Goal: Task Accomplishment & Management: Complete application form

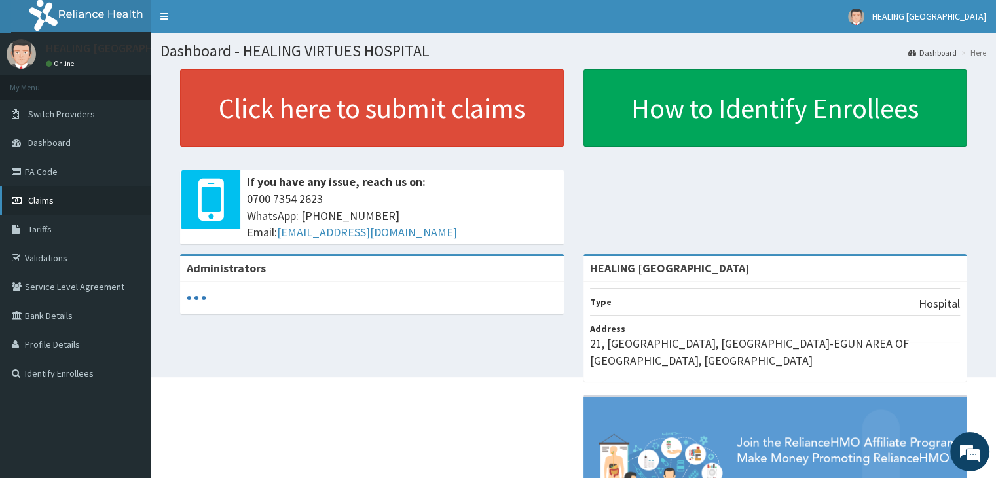
click at [45, 202] on span "Claims" at bounding box center [41, 200] width 26 height 12
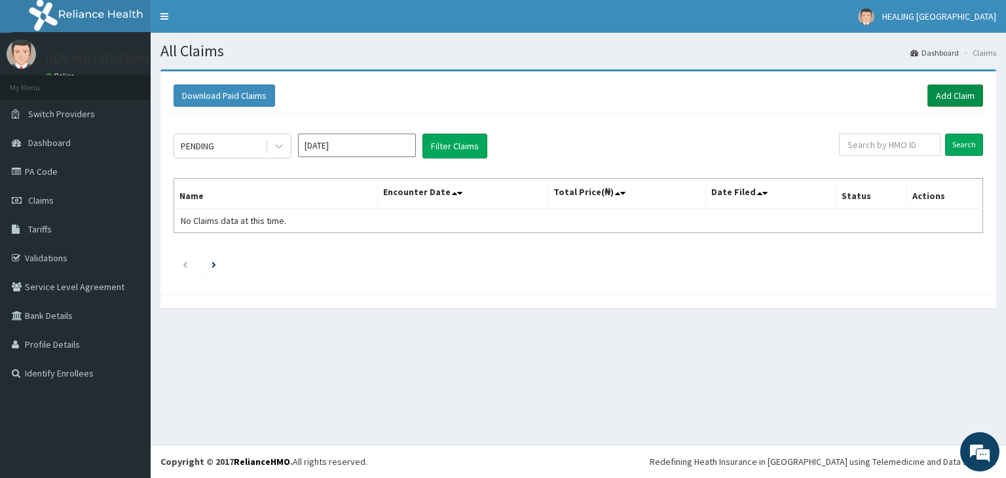
click at [953, 93] on link "Add Claim" at bounding box center [955, 95] width 56 height 22
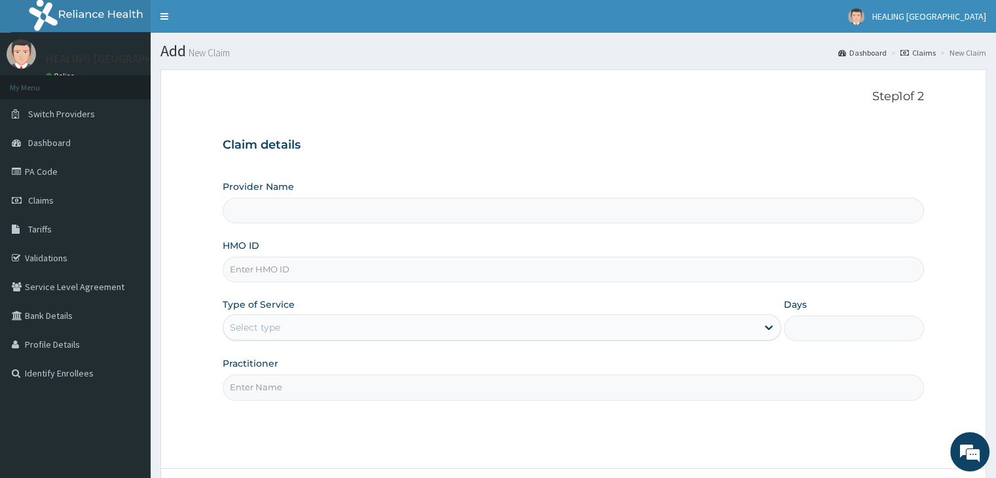
click at [335, 266] on input "HMO ID" at bounding box center [573, 270] width 701 height 26
type input "HEALING [GEOGRAPHIC_DATA]"
type input "d"
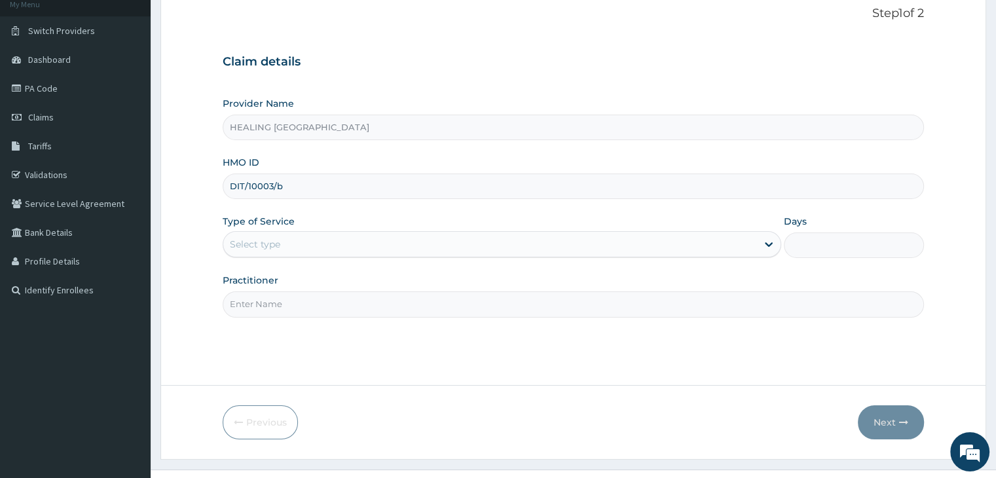
scroll to position [107, 0]
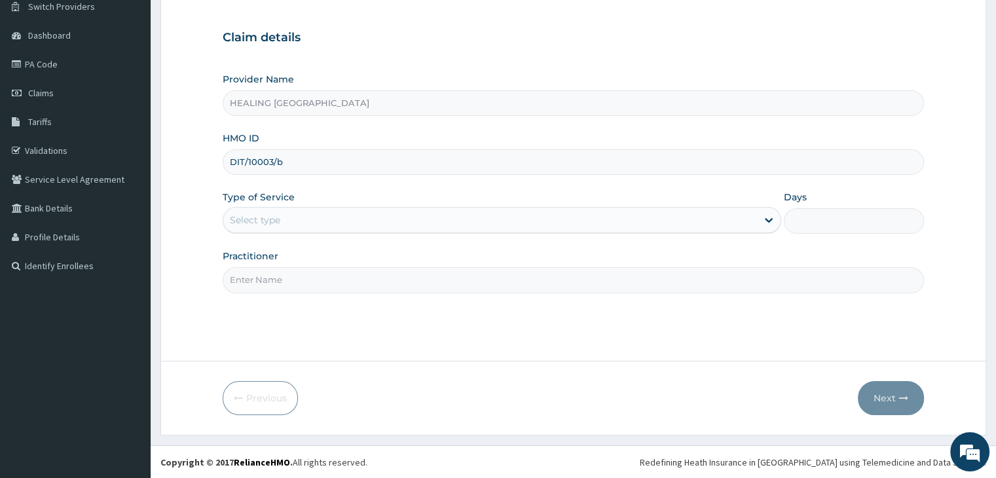
type input "DIT/10003/b"
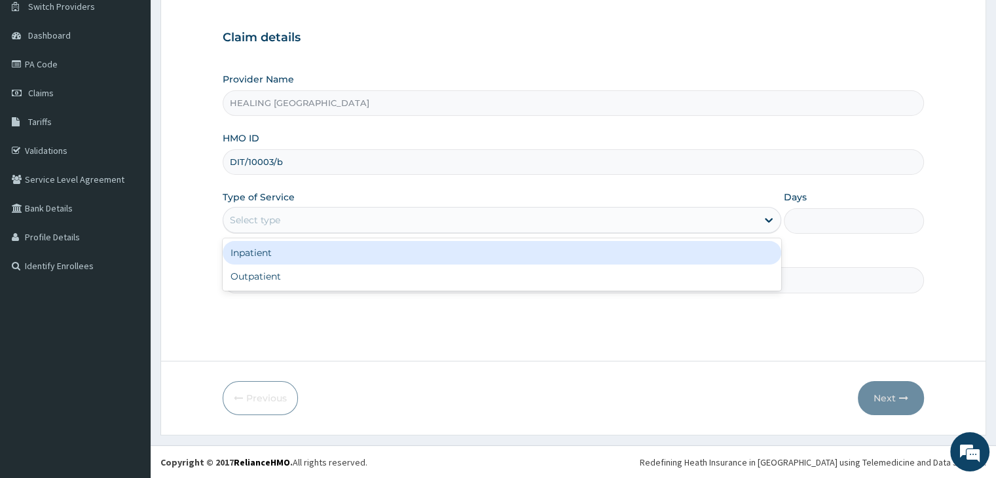
click at [401, 219] on div "Select type" at bounding box center [490, 220] width 534 height 21
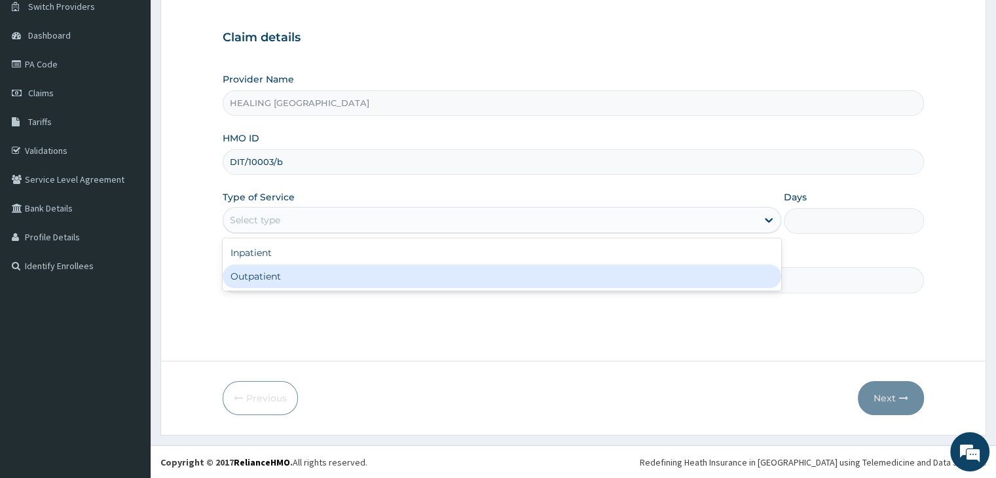
click at [392, 276] on div "Outpatient" at bounding box center [502, 277] width 559 height 24
type input "1"
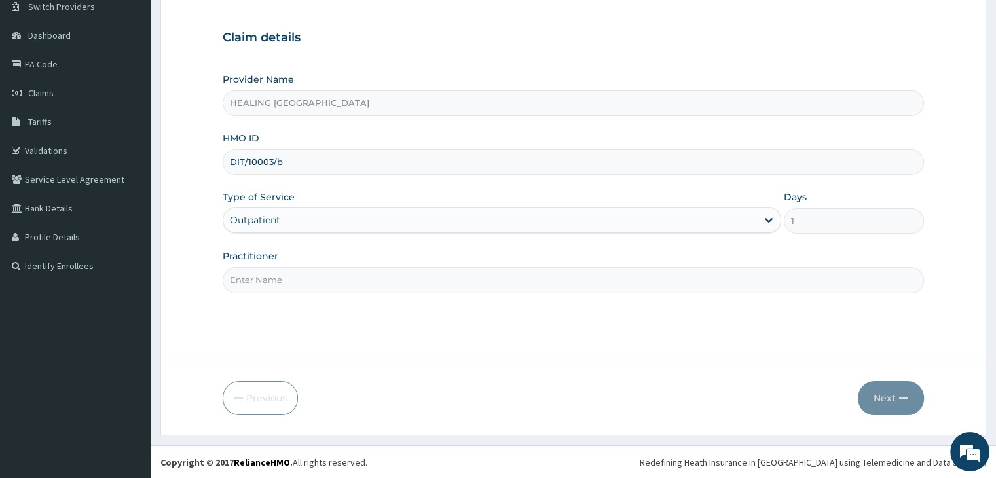
click at [393, 277] on input "Practitioner" at bounding box center [573, 280] width 701 height 26
type input "Dr Ajayi"
click at [898, 391] on button "Next" at bounding box center [891, 398] width 66 height 34
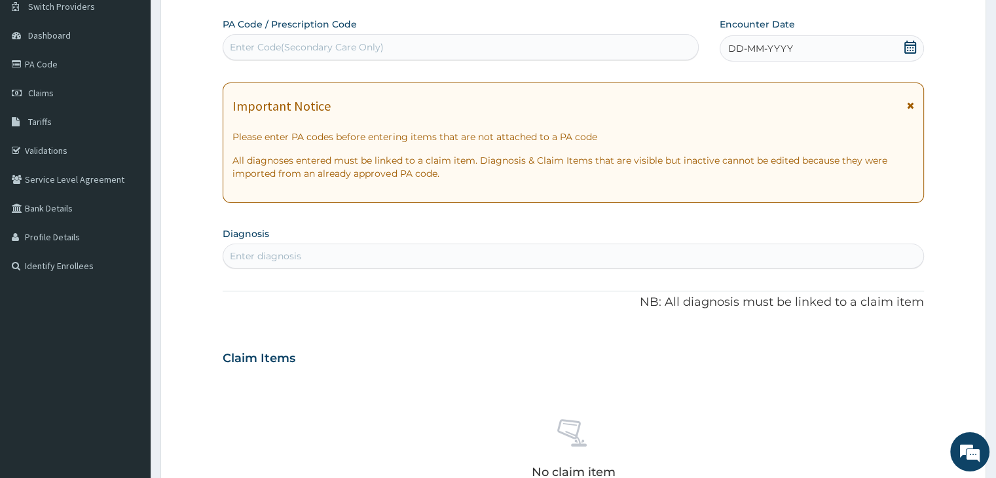
click at [910, 46] on icon at bounding box center [910, 47] width 13 height 13
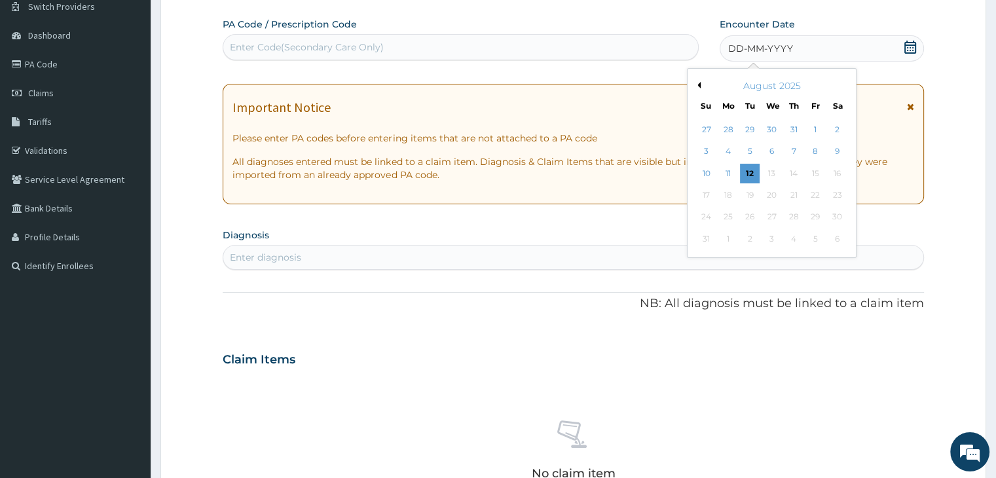
click at [697, 86] on button "Previous Month" at bounding box center [697, 85] width 7 height 7
click at [790, 124] on div "3" at bounding box center [794, 130] width 20 height 20
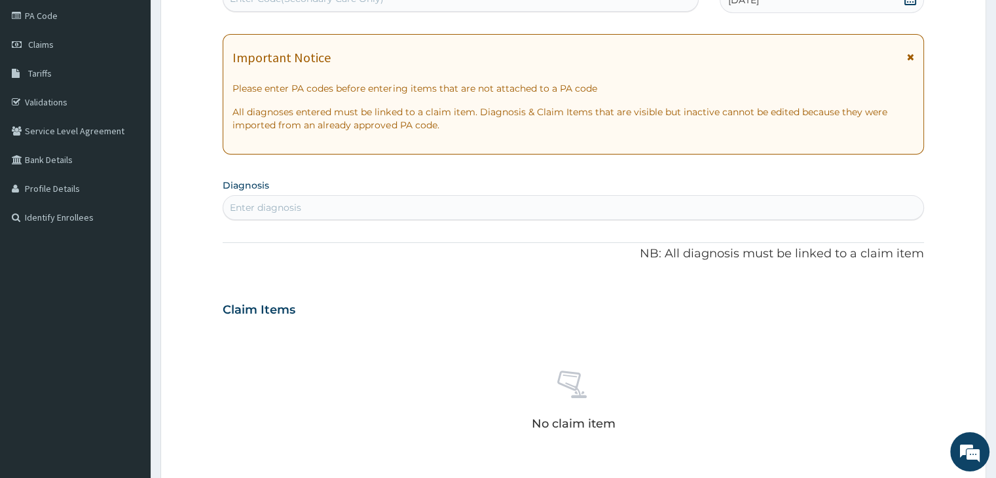
scroll to position [238, 0]
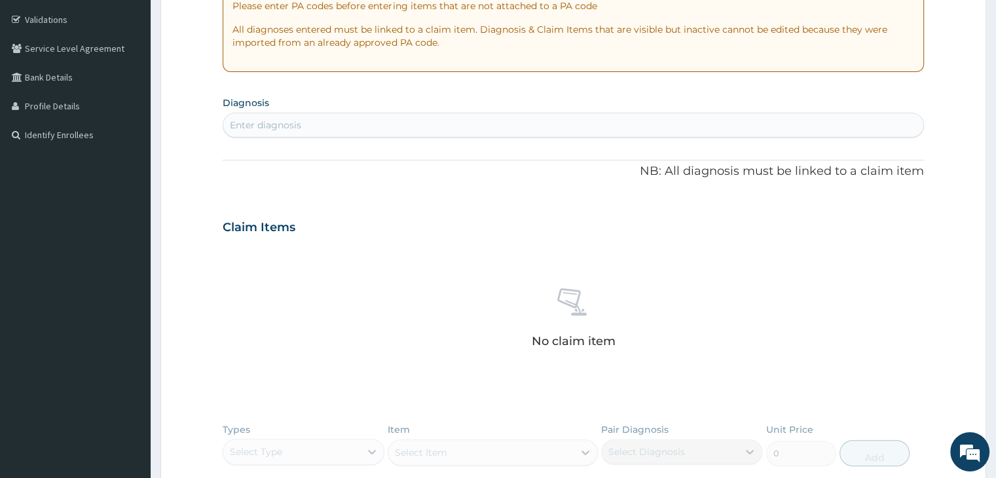
click at [401, 126] on div "Enter diagnosis" at bounding box center [572, 125] width 699 height 21
type input "hemor"
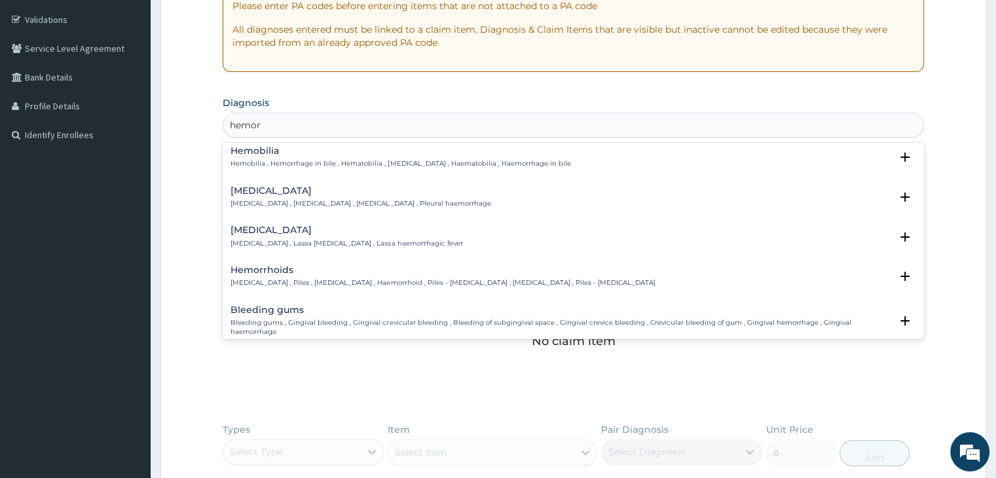
scroll to position [65, 0]
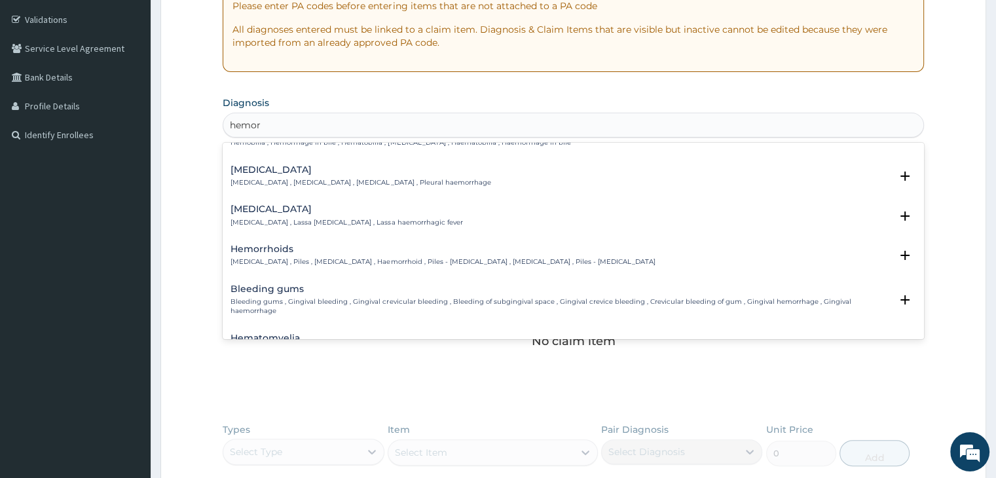
click at [312, 259] on p "Hemorrhoids , Piles , Haemorrhoids , Haemorrhoid , Piles - haemorrhoids , Hemor…" at bounding box center [442, 261] width 424 height 9
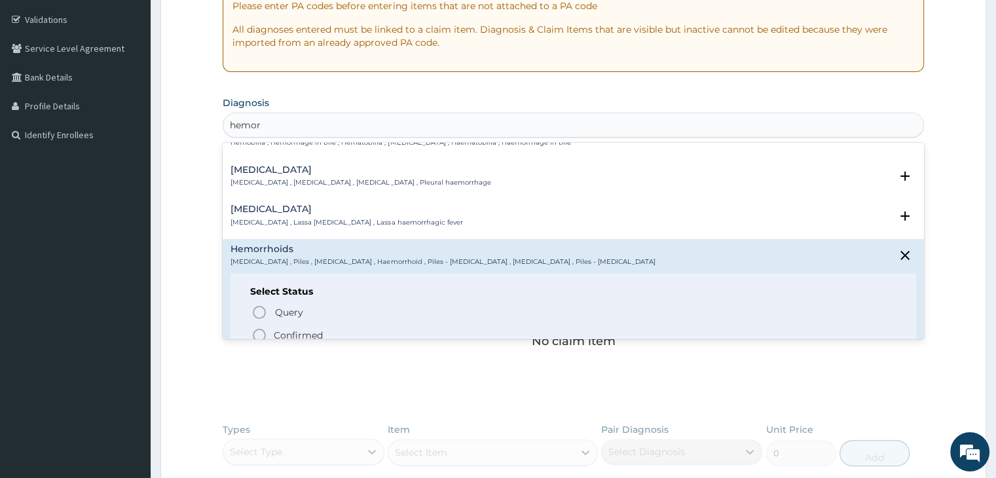
click at [262, 331] on icon "status option filled" at bounding box center [259, 335] width 16 height 16
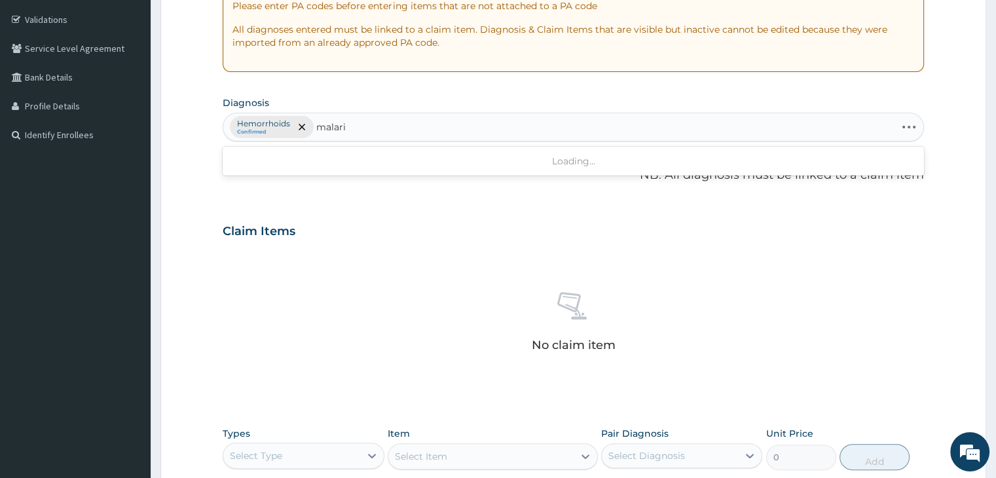
type input "malaria"
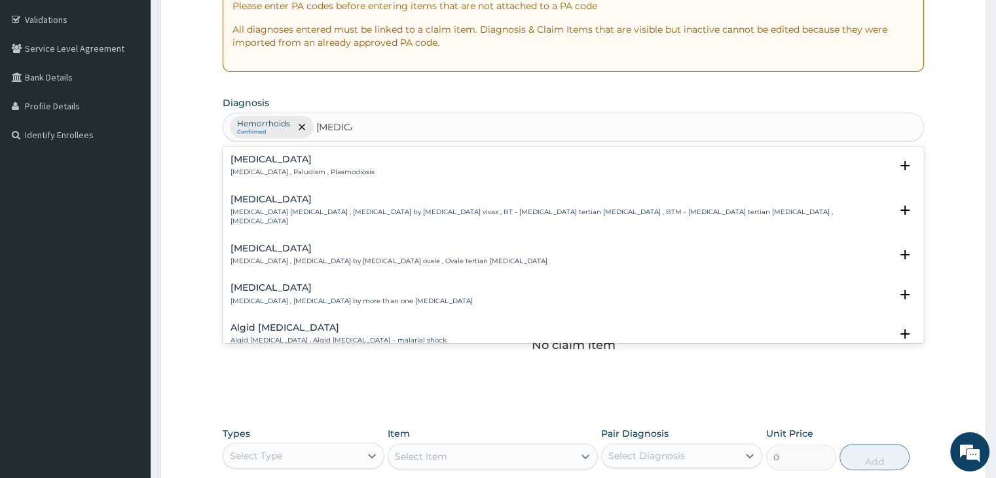
click at [274, 168] on p "Malaria , Paludism , Plasmodiosis" at bounding box center [302, 172] width 144 height 9
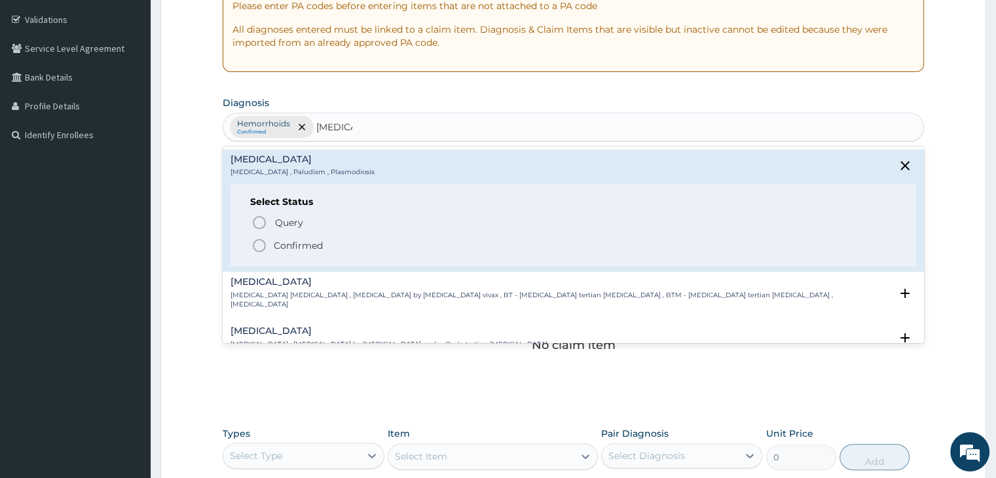
click at [260, 244] on icon "status option filled" at bounding box center [259, 246] width 16 height 16
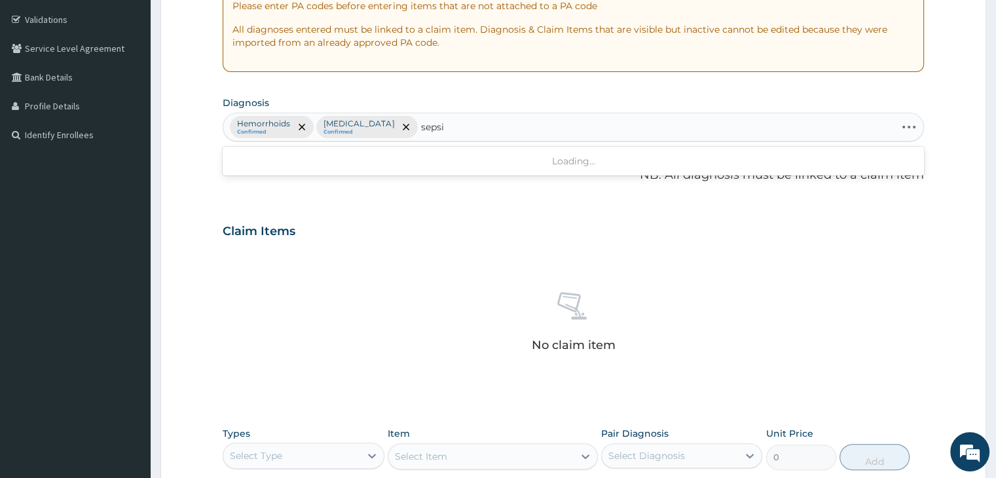
type input "sepsis"
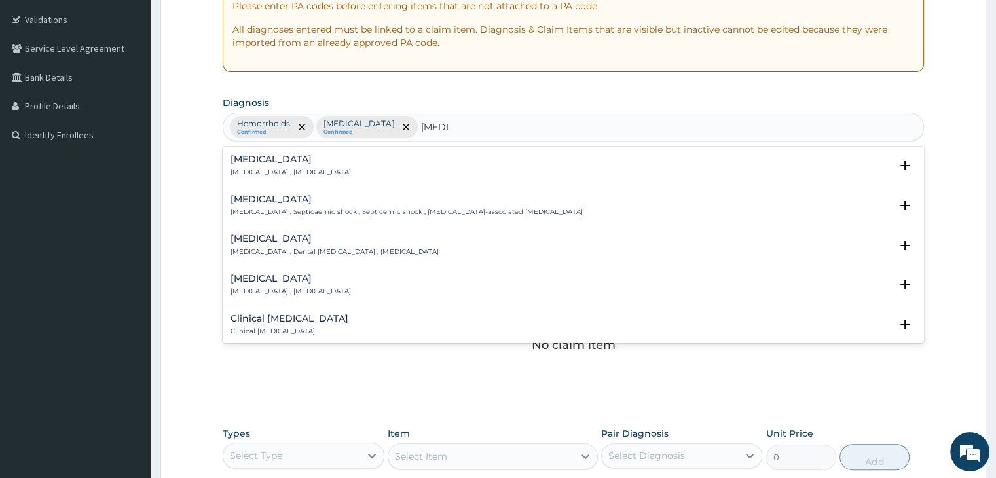
click at [311, 171] on p "Systemic infection , Sepsis" at bounding box center [290, 172] width 120 height 9
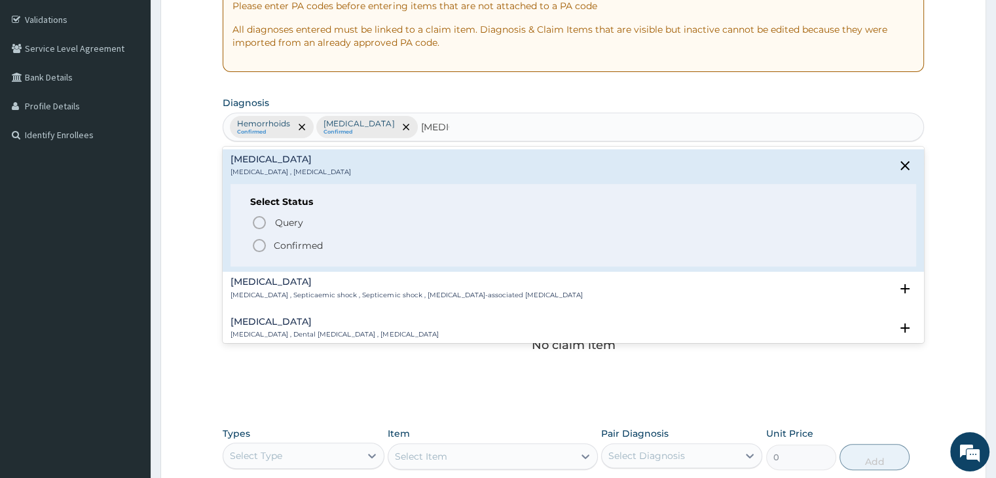
click at [260, 240] on icon "status option filled" at bounding box center [259, 246] width 16 height 16
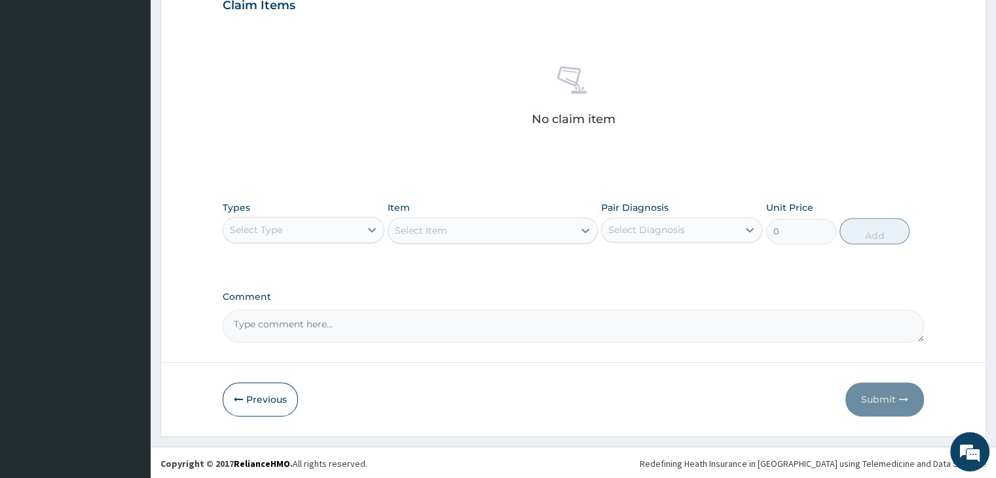
scroll to position [465, 0]
click at [335, 230] on div "Select Type" at bounding box center [291, 229] width 136 height 21
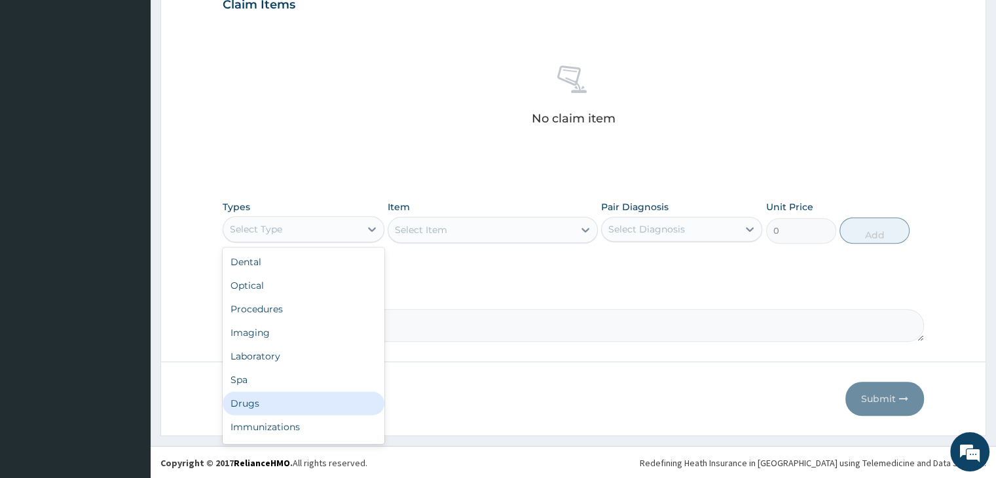
click at [293, 392] on div "Drugs" at bounding box center [303, 404] width 161 height 24
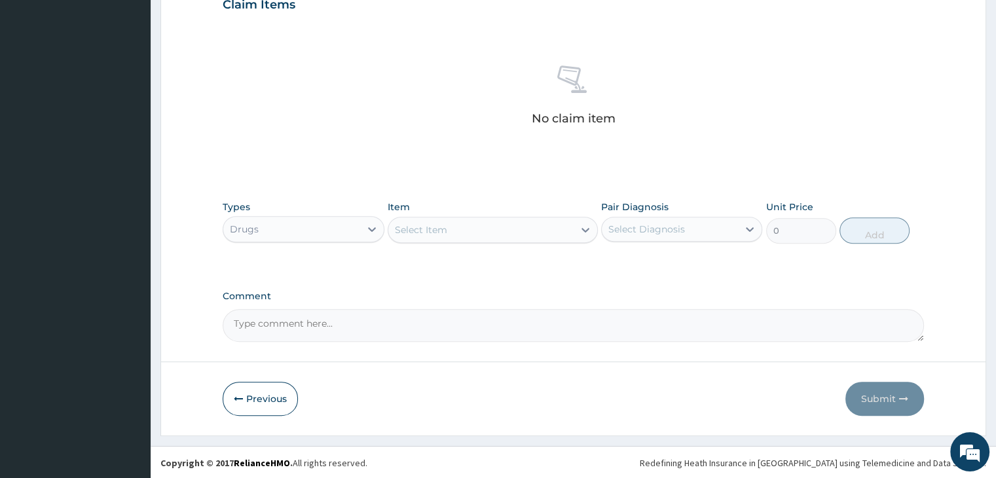
click at [500, 231] on div "Select Item" at bounding box center [480, 229] width 185 height 21
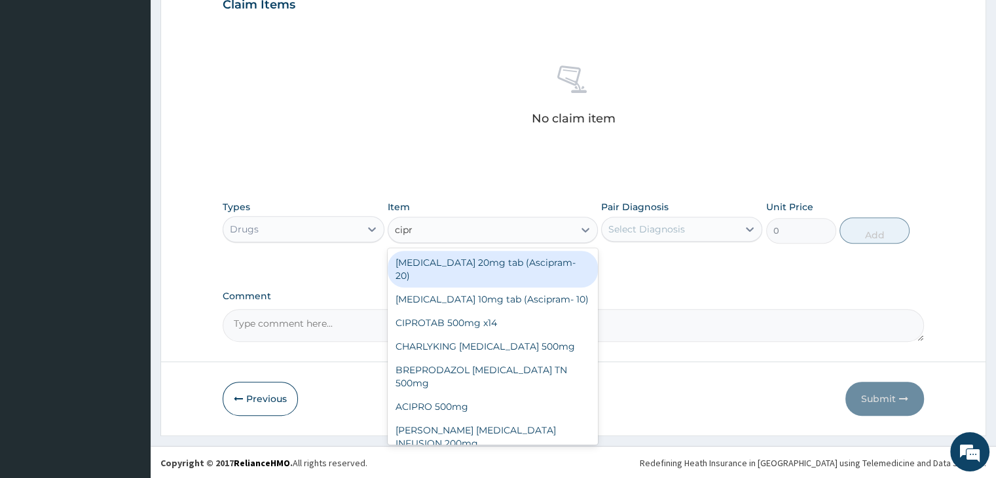
type input "cipro"
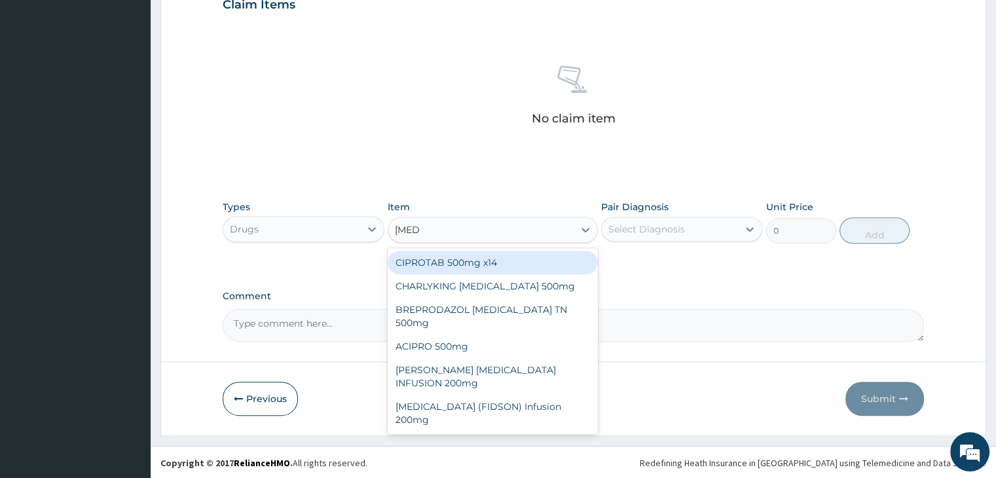
click at [500, 264] on div "CIPROTAB 500mg x14" at bounding box center [493, 263] width 210 height 24
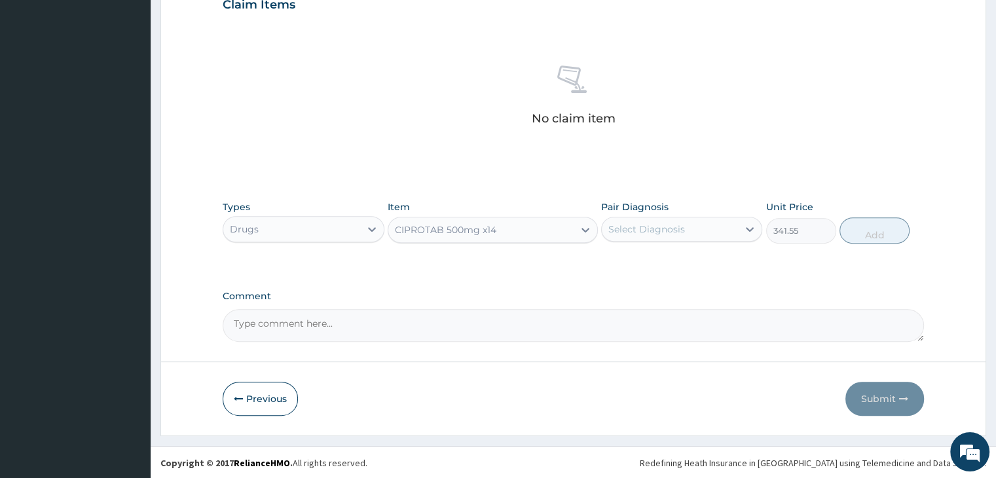
type input "341.55"
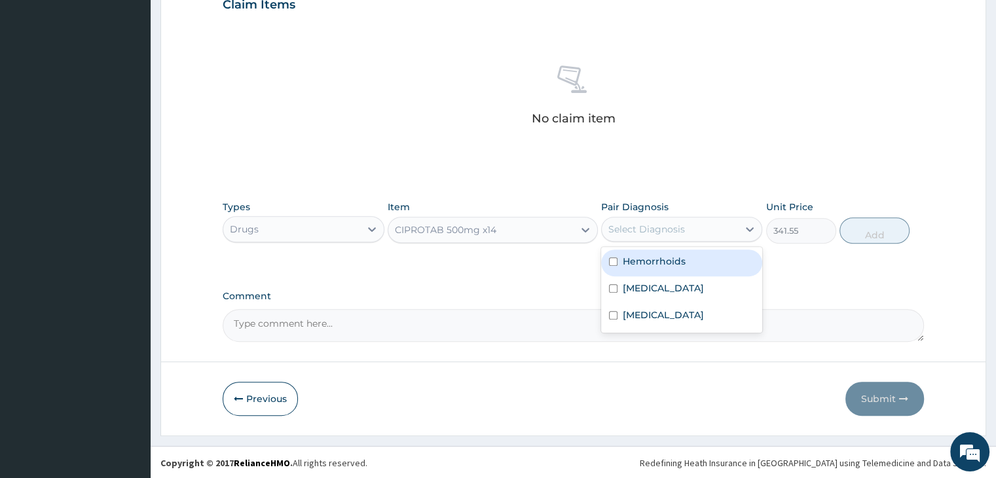
click at [702, 226] on div "Select Diagnosis" at bounding box center [670, 229] width 136 height 21
click at [680, 261] on label "Hemorrhoids" at bounding box center [654, 261] width 63 height 13
checkbox input "true"
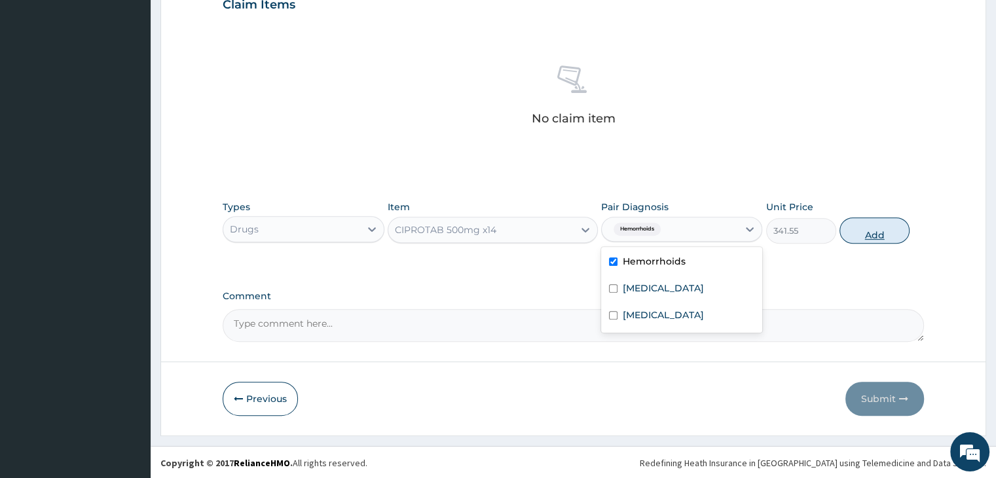
click at [880, 231] on button "Add" at bounding box center [874, 230] width 70 height 26
type input "0"
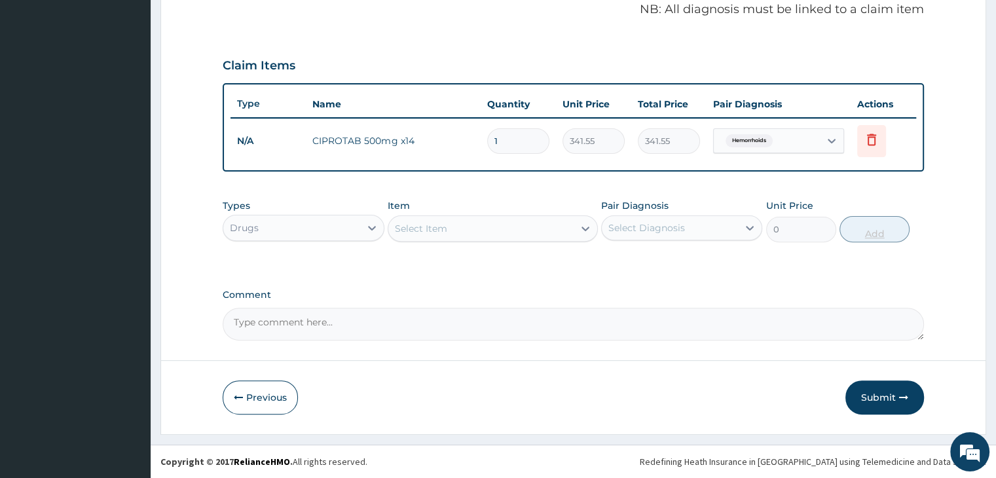
scroll to position [402, 0]
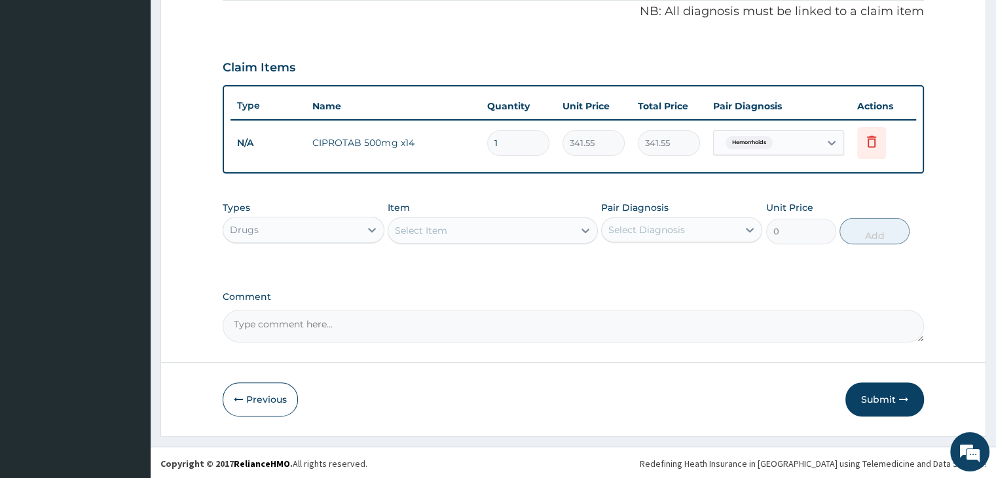
type input "14"
type input "4781.70"
type input "14"
click at [466, 234] on div "Select Item" at bounding box center [480, 230] width 185 height 21
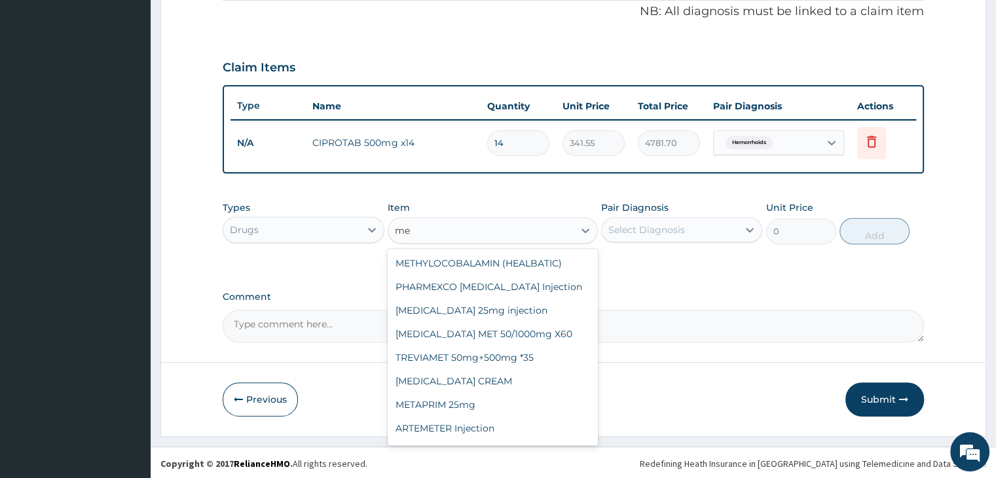
type input "m"
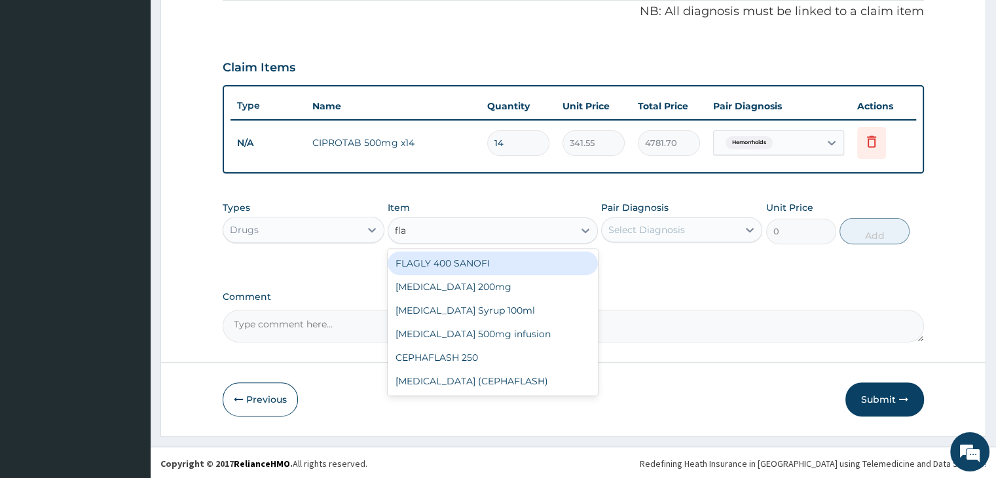
type input "flag"
click at [487, 260] on div "FLAGLY 400 SANOFI" at bounding box center [493, 263] width 210 height 24
type input "75.9"
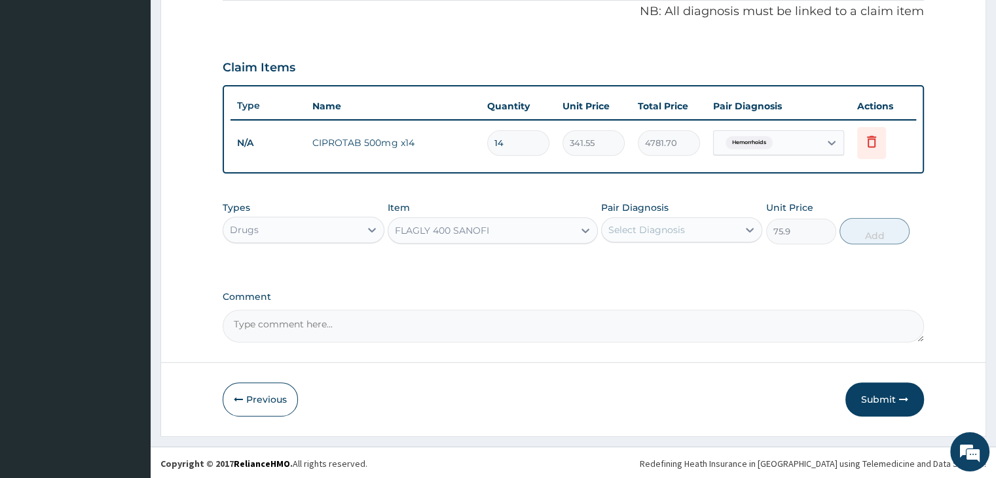
click at [688, 228] on div "Select Diagnosis" at bounding box center [670, 229] width 136 height 21
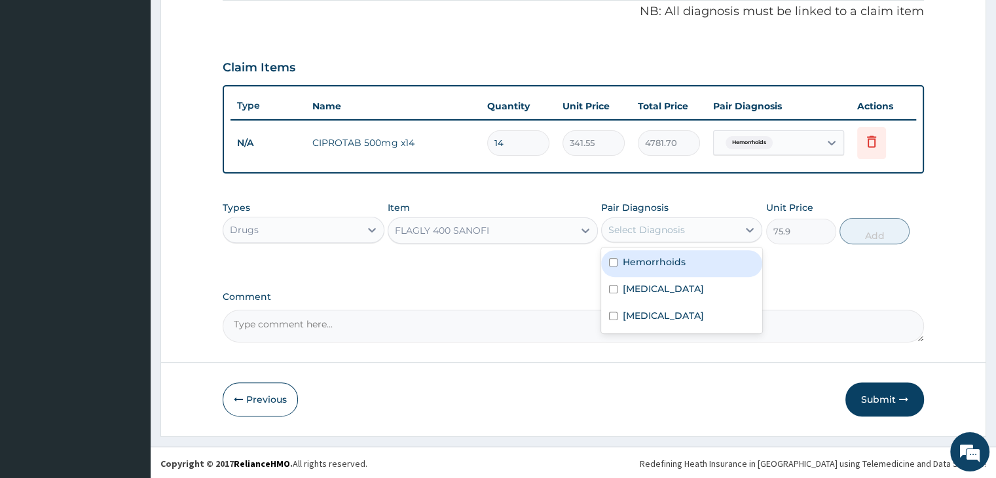
click at [684, 260] on label "Hemorrhoids" at bounding box center [654, 261] width 63 height 13
checkbox input "true"
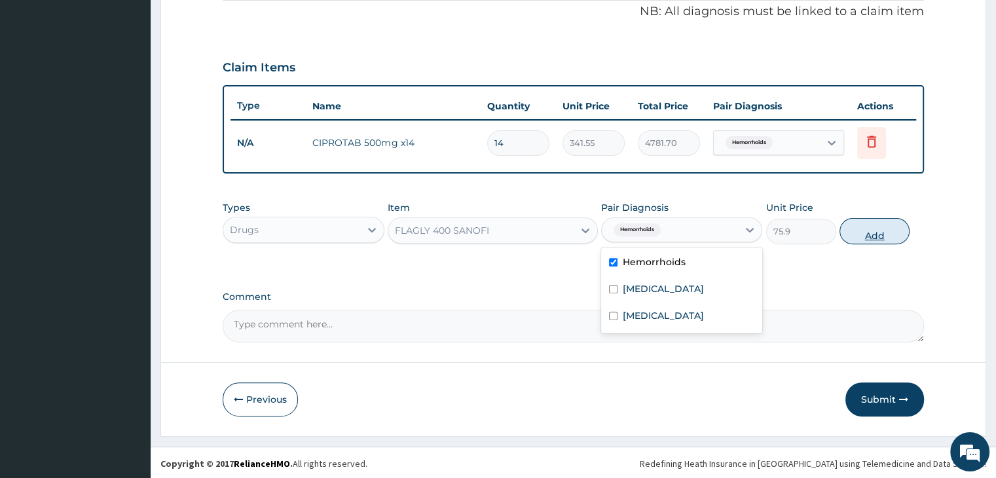
click at [881, 229] on button "Add" at bounding box center [874, 231] width 70 height 26
type input "0"
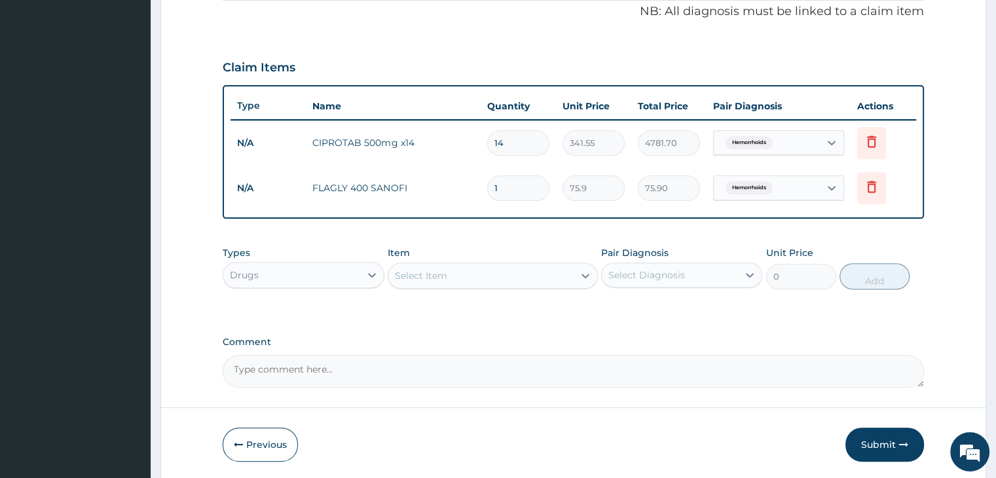
click at [494, 278] on div "Select Item" at bounding box center [480, 275] width 185 height 21
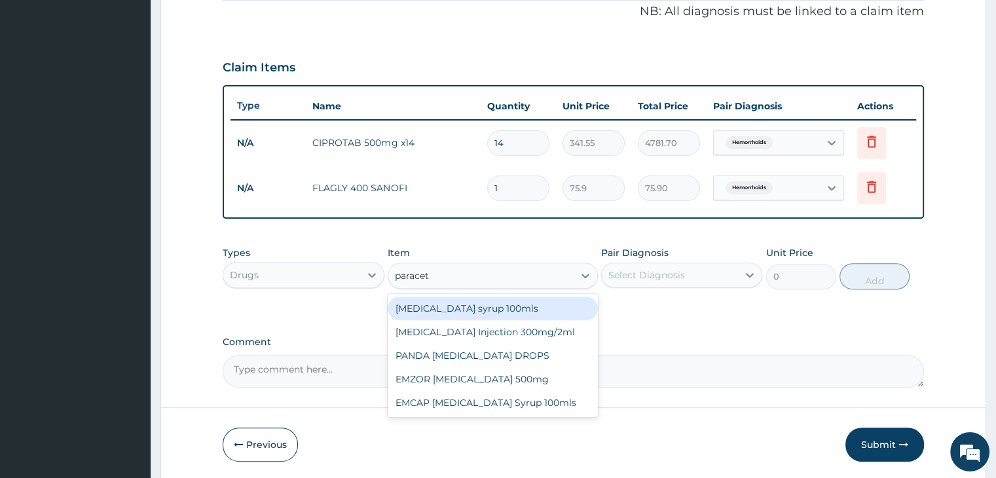
type input "paraceta"
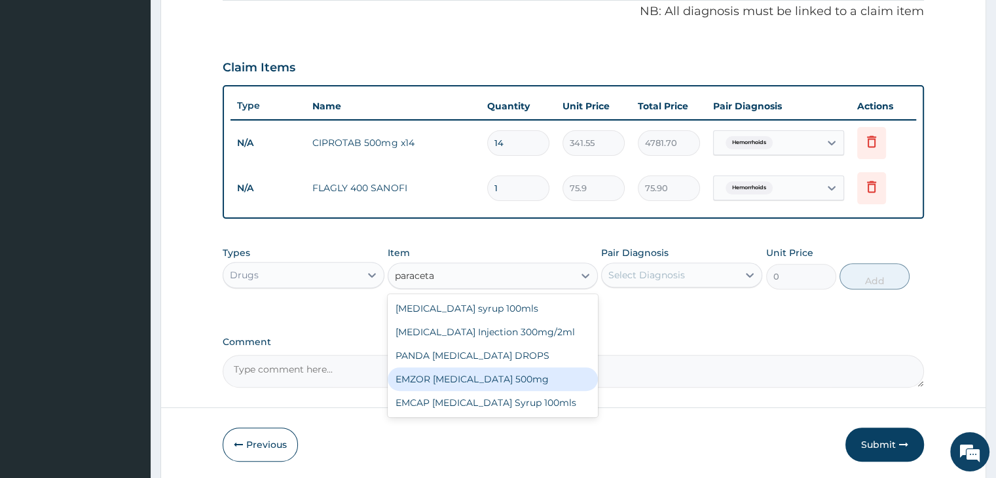
click at [477, 377] on div "EMZOR [MEDICAL_DATA] 500mg" at bounding box center [493, 379] width 210 height 24
type input "25.3"
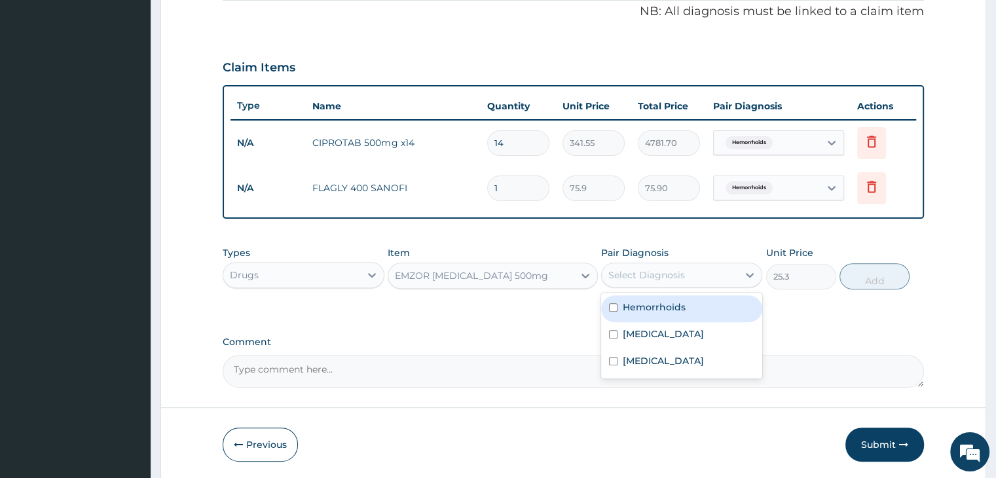
click at [691, 270] on div "Select Diagnosis" at bounding box center [670, 275] width 136 height 21
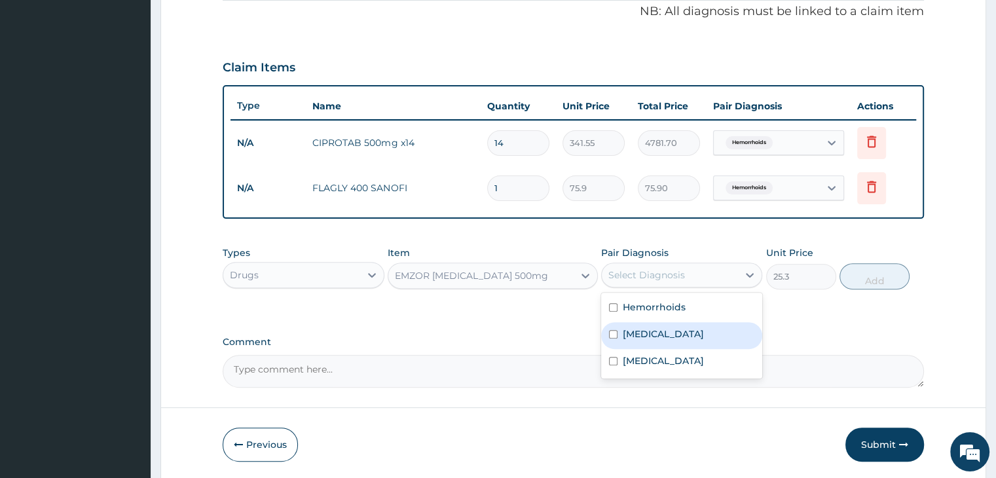
click at [676, 328] on div "Malaria" at bounding box center [681, 335] width 161 height 27
checkbox input "true"
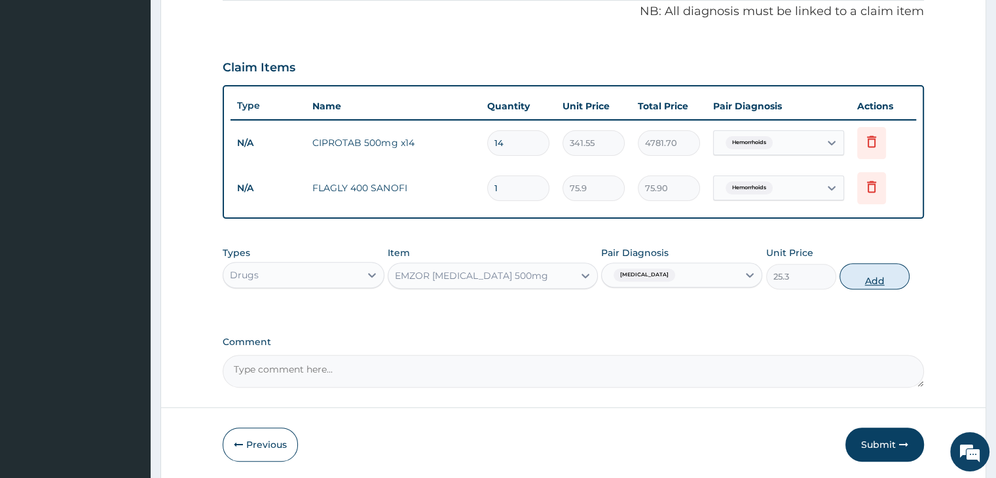
click at [884, 274] on button "Add" at bounding box center [874, 276] width 70 height 26
type input "0"
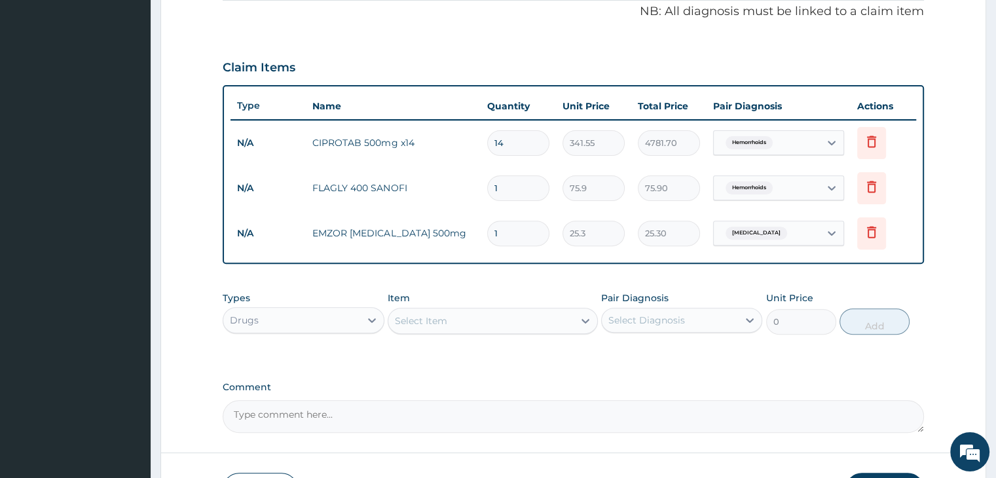
click at [485, 320] on div "Select Item" at bounding box center [480, 320] width 185 height 21
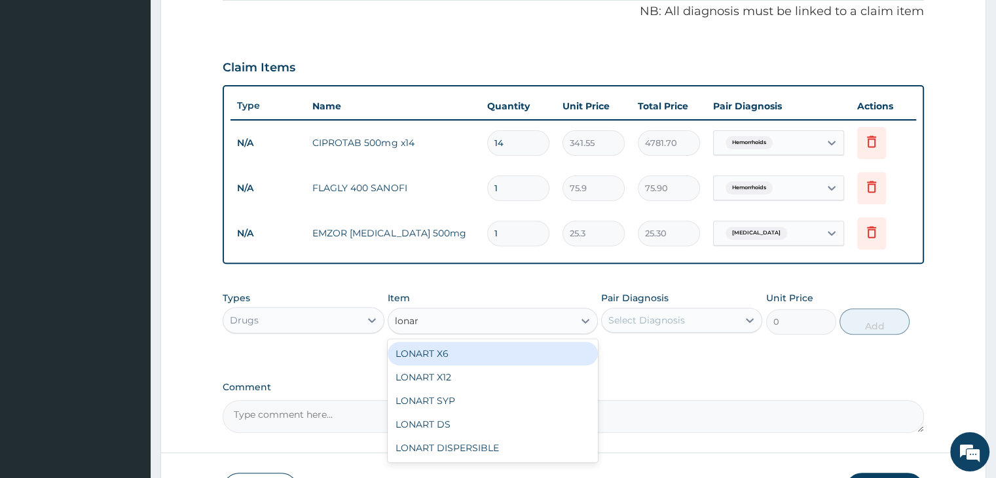
type input "lonart"
click at [498, 346] on div "LONART X6" at bounding box center [493, 354] width 210 height 24
type input "506"
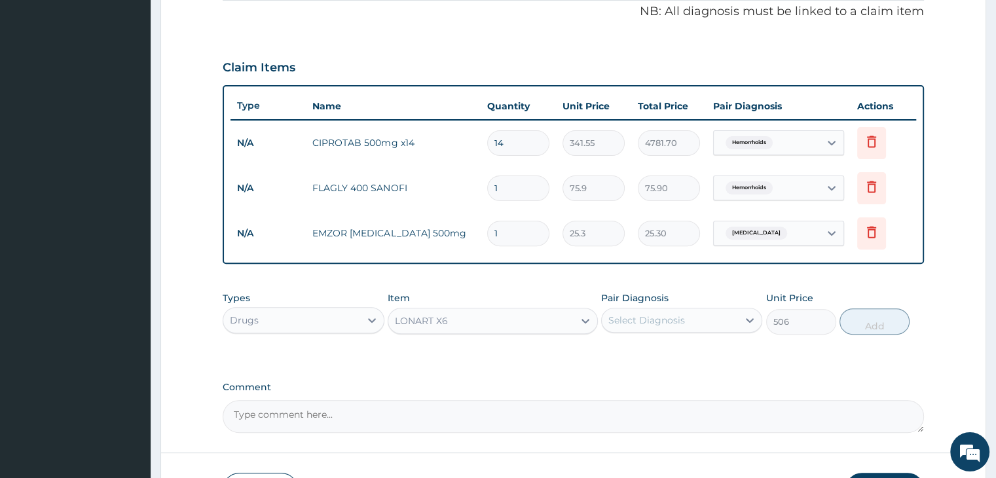
click at [688, 316] on div "Select Diagnosis" at bounding box center [670, 320] width 136 height 21
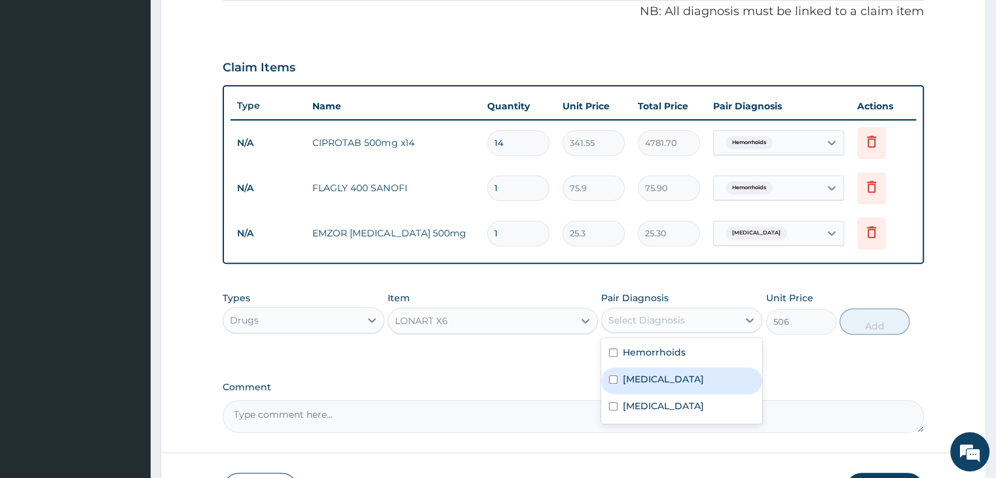
click at [669, 384] on div "Malaria" at bounding box center [681, 380] width 161 height 27
checkbox input "true"
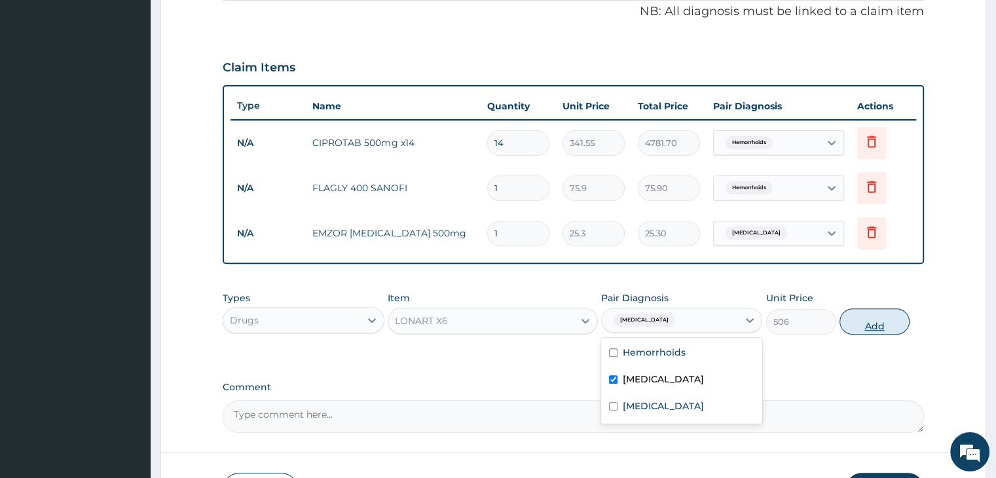
click at [870, 322] on button "Add" at bounding box center [874, 321] width 70 height 26
type input "0"
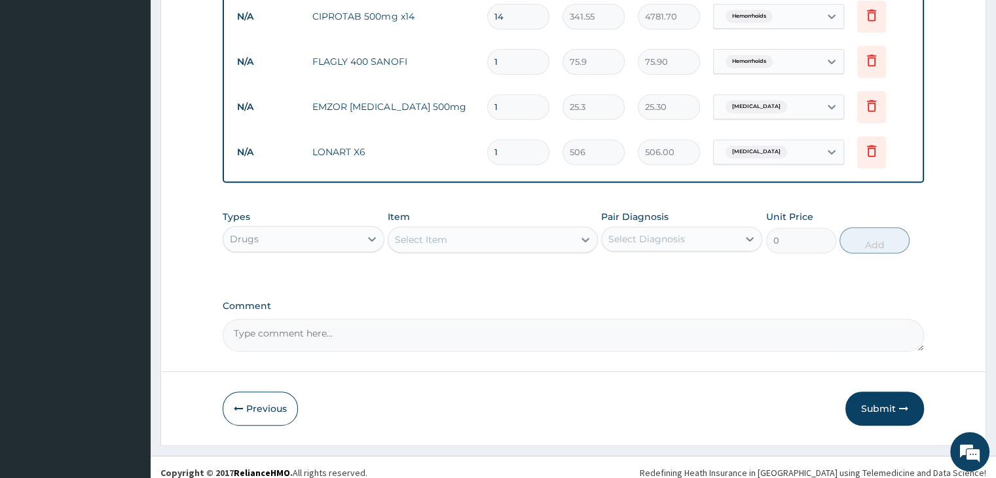
scroll to position [537, 0]
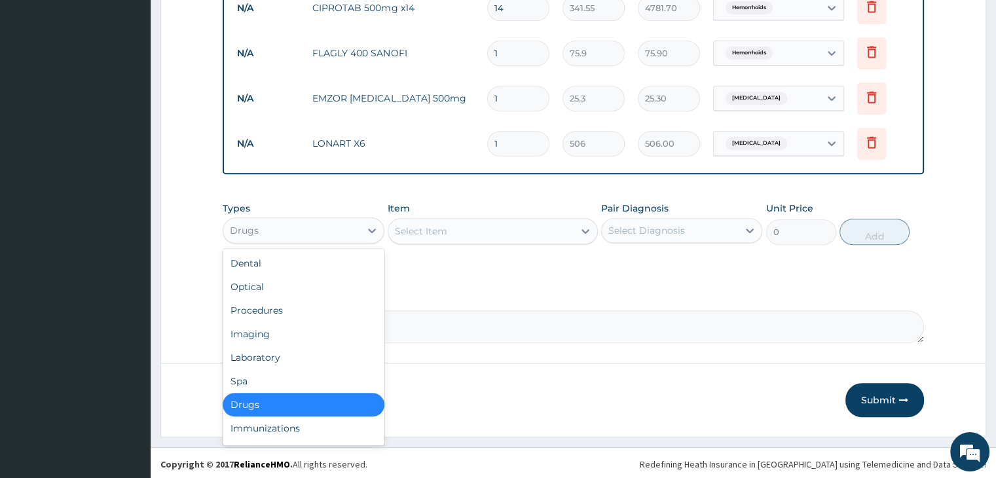
click at [337, 235] on div "Drugs" at bounding box center [291, 230] width 136 height 21
click at [301, 347] on div "Laboratory" at bounding box center [303, 358] width 161 height 24
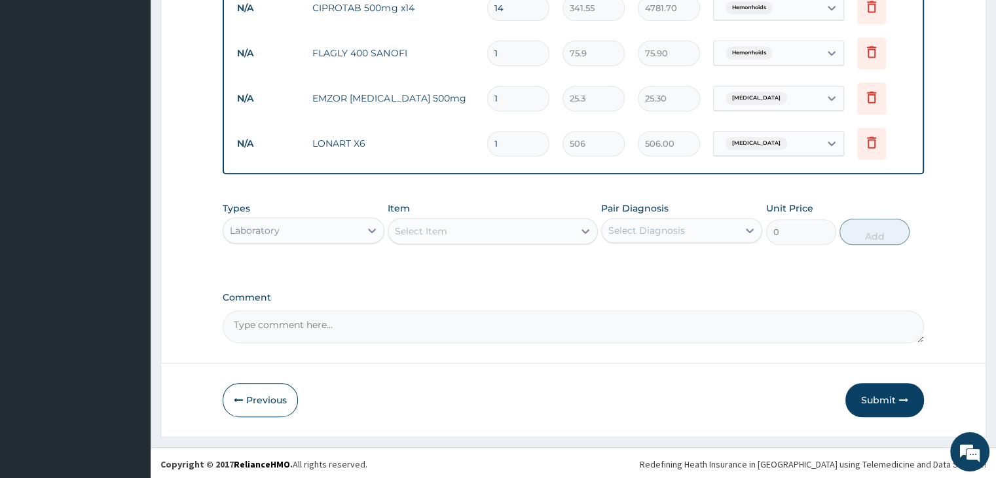
click at [501, 229] on div "Select Item" at bounding box center [480, 231] width 185 height 21
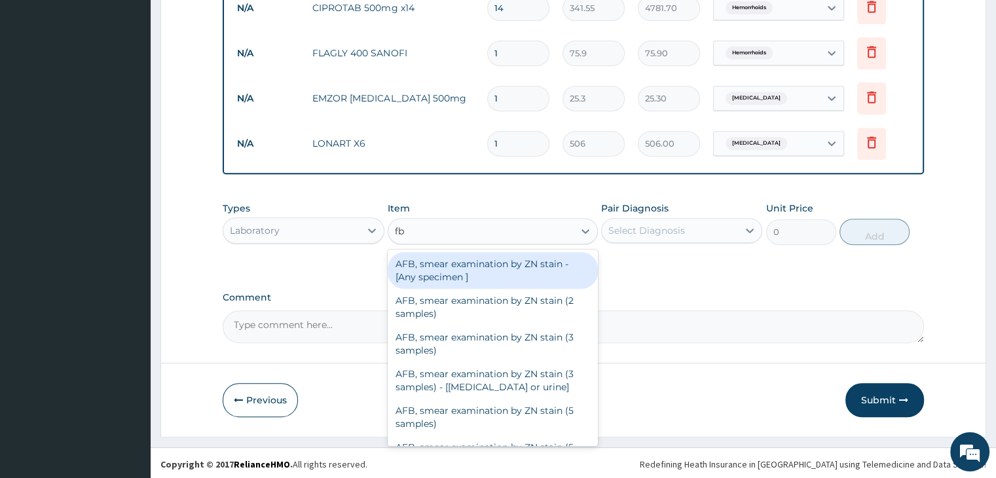
type input "fbc"
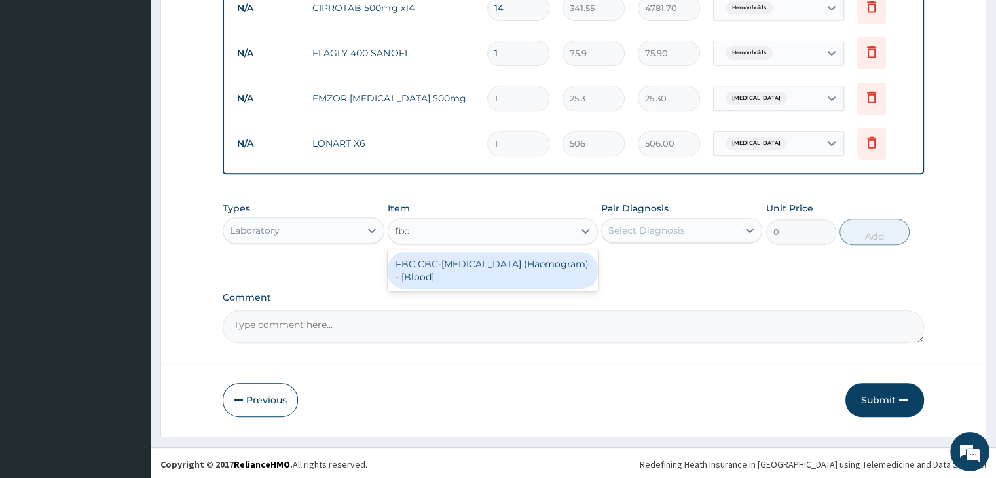
click at [506, 266] on div "FBC CBC-Complete Blood Count (Haemogram) - [Blood]" at bounding box center [493, 270] width 210 height 37
type input "4600"
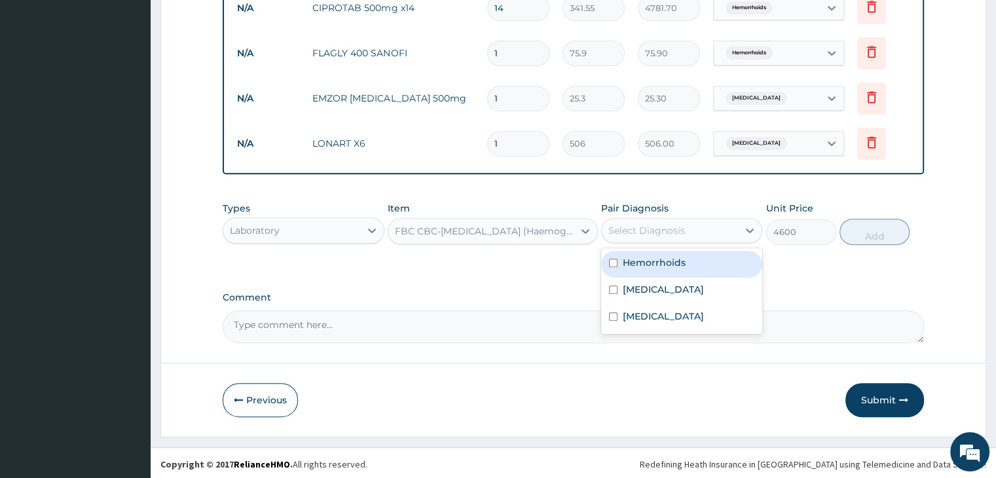
click at [725, 218] on div "Select Diagnosis" at bounding box center [681, 230] width 161 height 25
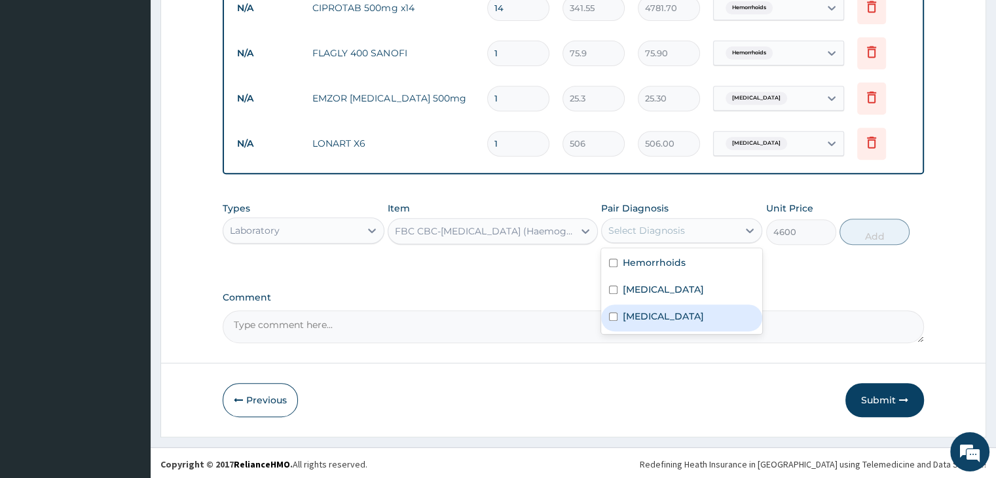
click at [668, 315] on div "Sepsis" at bounding box center [681, 317] width 161 height 27
checkbox input "true"
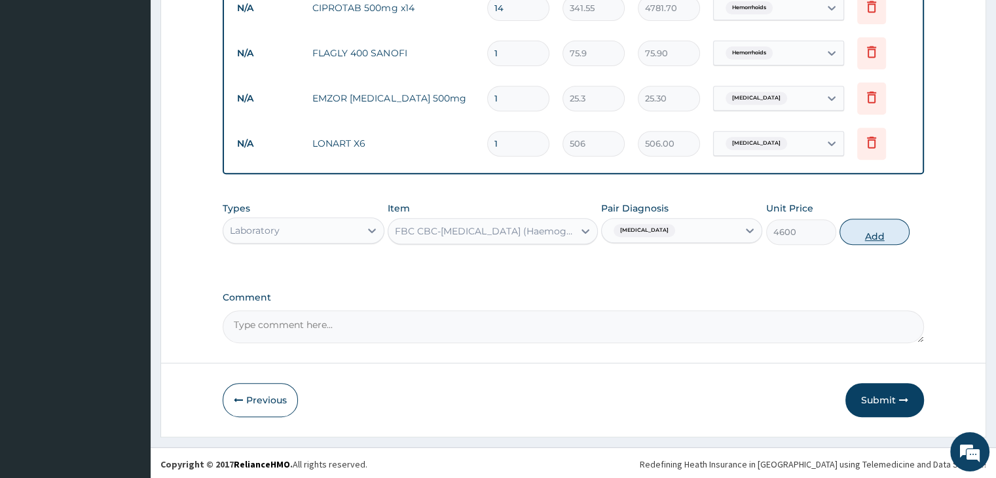
click at [859, 234] on button "Add" at bounding box center [874, 232] width 70 height 26
type input "0"
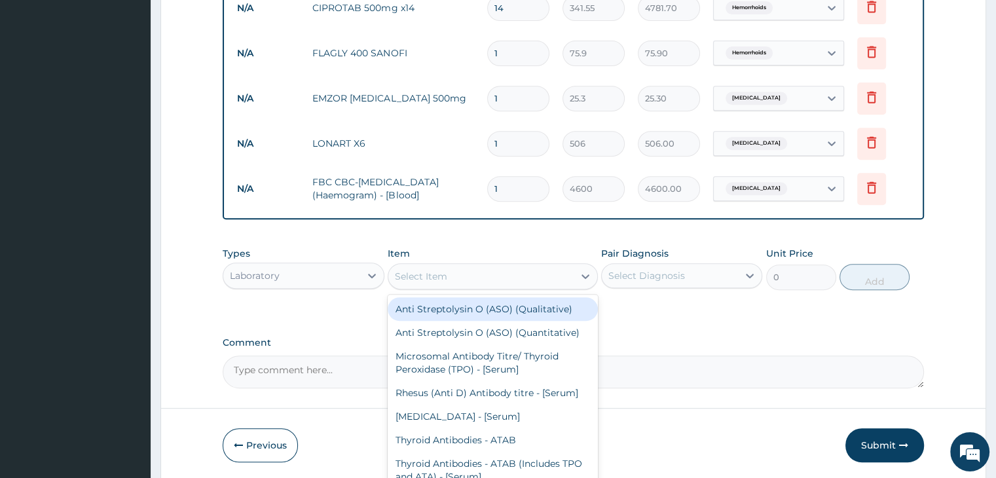
click at [494, 267] on div "Select Item" at bounding box center [480, 276] width 185 height 21
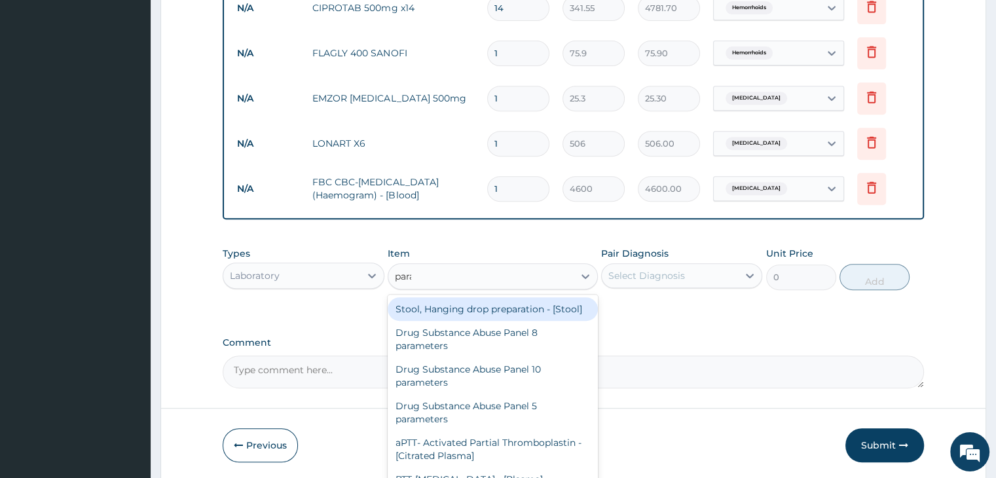
type input "paras"
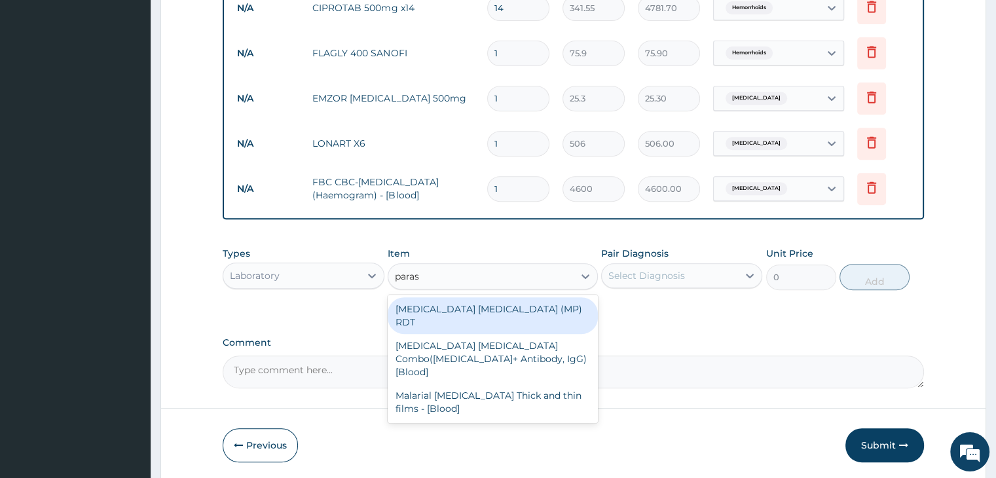
click at [475, 307] on div "MALARIA PARASITE (MP) RDT" at bounding box center [493, 315] width 210 height 37
type input "1725"
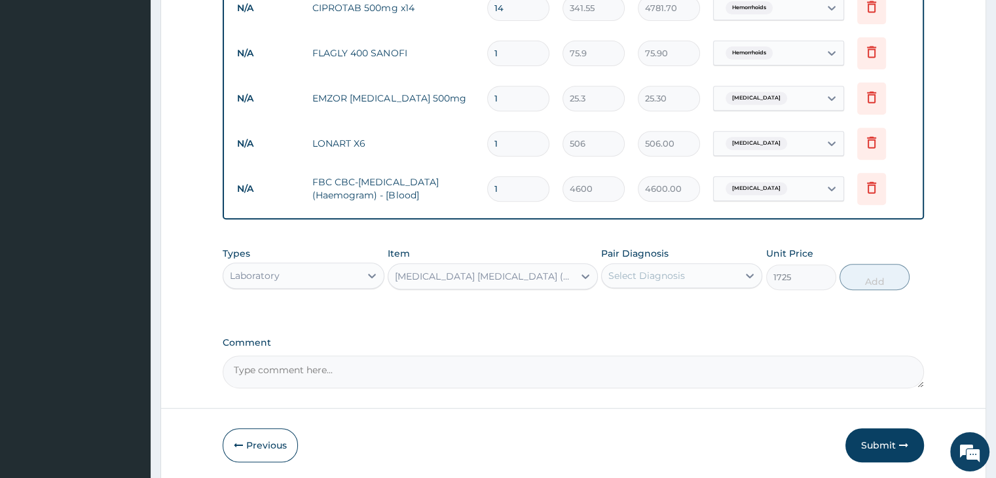
click at [692, 268] on div "Select Diagnosis" at bounding box center [670, 275] width 136 height 21
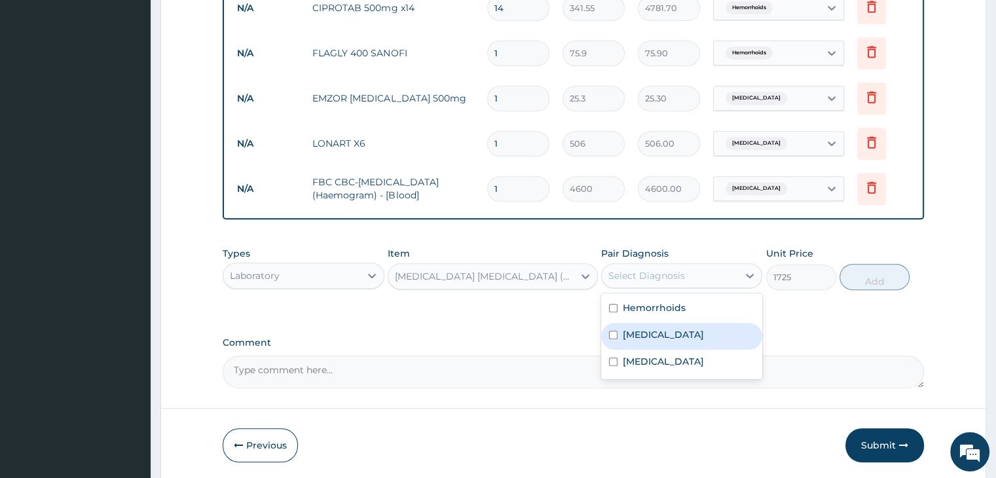
click at [668, 333] on div "Malaria" at bounding box center [681, 336] width 161 height 27
checkbox input "true"
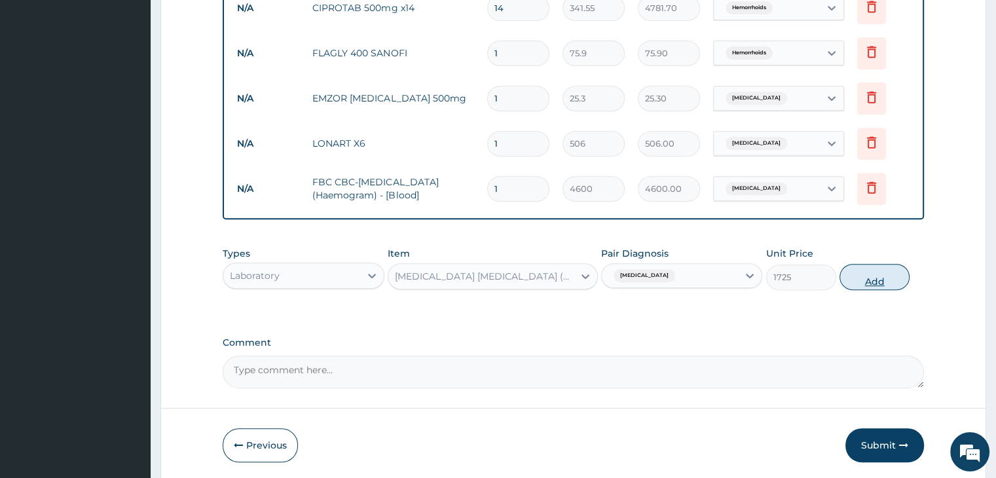
click at [872, 278] on button "Add" at bounding box center [874, 277] width 70 height 26
type input "0"
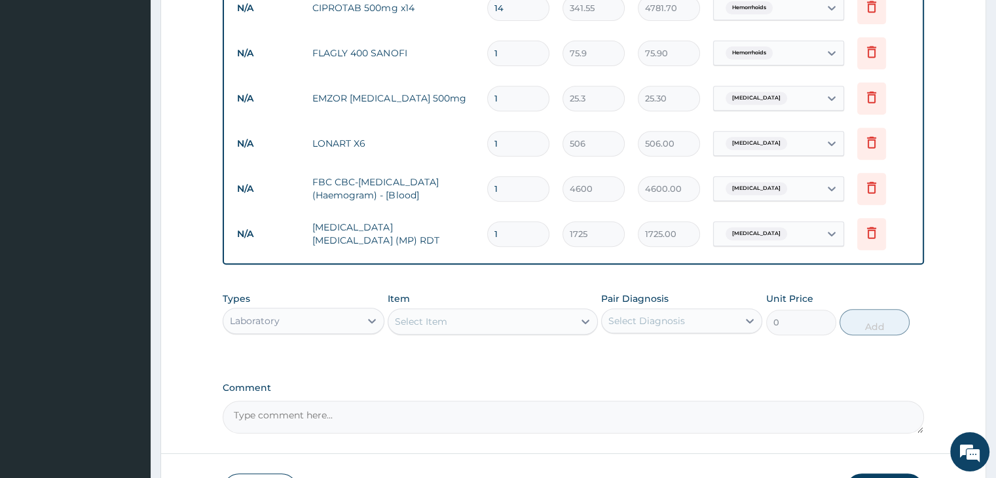
type input "0"
type input "0.00"
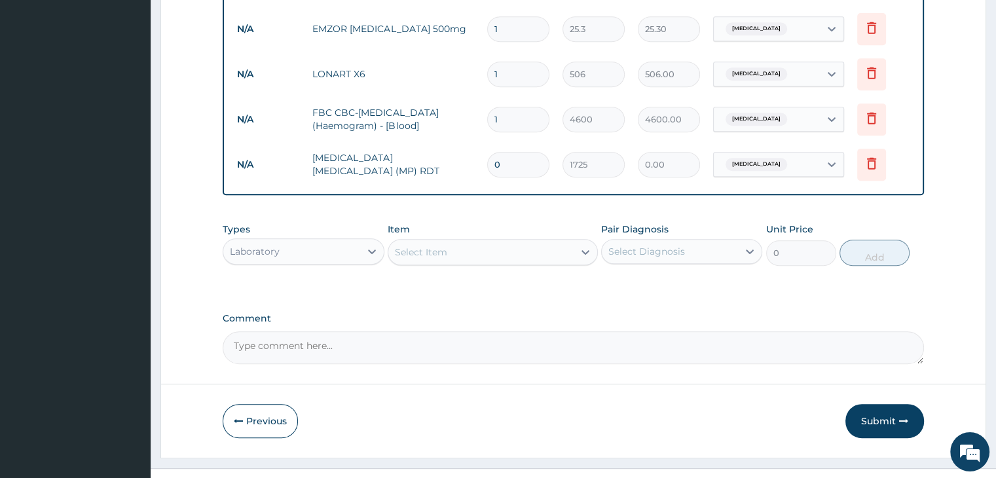
scroll to position [627, 0]
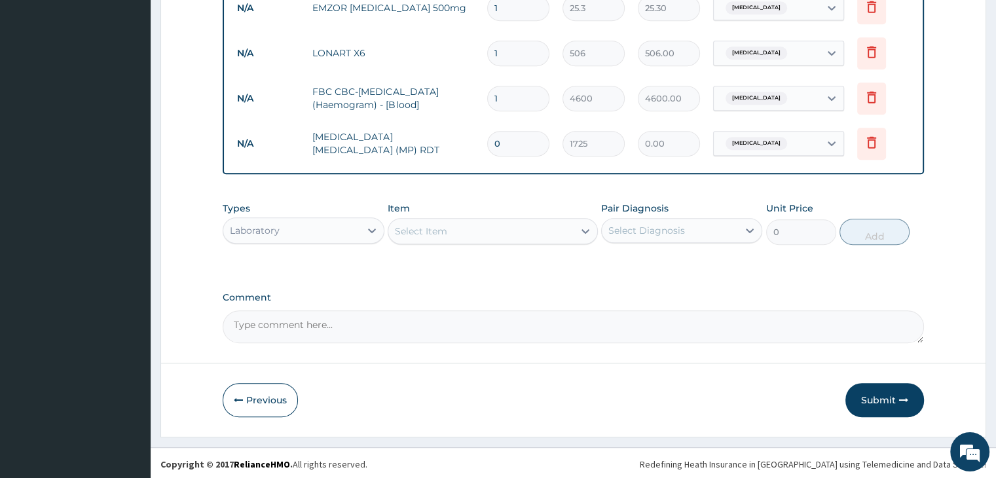
type input "0"
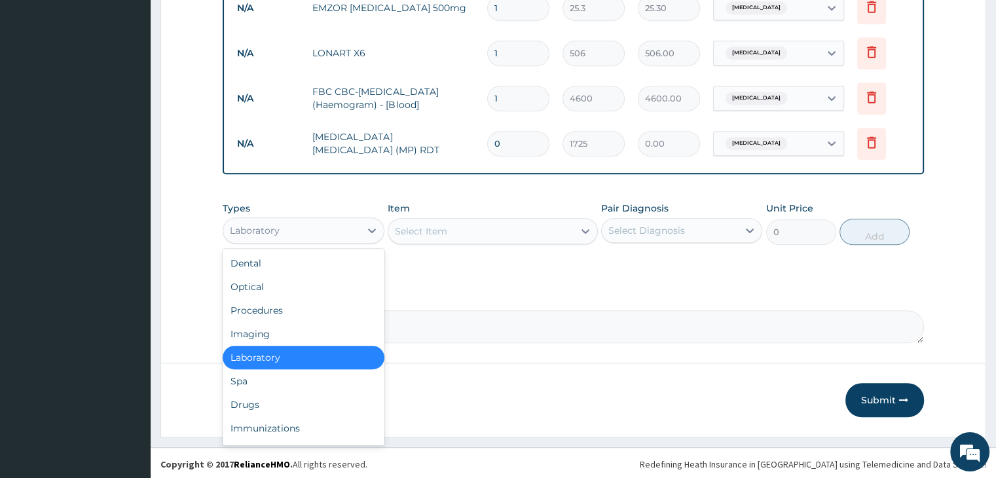
click at [335, 221] on div "Laboratory" at bounding box center [291, 230] width 136 height 21
click at [289, 310] on div "Procedures" at bounding box center [303, 311] width 161 height 24
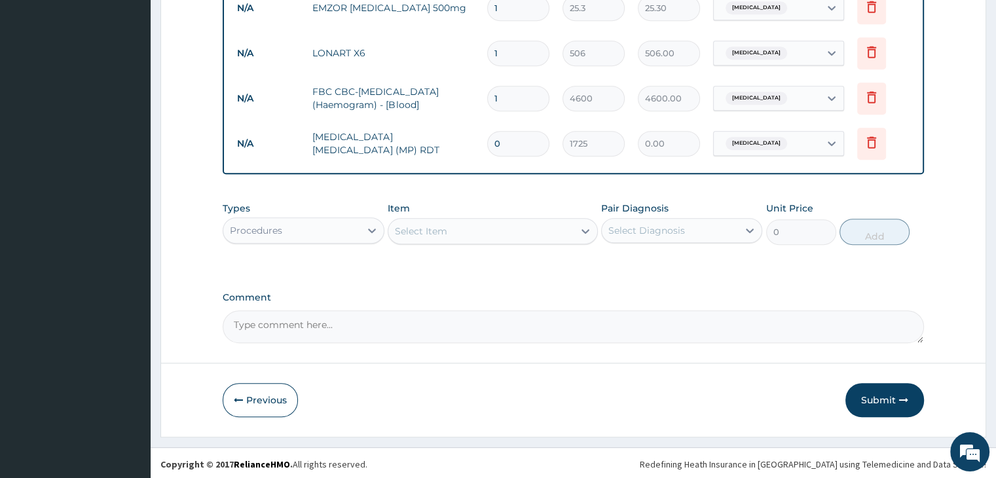
click at [451, 223] on div "Select Item" at bounding box center [480, 231] width 185 height 21
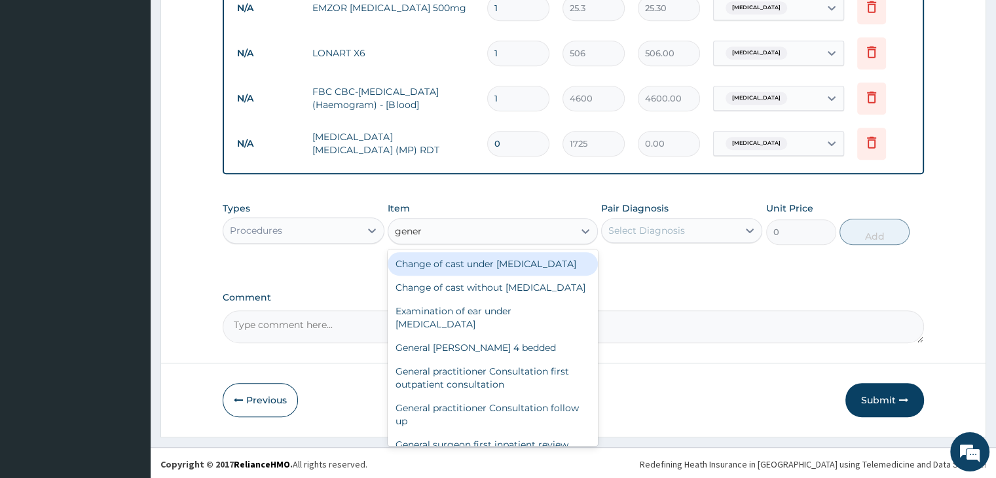
type input "genera"
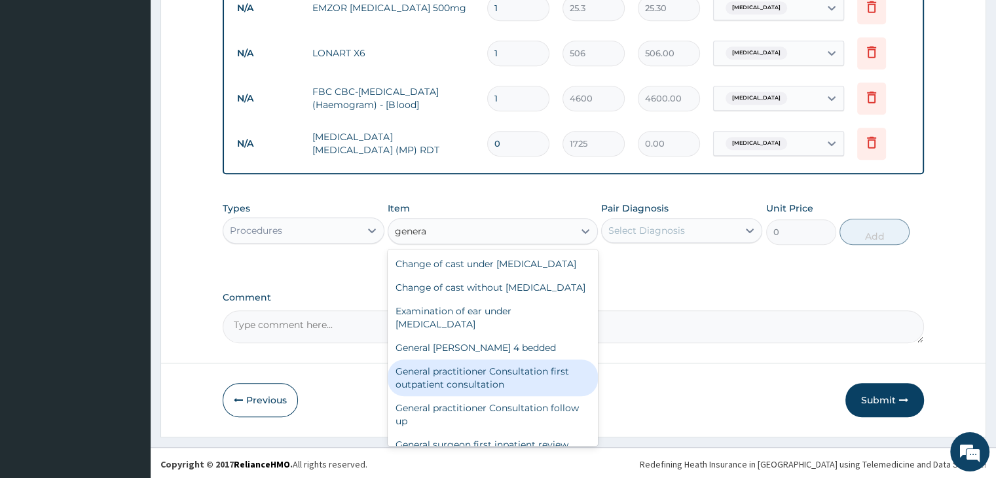
click at [485, 396] on div "General practitioner Consultation first outpatient consultation" at bounding box center [493, 377] width 210 height 37
type input "3795"
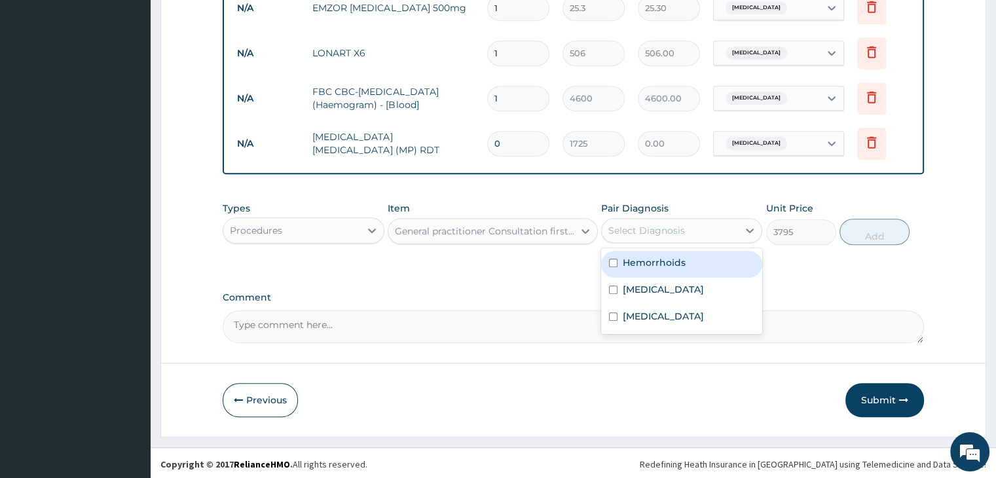
click at [704, 223] on div "Select Diagnosis" at bounding box center [670, 230] width 136 height 21
click at [688, 263] on div "Hemorrhoids" at bounding box center [681, 264] width 161 height 27
checkbox input "true"
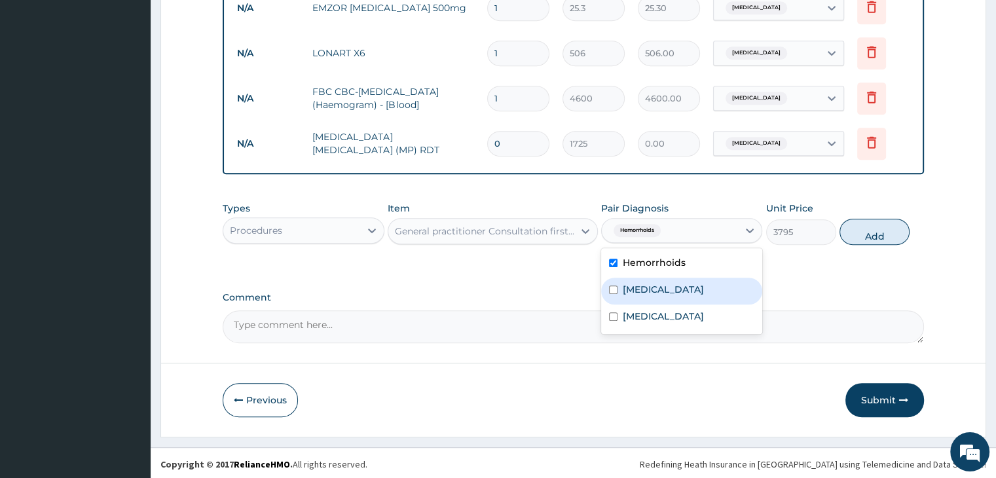
click at [686, 280] on div "Malaria" at bounding box center [681, 291] width 161 height 27
checkbox input "true"
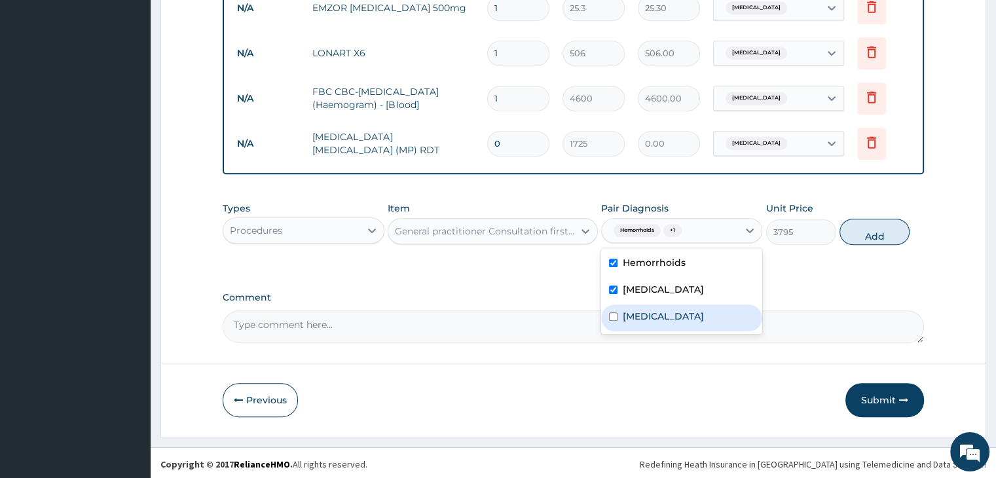
click at [686, 307] on div "Sepsis" at bounding box center [681, 317] width 161 height 27
checkbox input "true"
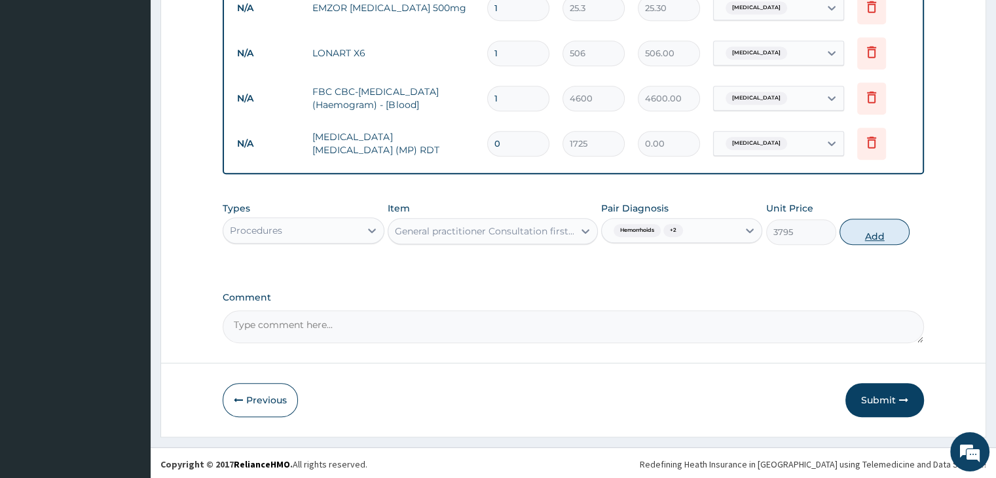
click at [875, 230] on button "Add" at bounding box center [874, 232] width 70 height 26
type input "0"
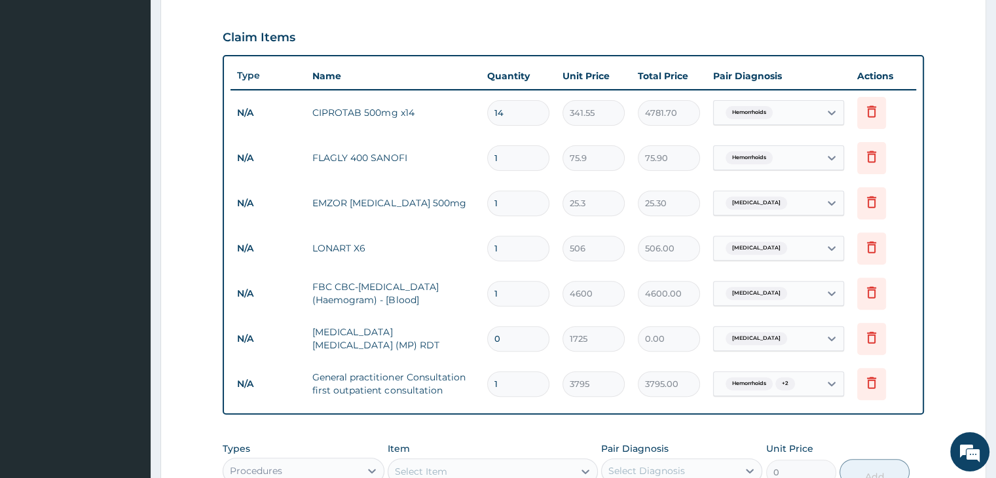
scroll to position [431, 0]
click at [510, 159] on input "1" at bounding box center [518, 160] width 62 height 26
type input "15"
type input "1138.50"
type input "15"
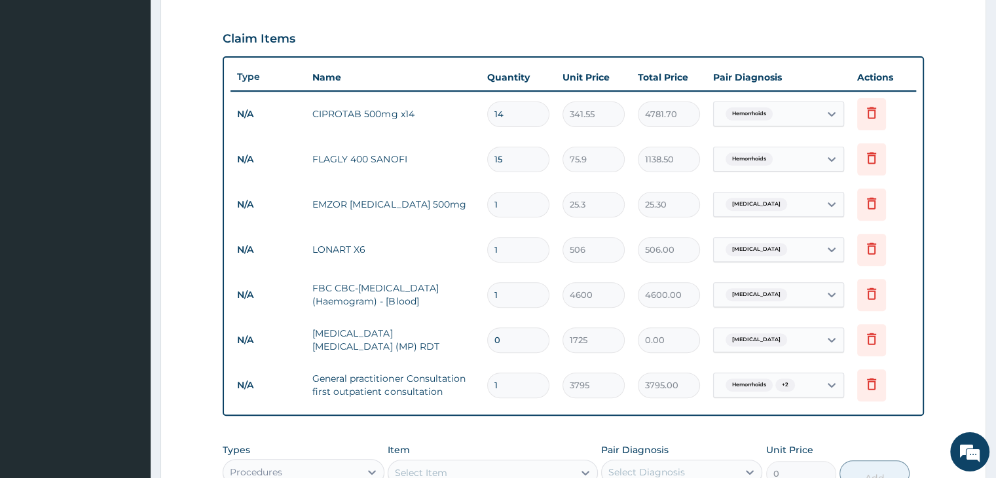
click at [514, 210] on input "1" at bounding box center [518, 205] width 62 height 26
type input "18"
type input "455.40"
type input "18"
click at [517, 253] on input "1" at bounding box center [518, 250] width 62 height 26
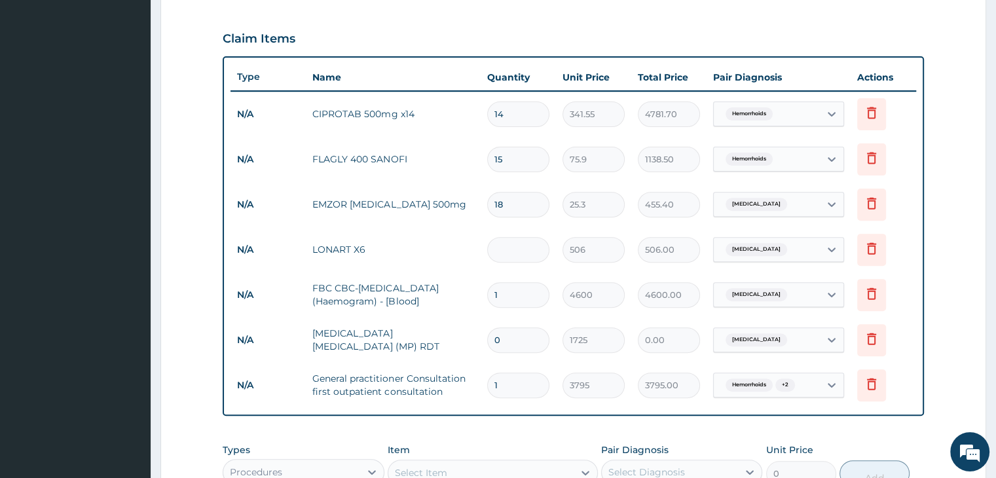
type input "0.00"
type input "6"
type input "3036.00"
type input "6"
click at [518, 340] on input "0" at bounding box center [518, 340] width 62 height 26
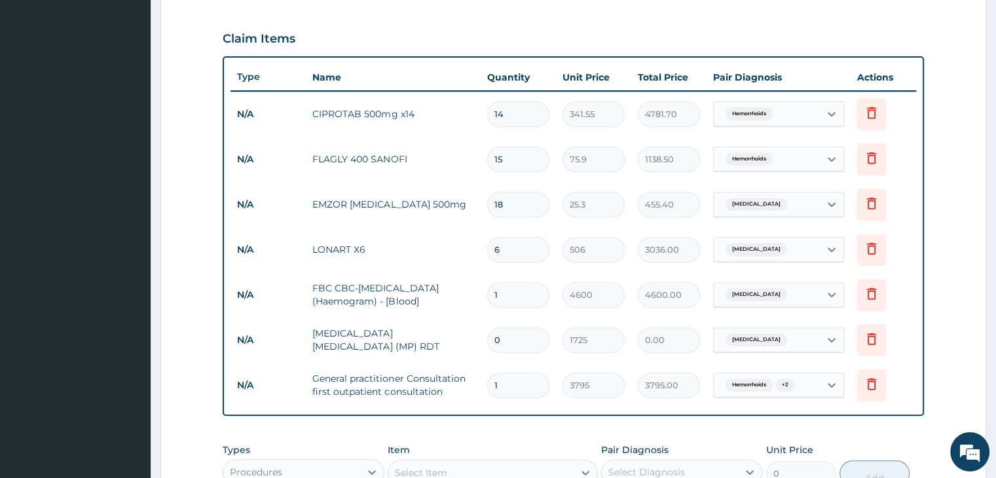
type input "1"
type input "1725.00"
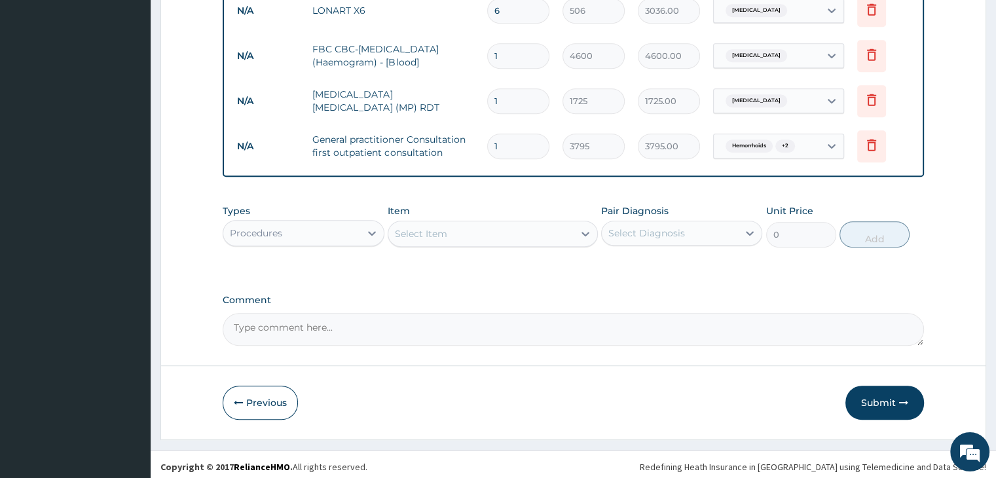
scroll to position [672, 0]
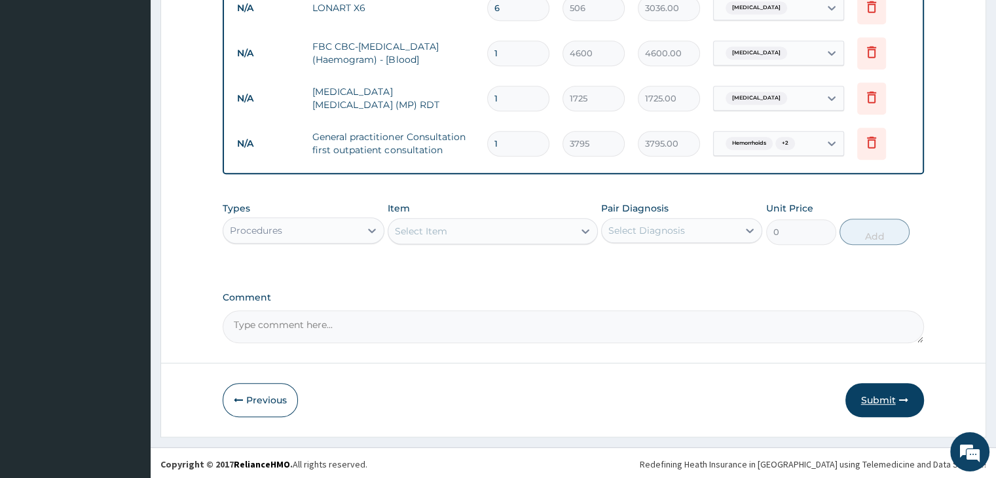
type input "1"
click at [891, 399] on button "Submit" at bounding box center [884, 400] width 79 height 34
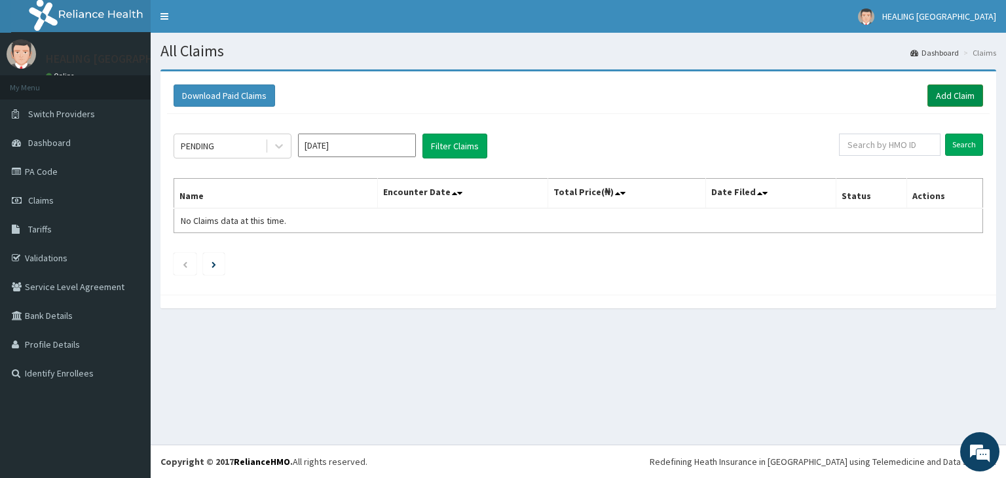
click at [963, 92] on link "Add Claim" at bounding box center [955, 95] width 56 height 22
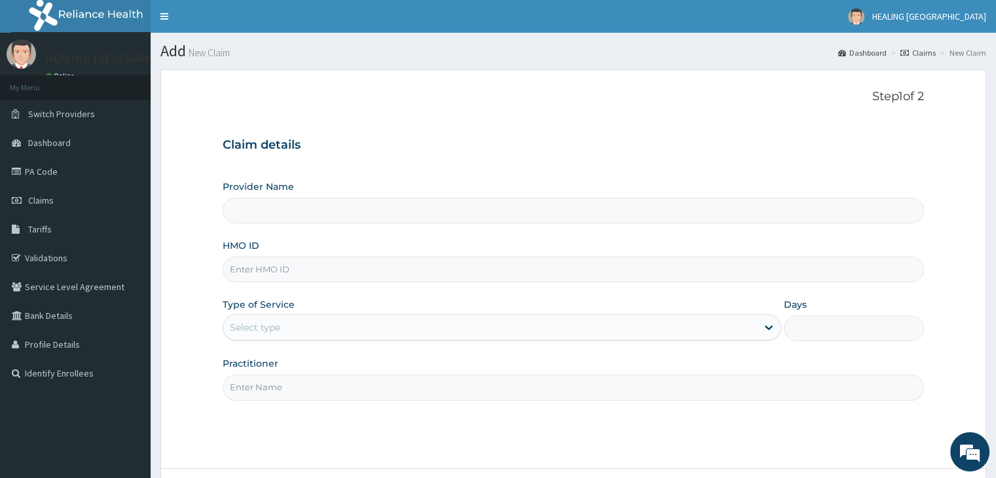
type input "HEALING VIRTUES HOSPITAL"
type input "oht/11005/a"
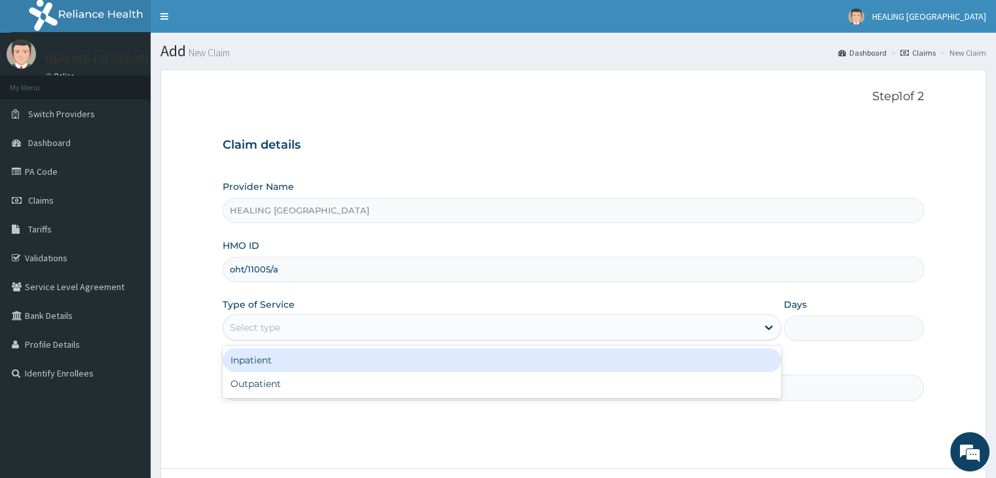
click at [416, 320] on div "Select type" at bounding box center [490, 327] width 534 height 21
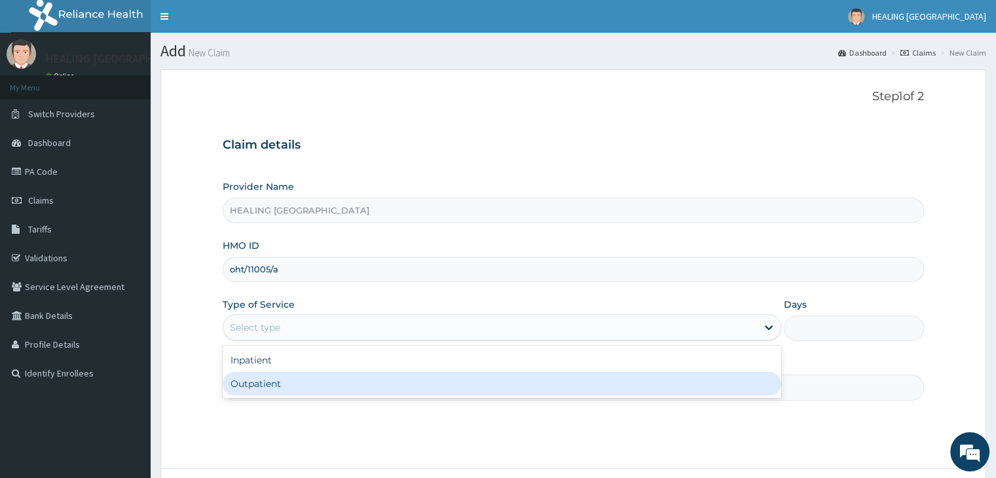
click at [399, 380] on div "Outpatient" at bounding box center [502, 384] width 559 height 24
type input "1"
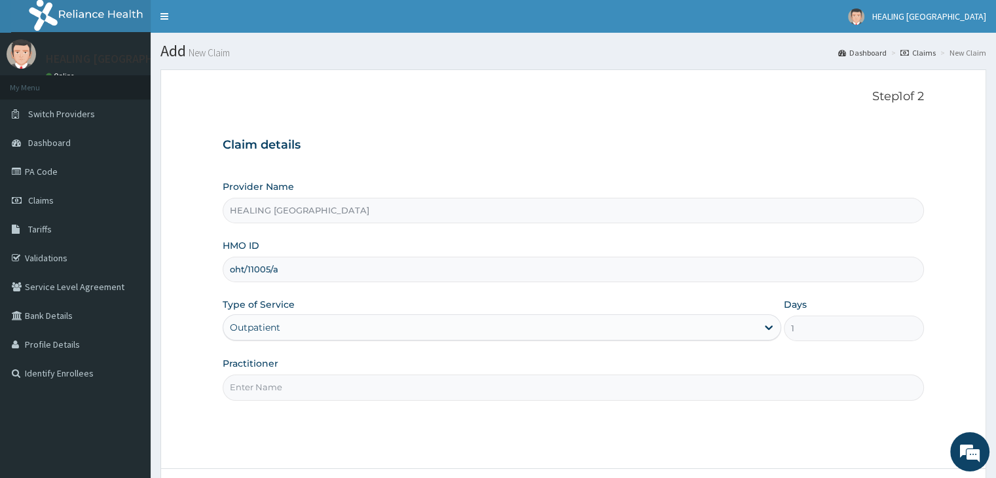
scroll to position [107, 0]
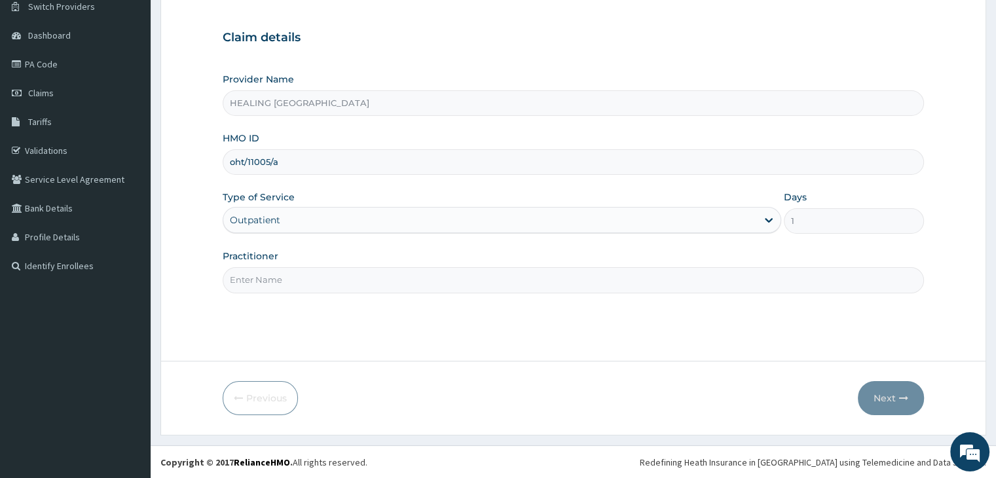
click at [647, 280] on input "Practitioner" at bounding box center [573, 280] width 701 height 26
type input "Dr Ajayi"
click at [900, 396] on icon "button" at bounding box center [903, 398] width 9 height 9
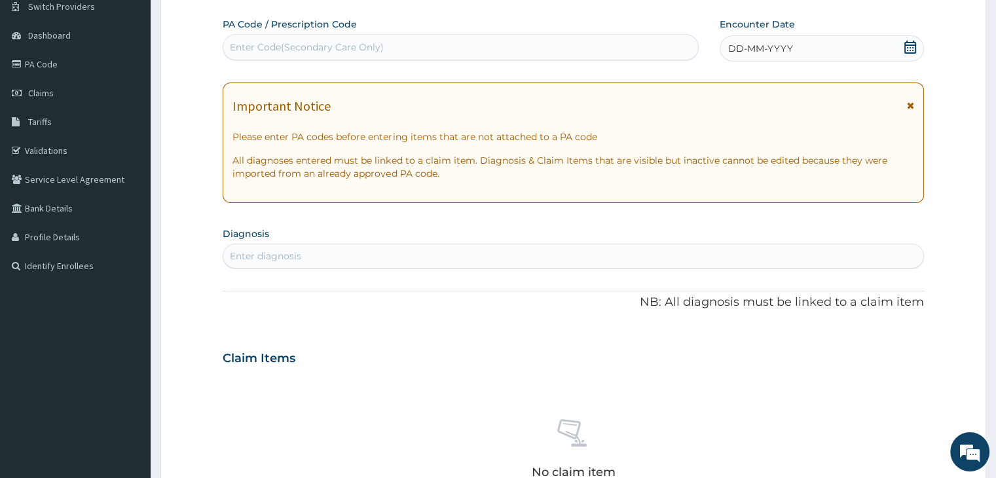
click at [917, 47] on div "DD-MM-YYYY" at bounding box center [822, 48] width 204 height 26
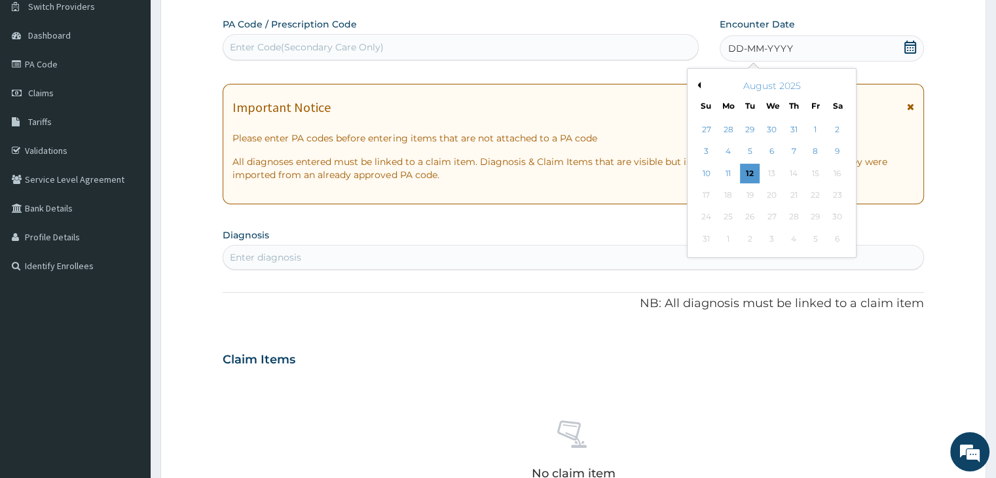
click at [699, 83] on button "Previous Month" at bounding box center [697, 85] width 7 height 7
click at [817, 124] on div "4" at bounding box center [815, 130] width 20 height 20
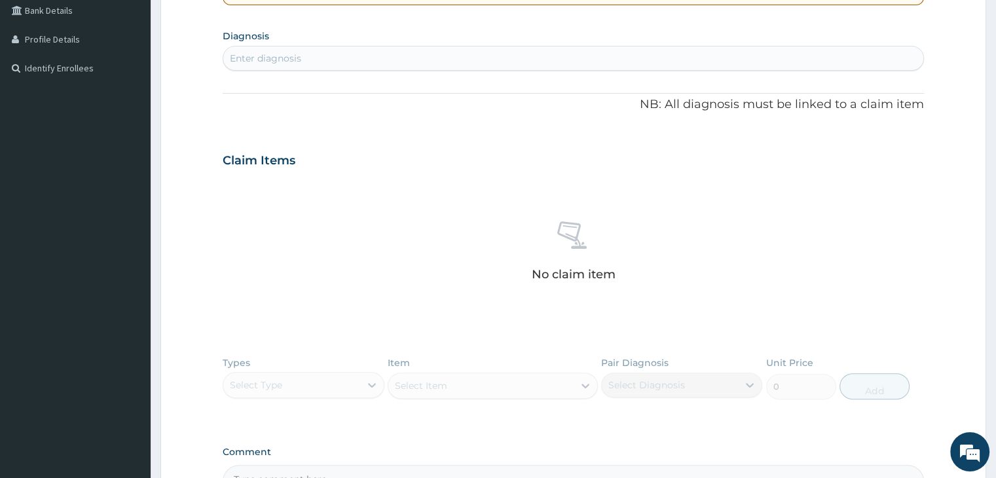
scroll to position [304, 0]
click at [523, 59] on div "Enter diagnosis" at bounding box center [572, 59] width 699 height 21
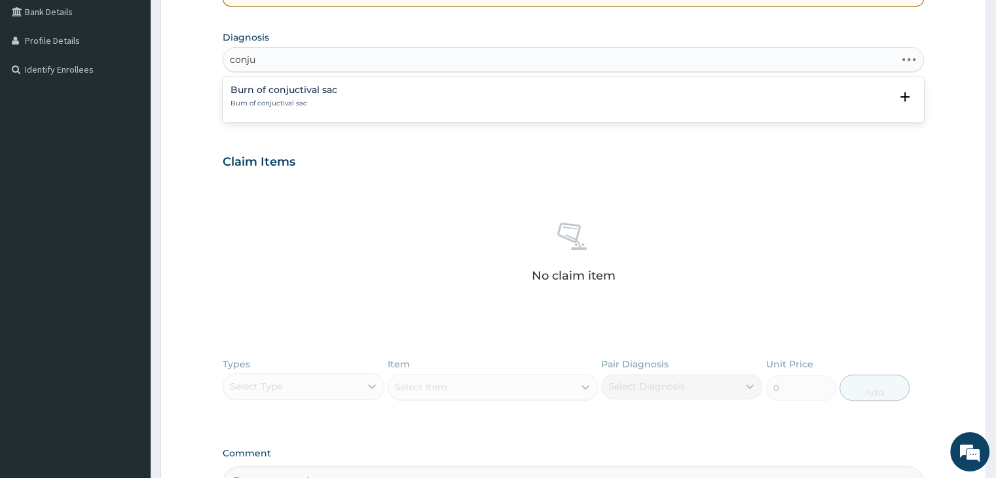
type input "conj"
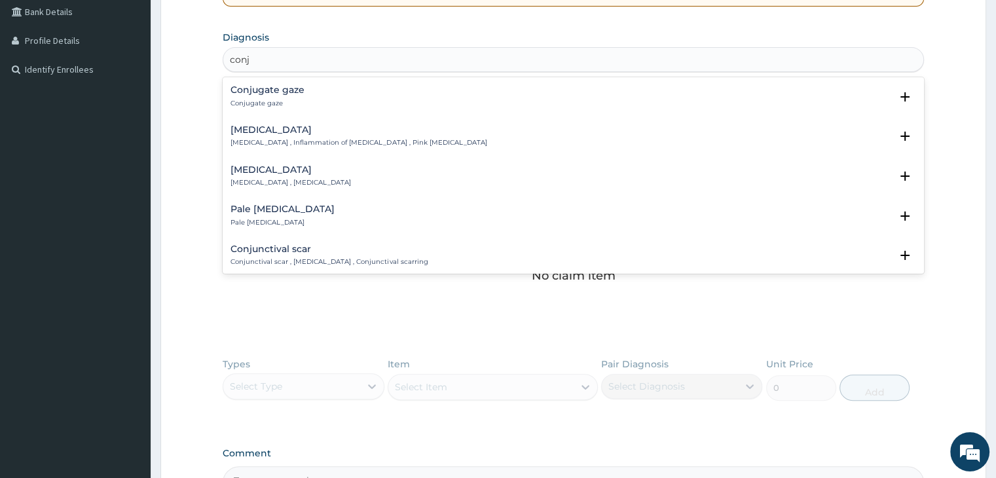
click at [287, 132] on h4 "Conjunctivitis" at bounding box center [358, 130] width 256 height 10
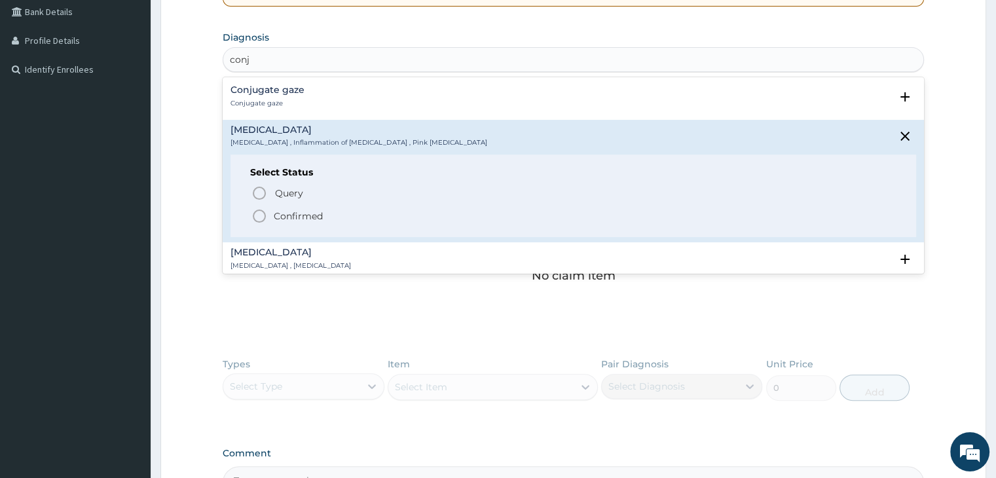
click at [261, 218] on icon "status option filled" at bounding box center [259, 216] width 16 height 16
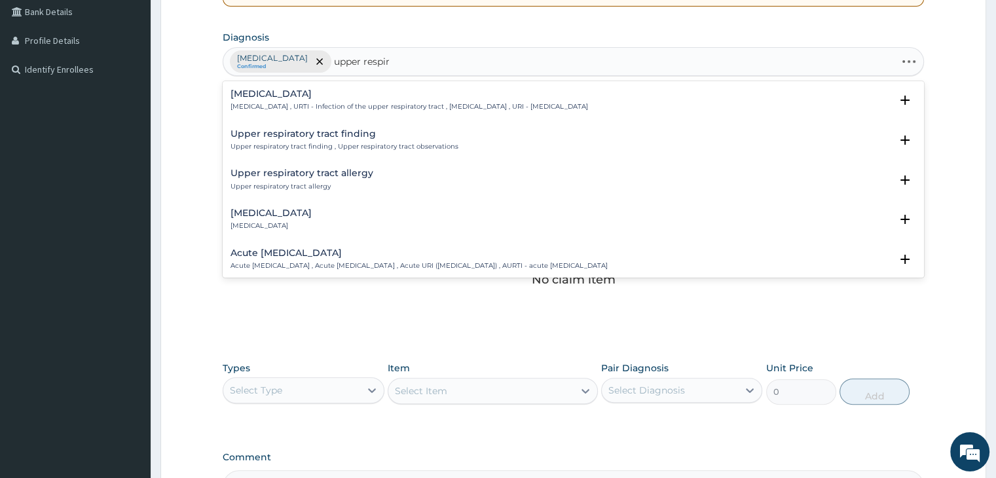
type input "upper respira"
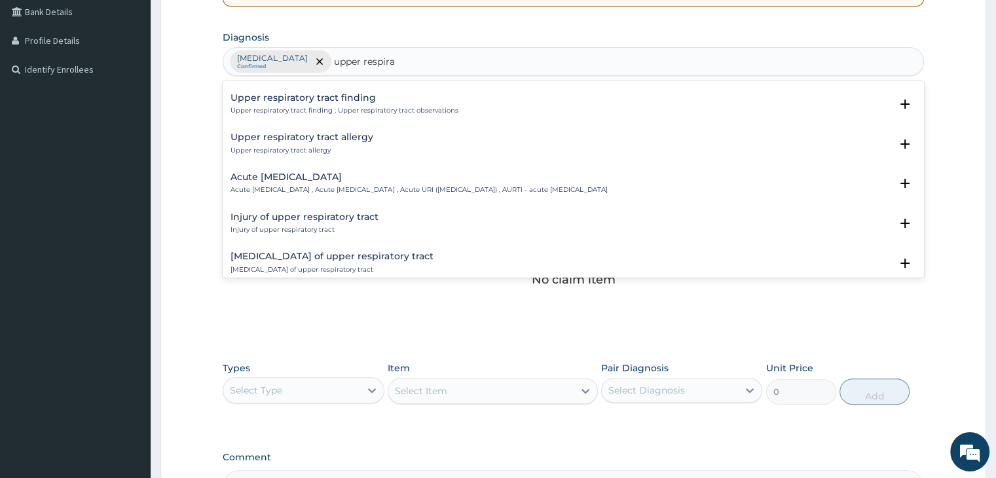
scroll to position [65, 0]
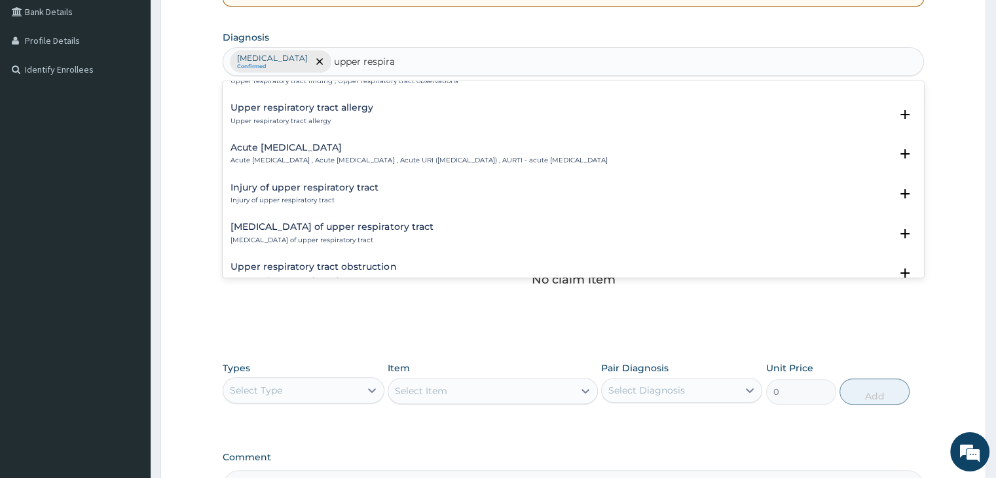
click at [341, 158] on p "Acute upper respiratory infection , Acute upper respiratory tract infection , A…" at bounding box center [418, 160] width 377 height 9
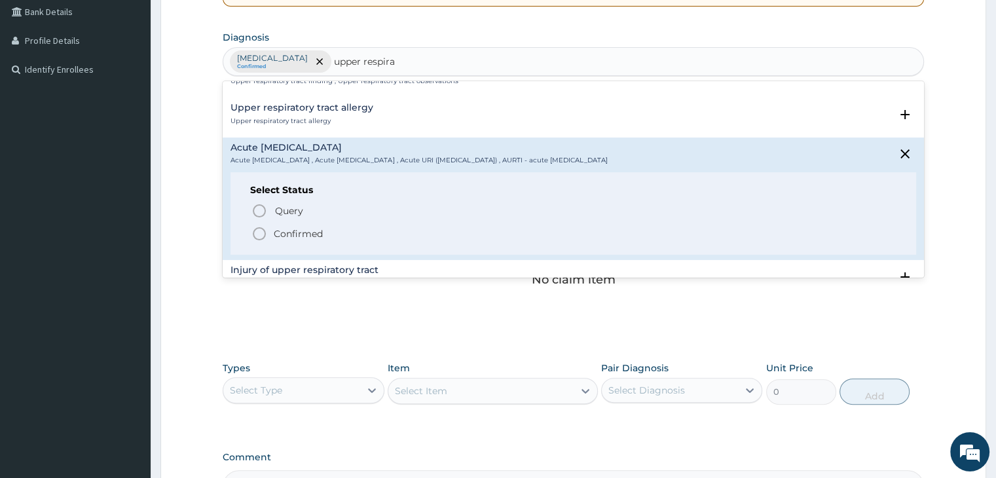
click at [261, 232] on icon "status option filled" at bounding box center [259, 234] width 16 height 16
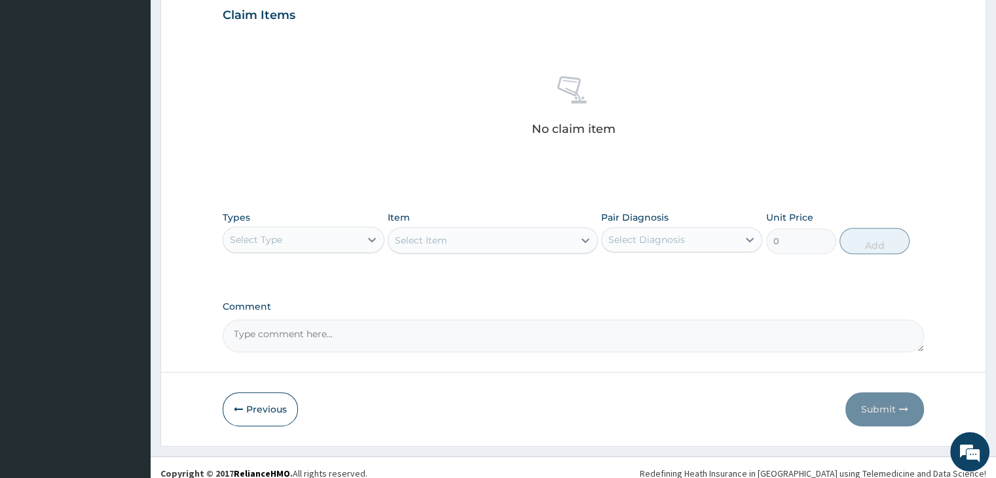
scroll to position [465, 0]
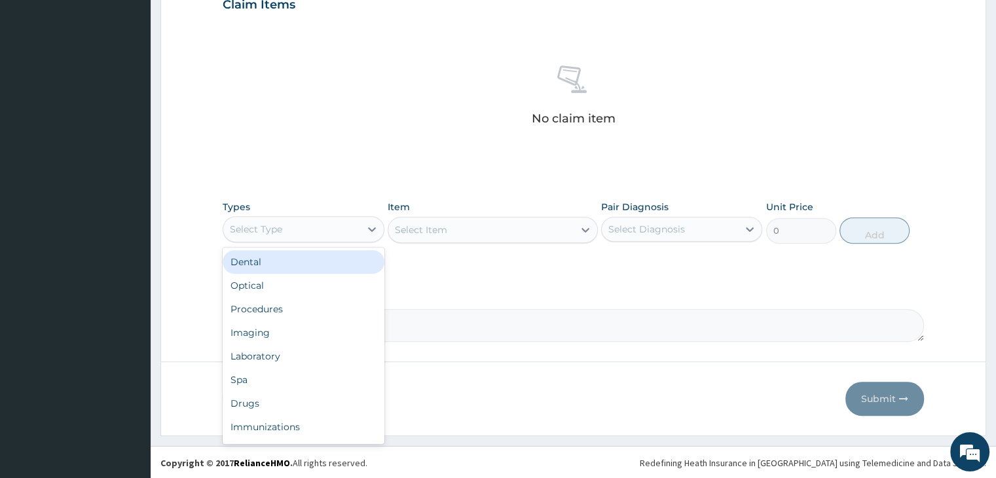
click at [320, 230] on div "Select Type" at bounding box center [291, 229] width 136 height 21
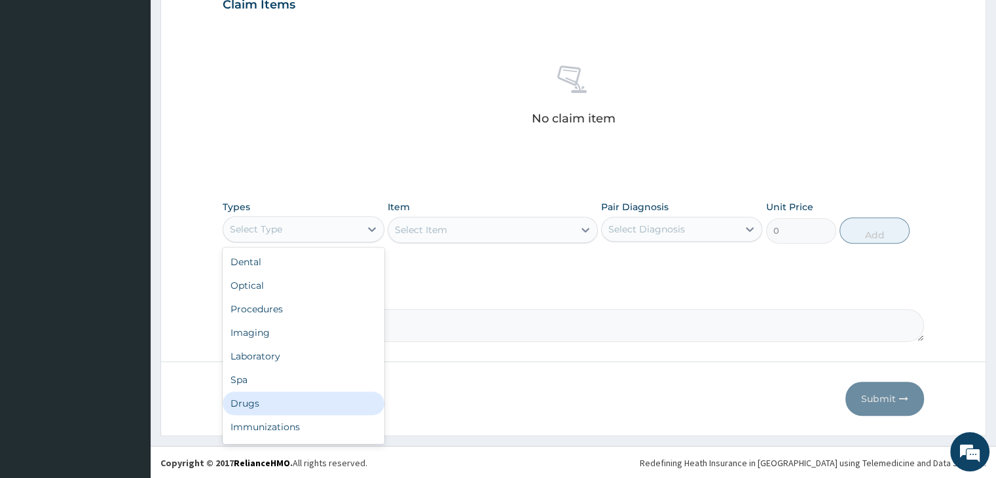
click at [257, 397] on div "Drugs" at bounding box center [303, 404] width 161 height 24
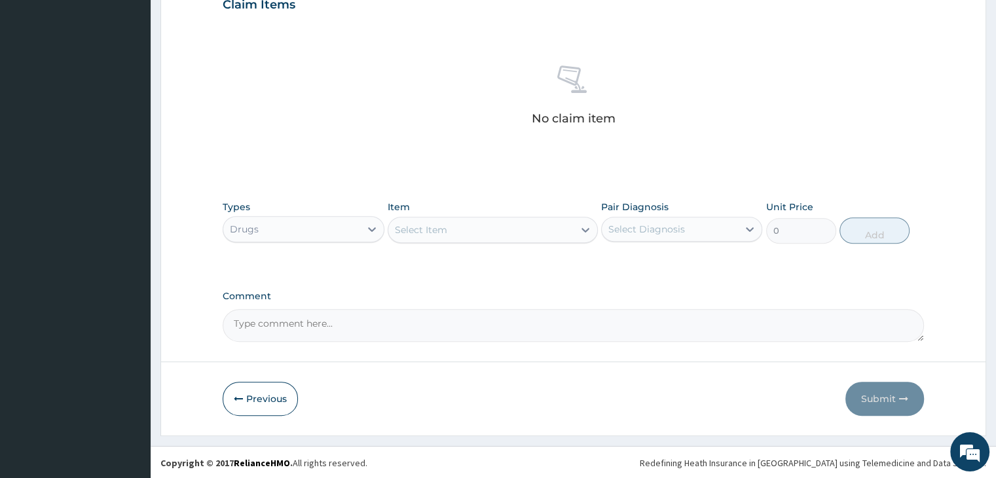
click at [519, 223] on div "Select Item" at bounding box center [480, 229] width 185 height 21
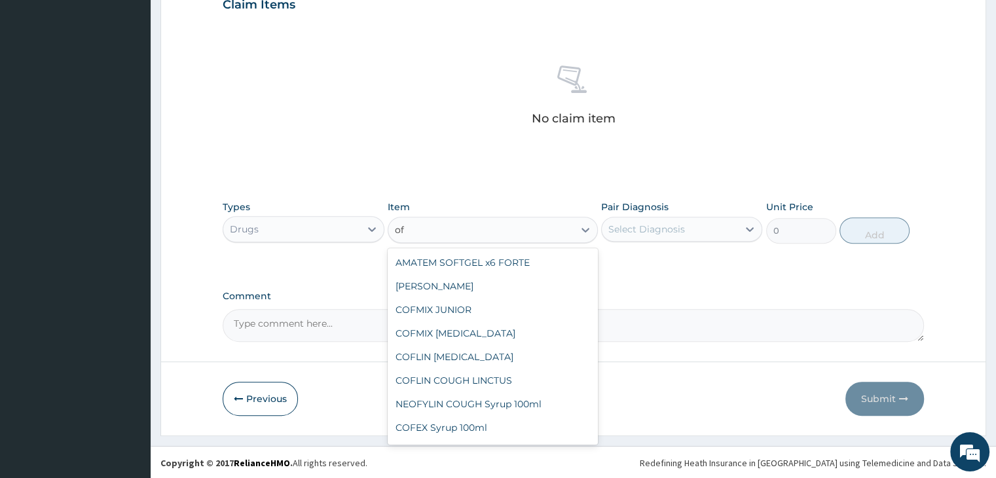
type input "o"
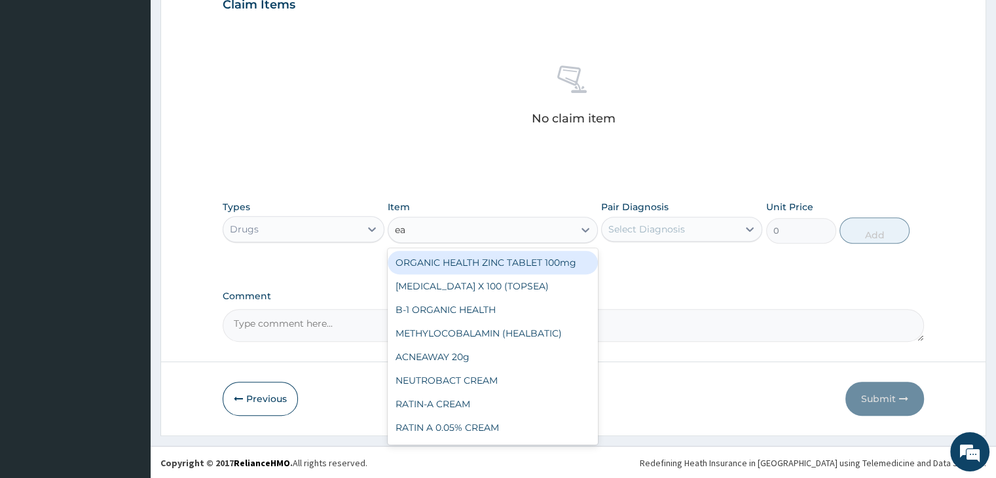
type input "ear"
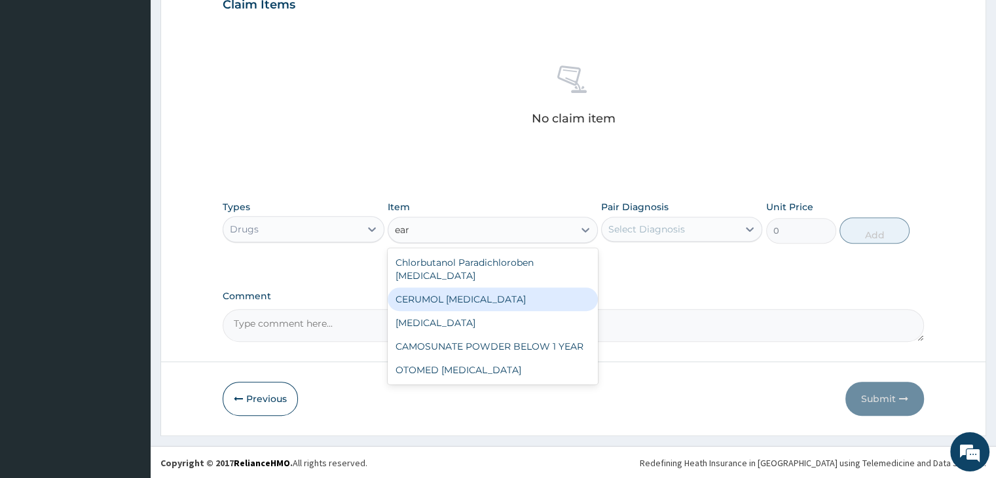
click at [491, 287] on div "CERUMOL EAR DROP" at bounding box center [493, 299] width 210 height 24
type input "5060"
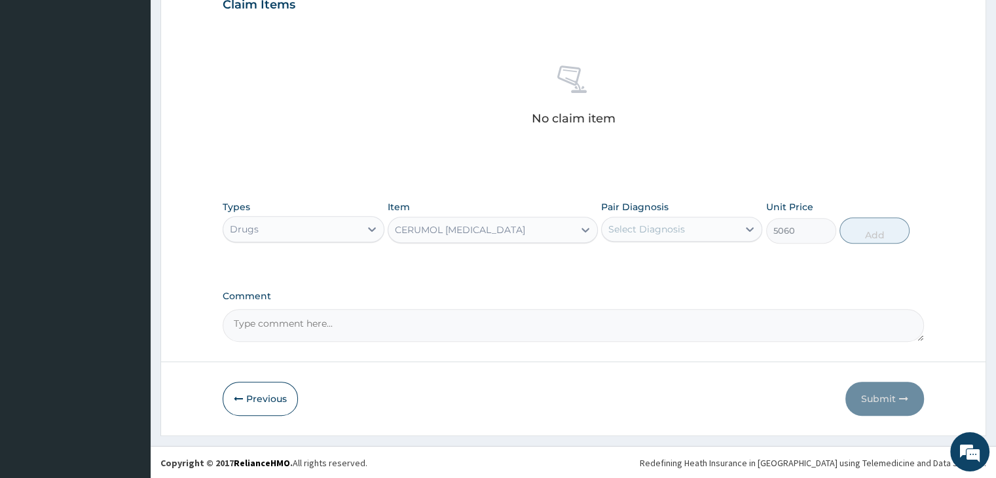
click at [684, 229] on div "Select Diagnosis" at bounding box center [670, 229] width 136 height 21
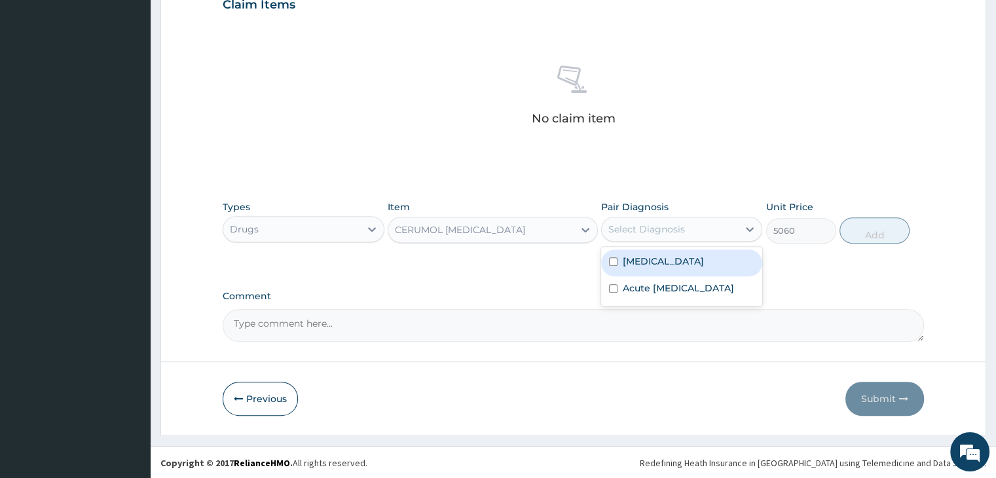
click at [663, 262] on label "Conjunctivitis" at bounding box center [663, 261] width 81 height 13
checkbox input "true"
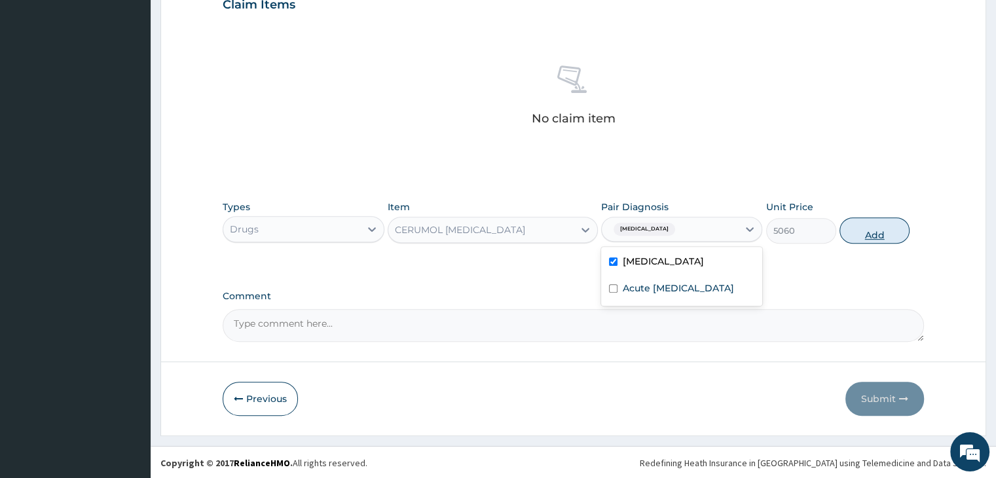
click at [870, 230] on button "Add" at bounding box center [874, 230] width 70 height 26
type input "0"
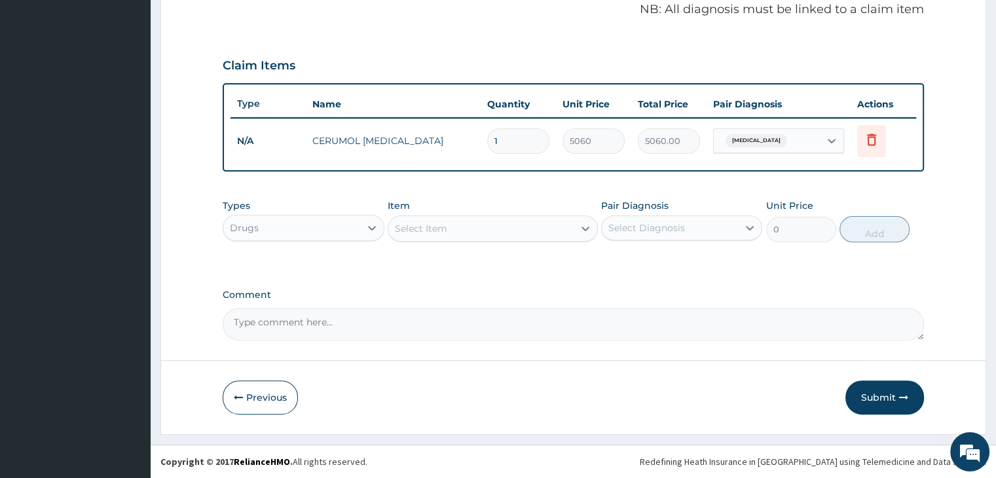
scroll to position [402, 0]
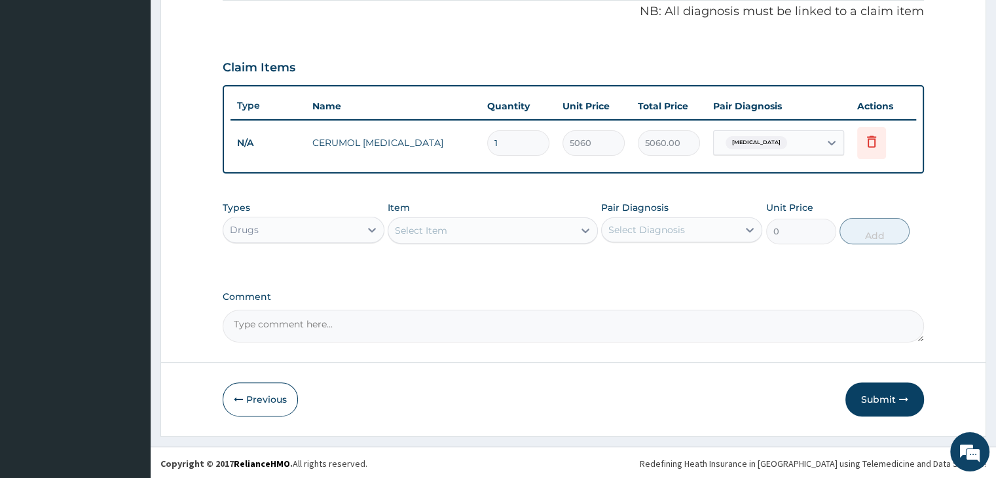
click at [516, 227] on div "Select Item" at bounding box center [480, 230] width 185 height 21
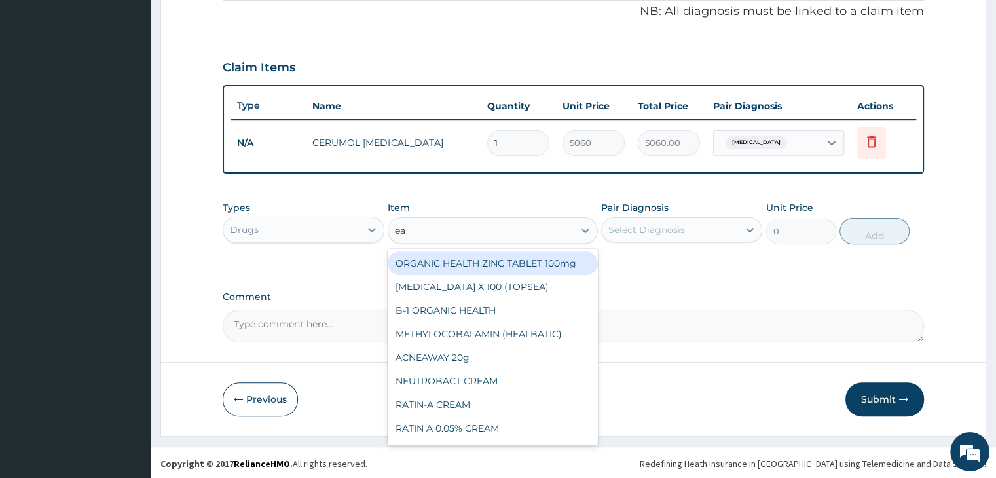
type input "ear"
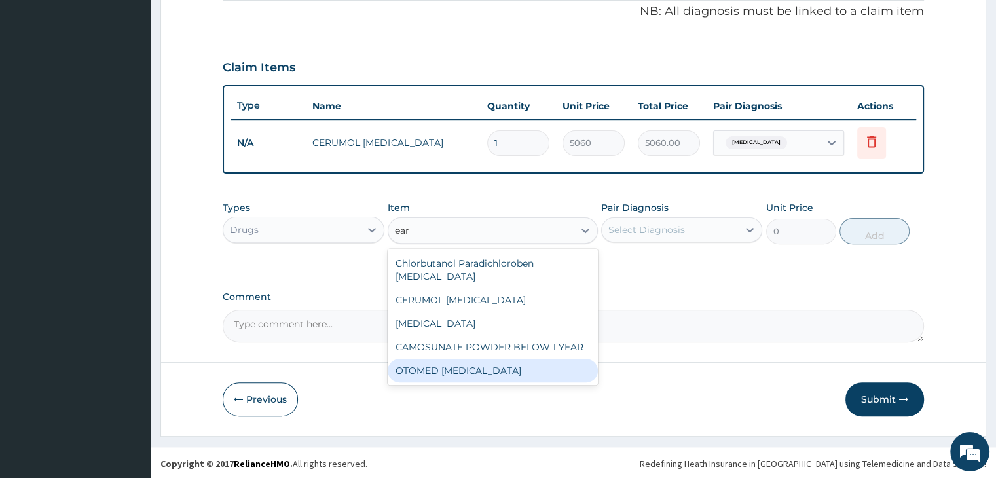
click at [477, 359] on div "OTOMED EAR DROP" at bounding box center [493, 371] width 210 height 24
type input "885.5"
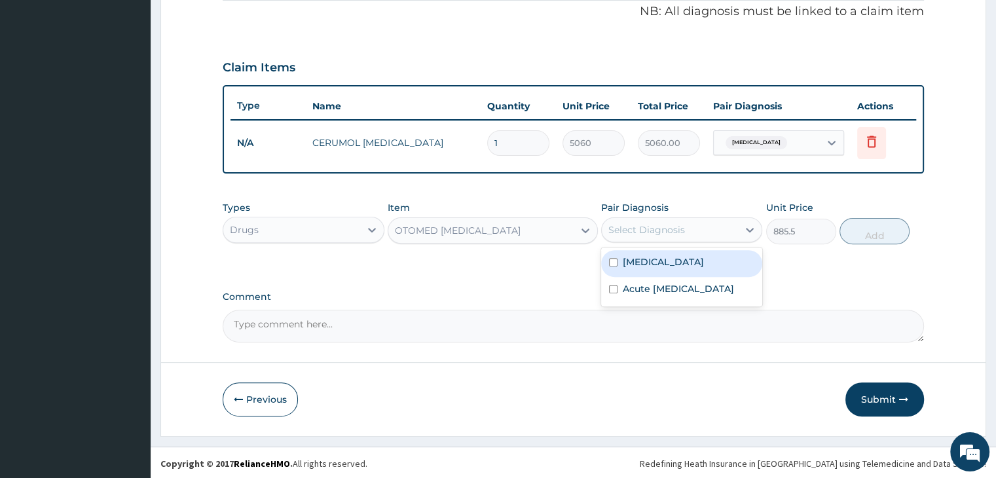
click at [669, 230] on div "Select Diagnosis" at bounding box center [646, 229] width 77 height 13
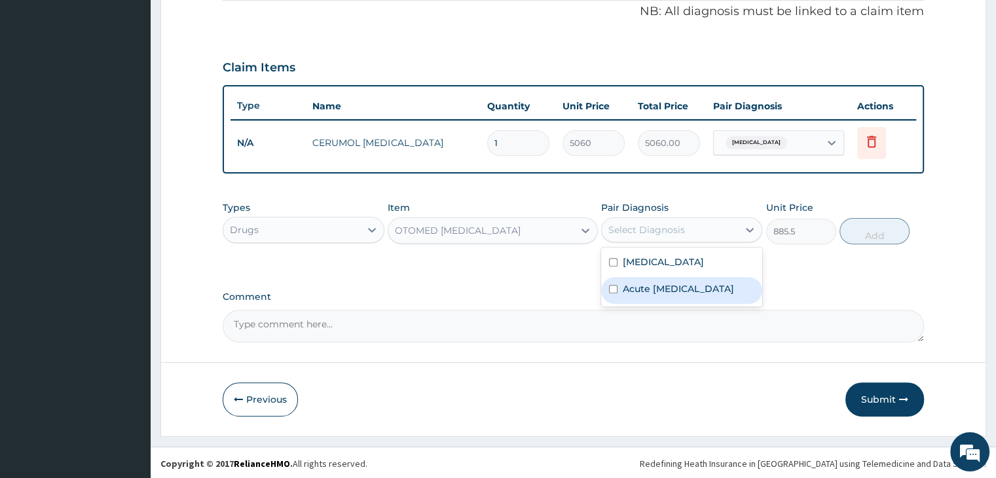
click at [660, 295] on label "Acute upper respiratory infection" at bounding box center [678, 288] width 111 height 13
checkbox input "true"
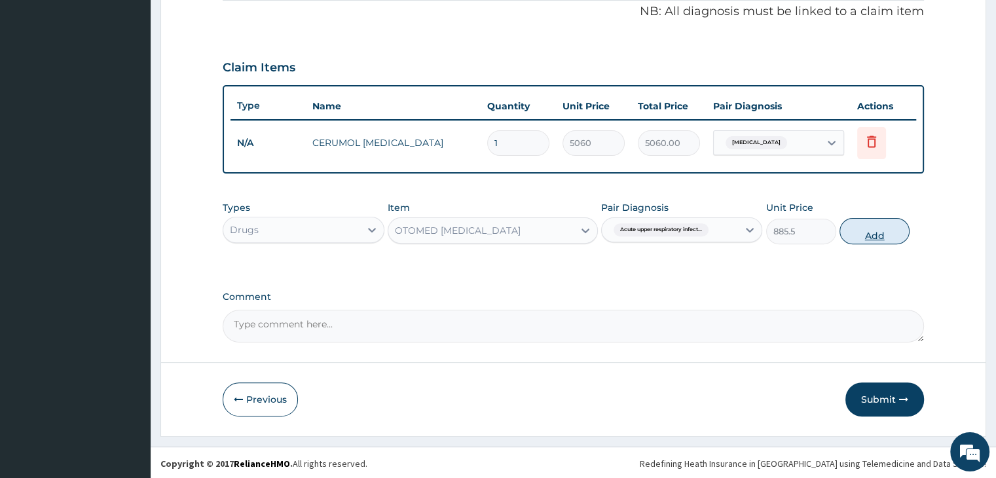
click at [875, 235] on button "Add" at bounding box center [874, 231] width 70 height 26
type input "0"
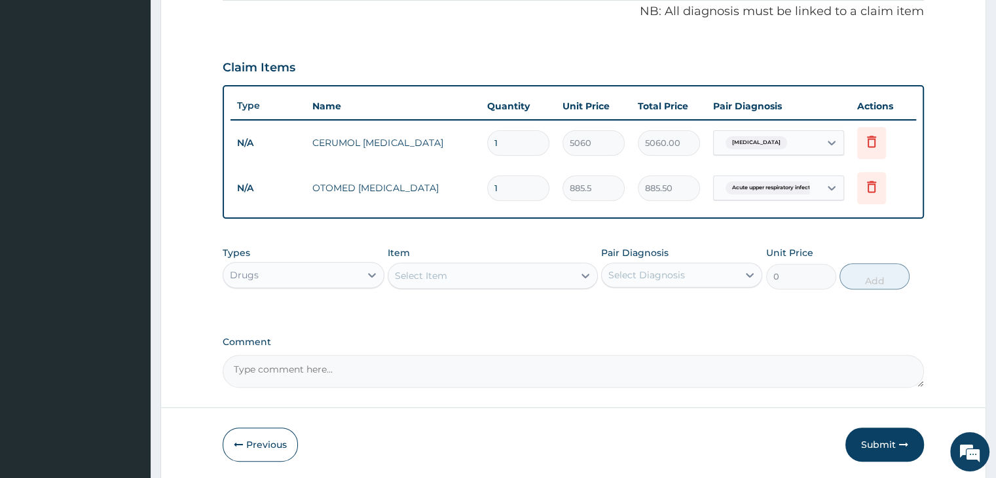
click at [481, 267] on div "Select Item" at bounding box center [480, 275] width 185 height 21
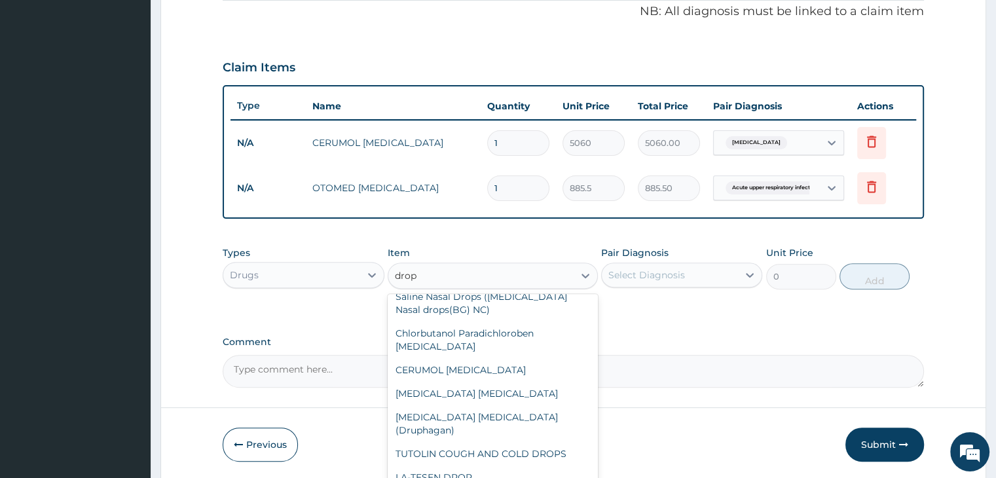
scroll to position [131, 0]
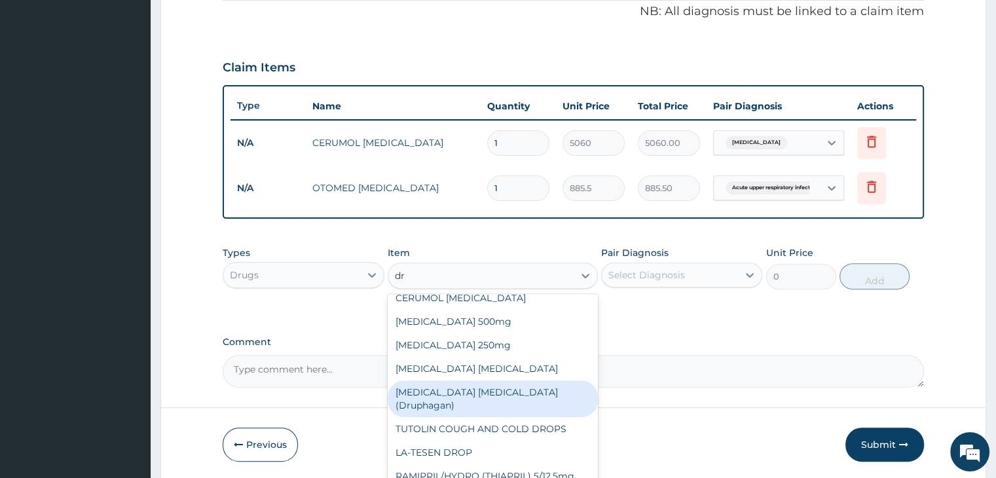
type input "d"
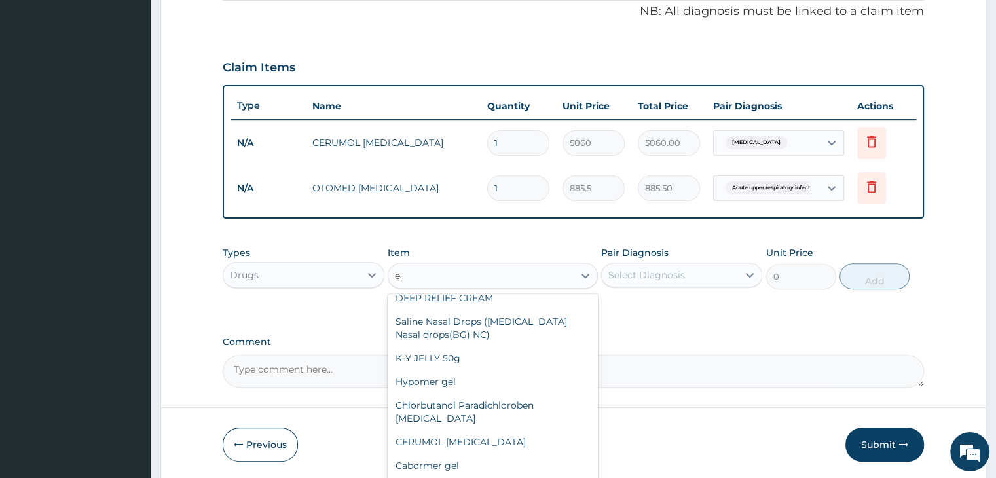
scroll to position [141, 0]
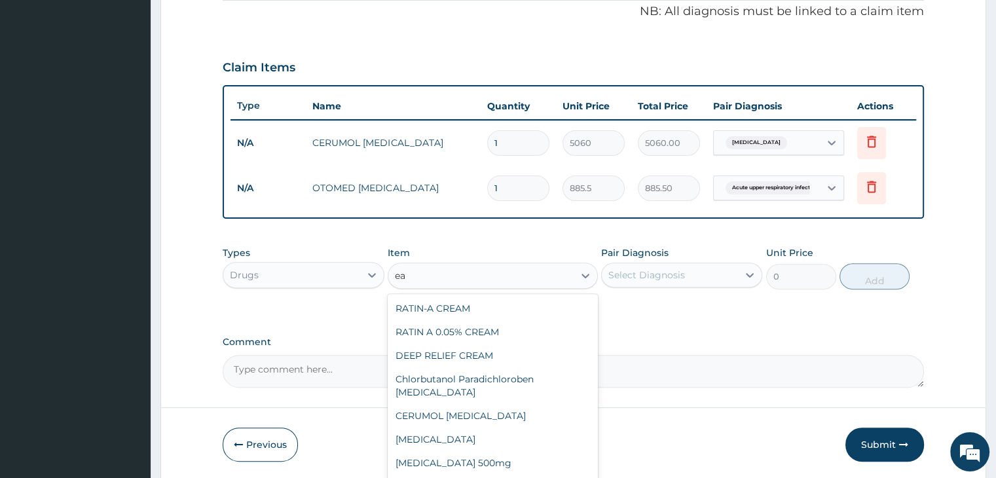
type input "ear"
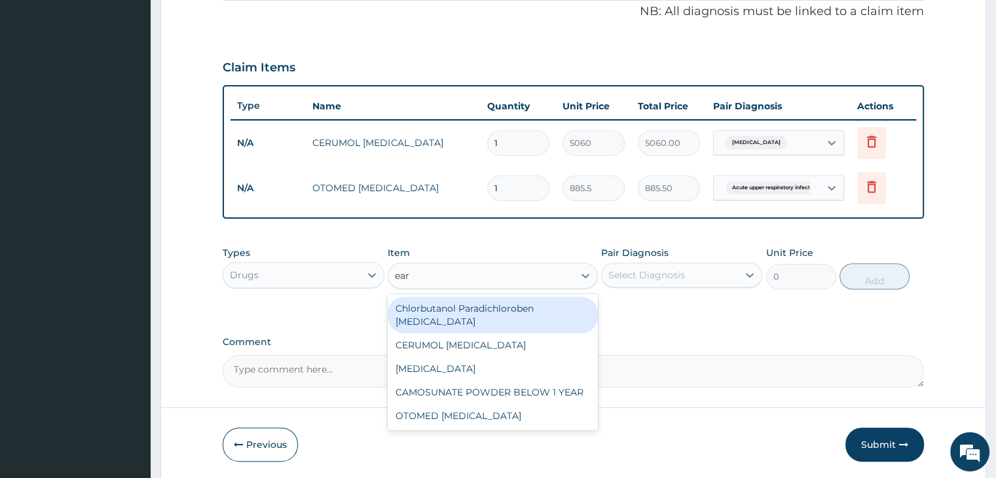
click at [479, 307] on div "Chlorbutanol Paradichloroben ear drops" at bounding box center [493, 315] width 210 height 37
type input "2530"
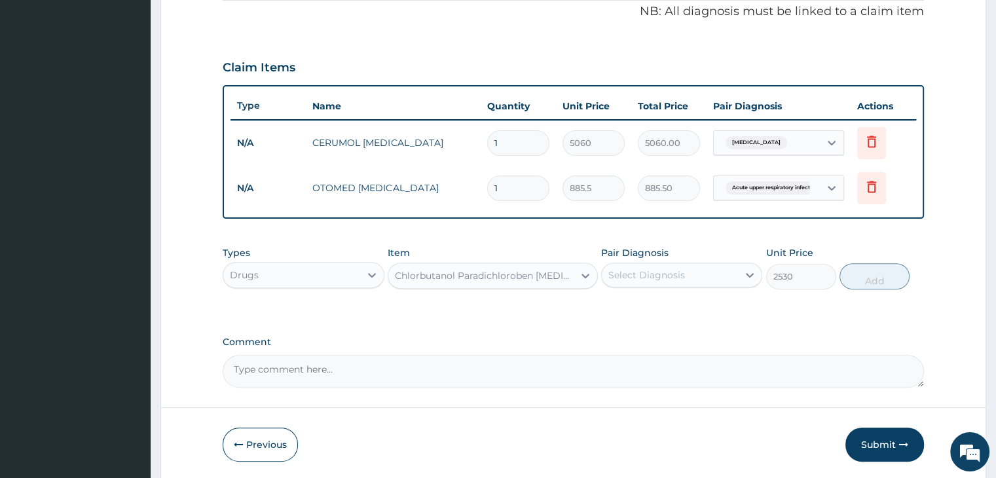
click at [461, 269] on div "Chlorbutanol Paradichloroben ear drops" at bounding box center [485, 275] width 180 height 13
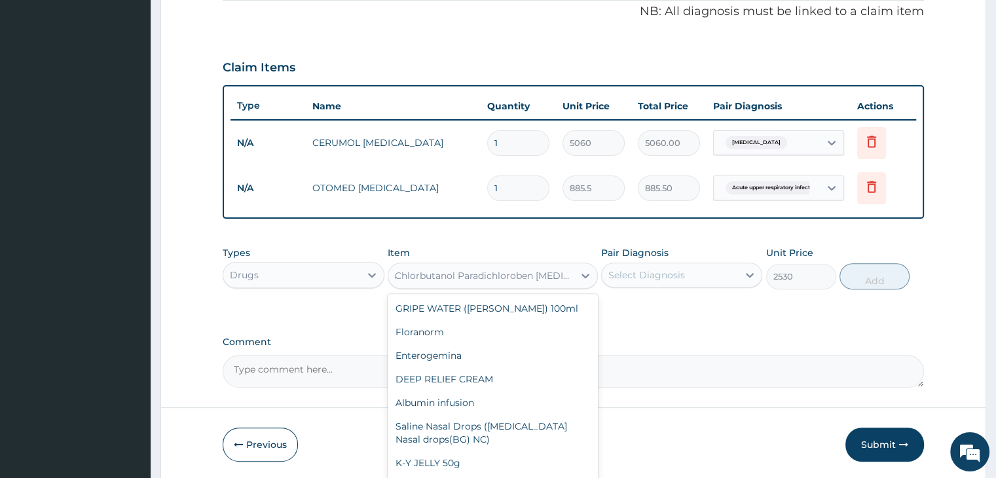
scroll to position [1917, 0]
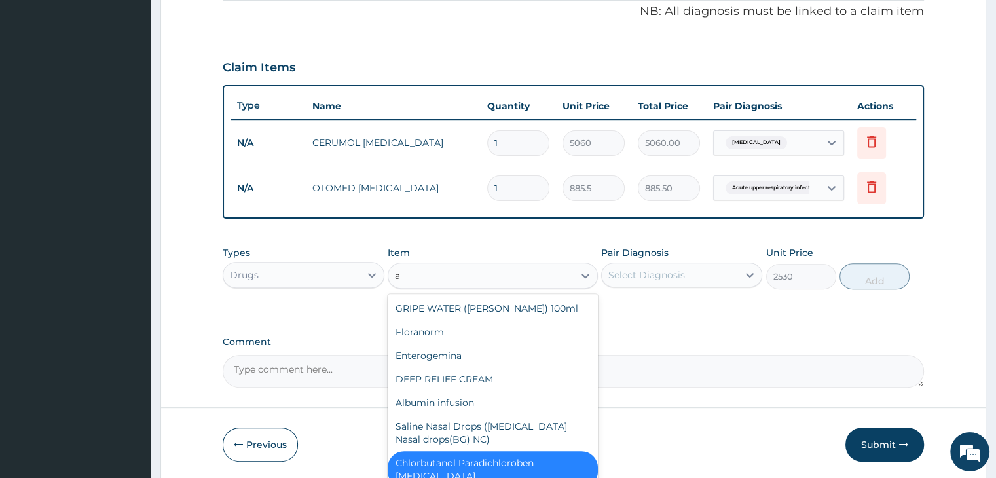
type input "aq"
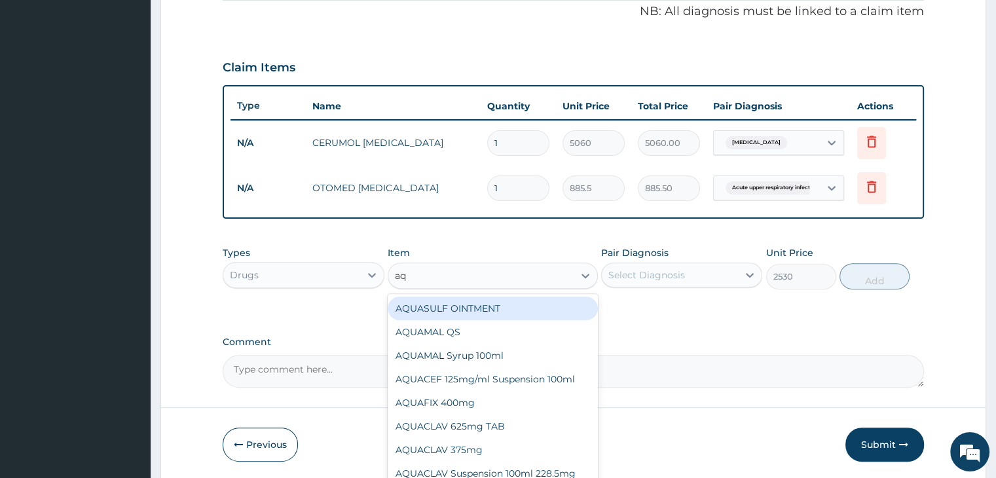
scroll to position [0, 0]
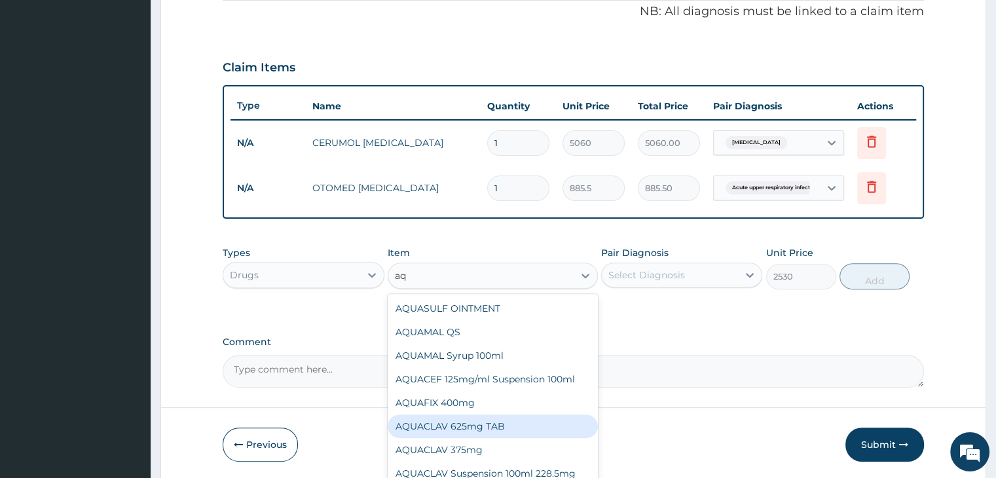
click at [485, 420] on div "AQUACLAV 625mg TAB" at bounding box center [493, 426] width 210 height 24
type input "259.325"
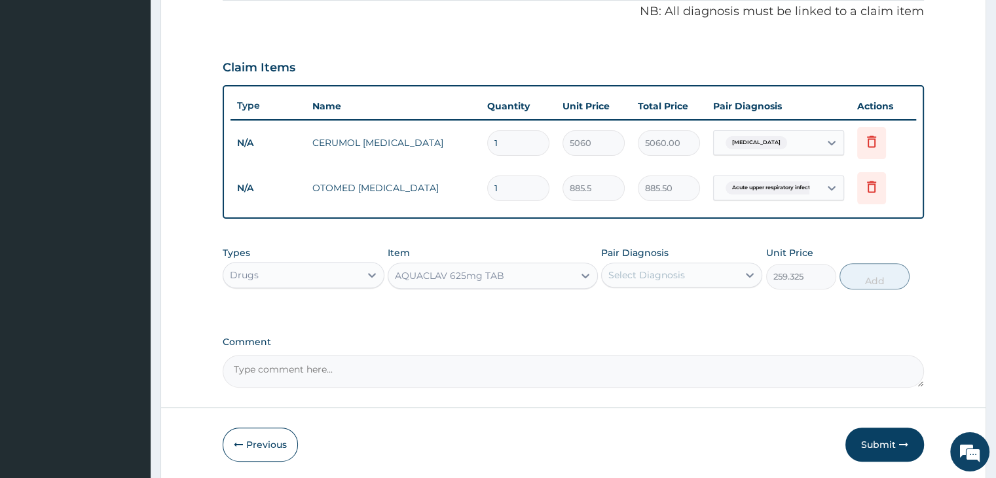
click at [688, 274] on div "Select Diagnosis" at bounding box center [670, 275] width 136 height 21
click at [660, 341] on label "Acute upper respiratory infection" at bounding box center [678, 333] width 111 height 13
checkbox input "true"
click at [850, 278] on button "Add" at bounding box center [874, 276] width 70 height 26
type input "0"
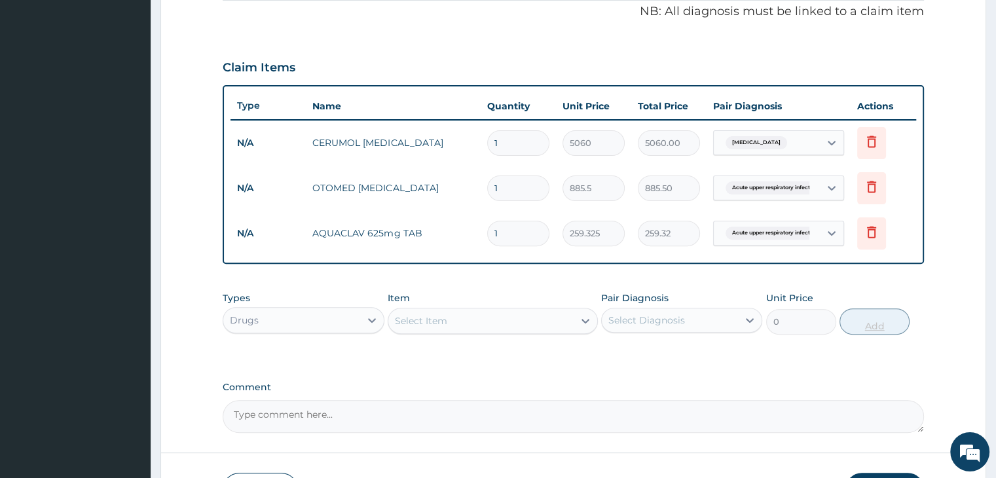
type input "14"
type input "3630.55"
type input "14"
click at [875, 142] on icon at bounding box center [871, 142] width 9 height 12
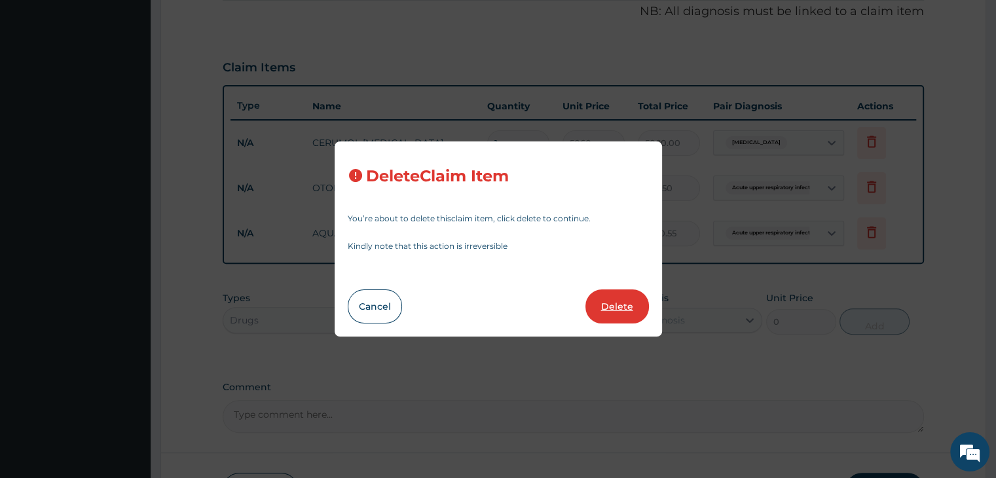
click at [614, 295] on button "Delete" at bounding box center [617, 306] width 64 height 34
type input "885.5"
type input "885.50"
type input "14"
type input "259.325"
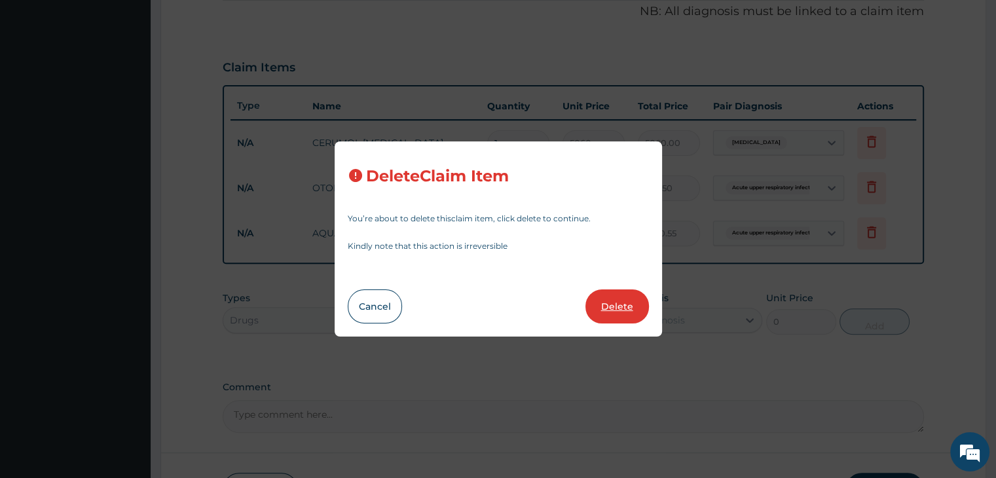
type input "3630.55"
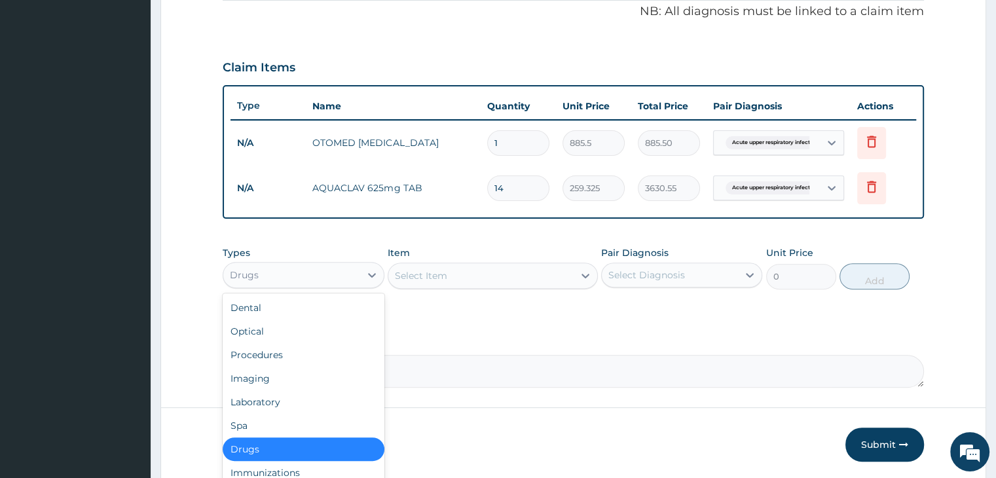
click at [342, 269] on div "Drugs" at bounding box center [291, 275] width 136 height 21
click at [267, 353] on div "Procedures" at bounding box center [303, 355] width 161 height 24
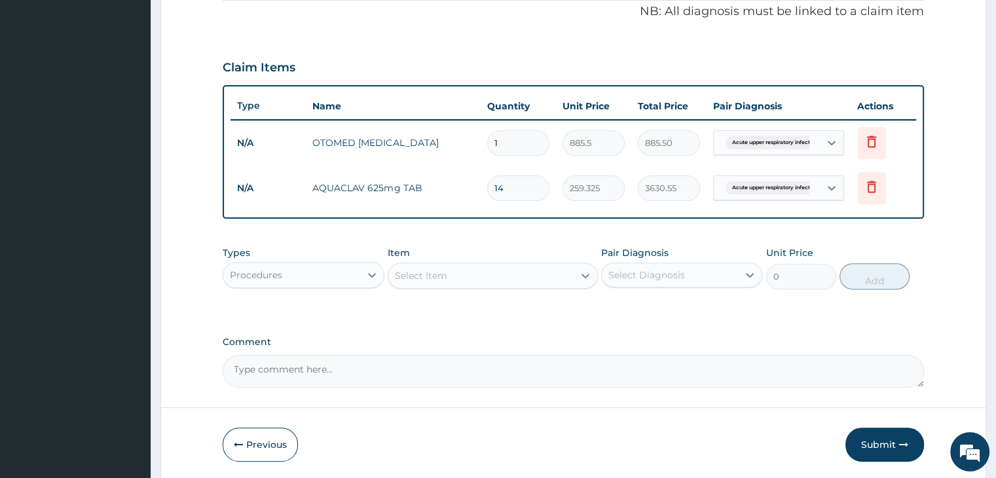
click at [523, 143] on input "1" at bounding box center [518, 143] width 62 height 26
type input "2"
type input "1771.00"
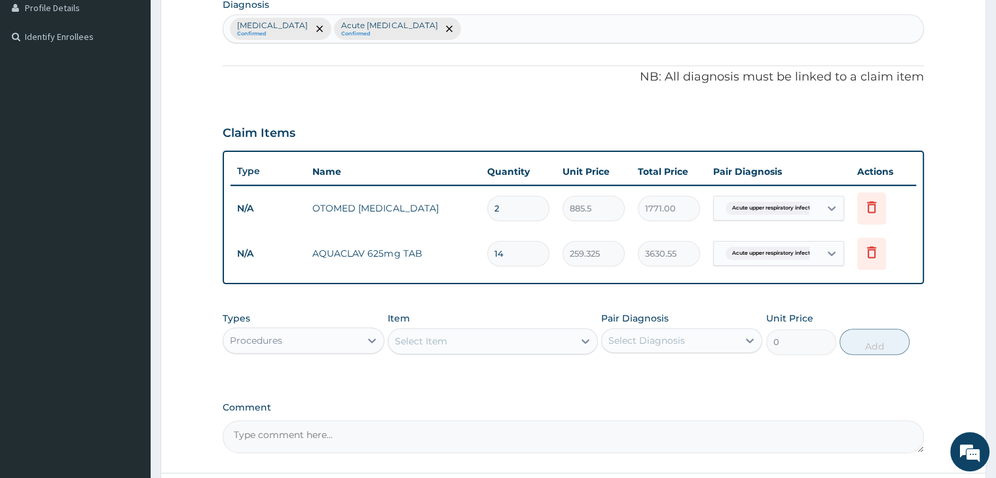
type input "2"
click at [510, 382] on div "PA Code / Prescription Code Enter Code(Secondary Care Only) Encounter Date 04-0…" at bounding box center [573, 120] width 701 height 665
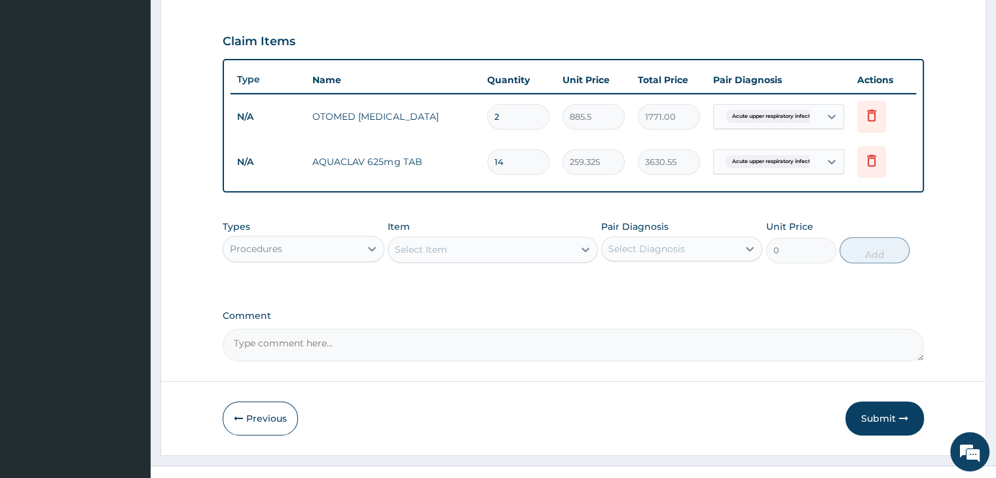
scroll to position [447, 0]
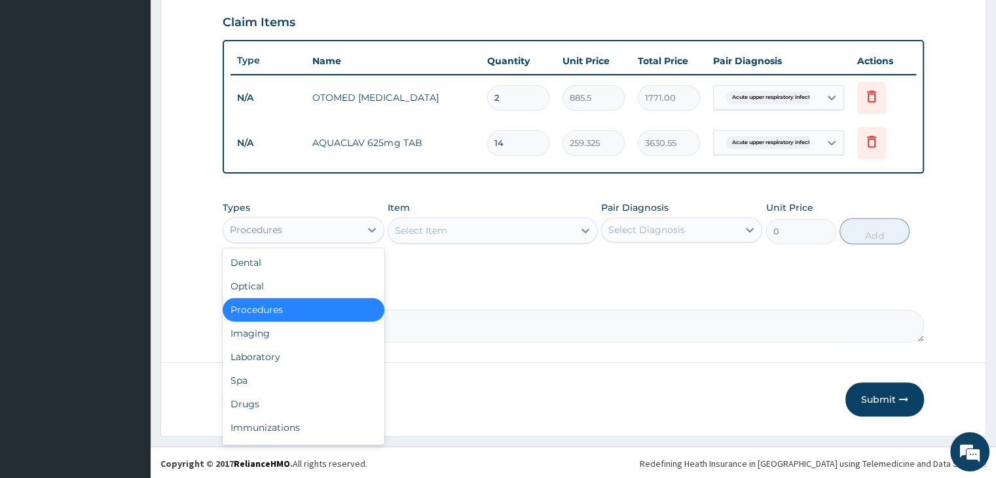
click at [330, 234] on div "Procedures" at bounding box center [291, 229] width 136 height 21
click at [487, 228] on div "Select Item" at bounding box center [480, 230] width 185 height 21
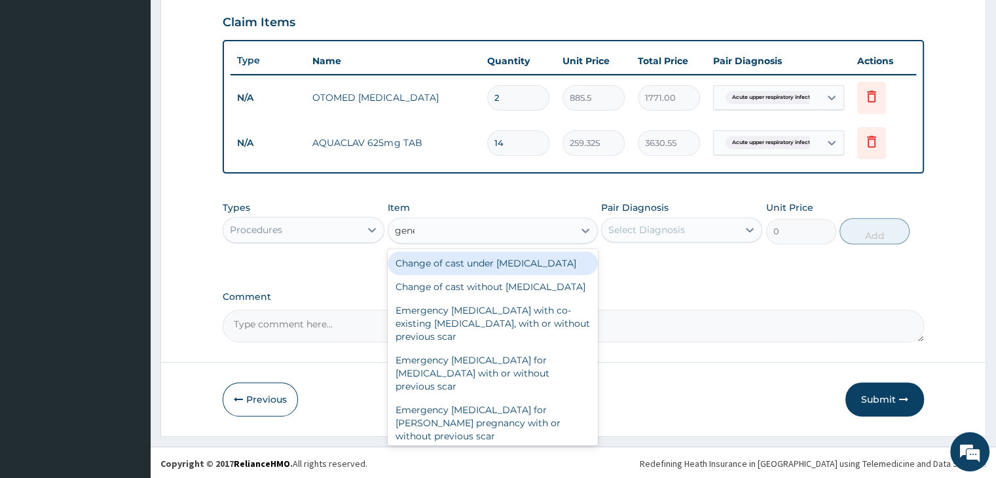
type input "gener"
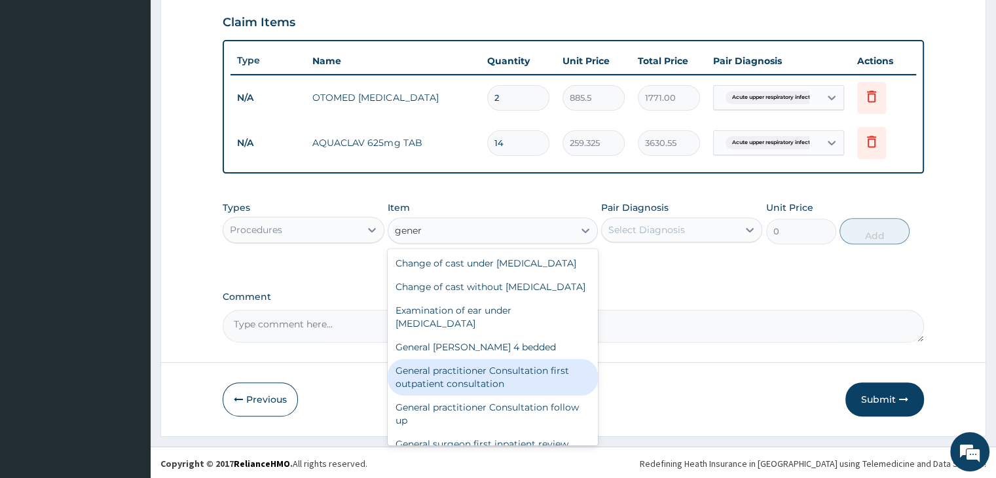
click at [456, 396] on div "General practitioner Consultation first outpatient consultation" at bounding box center [493, 377] width 210 height 37
type input "3795"
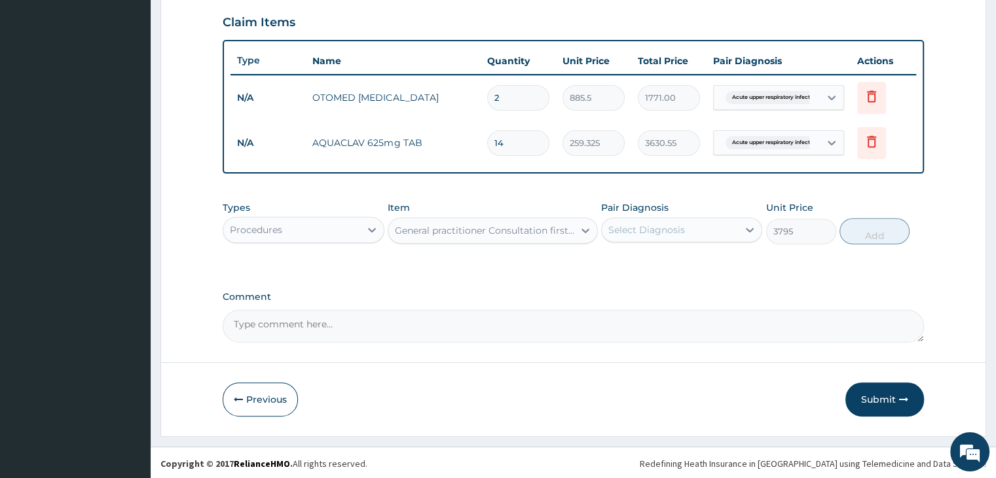
click at [688, 225] on div "Select Diagnosis" at bounding box center [670, 229] width 136 height 21
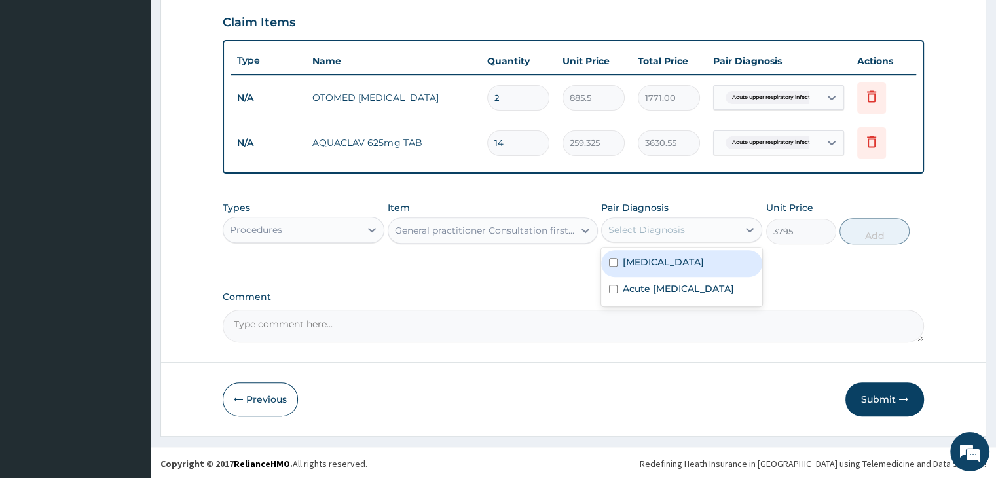
click at [676, 267] on div "Conjunctivitis" at bounding box center [681, 263] width 161 height 27
checkbox input "true"
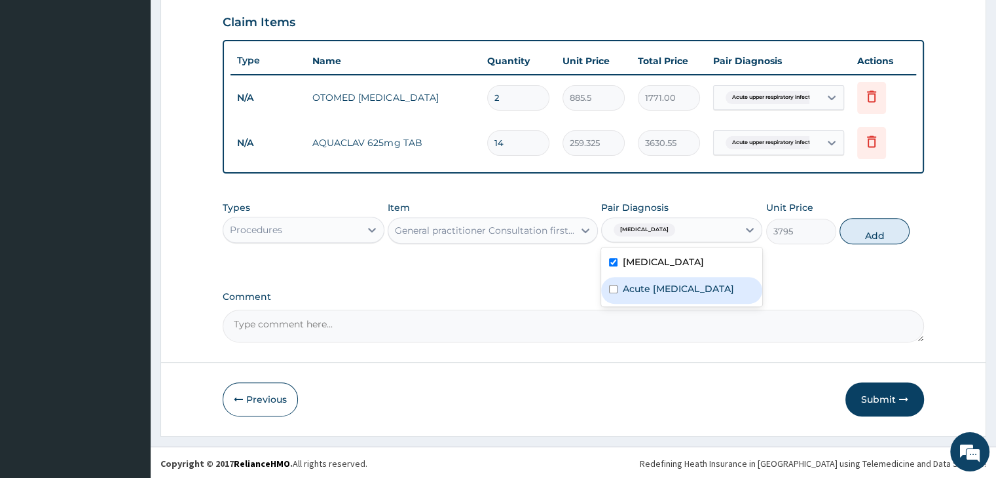
click at [678, 294] on label "Acute upper respiratory infection" at bounding box center [678, 288] width 111 height 13
checkbox input "true"
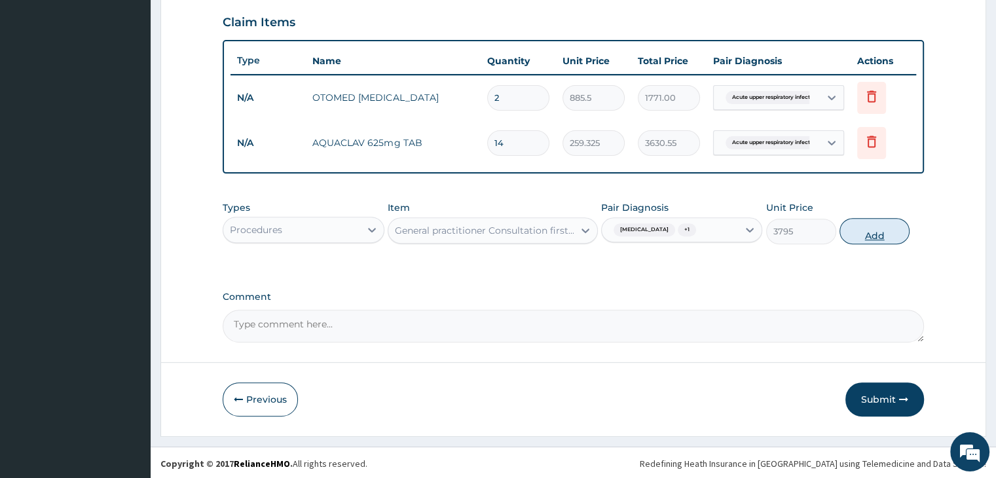
click at [872, 229] on button "Add" at bounding box center [874, 231] width 70 height 26
type input "0"
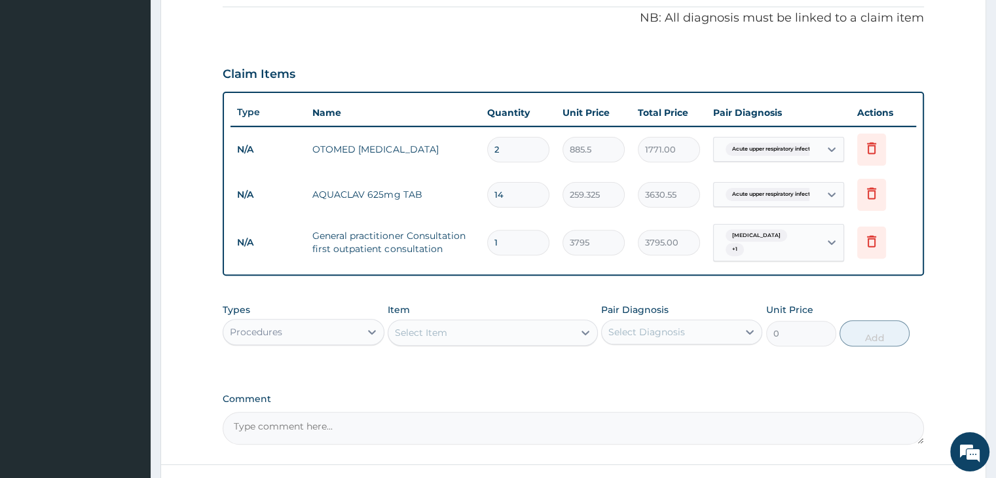
scroll to position [316, 0]
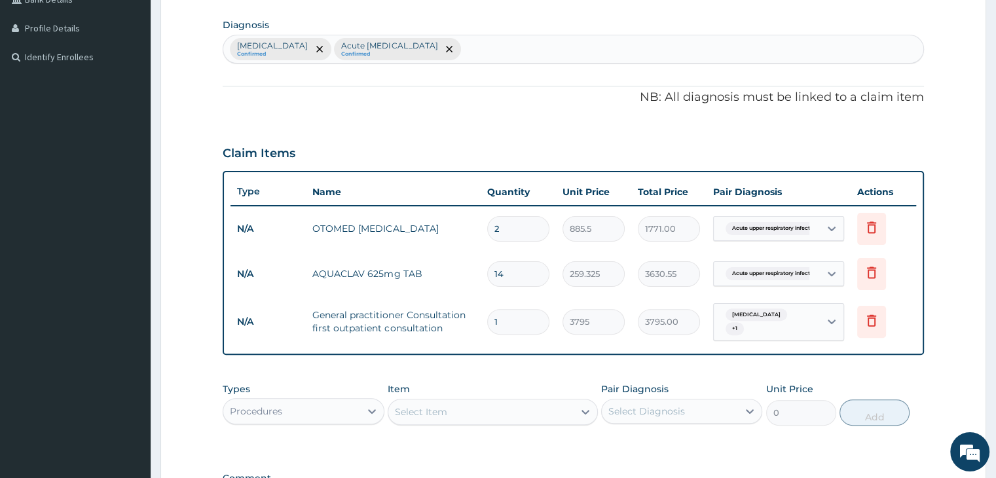
click at [940, 329] on form "Step 2 of 2 PA Code / Prescription Code Enter Code(Secondary Care Only) Encount…" at bounding box center [573, 185] width 826 height 865
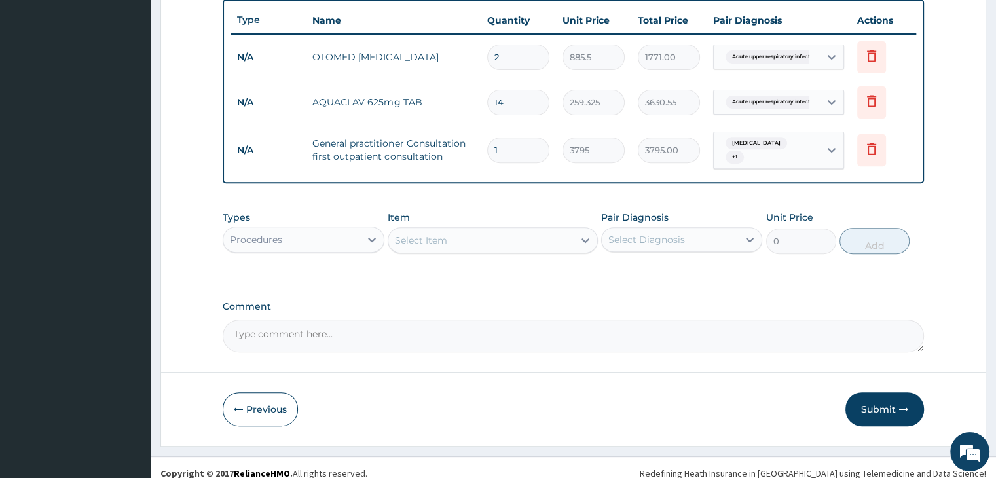
scroll to position [492, 0]
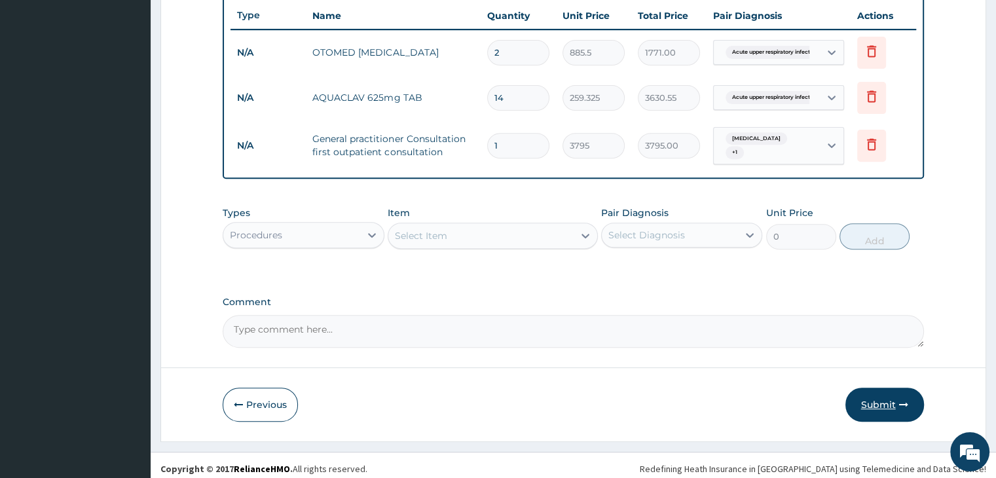
click at [887, 393] on button "Submit" at bounding box center [884, 405] width 79 height 34
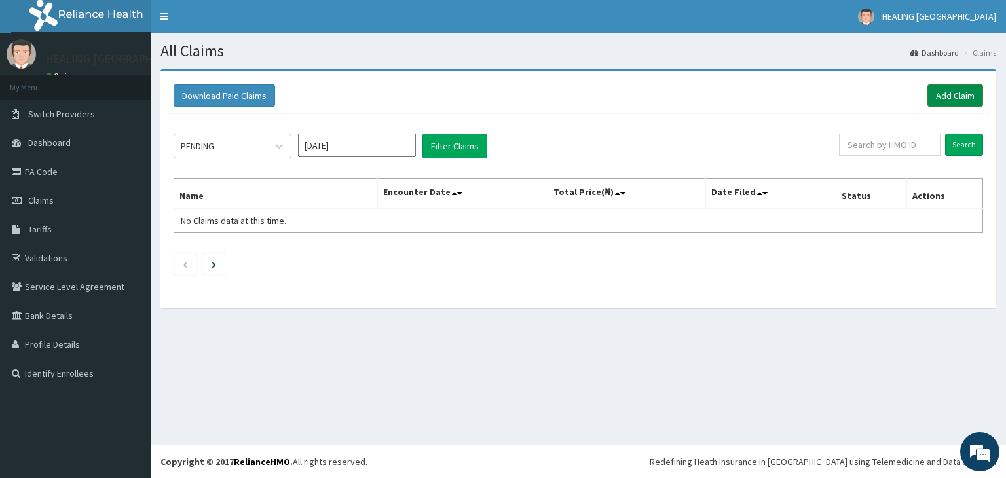
click at [946, 93] on link "Add Claim" at bounding box center [955, 95] width 56 height 22
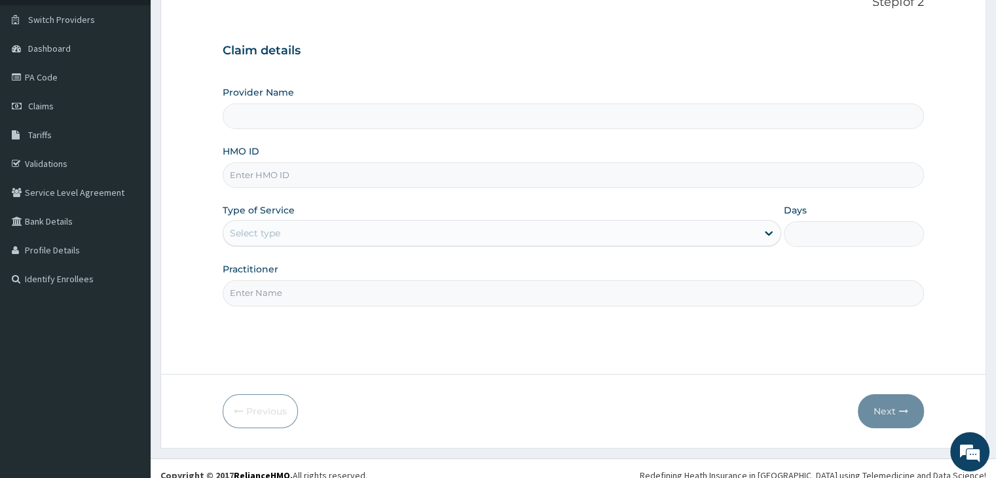
scroll to position [107, 0]
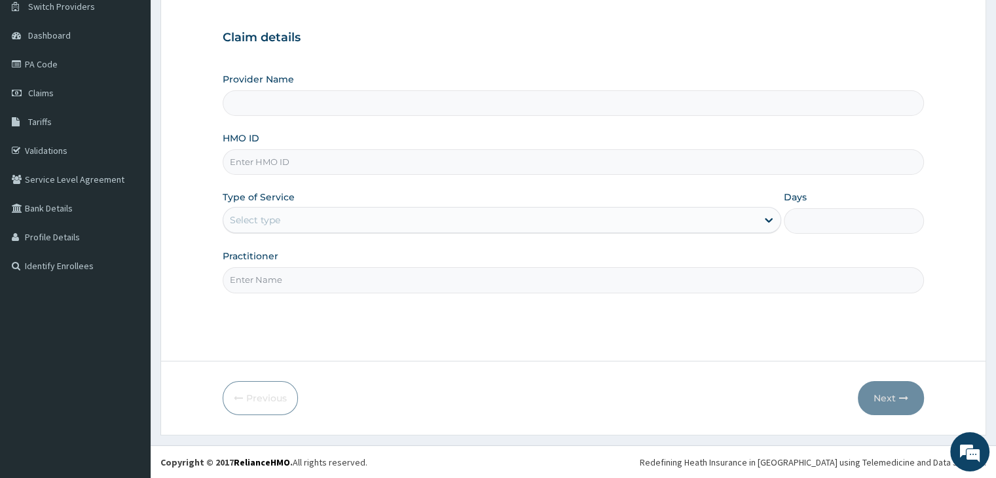
click at [358, 167] on input "HMO ID" at bounding box center [573, 162] width 701 height 26
type input "HEALING VIRTUES HOSPITAL"
type input "ext/10042/a"
click at [396, 215] on div "Select type" at bounding box center [490, 220] width 534 height 21
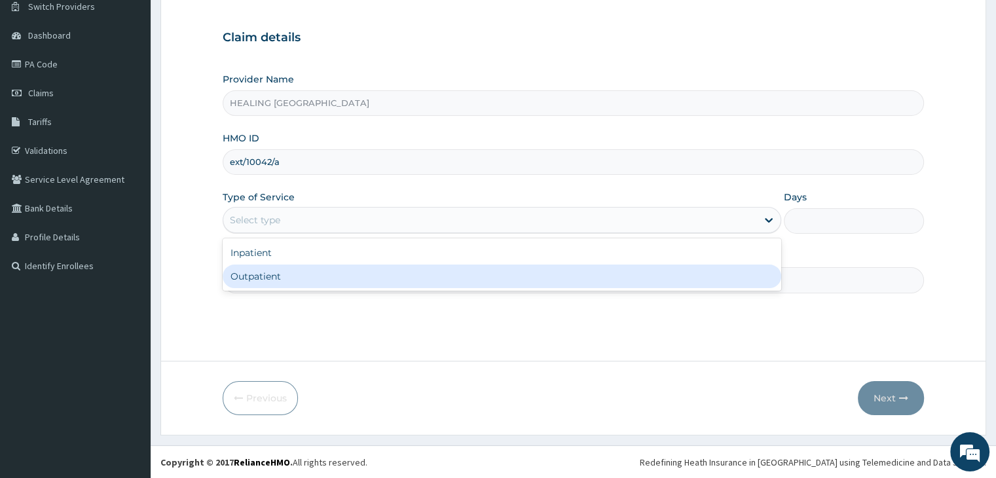
click at [386, 274] on div "Outpatient" at bounding box center [502, 277] width 559 height 24
type input "1"
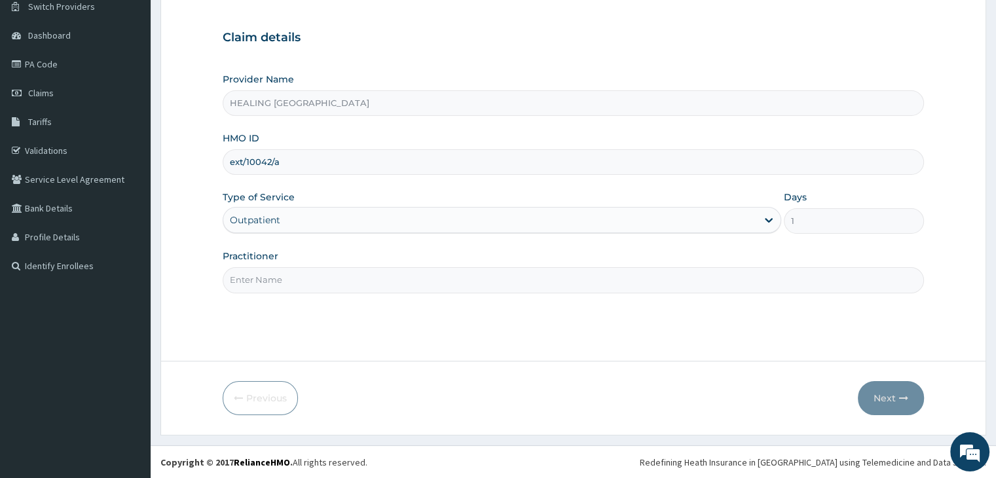
click at [385, 276] on input "Practitioner" at bounding box center [573, 280] width 701 height 26
type input "Dr Ajayi"
click at [886, 395] on button "Next" at bounding box center [891, 398] width 66 height 34
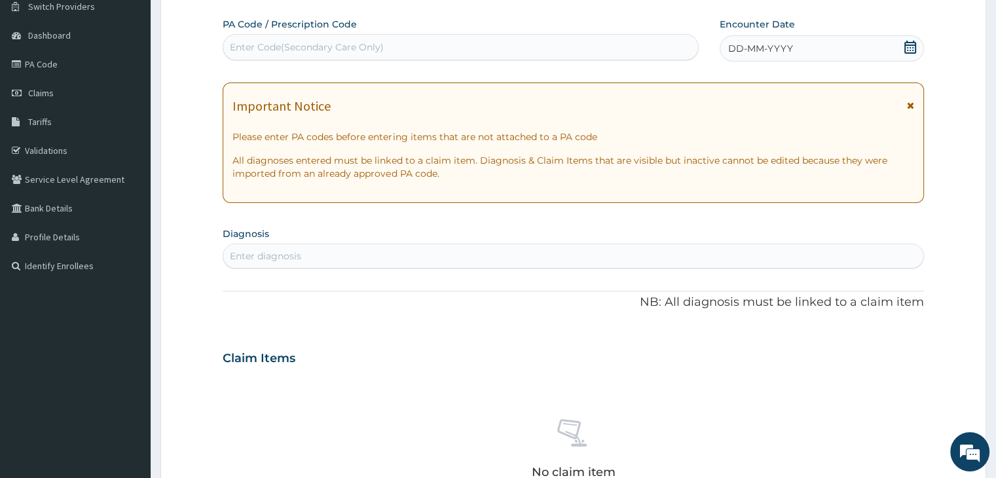
click at [912, 44] on icon at bounding box center [910, 47] width 12 height 13
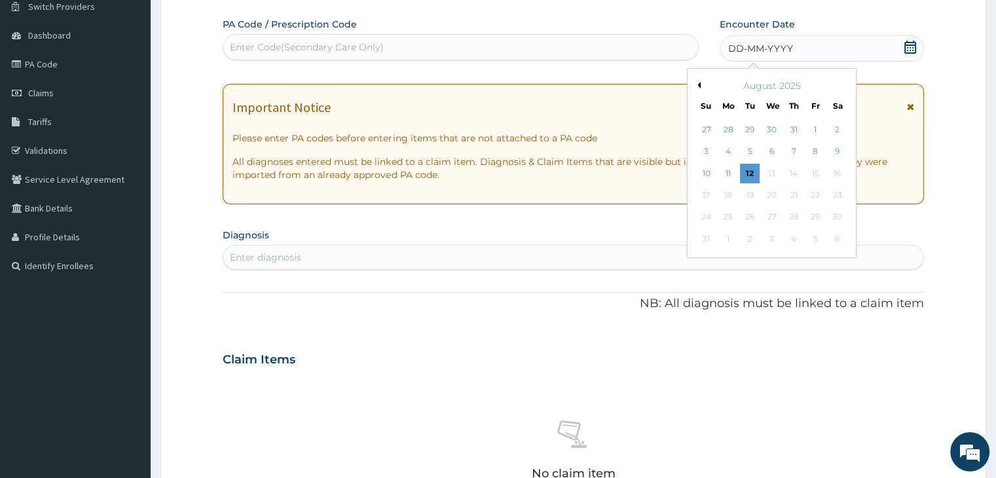
click at [698, 82] on button "Previous Month" at bounding box center [697, 85] width 7 height 7
click at [839, 128] on div "5" at bounding box center [838, 130] width 20 height 20
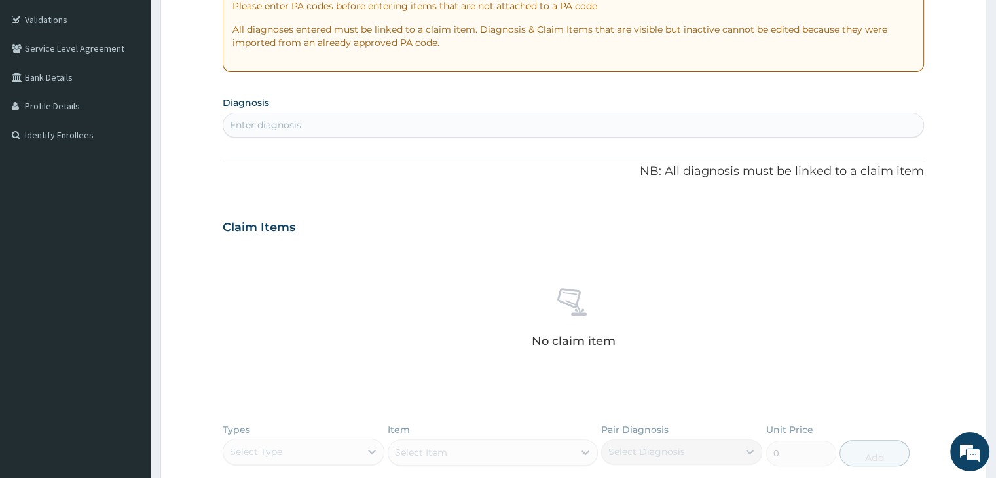
scroll to position [238, 0]
click at [476, 126] on div "Enter diagnosis" at bounding box center [572, 125] width 699 height 21
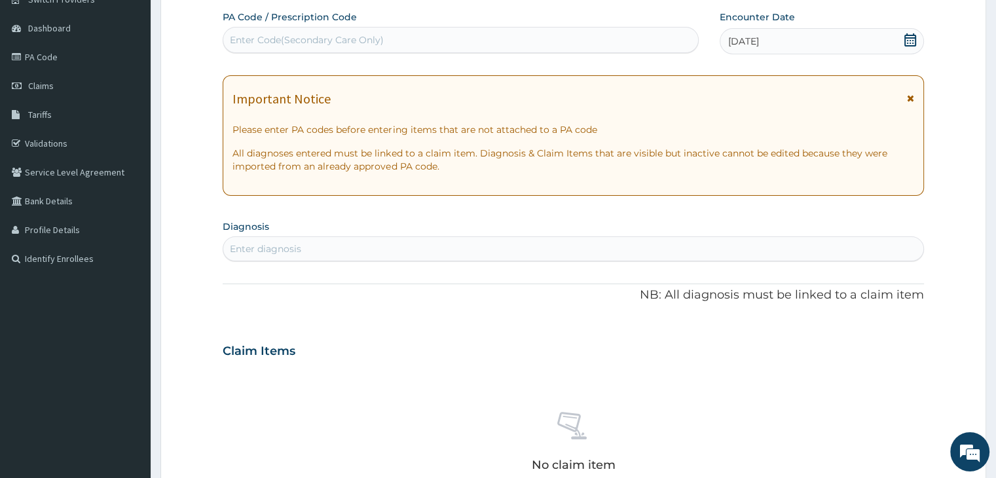
scroll to position [0, 0]
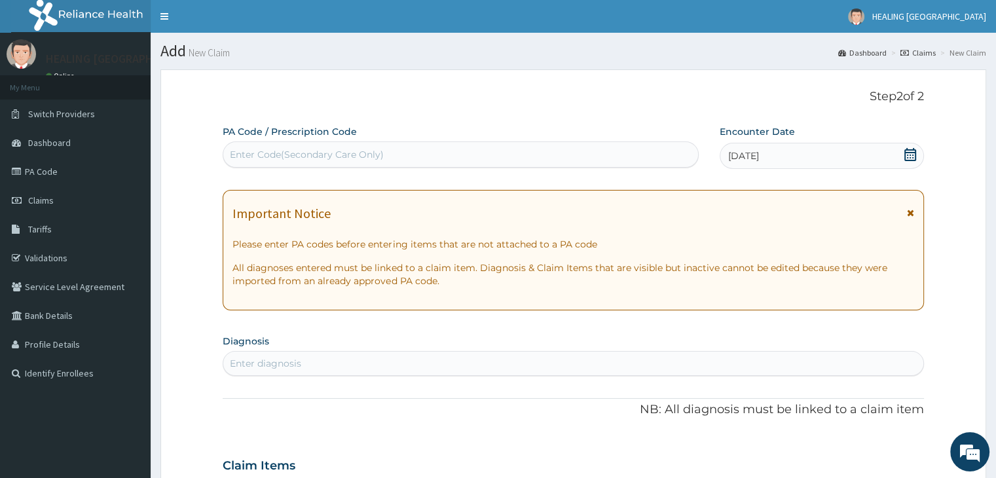
click at [347, 145] on div "Enter Code(Secondary Care Only)" at bounding box center [460, 154] width 475 height 21
paste input "PA/5F97E5"
type input "PA/5F97E5"
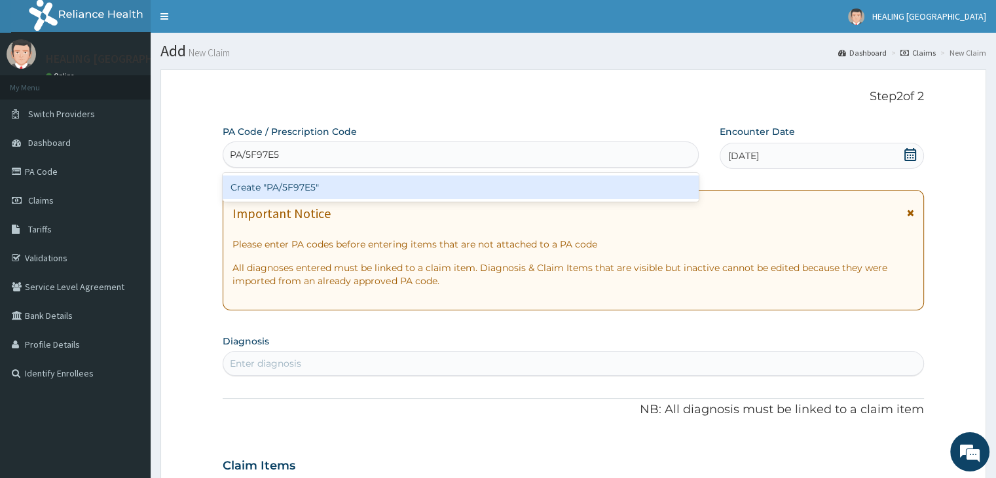
click at [455, 189] on div "Create "PA/5F97E5"" at bounding box center [461, 187] width 476 height 24
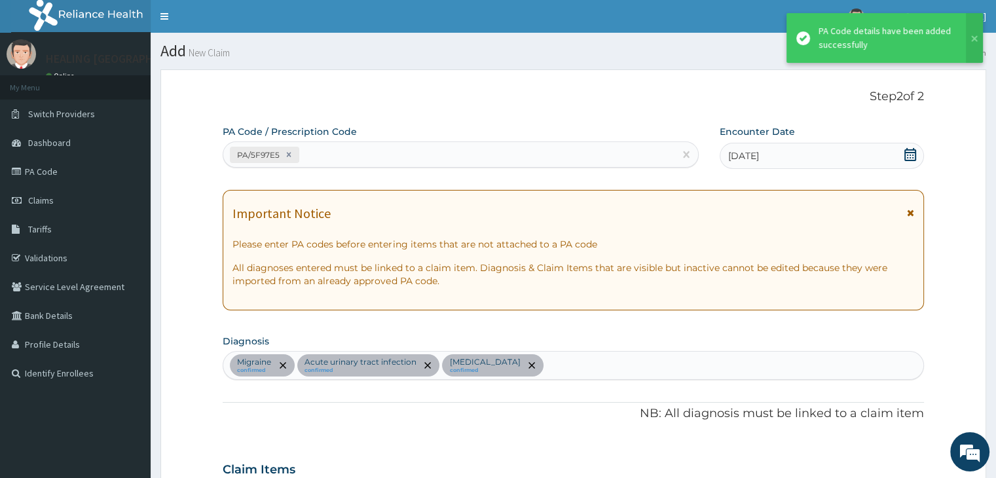
scroll to position [445, 0]
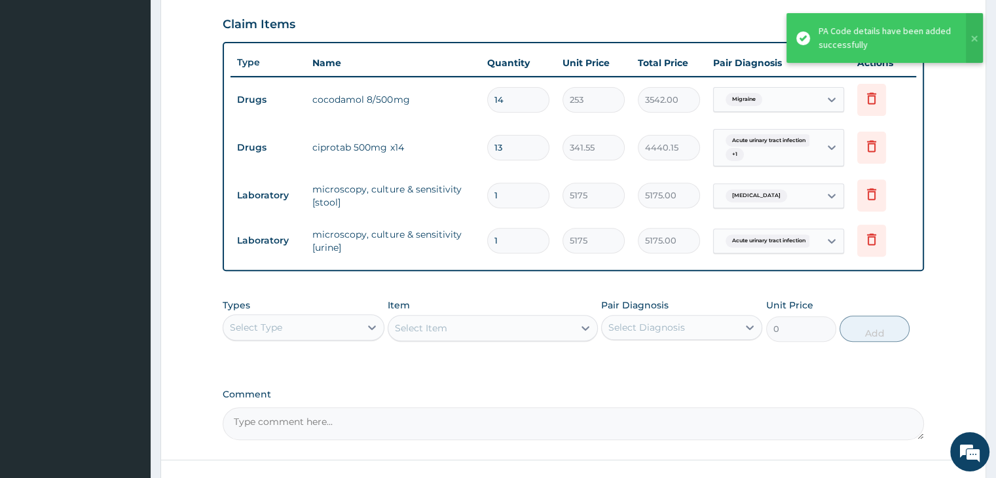
click at [942, 344] on form "Step 2 of 2 PA Code / Prescription Code PA/5F97E5 Encounter Date 31-05-2025 Imp…" at bounding box center [573, 79] width 826 height 910
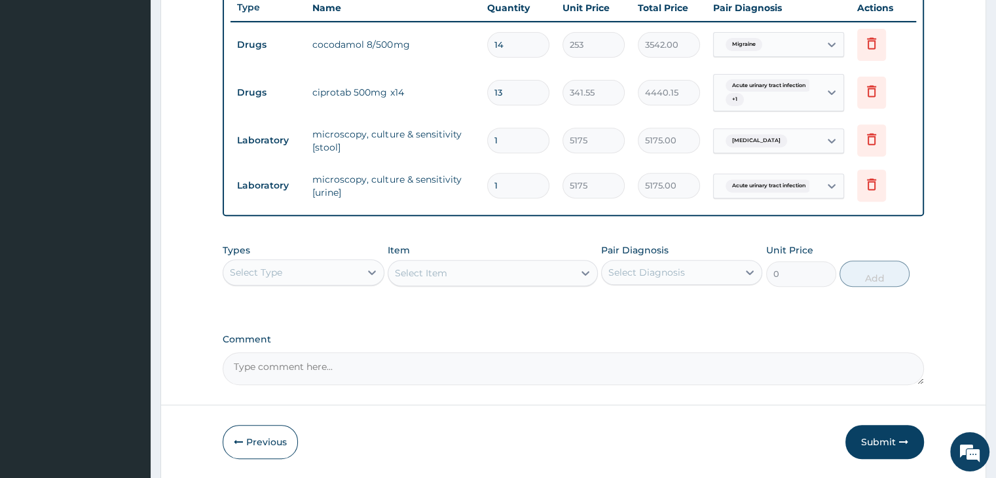
scroll to position [542, 0]
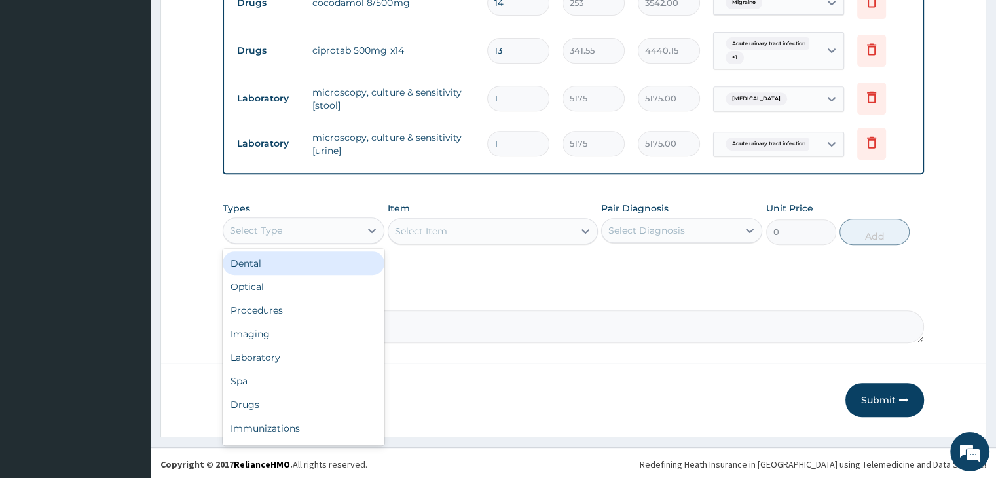
click at [308, 225] on div "Select Type" at bounding box center [291, 230] width 136 height 21
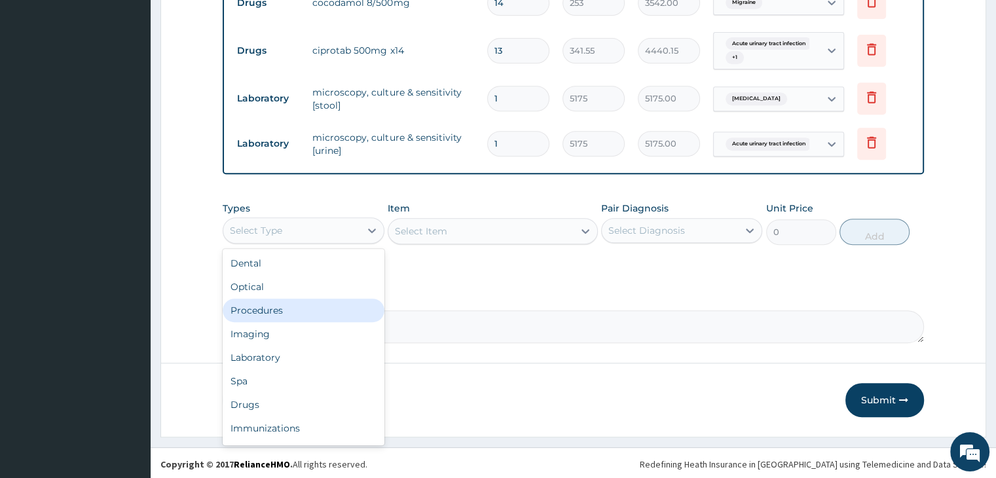
click at [292, 305] on div "Procedures" at bounding box center [303, 311] width 161 height 24
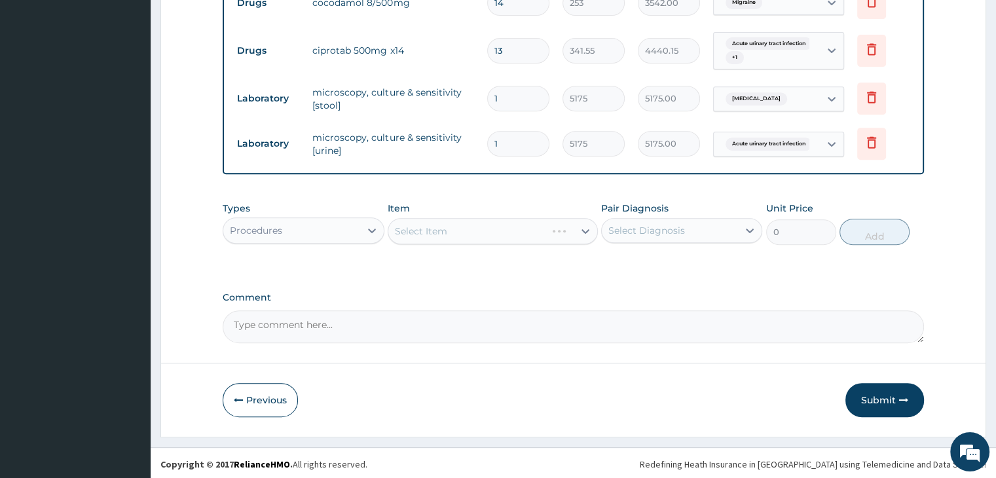
click at [495, 233] on div "Select Item" at bounding box center [467, 231] width 158 height 21
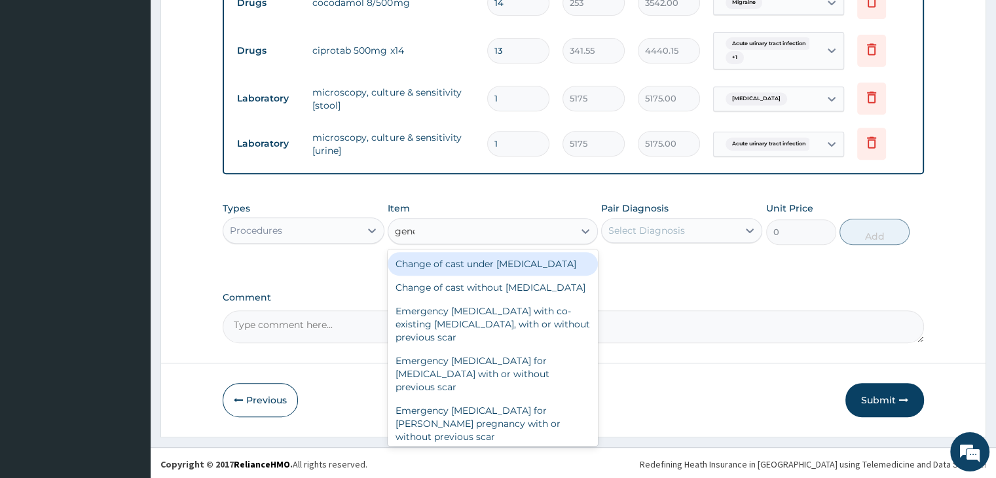
type input "gener"
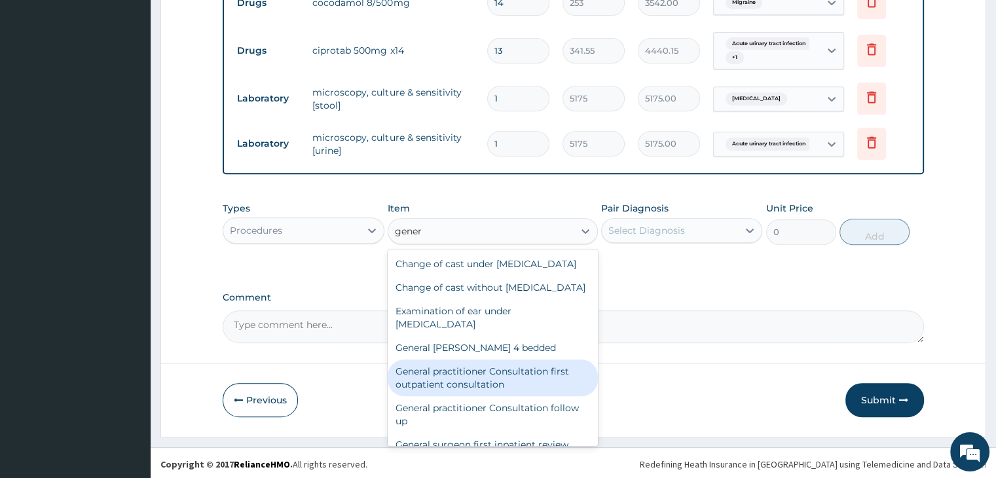
click at [481, 396] on div "General practitioner Consultation first outpatient consultation" at bounding box center [493, 377] width 210 height 37
type input "3795"
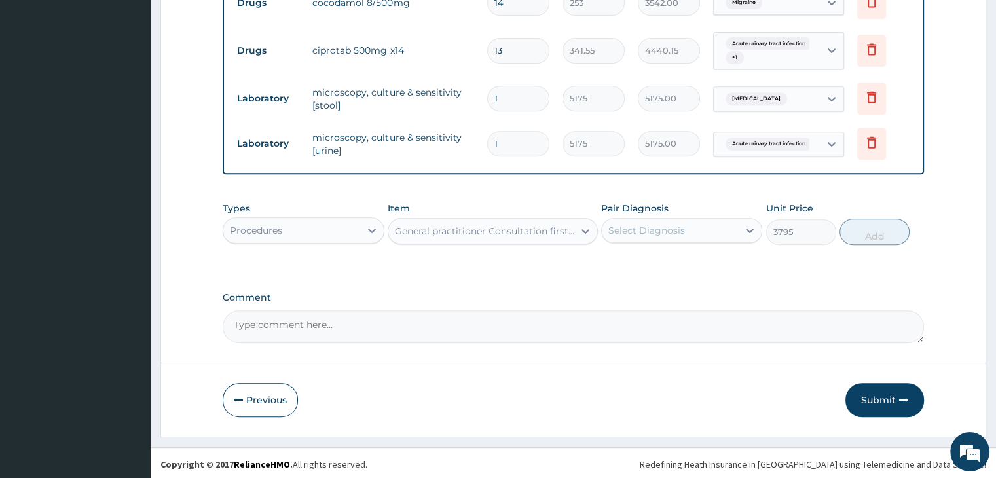
click at [686, 229] on div "Select Diagnosis" at bounding box center [670, 230] width 136 height 21
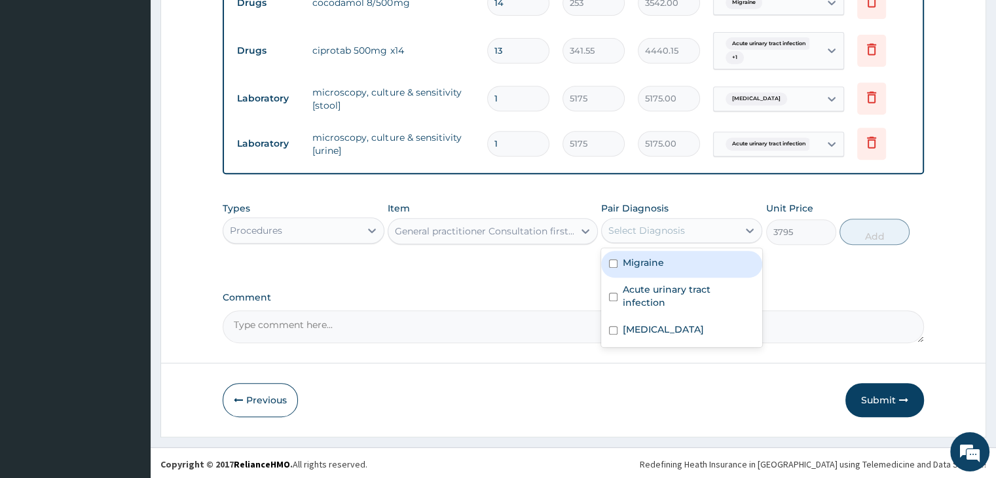
click at [674, 263] on div "Migraine" at bounding box center [681, 264] width 161 height 27
checkbox input "true"
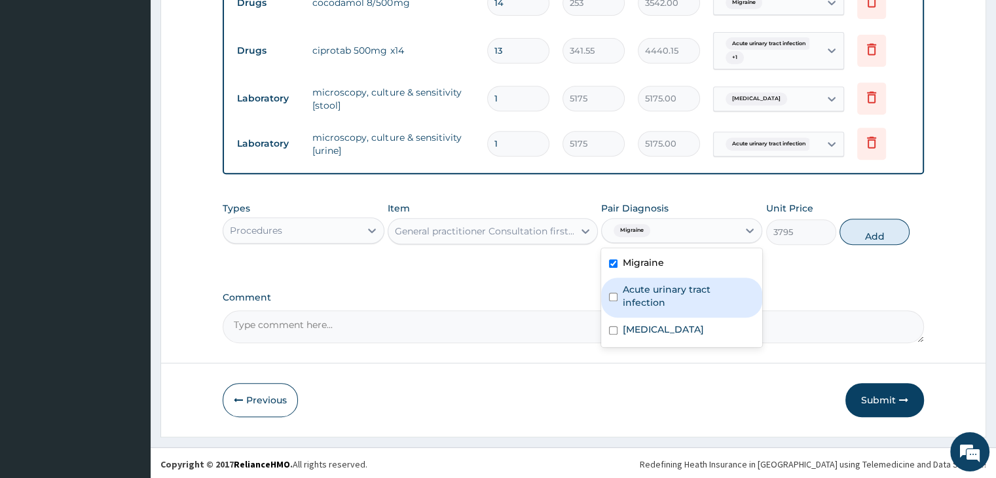
click at [676, 291] on label "Acute urinary tract infection" at bounding box center [689, 296] width 132 height 26
checkbox input "true"
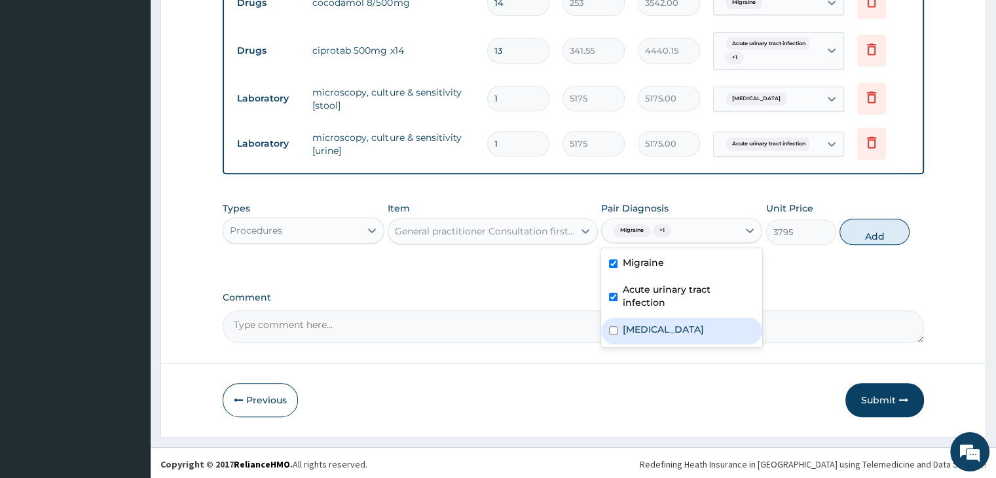
click at [668, 323] on label "Gastroenteritis" at bounding box center [663, 329] width 81 height 13
checkbox input "true"
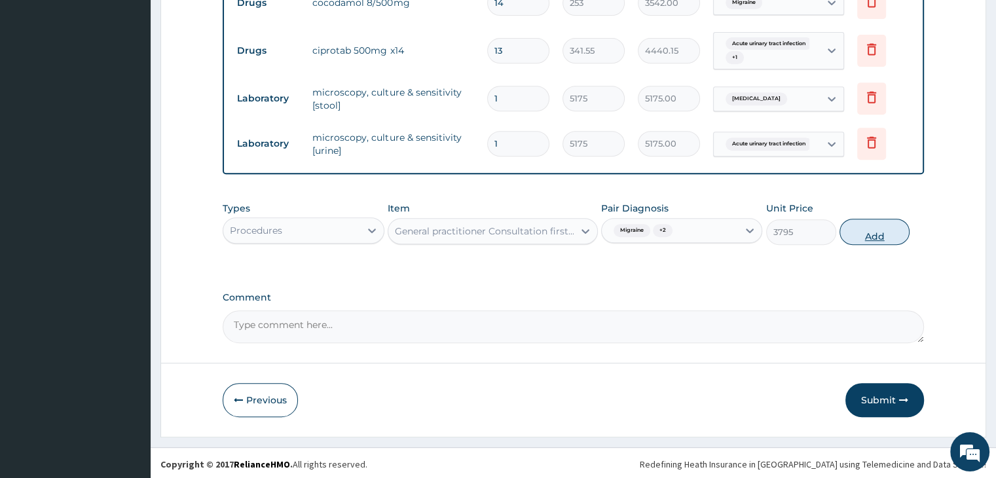
click at [885, 229] on button "Add" at bounding box center [874, 232] width 70 height 26
type input "0"
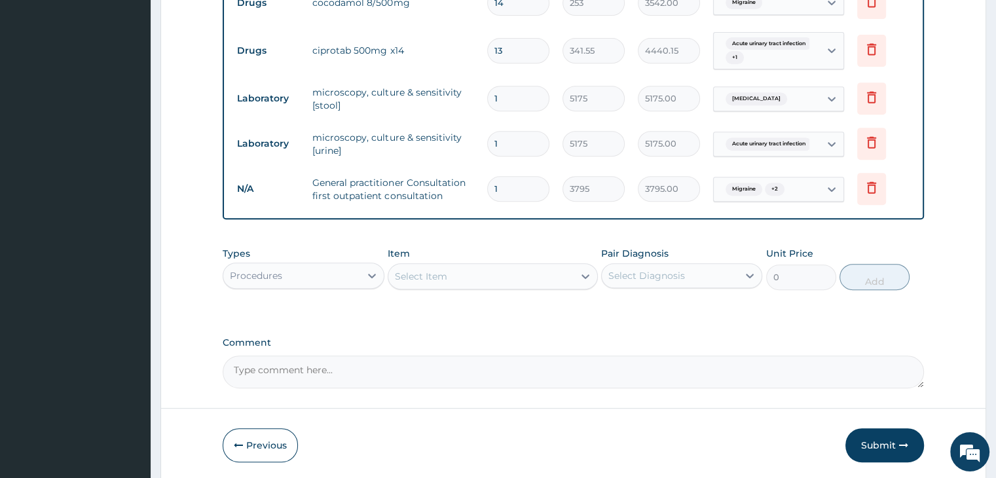
click at [952, 221] on form "Step 2 of 2 PA Code / Prescription Code PA/5F97E5 Encounter Date 31-05-2025 Imp…" at bounding box center [573, 4] width 826 height 955
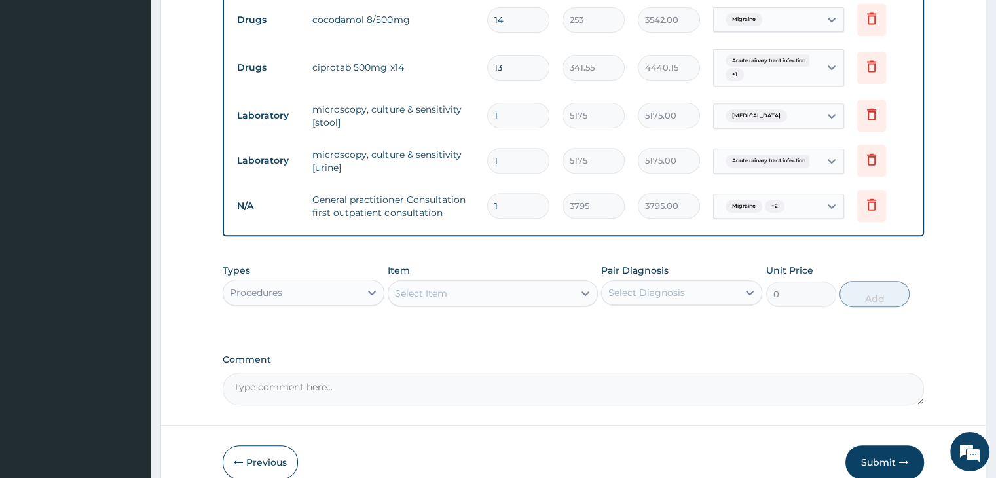
scroll to position [587, 0]
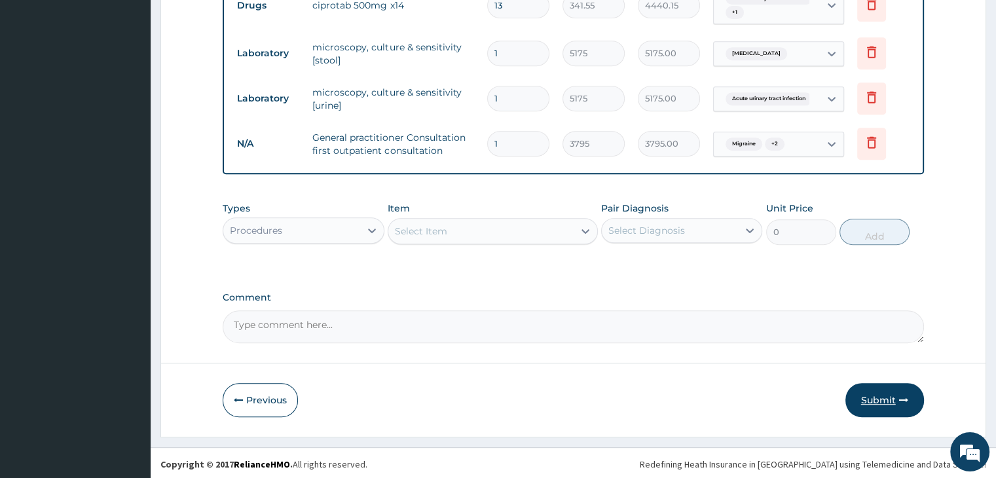
click at [883, 397] on button "Submit" at bounding box center [884, 400] width 79 height 34
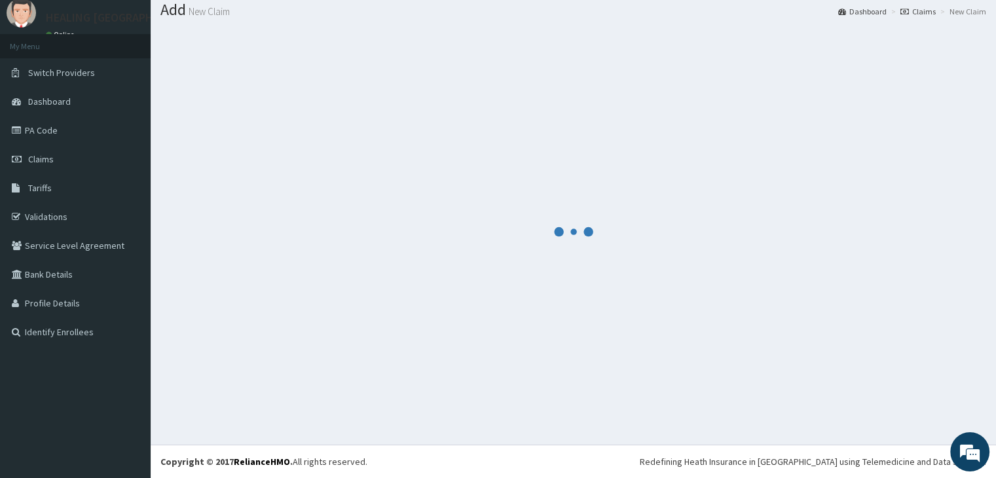
scroll to position [41, 0]
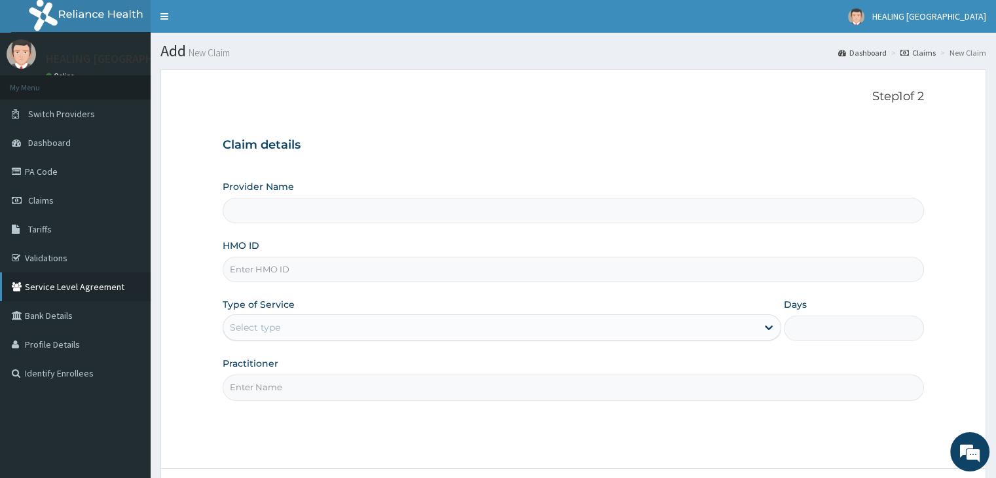
click at [34, 272] on link "Service Level Agreement" at bounding box center [75, 286] width 151 height 29
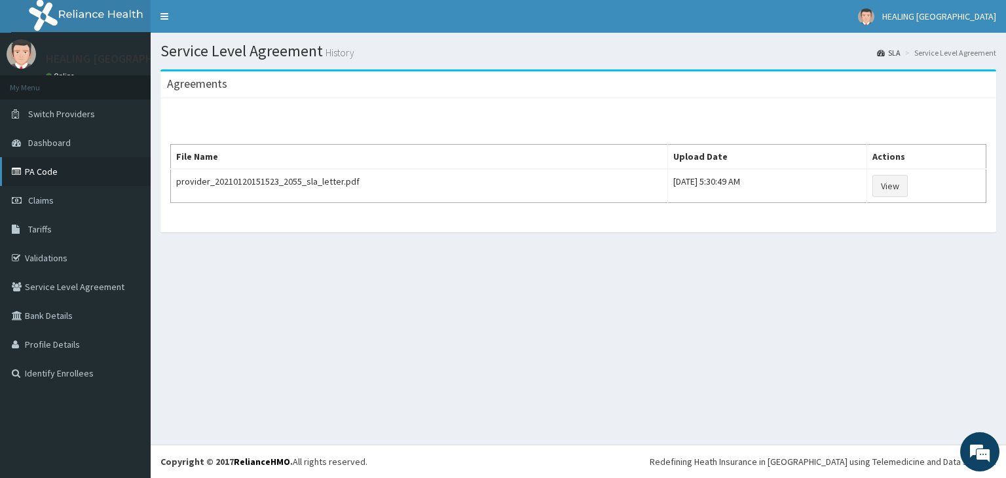
click at [37, 168] on link "PA Code" at bounding box center [75, 171] width 151 height 29
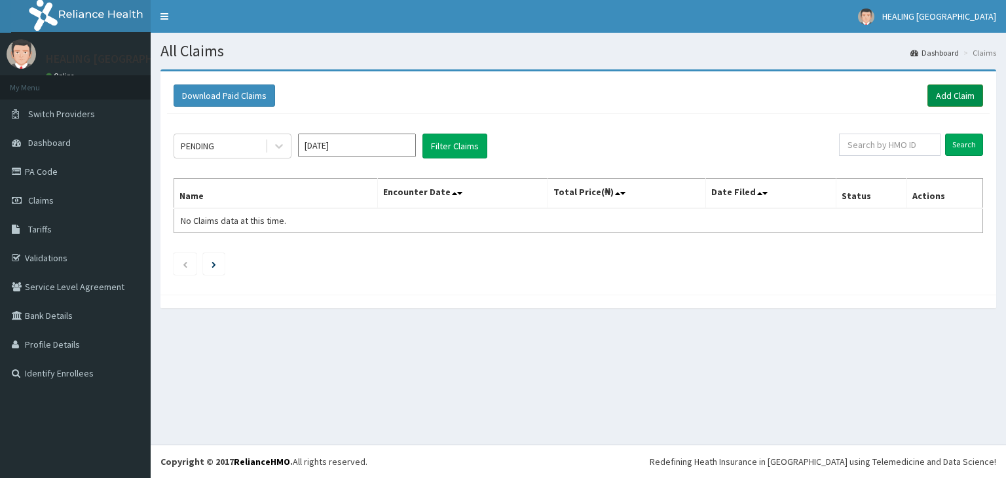
click at [961, 96] on link "Add Claim" at bounding box center [955, 95] width 56 height 22
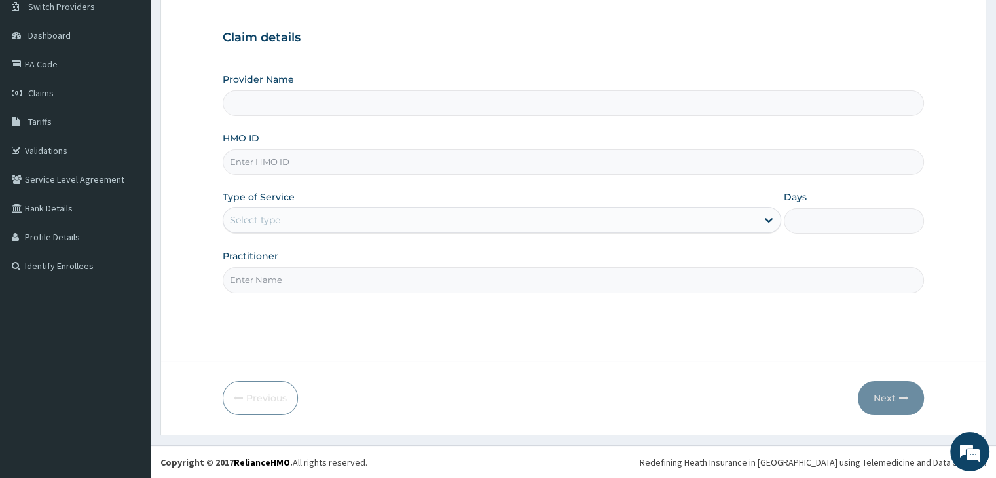
type input "EXT/10042/A"
type input "HEALING [GEOGRAPHIC_DATA]"
type input "EXT/10042/A"
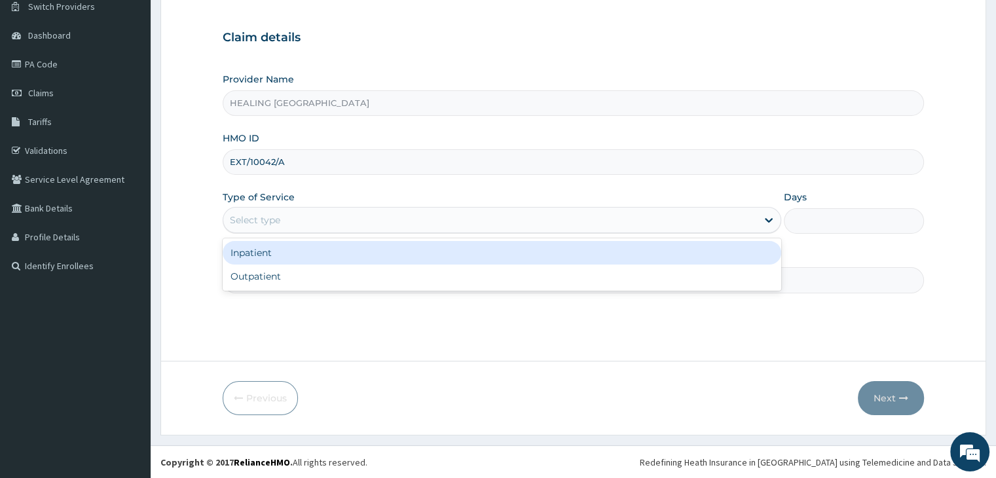
click at [385, 215] on div "Select type" at bounding box center [490, 220] width 534 height 21
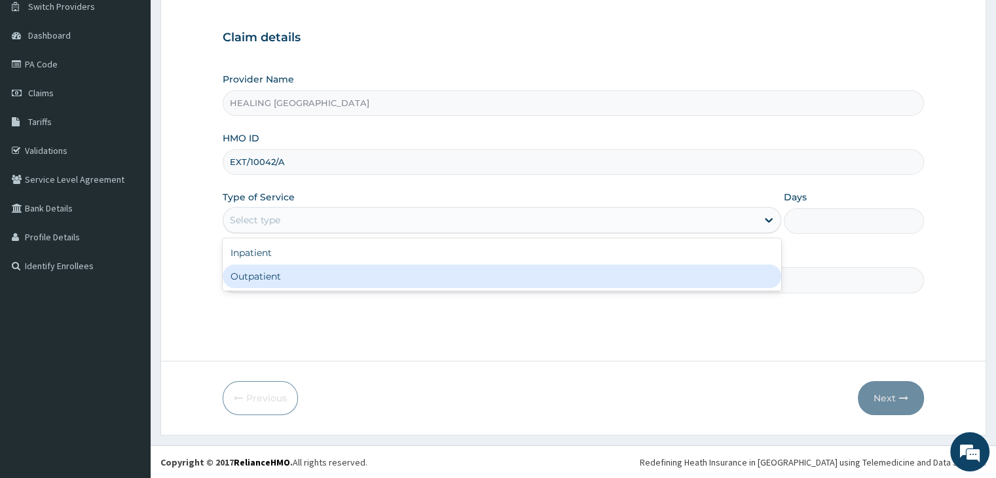
click at [380, 272] on div "Outpatient" at bounding box center [502, 277] width 559 height 24
type input "1"
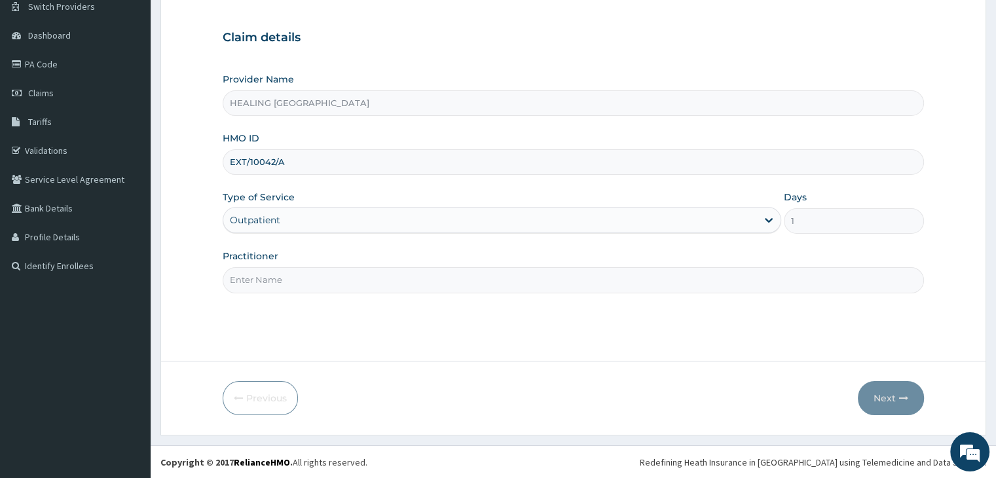
click at [380, 272] on input "Practitioner" at bounding box center [573, 280] width 701 height 26
type input "[PERSON_NAME]"
click at [893, 400] on button "Next" at bounding box center [891, 398] width 66 height 34
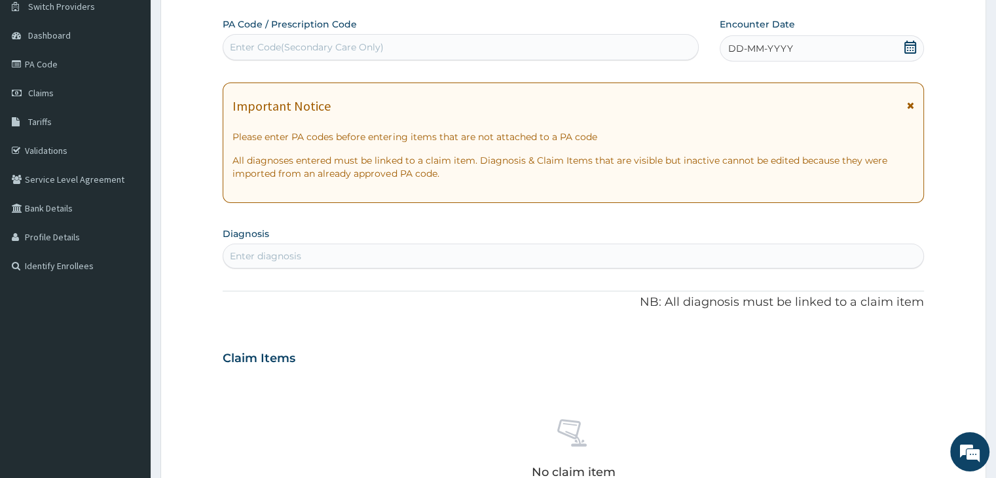
click at [425, 45] on div "Enter Code(Secondary Care Only)" at bounding box center [460, 47] width 475 height 21
paste input "PA/55DF52"
type input "PA/55DF52"
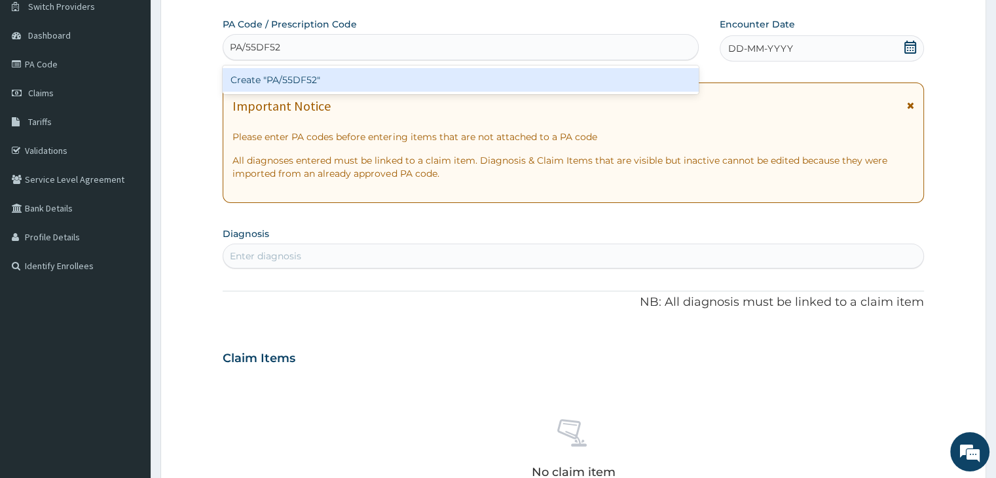
click at [442, 79] on div "Create "PA/55DF52"" at bounding box center [461, 80] width 476 height 24
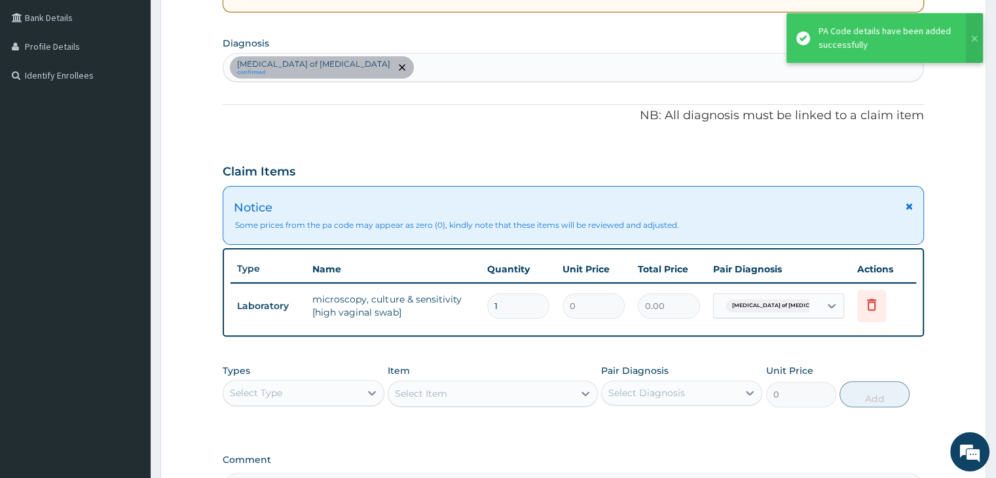
scroll to position [304, 0]
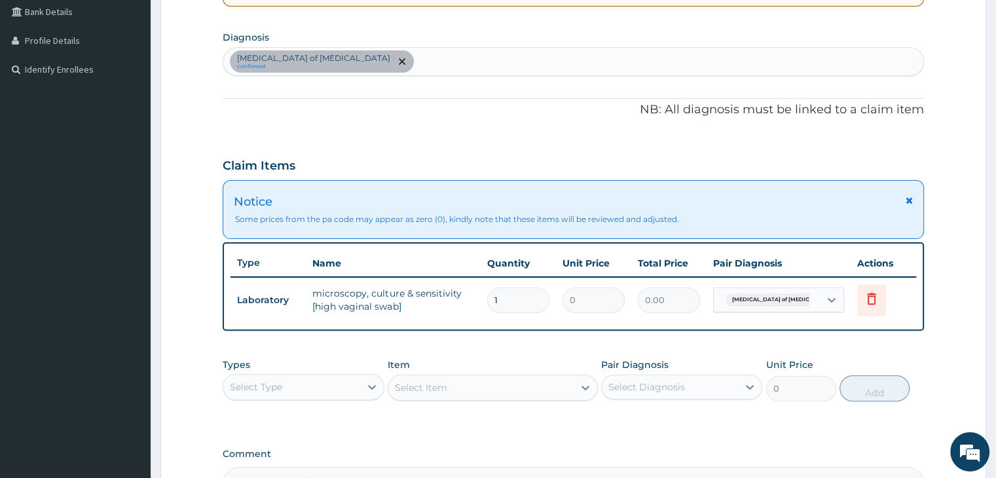
click at [482, 129] on div "PA Code / Prescription Code PA/55DF52 Encounter Date 05-07-2025 Important Notic…" at bounding box center [573, 160] width 701 height 678
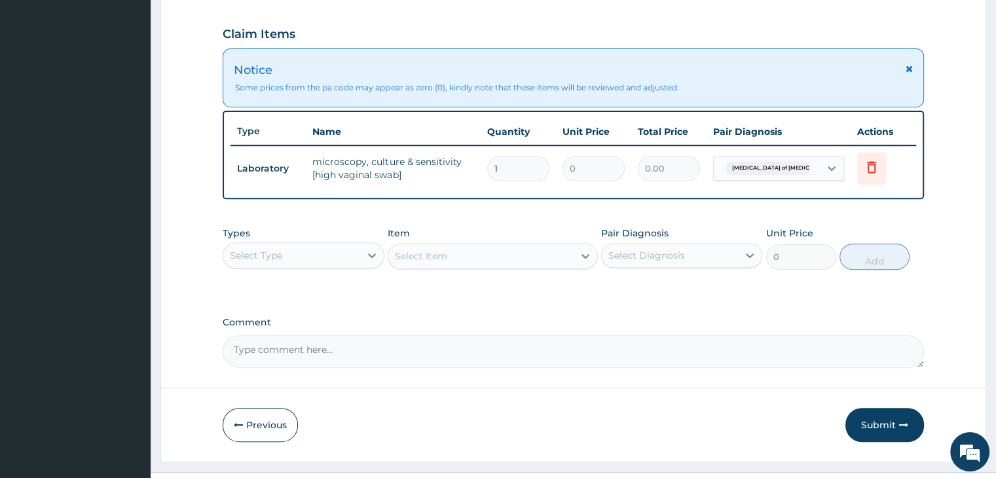
scroll to position [460, 0]
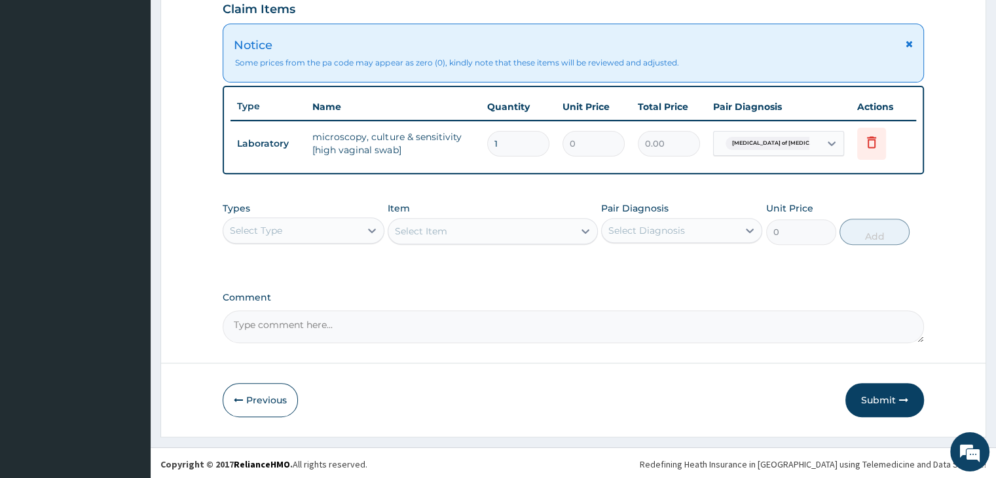
click at [333, 225] on div "Select Type" at bounding box center [291, 230] width 136 height 21
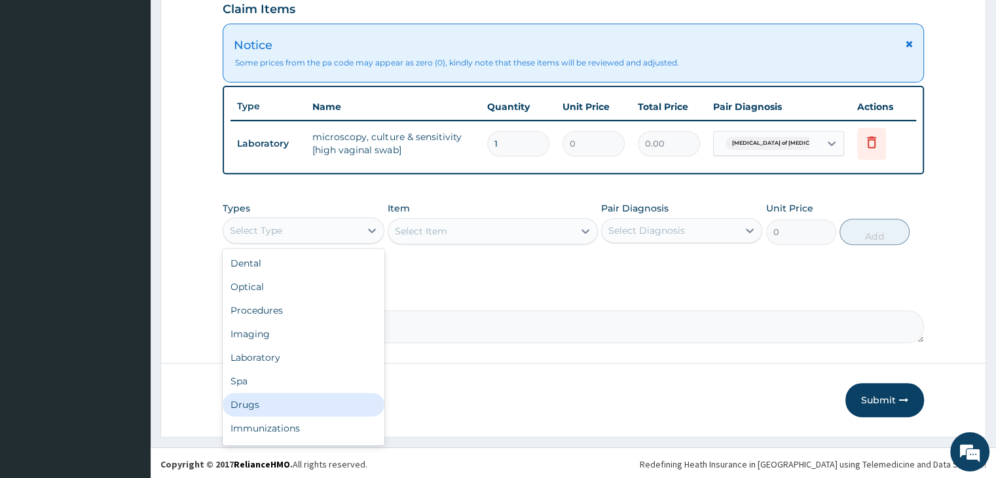
click at [263, 401] on div "Drugs" at bounding box center [303, 405] width 161 height 24
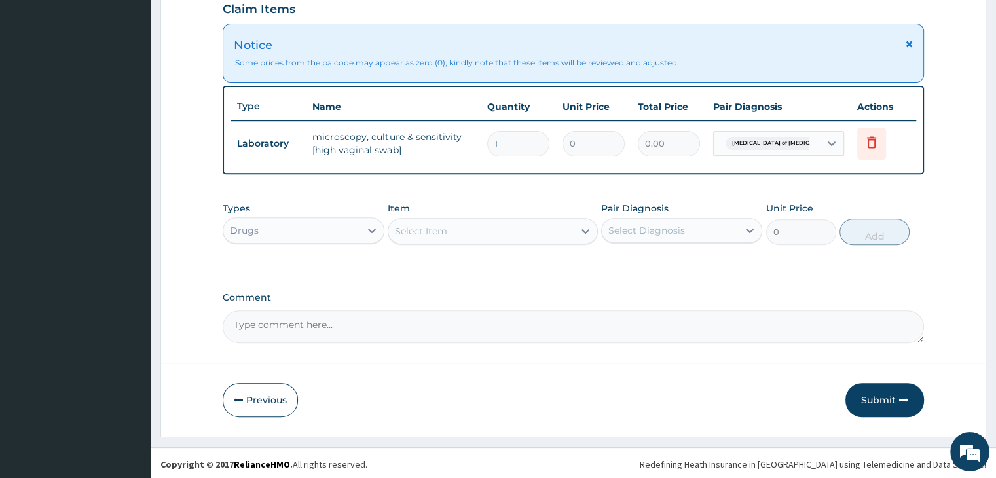
click at [505, 231] on div "Select Item" at bounding box center [480, 231] width 185 height 21
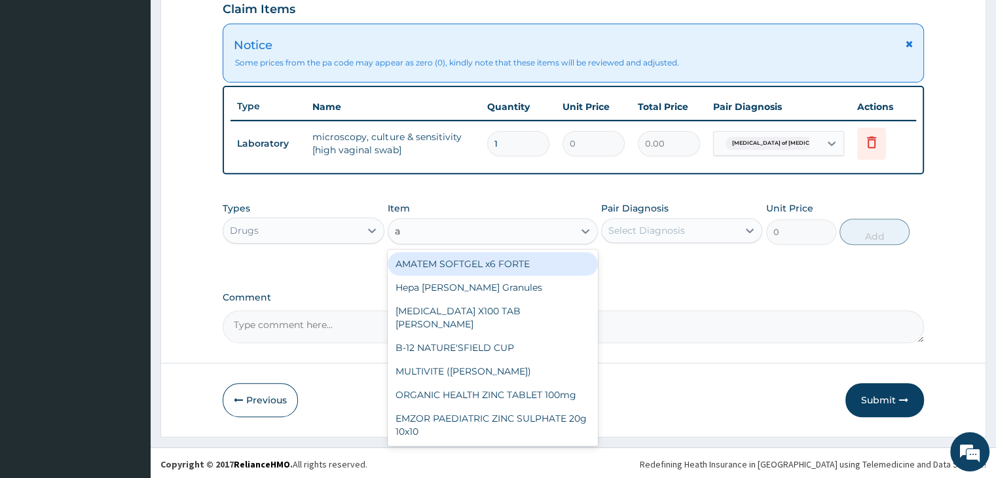
type input "aq"
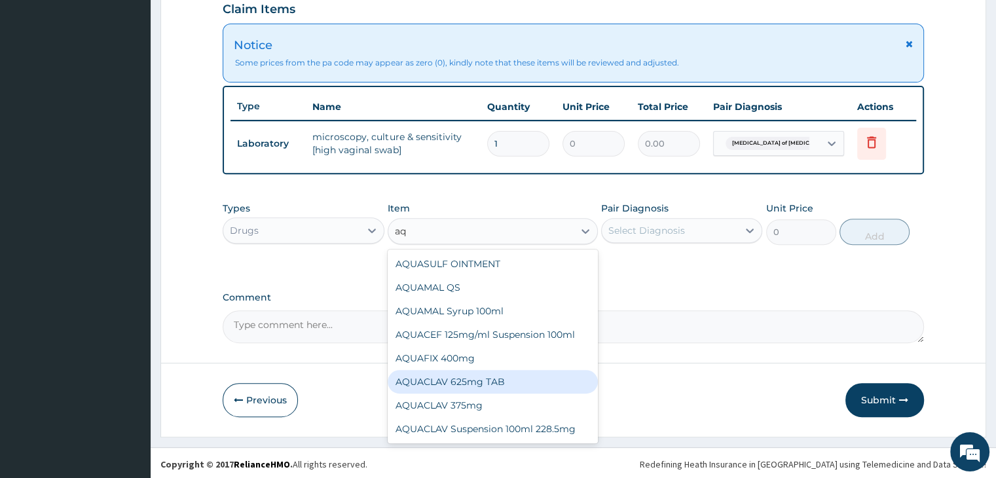
click at [498, 382] on div "AQUACLAV 625mg TAB" at bounding box center [493, 382] width 210 height 24
type input "259.325"
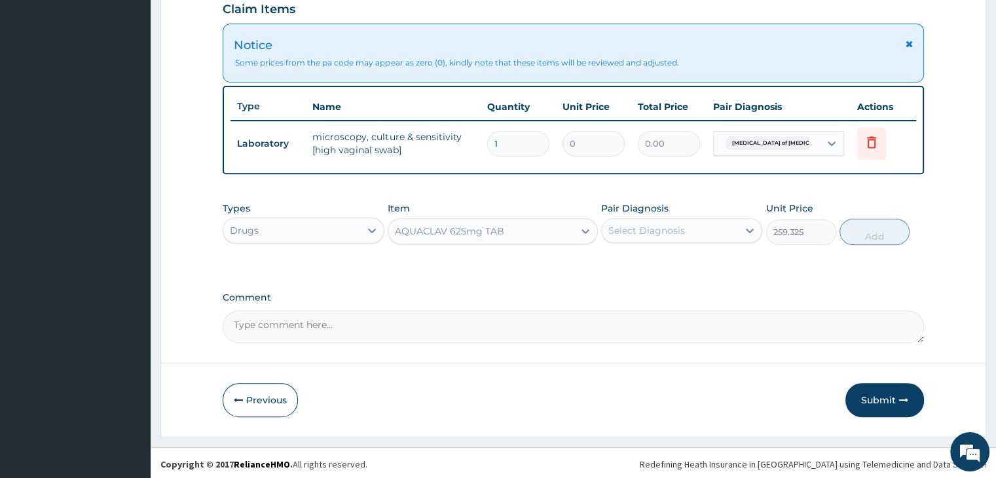
click at [670, 232] on div "Select Diagnosis" at bounding box center [646, 230] width 77 height 13
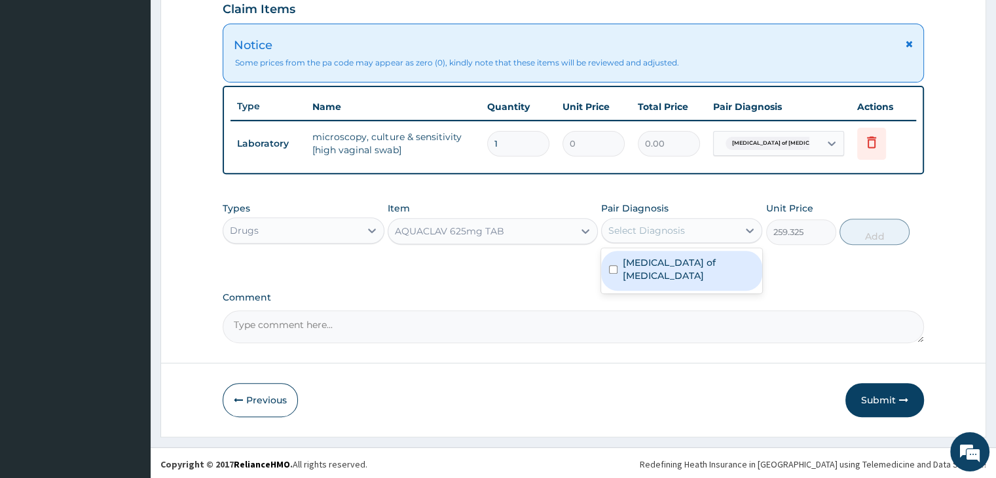
click at [671, 258] on label "Candidiasis of vulva" at bounding box center [689, 269] width 132 height 26
checkbox input "true"
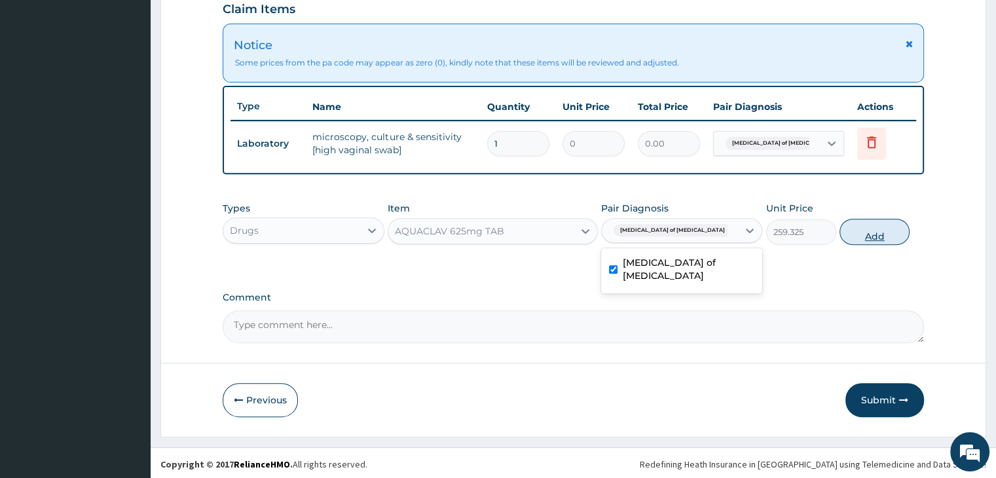
click at [878, 230] on button "Add" at bounding box center [874, 232] width 70 height 26
type input "0"
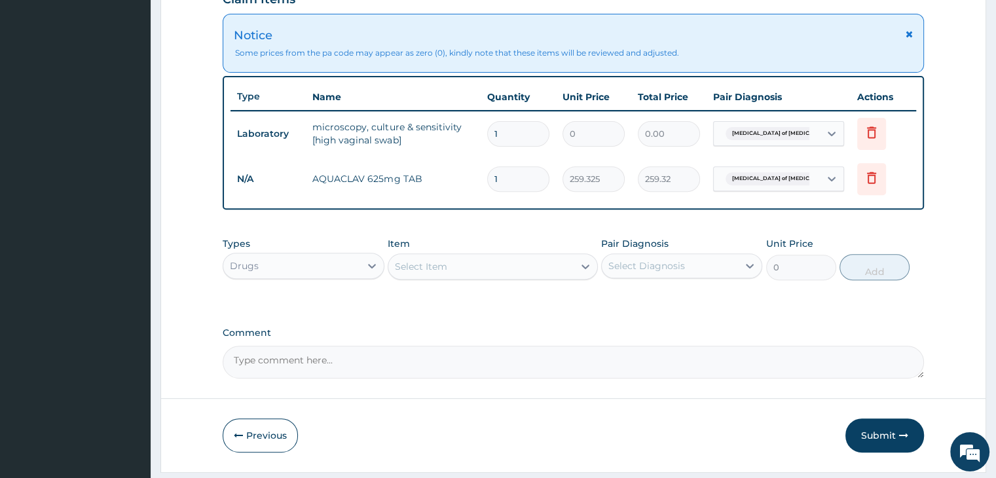
scroll to position [506, 0]
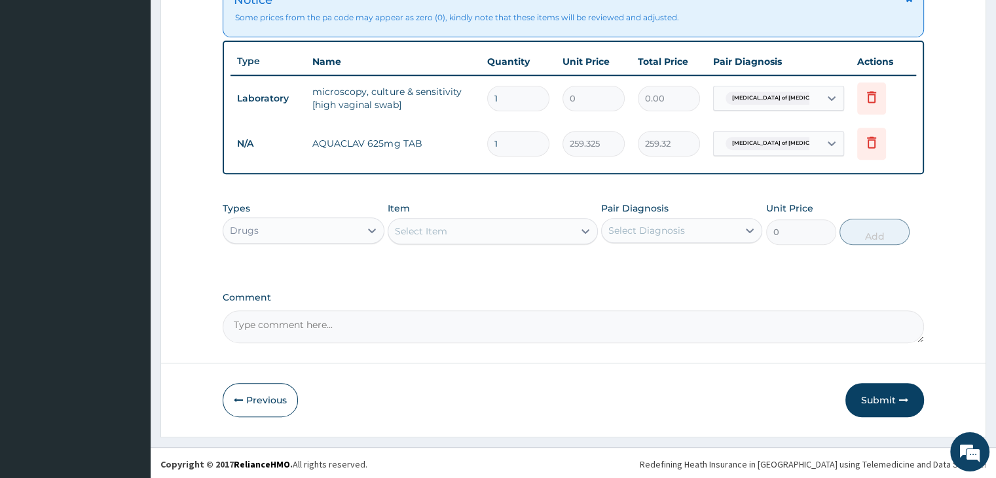
click at [490, 235] on div "Select Item" at bounding box center [480, 231] width 185 height 21
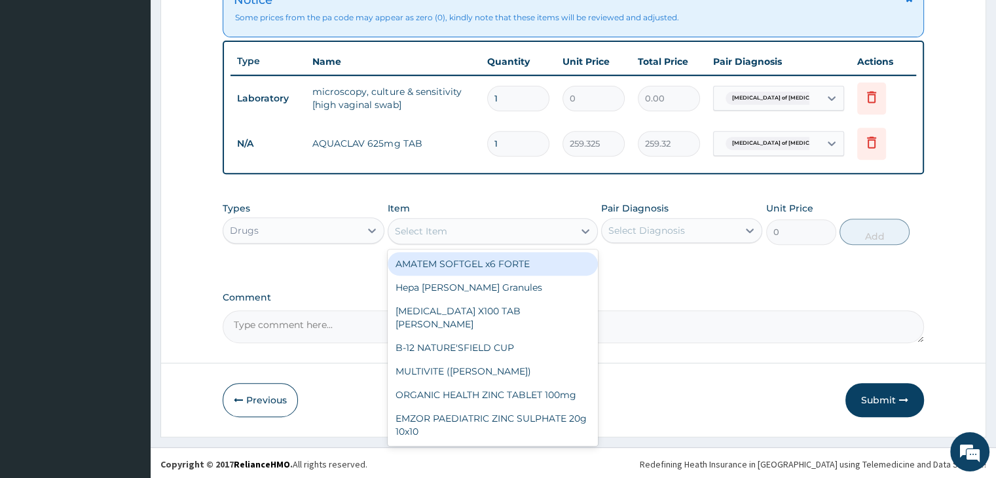
type input ","
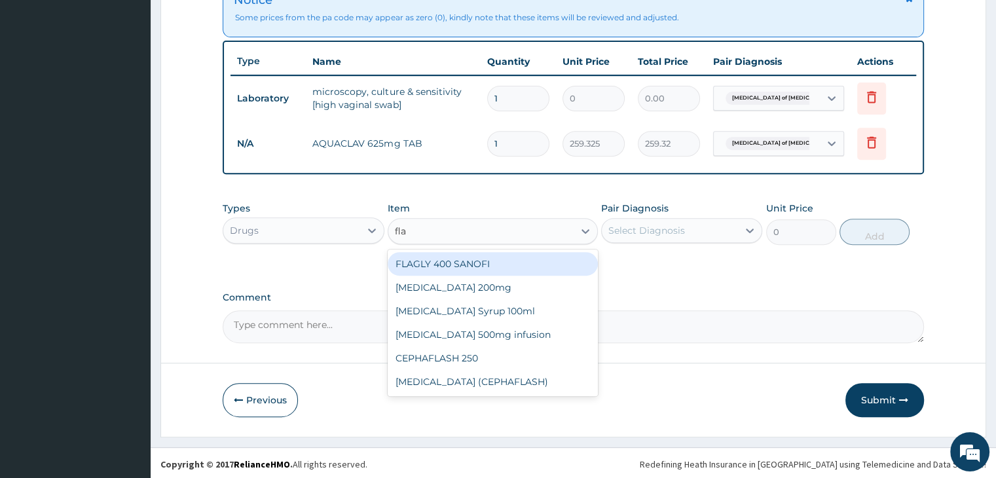
type input "flag"
click at [468, 268] on div "FLAGLY 400 SANOFI" at bounding box center [493, 264] width 210 height 24
type input "75.9"
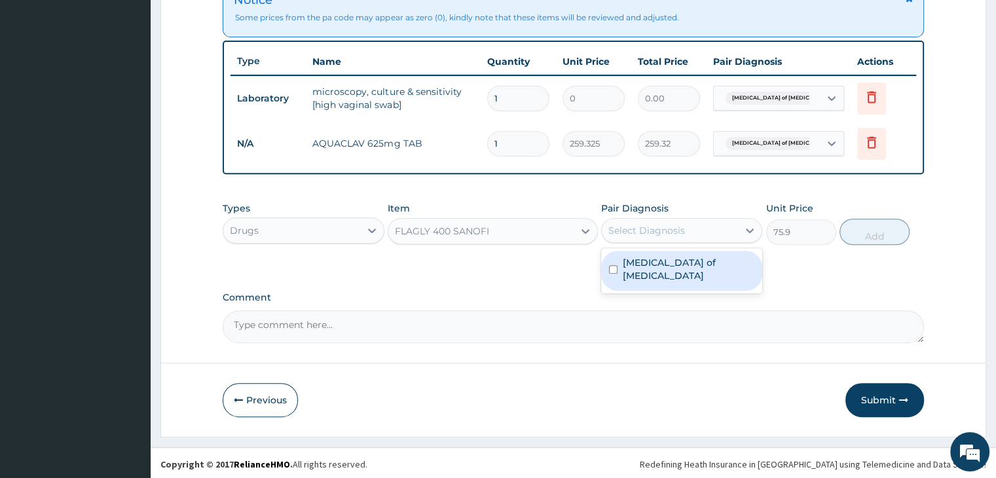
click at [690, 222] on div "Select Diagnosis" at bounding box center [670, 230] width 136 height 21
click at [663, 263] on label "Candidiasis of vulva" at bounding box center [689, 269] width 132 height 26
checkbox input "true"
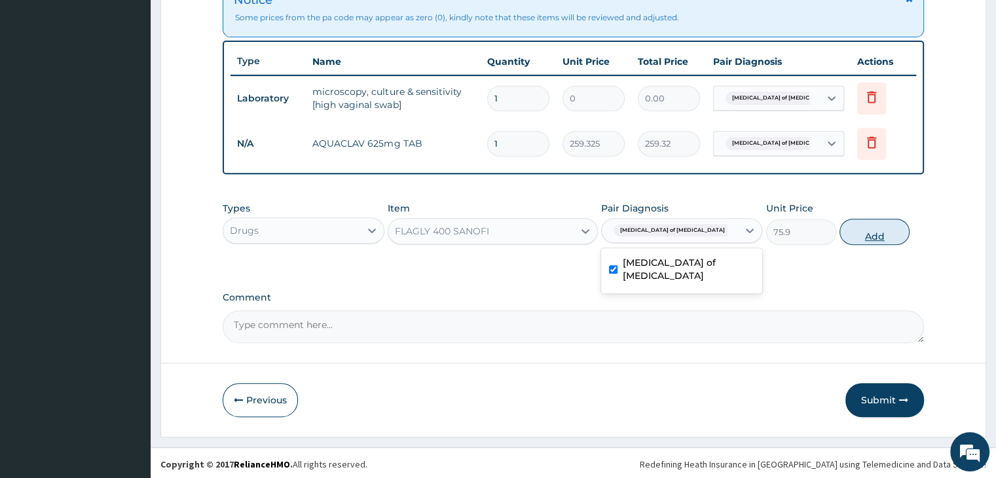
click at [857, 233] on button "Add" at bounding box center [874, 232] width 70 height 26
type input "0"
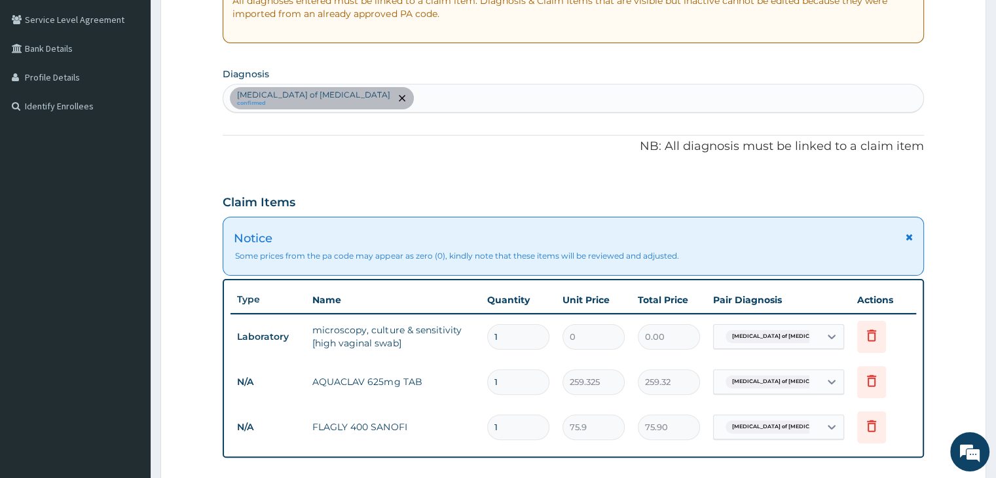
scroll to position [244, 0]
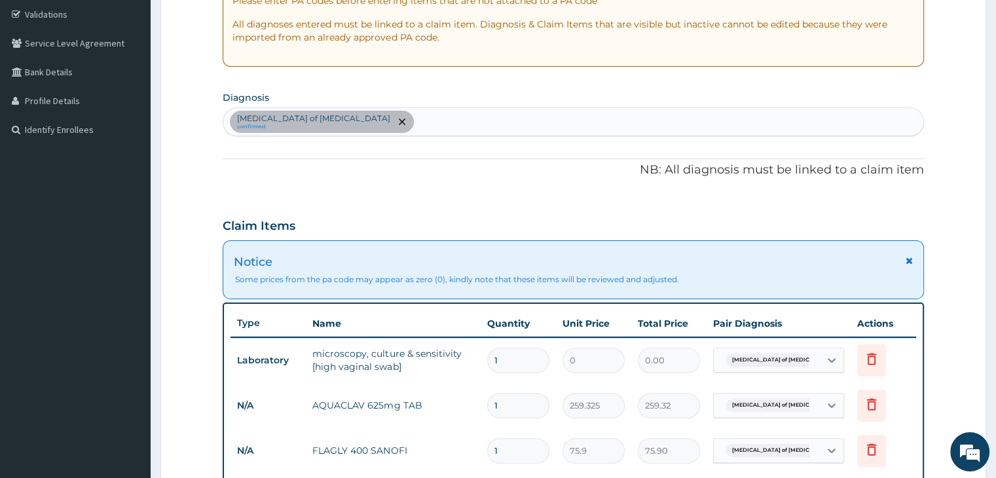
click at [492, 127] on div "Candidiasis of vulva confirmed" at bounding box center [572, 122] width 699 height 28
type input "malaria"
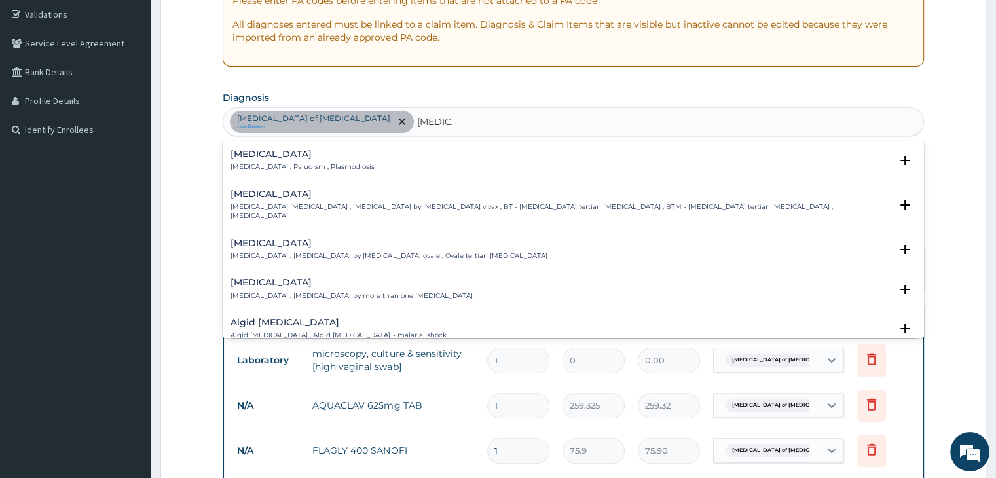
click at [264, 168] on p "Malaria , Paludism , Plasmodiosis" at bounding box center [302, 166] width 144 height 9
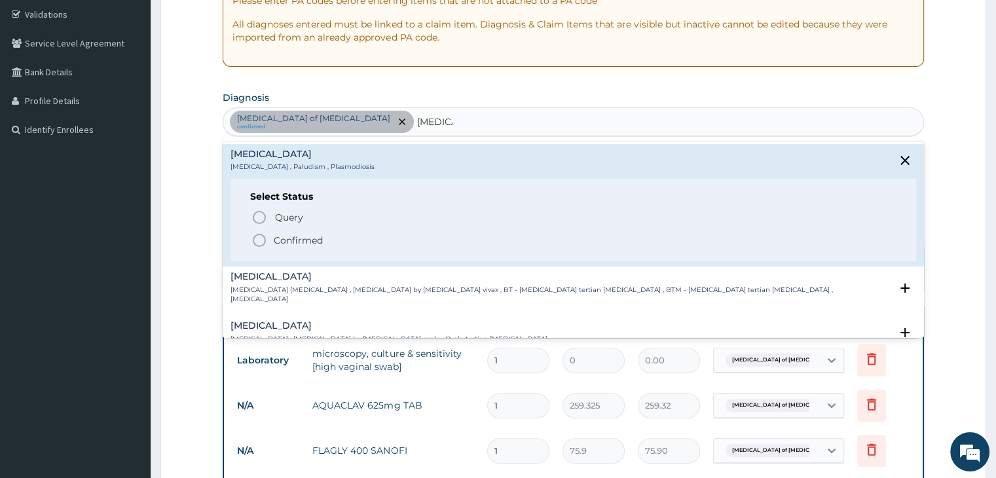
click at [261, 243] on icon "status option filled" at bounding box center [259, 240] width 16 height 16
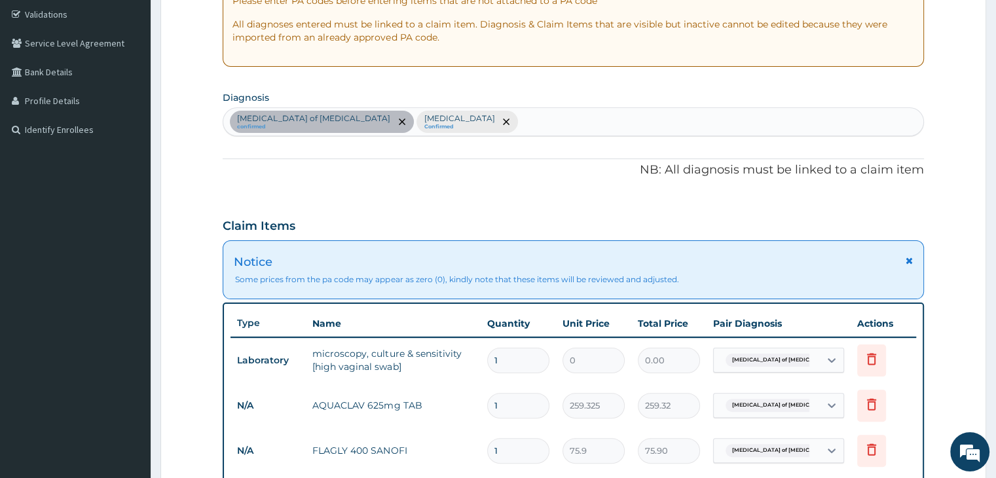
click at [963, 194] on form "Step 2 of 2 PA Code / Prescription Code PA/55DF52 Encounter Date 05-07-2025 Imp…" at bounding box center [573, 285] width 826 height 918
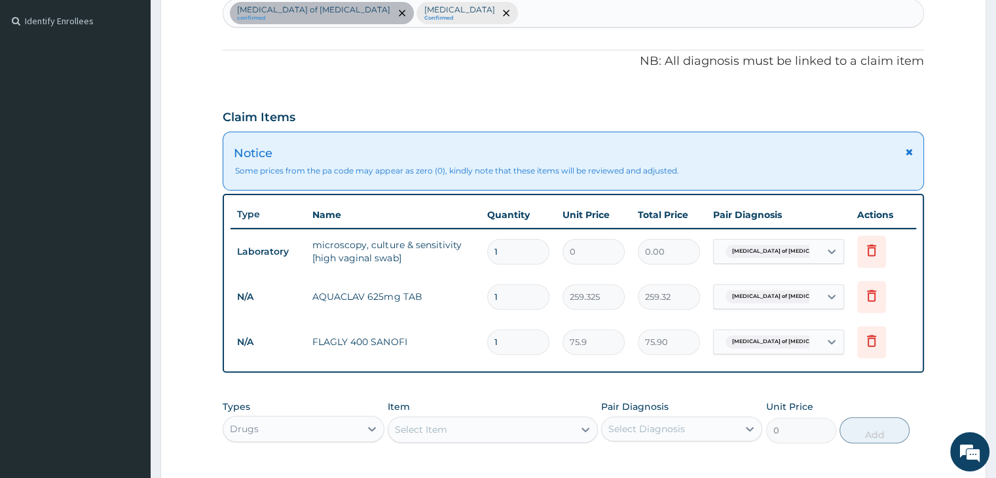
scroll to position [506, 0]
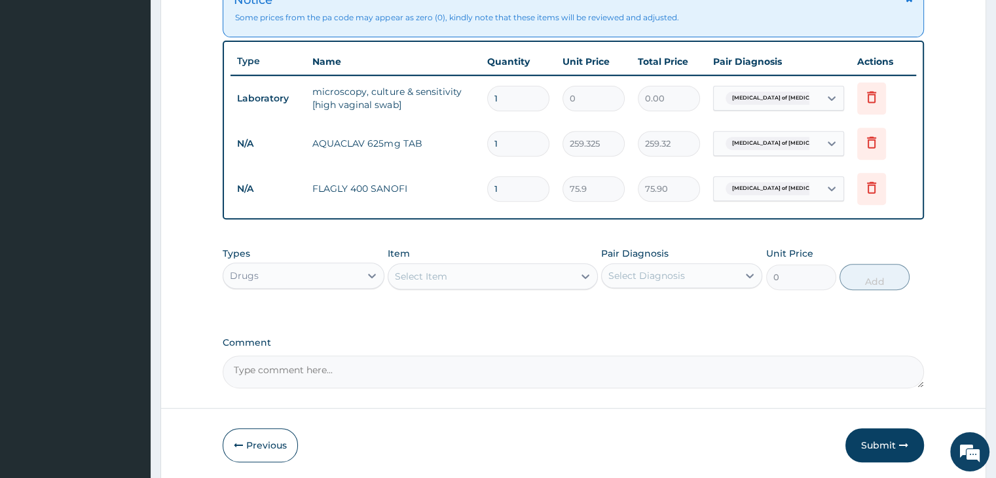
click at [466, 272] on div "Select Item" at bounding box center [480, 276] width 185 height 21
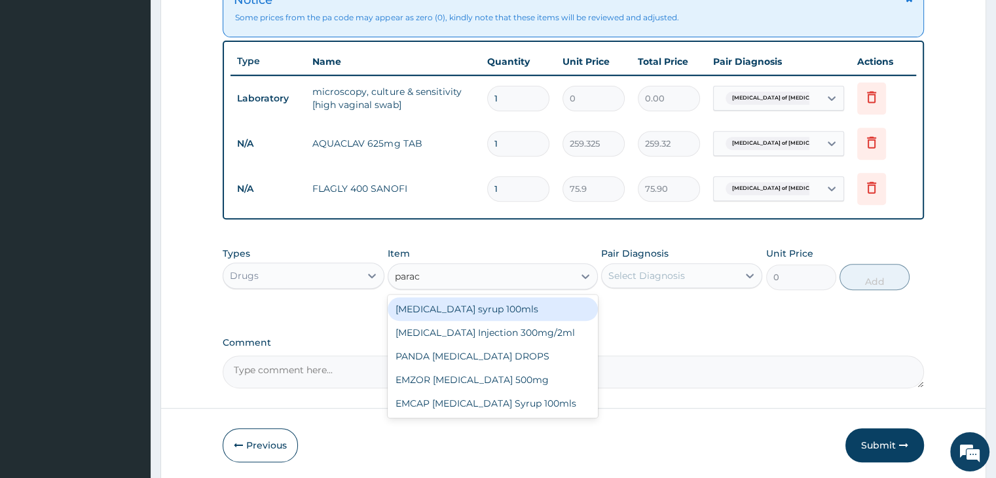
type input "parace"
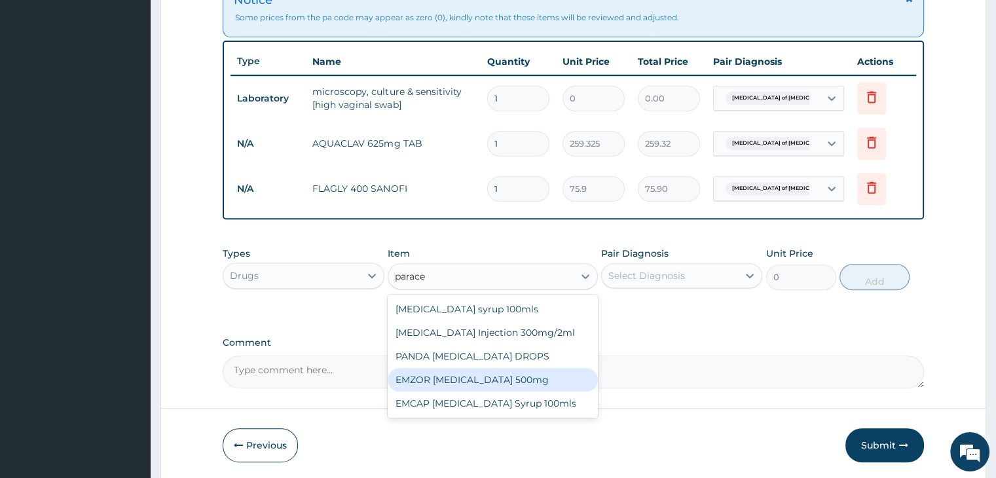
click at [462, 383] on div "EMZOR PARACETAMOL 500mg" at bounding box center [493, 380] width 210 height 24
type input "25.3"
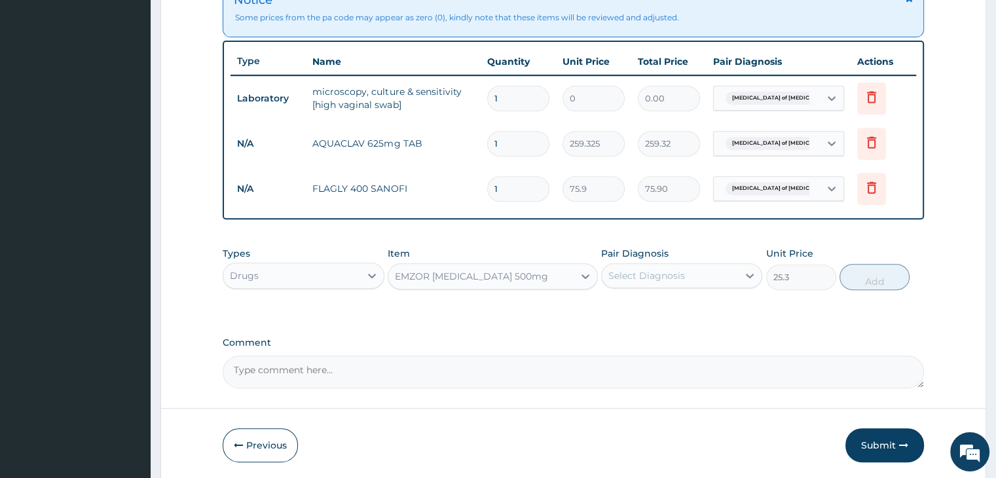
click at [693, 279] on div "Select Diagnosis" at bounding box center [670, 275] width 136 height 21
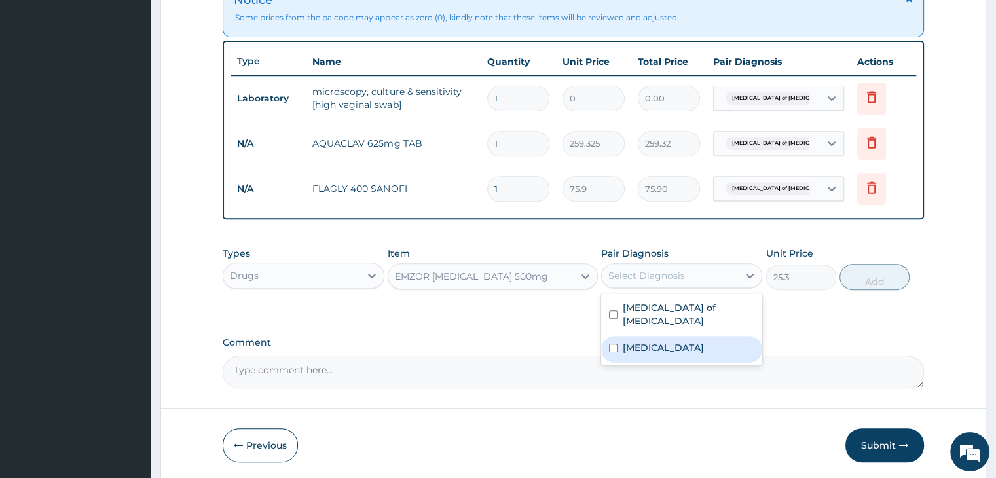
click at [672, 336] on div "[MEDICAL_DATA]" at bounding box center [681, 349] width 161 height 27
checkbox input "true"
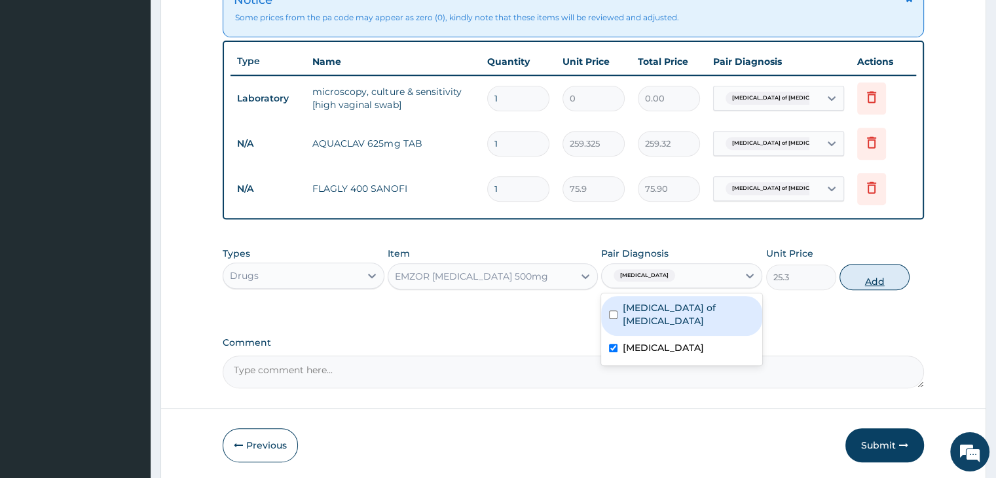
click at [868, 274] on button "Add" at bounding box center [874, 277] width 70 height 26
type input "0"
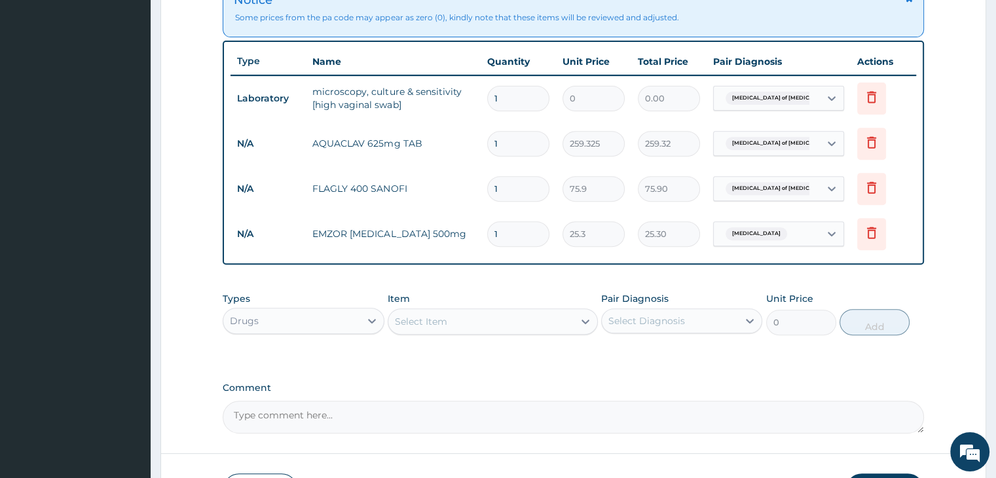
click at [461, 311] on div "Select Item" at bounding box center [480, 321] width 185 height 21
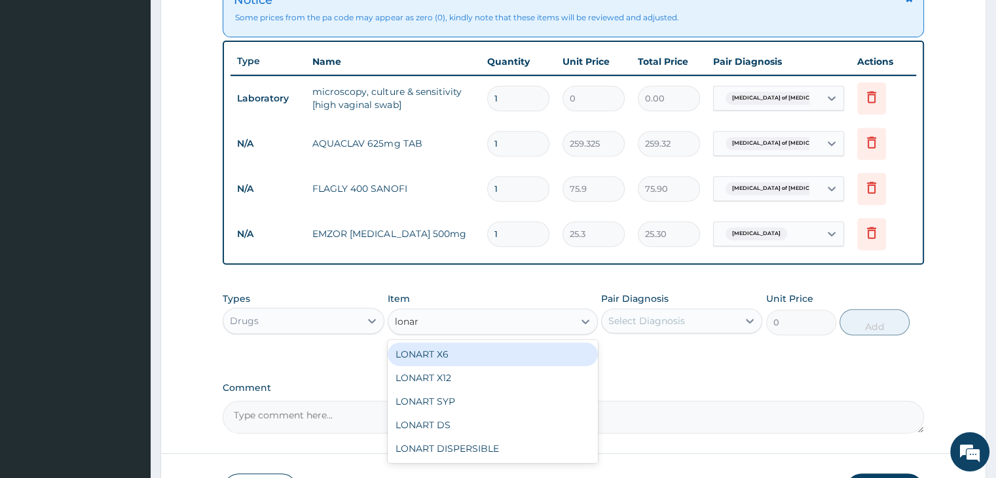
type input "lonart"
click at [495, 359] on div "LONART X6" at bounding box center [493, 354] width 210 height 24
type input "506"
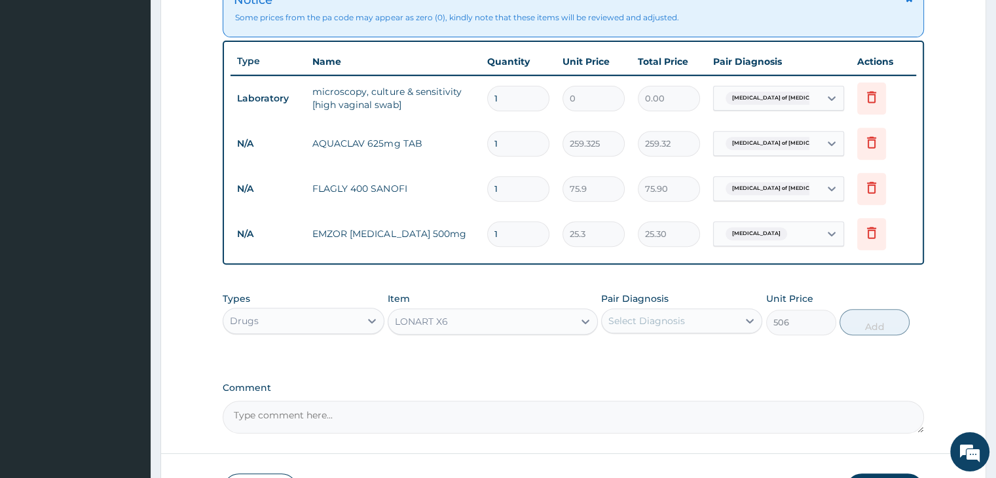
click at [713, 319] on div "Select Diagnosis" at bounding box center [670, 320] width 136 height 21
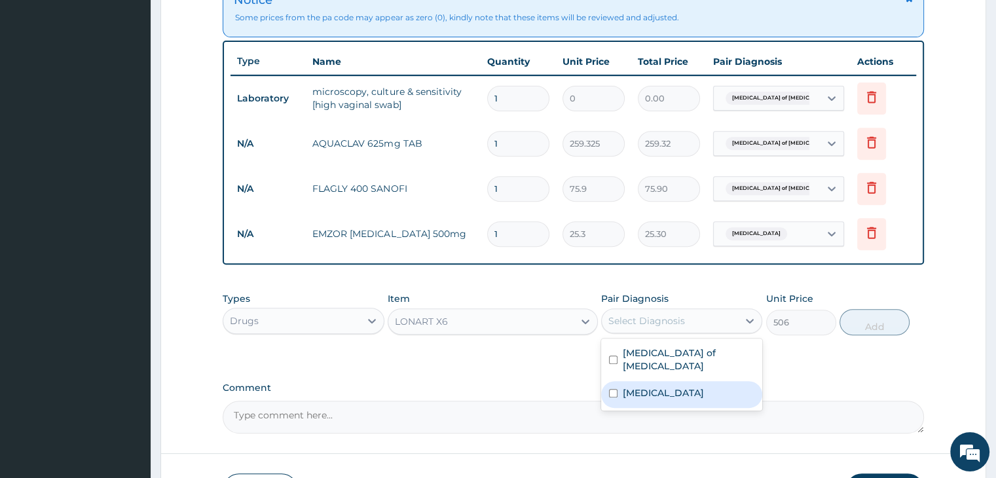
click at [671, 381] on div "[MEDICAL_DATA]" at bounding box center [681, 394] width 161 height 27
checkbox input "true"
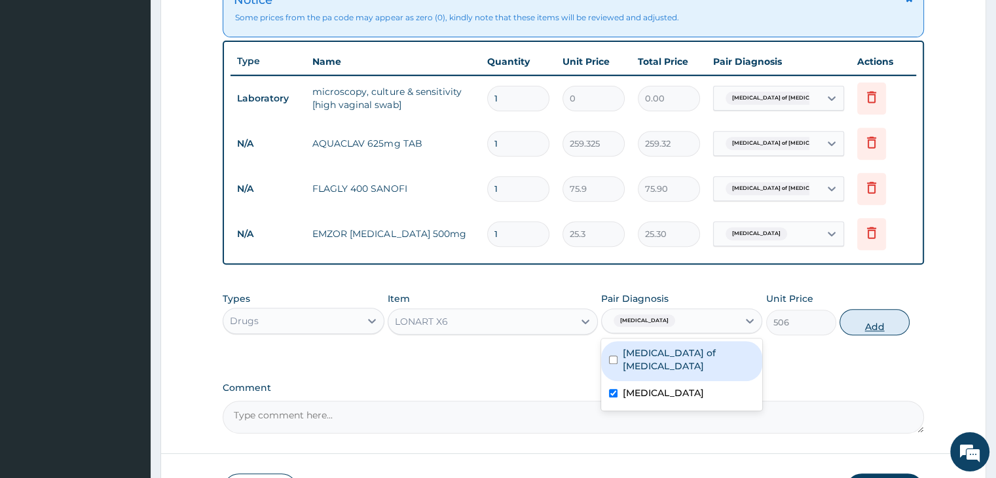
click at [892, 314] on button "Add" at bounding box center [874, 322] width 70 height 26
type input "0"
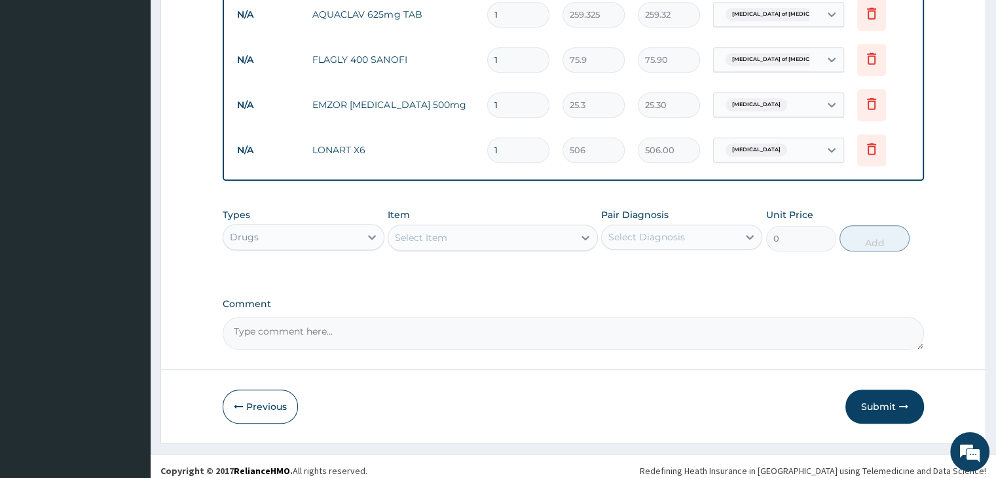
scroll to position [640, 0]
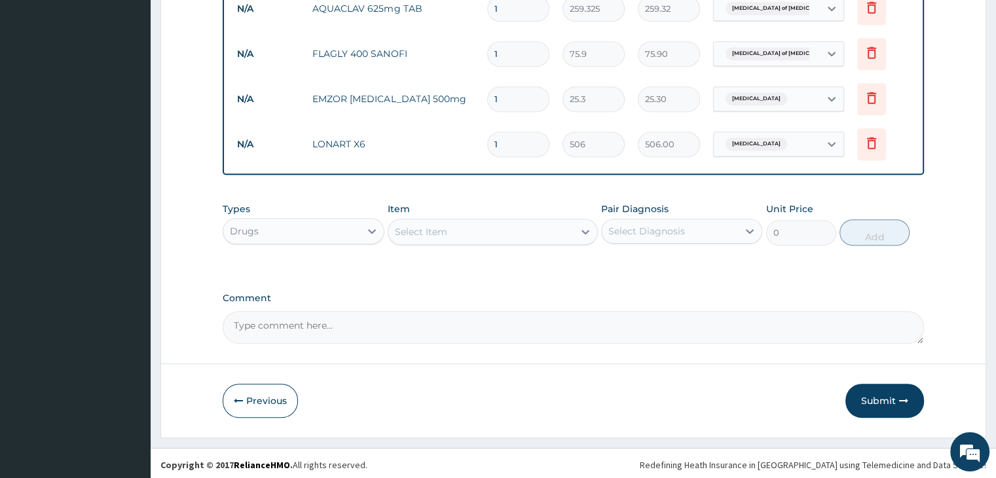
click at [339, 221] on div "Drugs" at bounding box center [291, 231] width 136 height 21
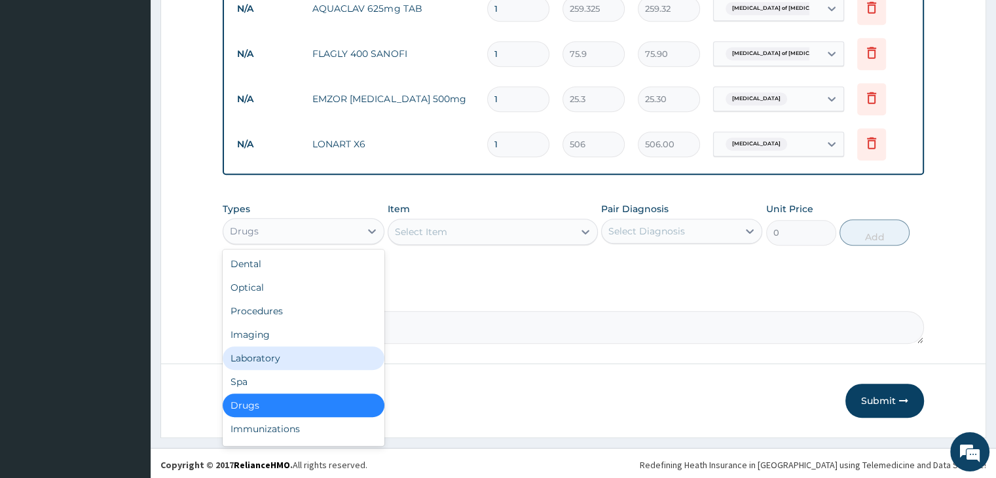
click at [284, 352] on div "Laboratory" at bounding box center [303, 358] width 161 height 24
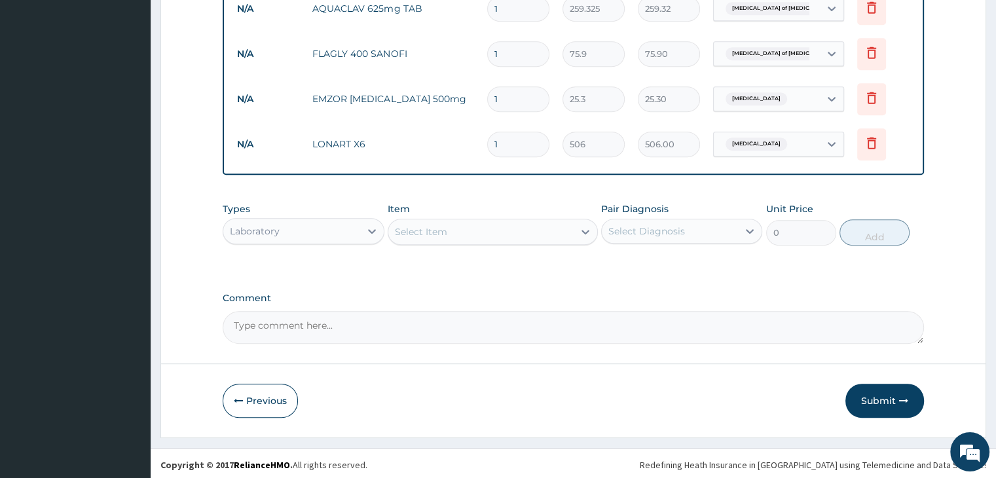
click at [530, 231] on div "Select Item" at bounding box center [480, 231] width 185 height 21
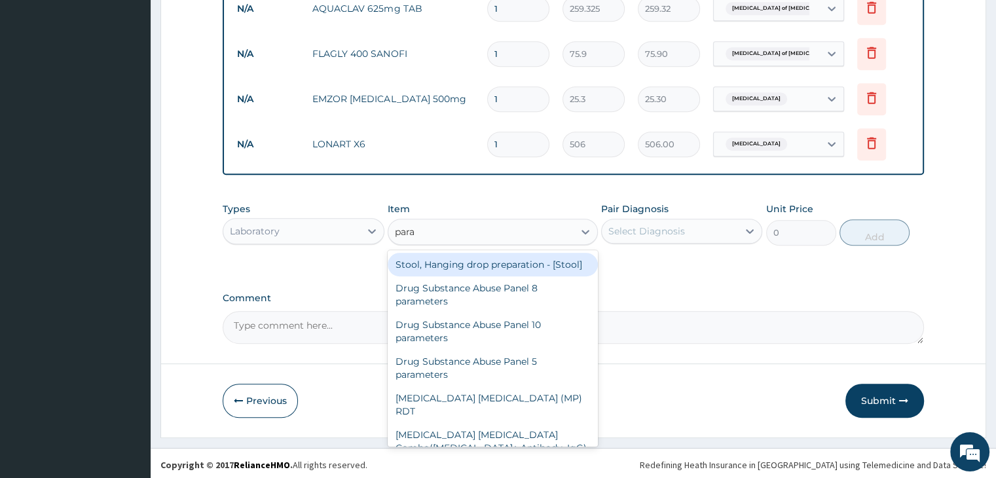
type input "paras"
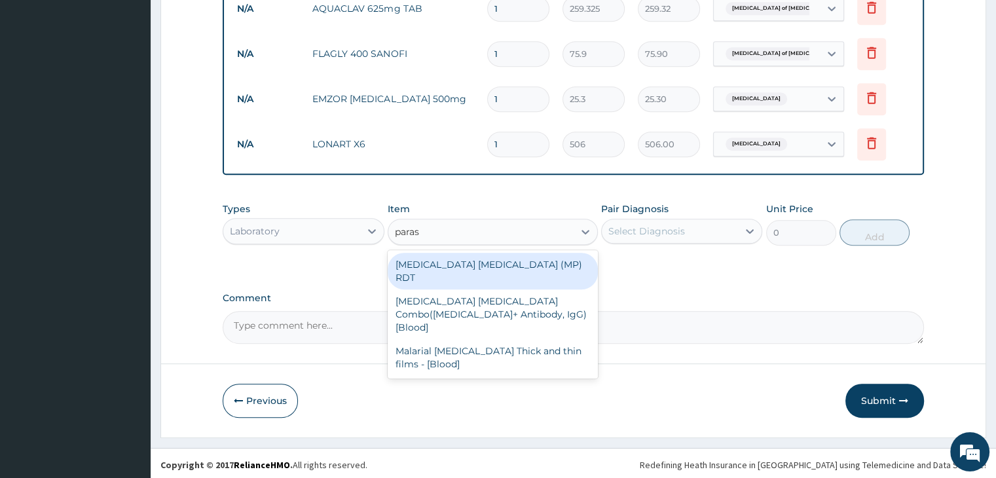
click at [466, 262] on div "[MEDICAL_DATA] [MEDICAL_DATA] (MP) RDT" at bounding box center [493, 271] width 210 height 37
type input "1725"
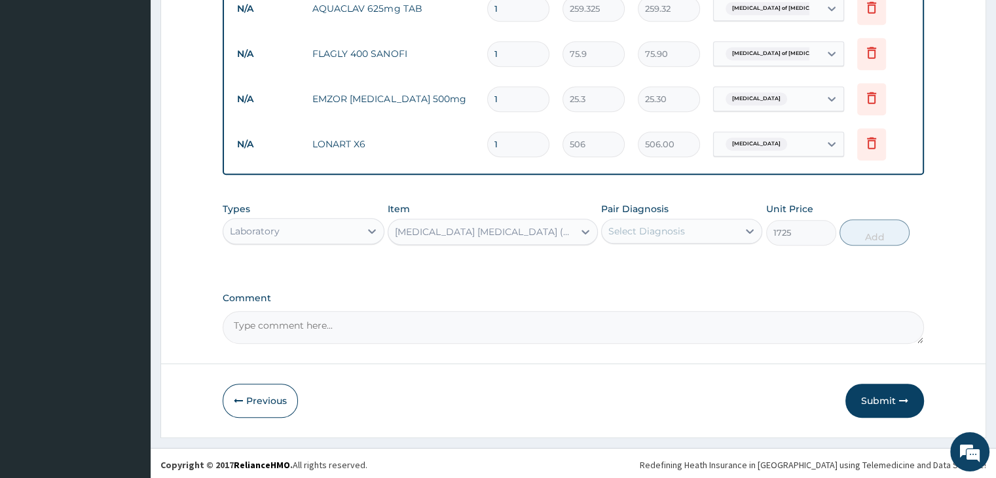
click at [698, 229] on div "Select Diagnosis" at bounding box center [670, 231] width 136 height 21
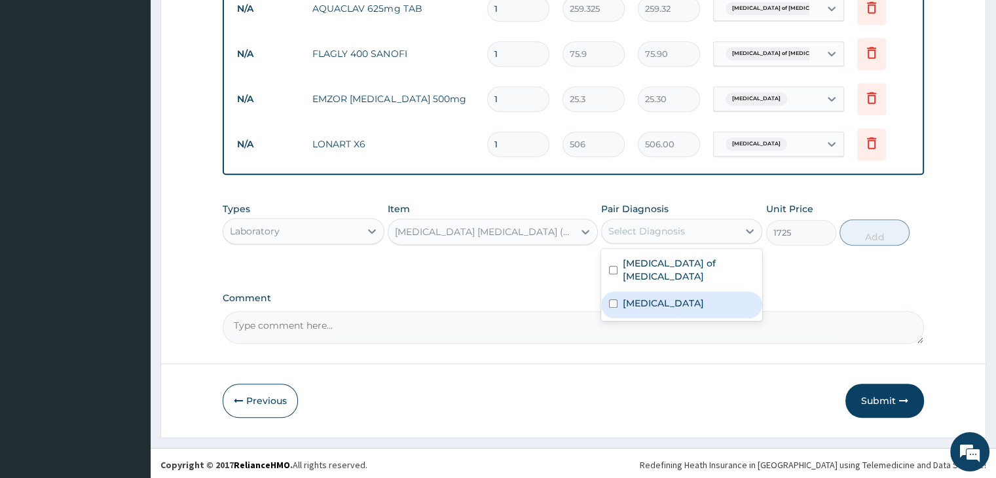
click at [659, 291] on div "[MEDICAL_DATA]" at bounding box center [681, 304] width 161 height 27
checkbox input "true"
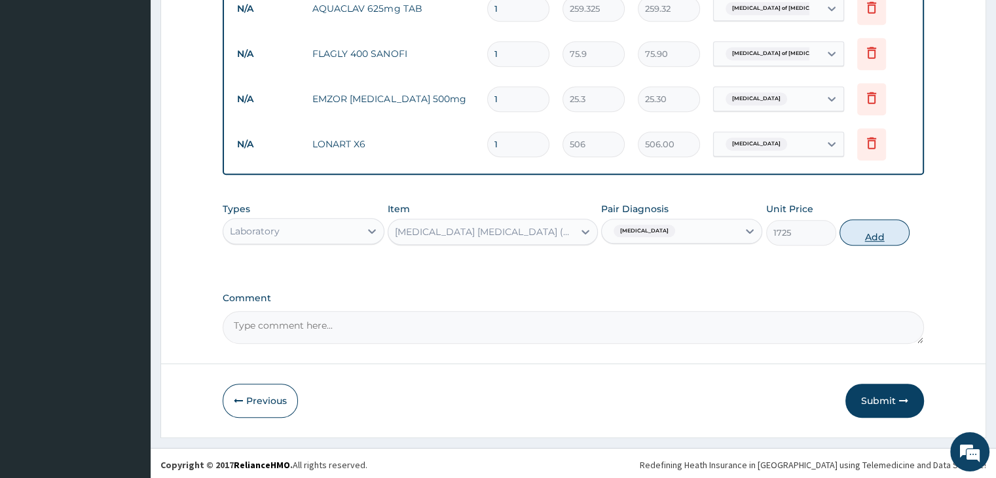
click at [870, 232] on button "Add" at bounding box center [874, 232] width 70 height 26
type input "0"
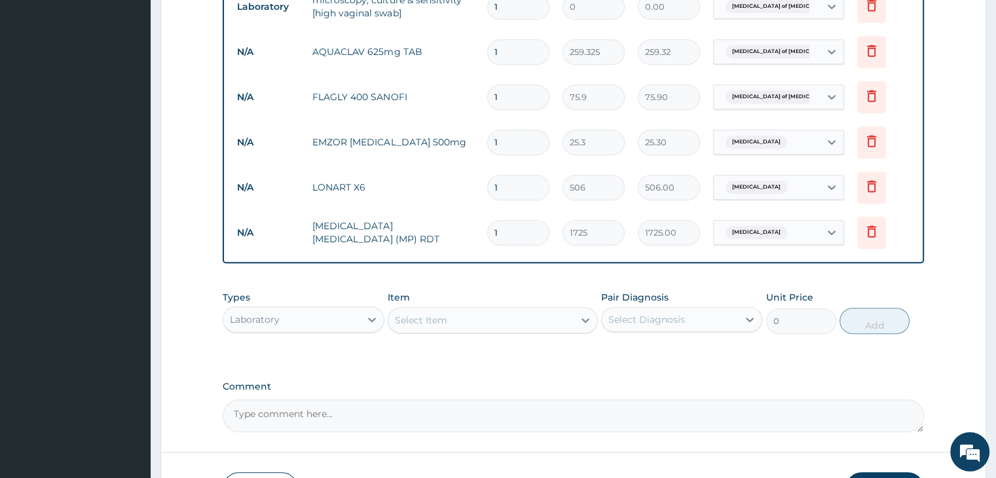
scroll to position [575, 0]
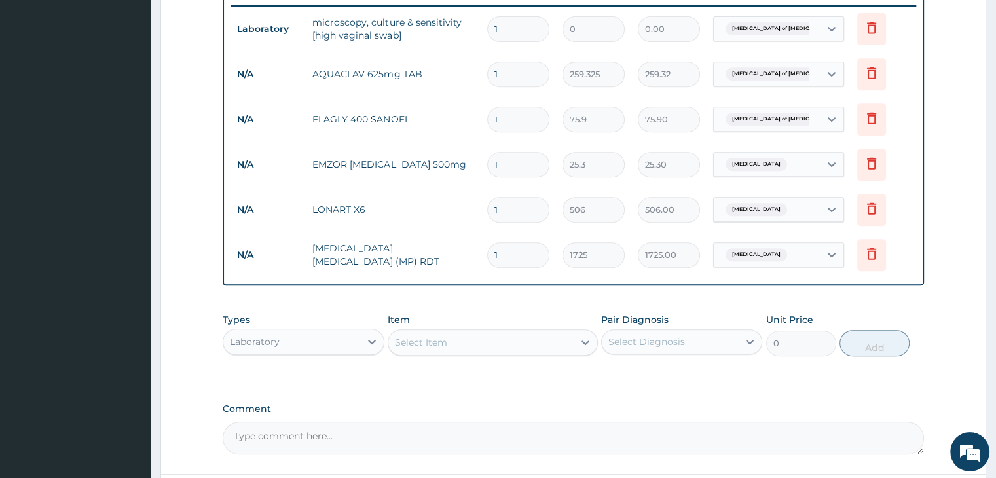
click at [516, 75] on input "1" at bounding box center [518, 75] width 62 height 26
type input "14"
type input "3630.55"
type input "14"
click at [521, 112] on input "1" at bounding box center [518, 120] width 62 height 26
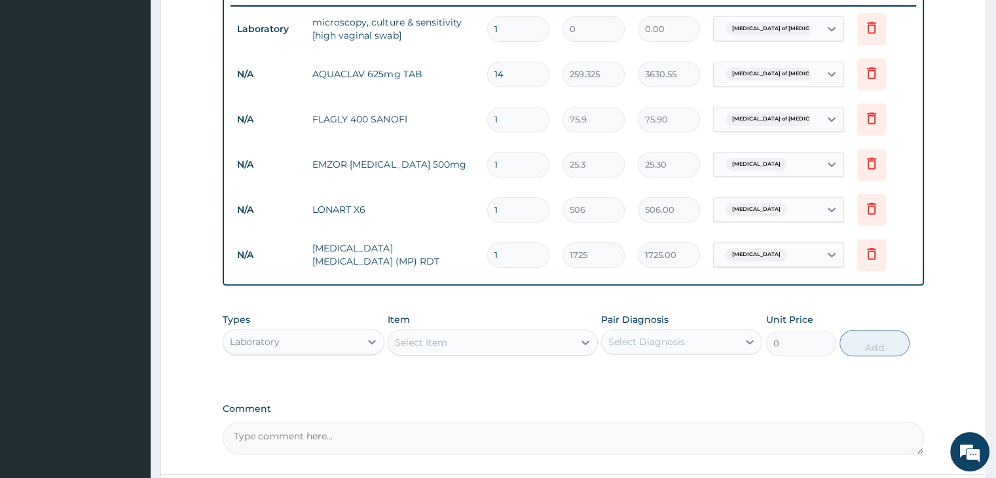
type input "15"
type input "1138.50"
type input "15"
click at [526, 158] on input "1" at bounding box center [518, 165] width 62 height 26
type input "18"
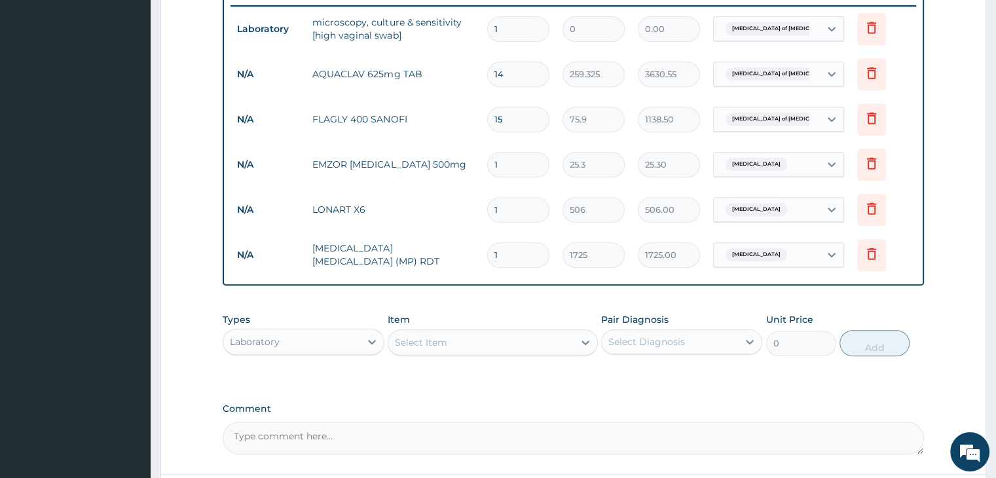
type input "455.40"
type input "18"
click at [531, 199] on input "1" at bounding box center [518, 210] width 62 height 26
type input "0.00"
type input "6"
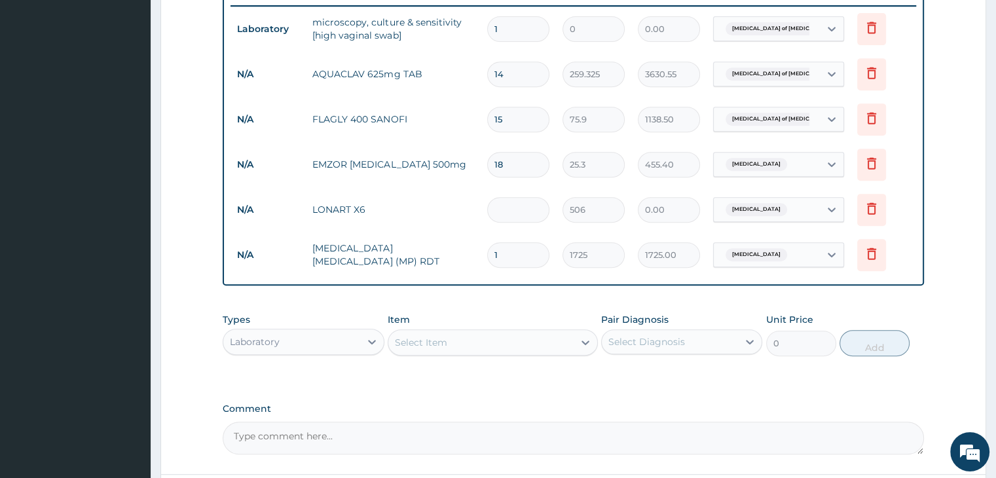
type input "3036.00"
type input "6"
click at [354, 392] on div "PA Code / Prescription Code PA/55DF52 Encounter Date 05-07-2025 Important Notic…" at bounding box center [573, 2] width 701 height 904
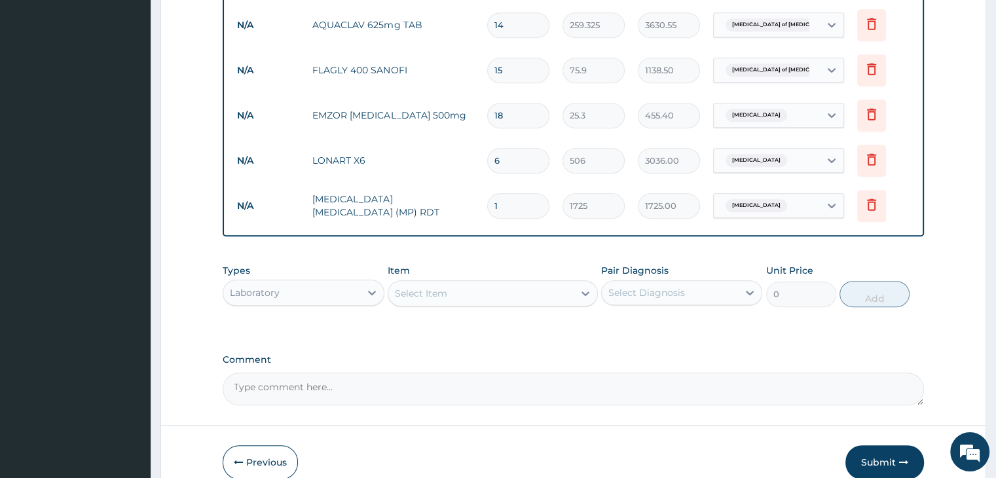
scroll to position [686, 0]
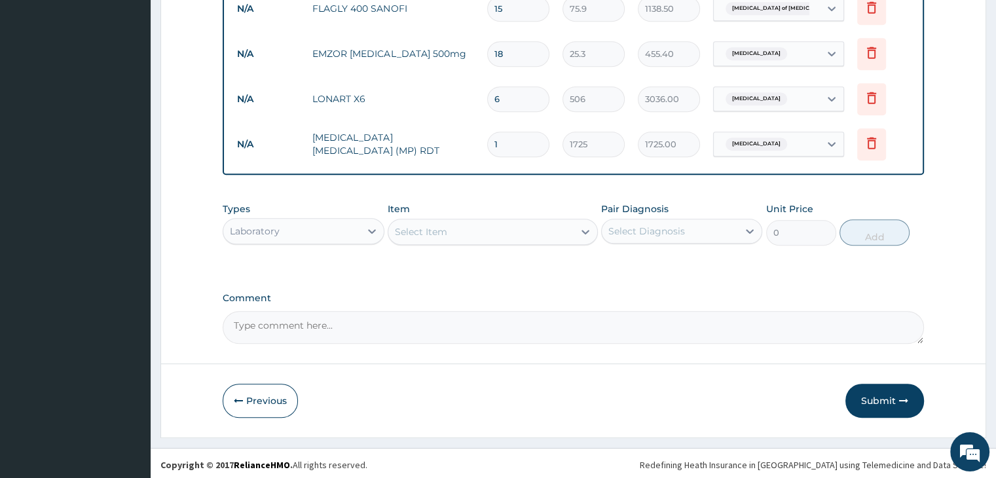
click at [324, 234] on div "Laboratory" at bounding box center [291, 231] width 136 height 21
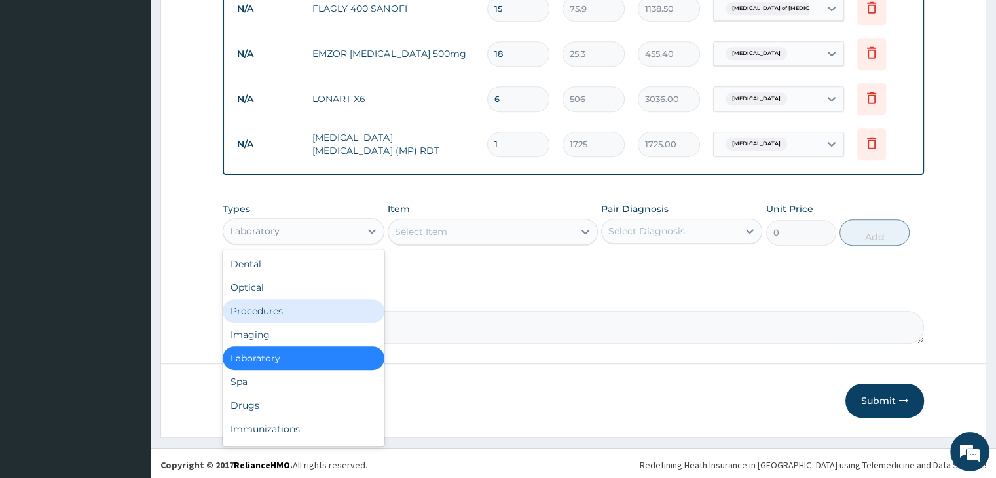
click at [301, 307] on div "Procedures" at bounding box center [303, 311] width 161 height 24
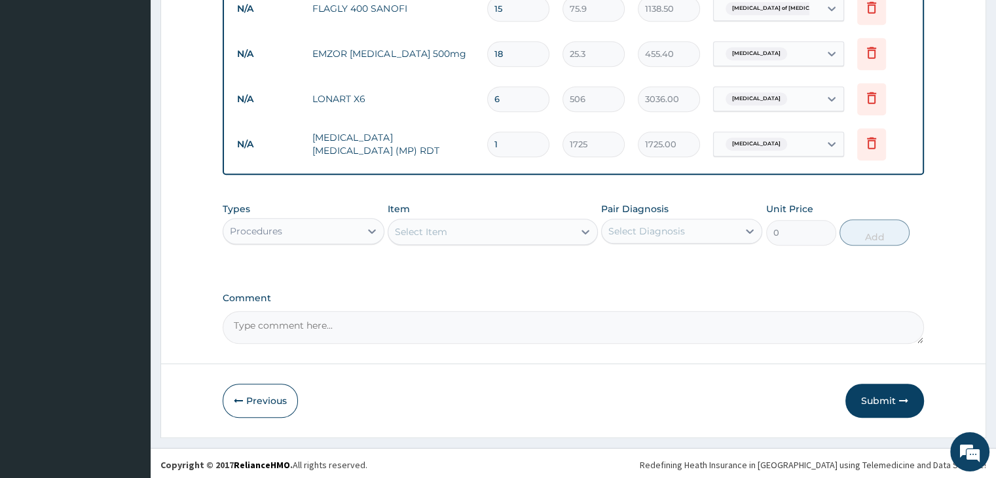
click at [496, 228] on div "Select Item" at bounding box center [480, 231] width 185 height 21
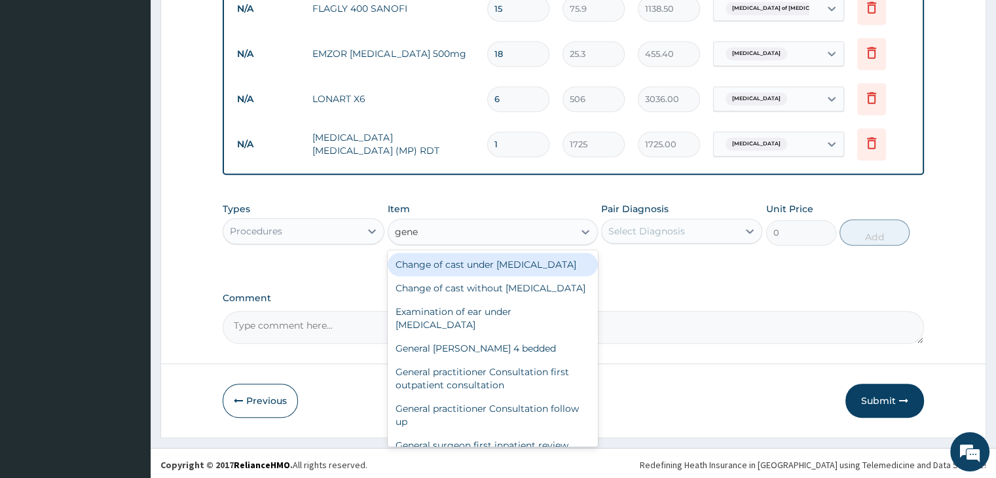
type input "gener"
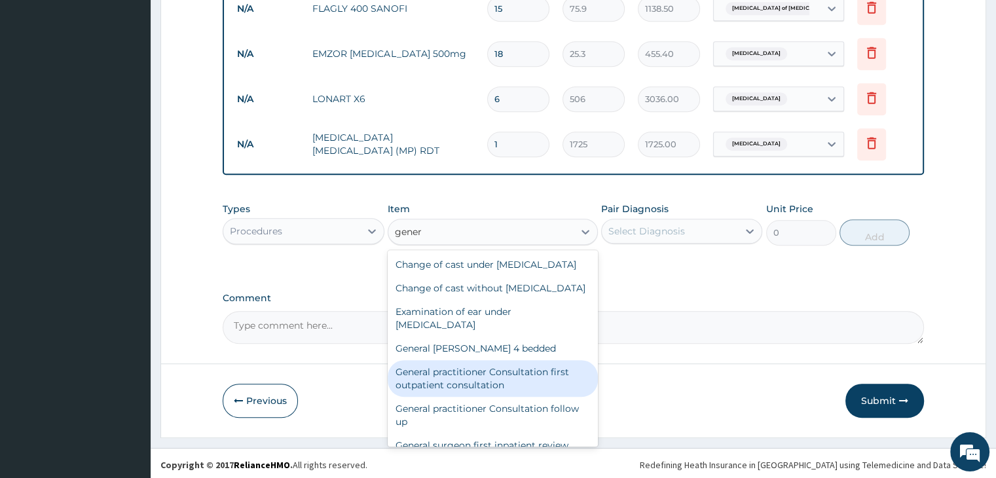
click at [485, 397] on div "General practitioner Consultation first outpatient consultation" at bounding box center [493, 378] width 210 height 37
type input "3795"
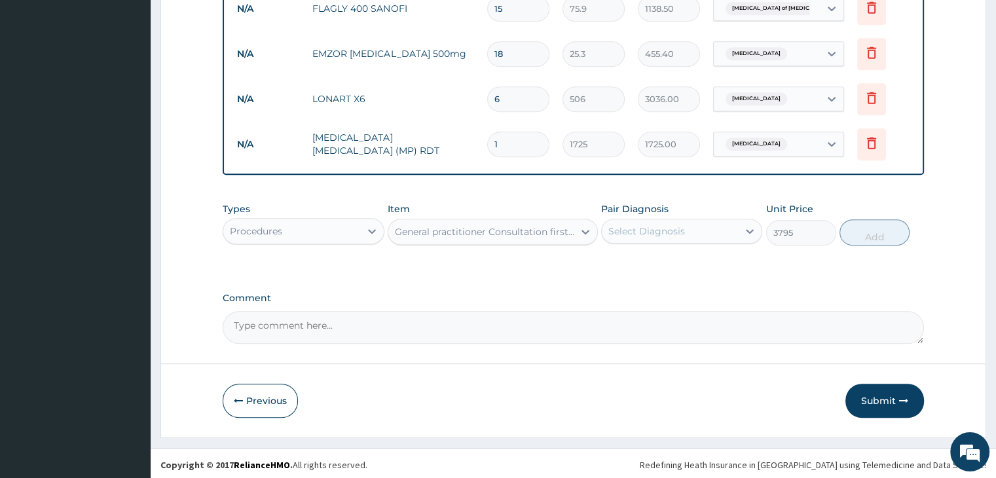
click at [750, 265] on div "Types Procedures Item option General practitioner Consultation first outpatient…" at bounding box center [573, 234] width 701 height 76
click at [707, 226] on div "Select Diagnosis" at bounding box center [670, 231] width 136 height 21
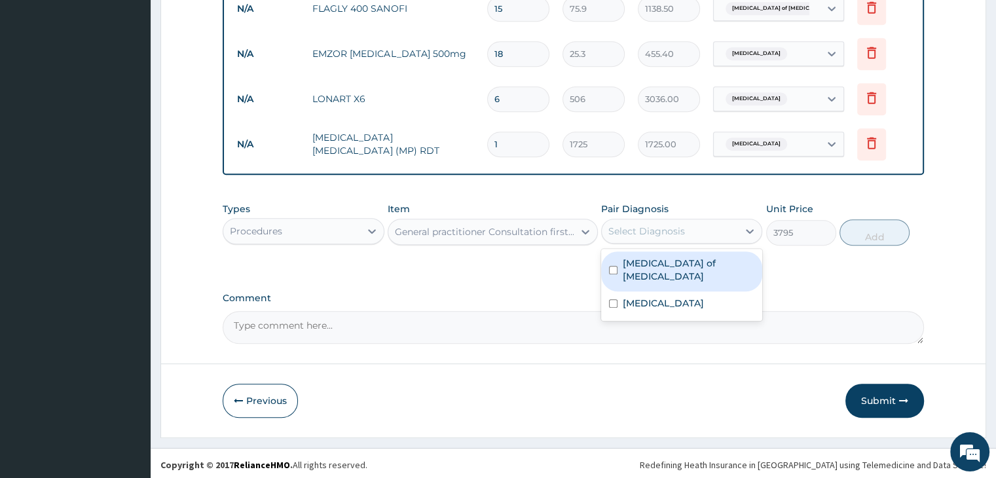
click at [672, 261] on label "Candidiasis of vulva" at bounding box center [689, 270] width 132 height 26
checkbox input "true"
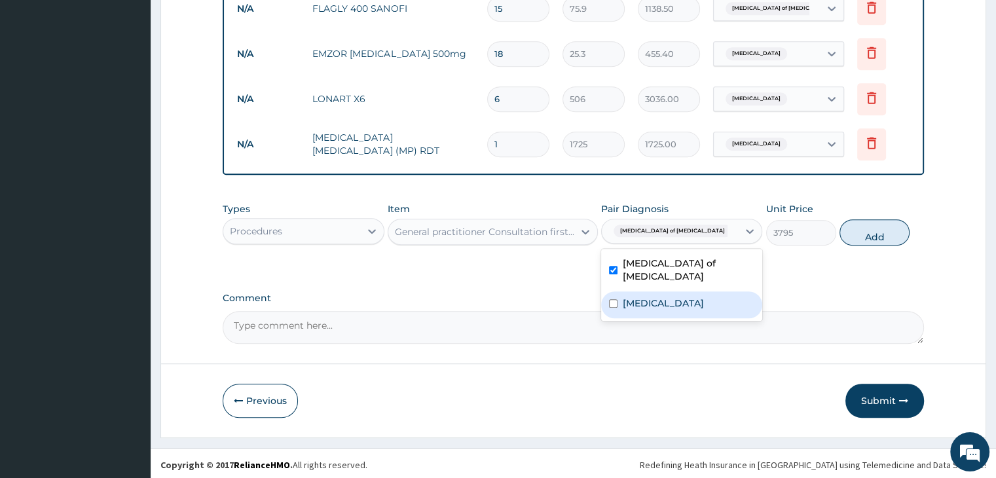
click at [666, 295] on div "Malaria" at bounding box center [681, 304] width 161 height 27
checkbox input "true"
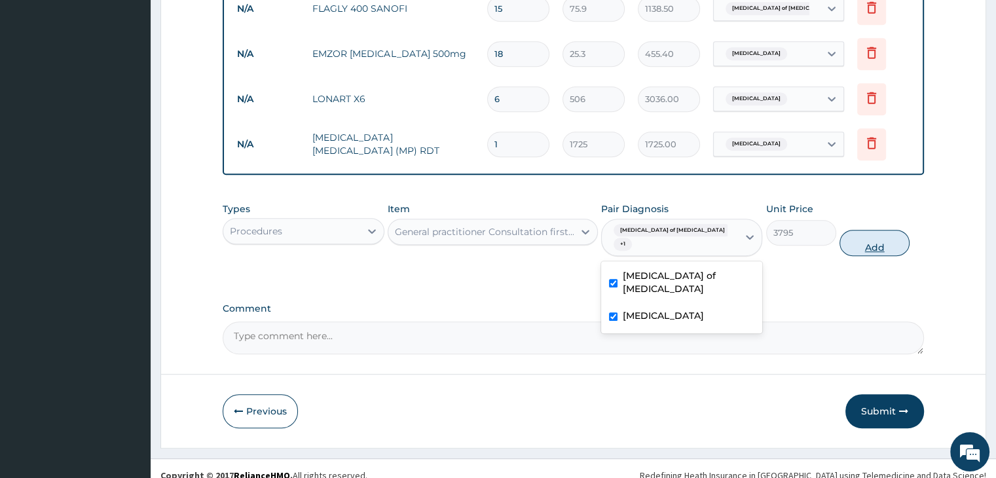
click at [870, 231] on button "Add" at bounding box center [874, 243] width 70 height 26
type input "0"
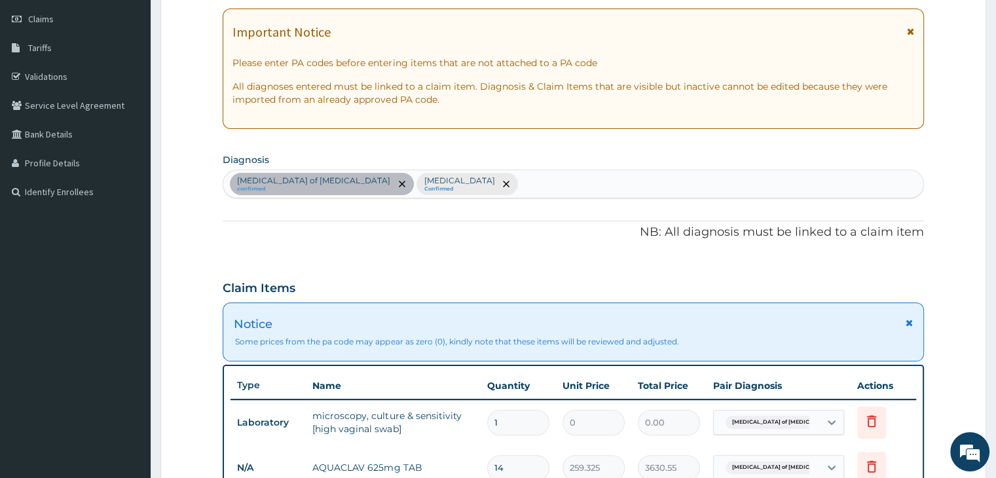
scroll to position [162, 0]
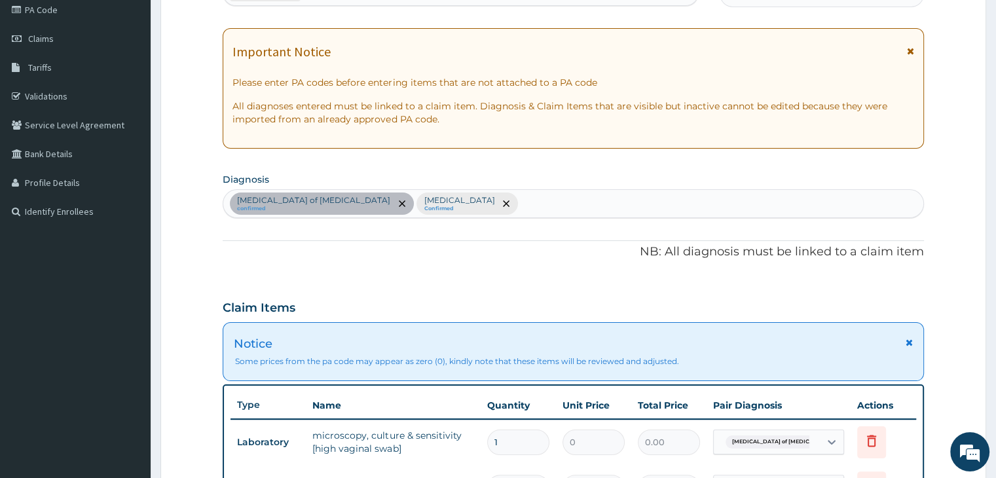
click at [571, 201] on div "Candidiasis of vulva confirmed Malaria Confirmed" at bounding box center [572, 204] width 699 height 28
type input "seps"
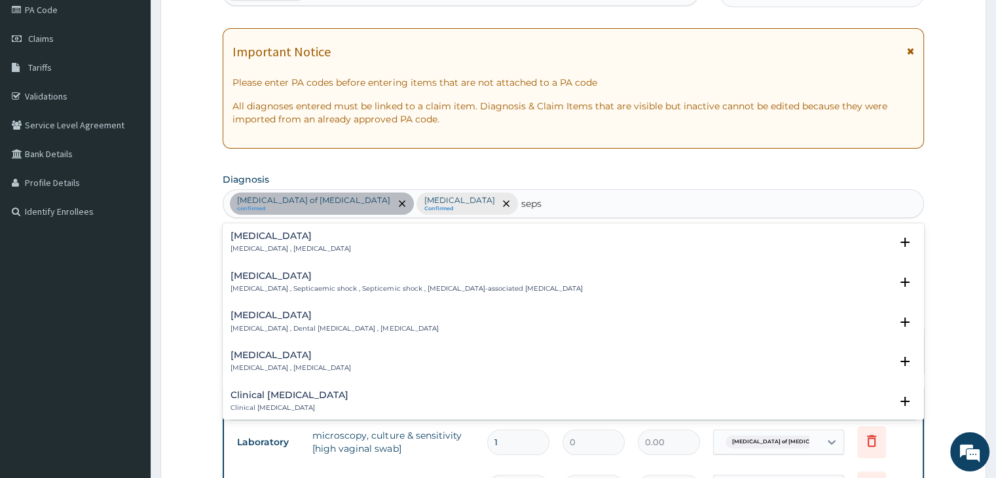
click at [291, 242] on div "Sepsis Systemic infection , Sepsis" at bounding box center [290, 242] width 120 height 23
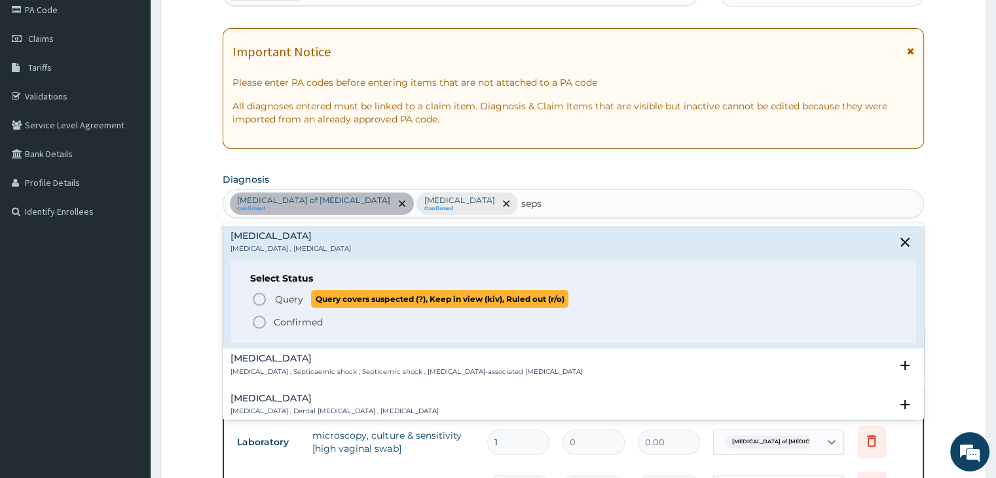
click at [260, 297] on icon "status option query" at bounding box center [259, 299] width 16 height 16
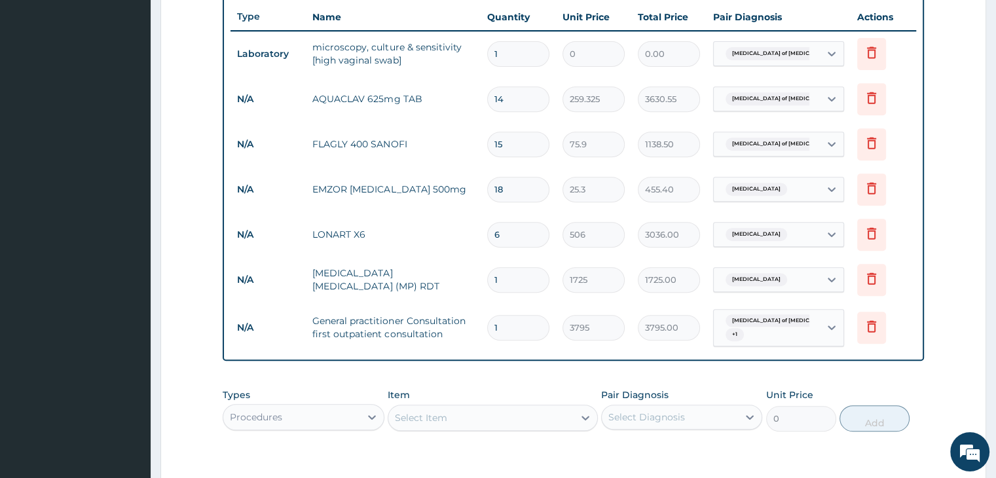
scroll to position [555, 0]
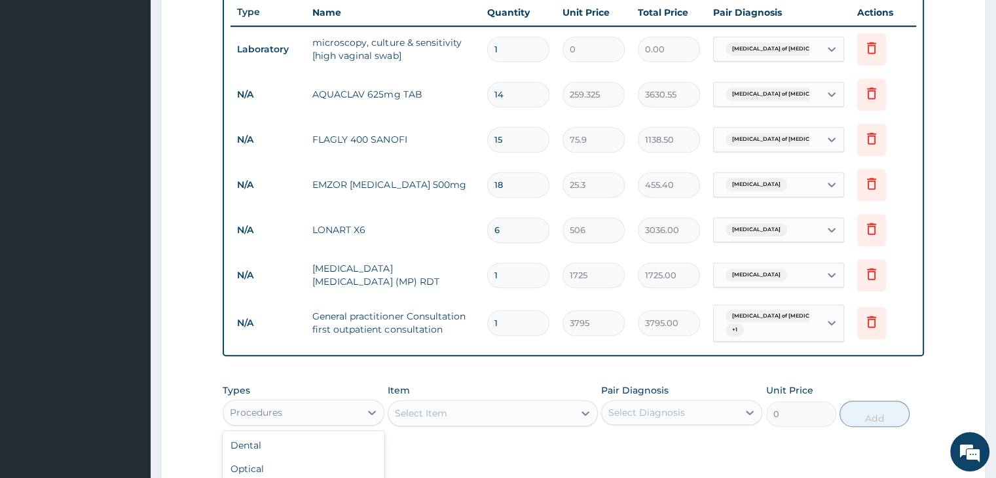
click at [330, 409] on div "Procedures" at bounding box center [291, 412] width 136 height 21
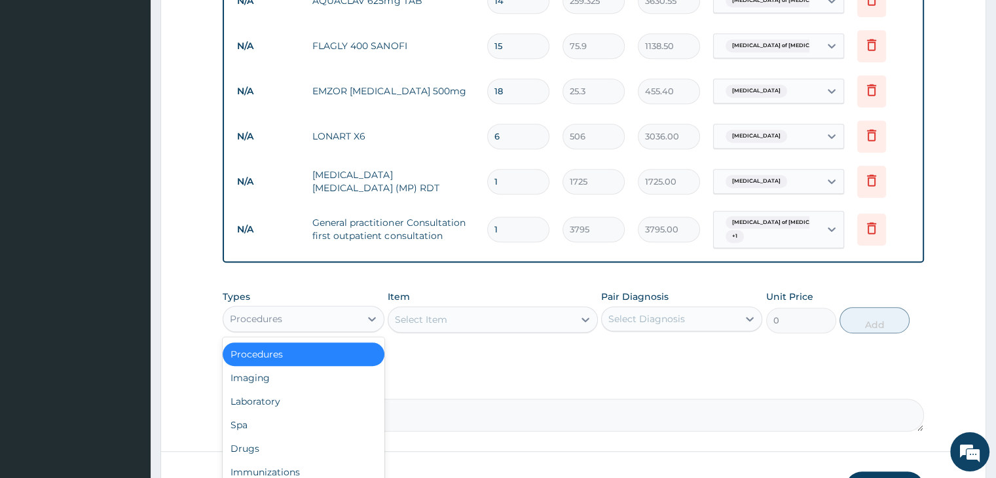
scroll to position [736, 0]
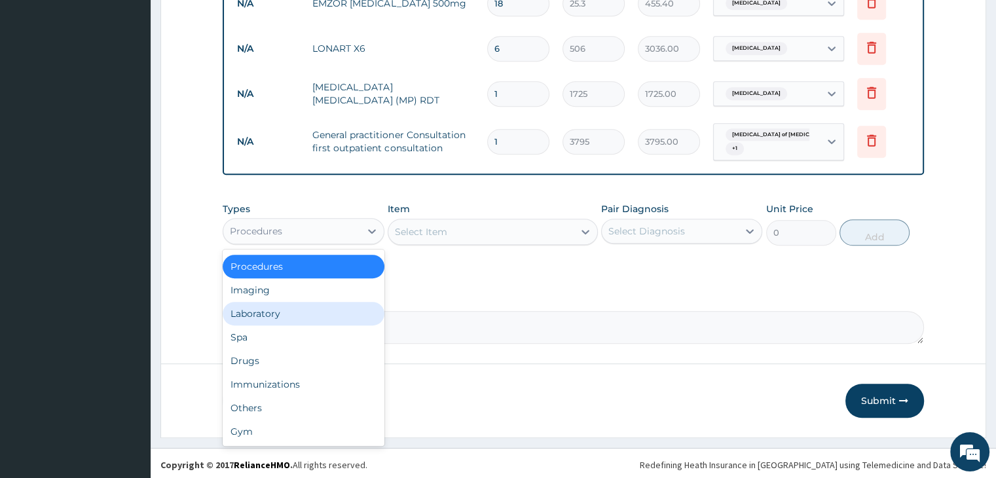
click at [282, 310] on div "Laboratory" at bounding box center [303, 314] width 161 height 24
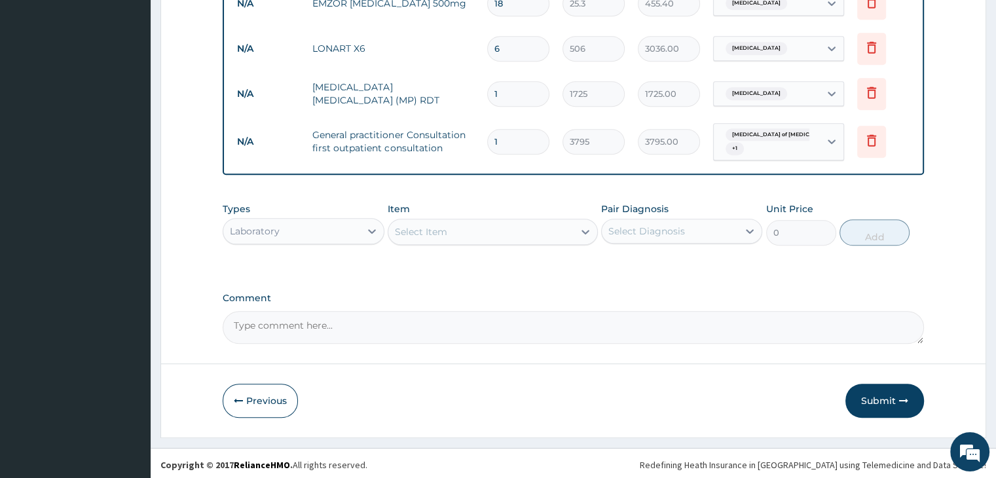
click at [495, 225] on div "Select Item" at bounding box center [480, 231] width 185 height 21
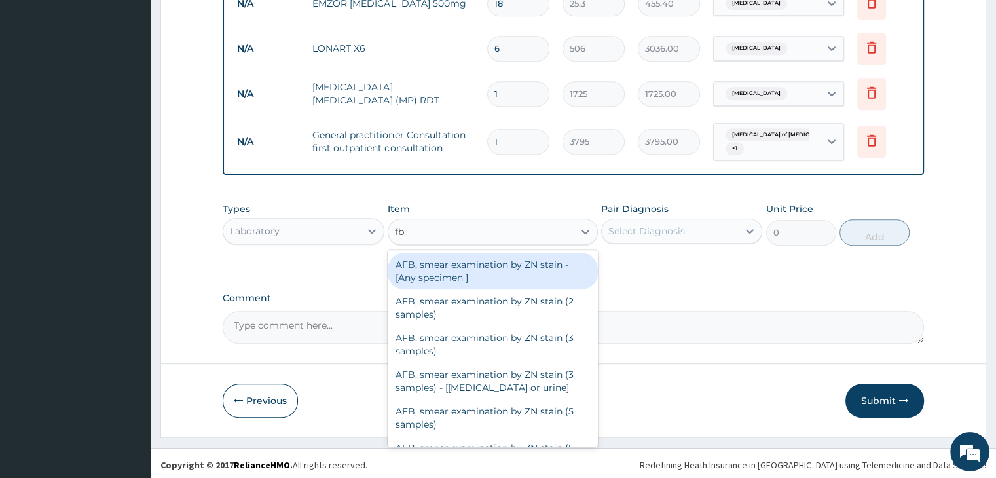
type input "fbc"
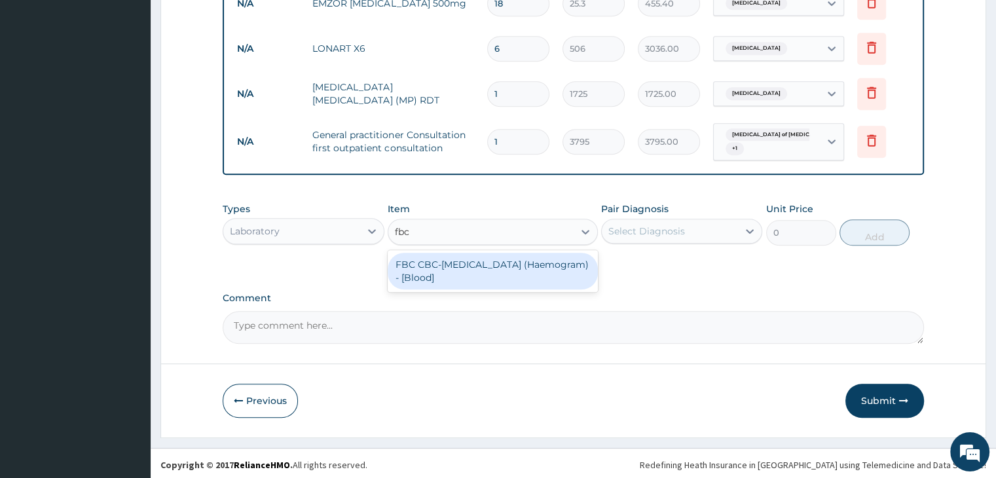
click at [496, 278] on div "FBC CBC-Complete Blood Count (Haemogram) - [Blood]" at bounding box center [493, 271] width 210 height 37
type input "4600"
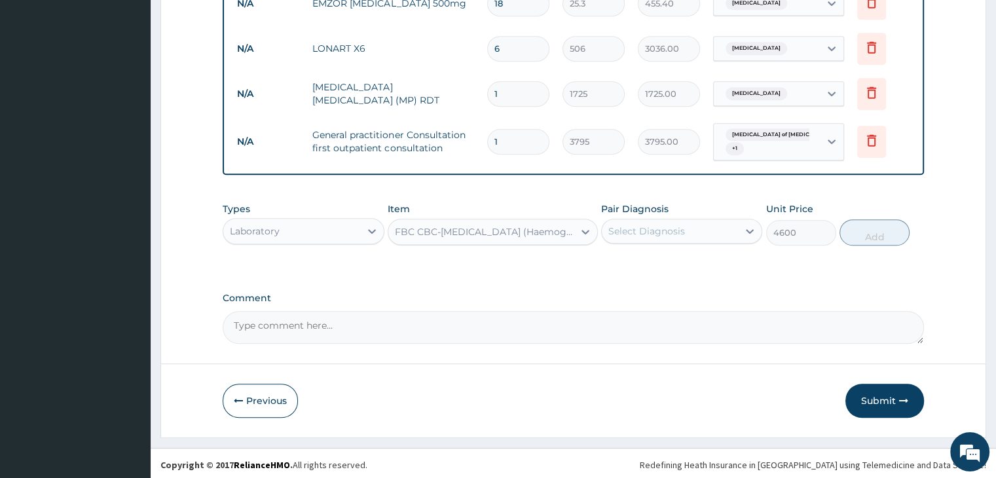
click at [693, 221] on div "Select Diagnosis" at bounding box center [670, 231] width 136 height 21
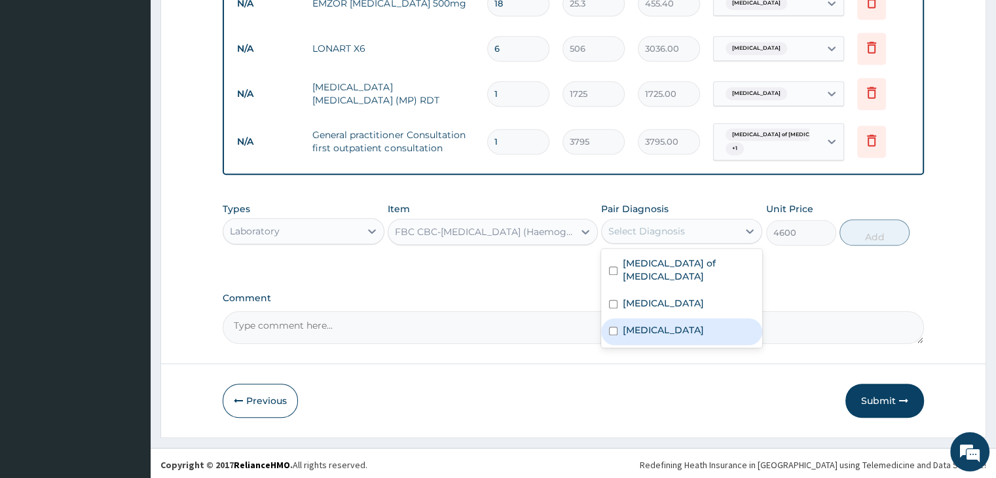
click at [673, 322] on div "Sepsis" at bounding box center [681, 331] width 161 height 27
checkbox input "true"
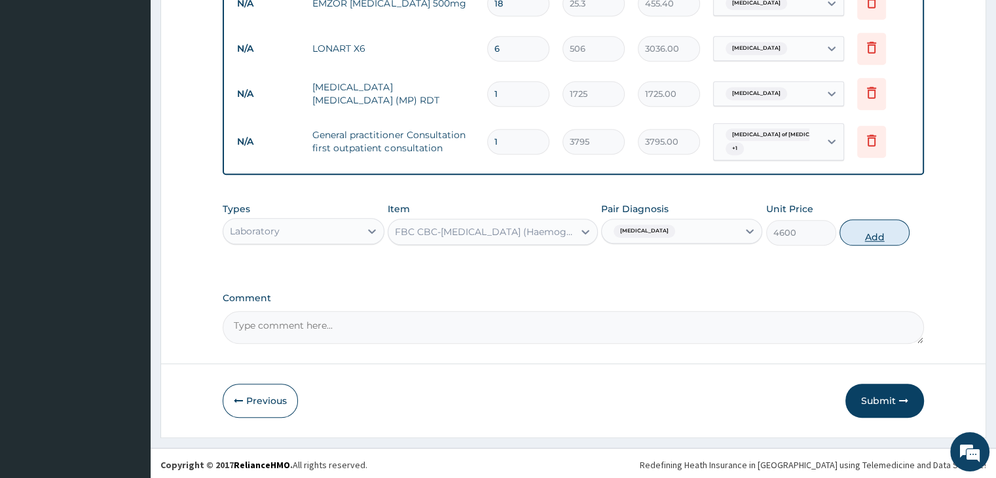
click at [873, 232] on button "Add" at bounding box center [874, 232] width 70 height 26
type input "0"
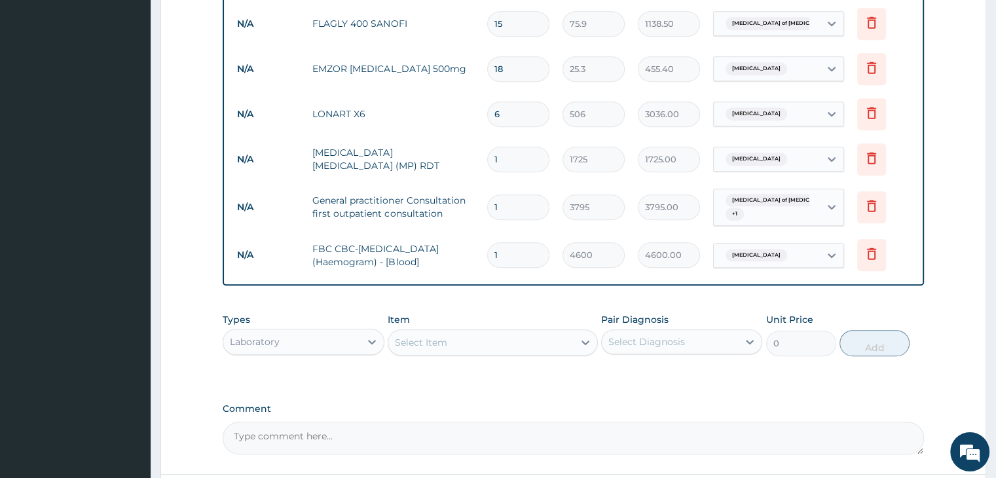
scroll to position [474, 0]
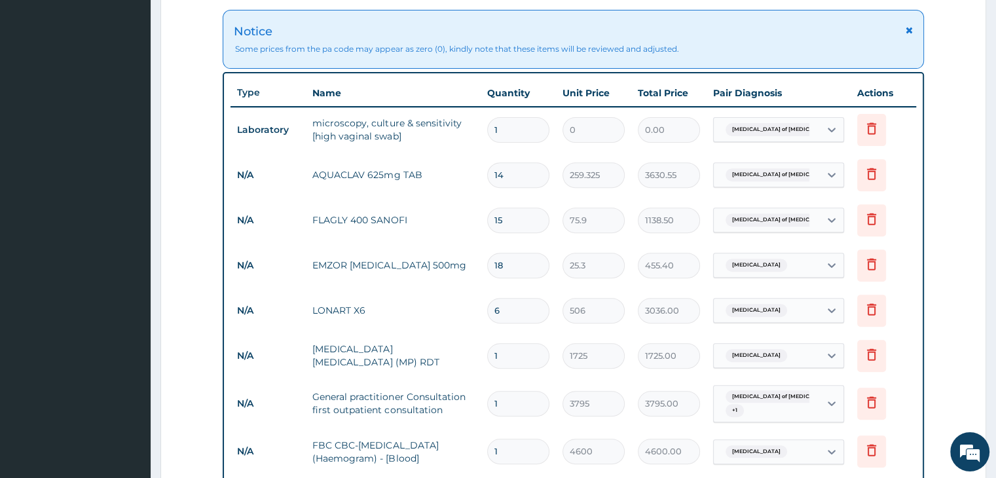
click at [959, 344] on form "Step 2 of 2 PA Code / Prescription Code PA/55DF52 Encounter Date 05-07-2025 Imp…" at bounding box center [573, 170] width 826 height 1150
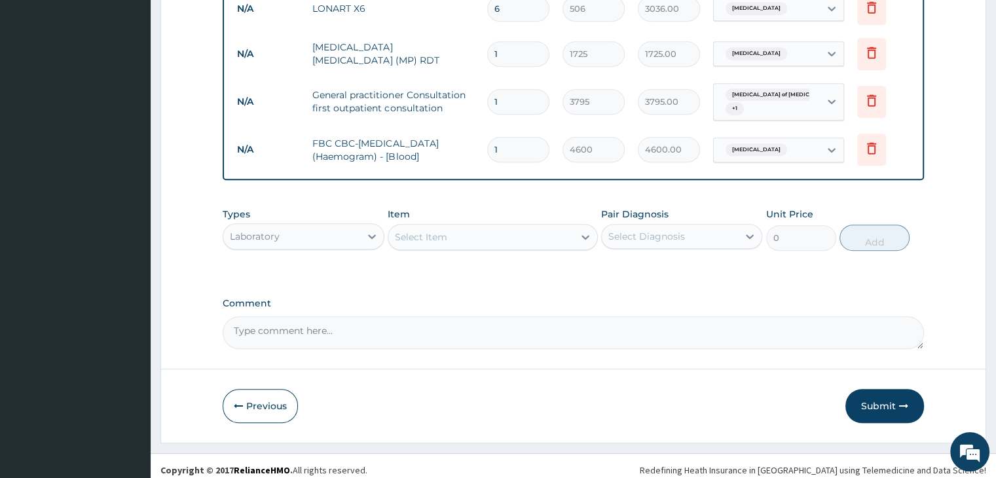
scroll to position [781, 0]
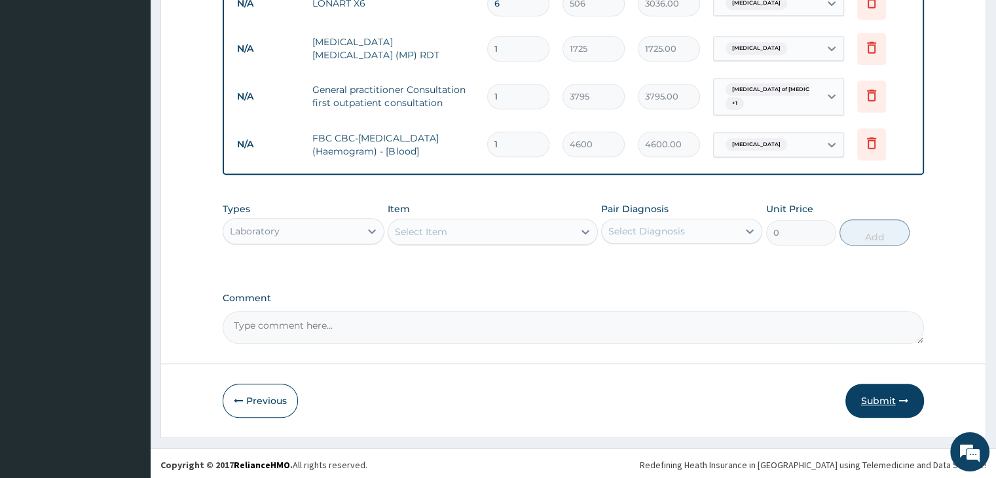
click at [883, 396] on button "Submit" at bounding box center [884, 401] width 79 height 34
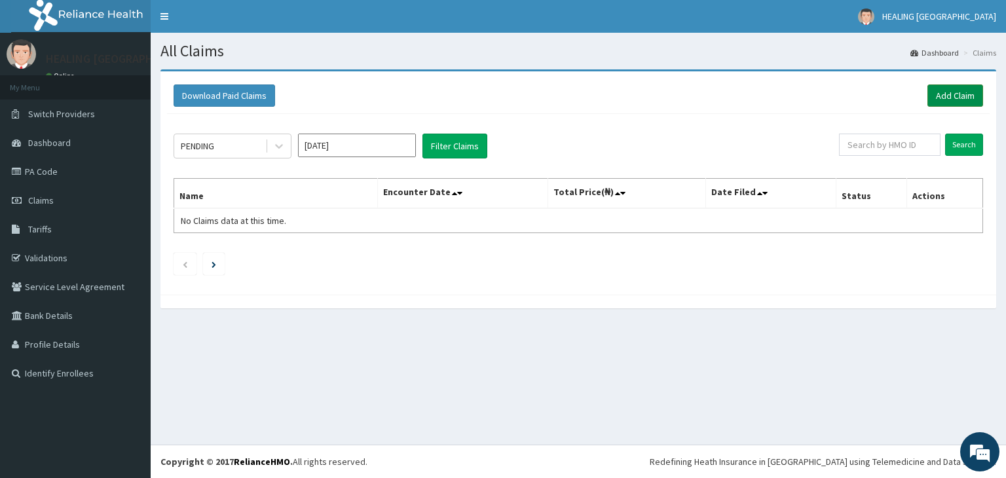
click at [955, 94] on link "Add Claim" at bounding box center [955, 95] width 56 height 22
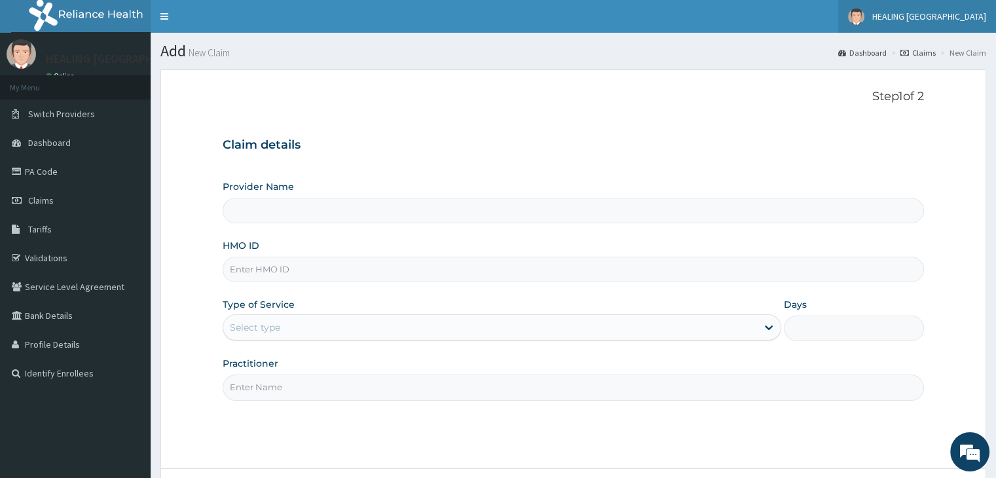
type input "HEALING [GEOGRAPHIC_DATA]"
click at [367, 270] on input "HMO ID" at bounding box center [573, 270] width 701 height 26
paste input "EXT/10042/B"
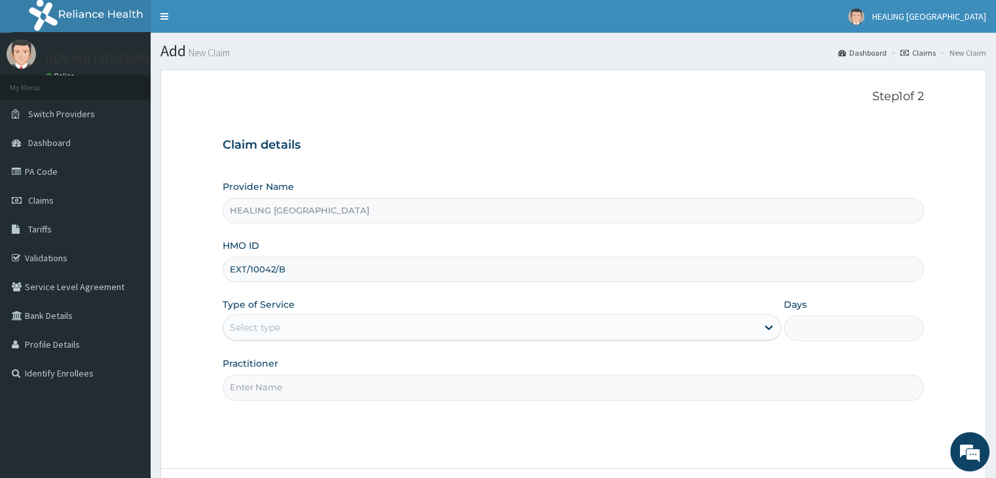
type input "EXT/10042/B"
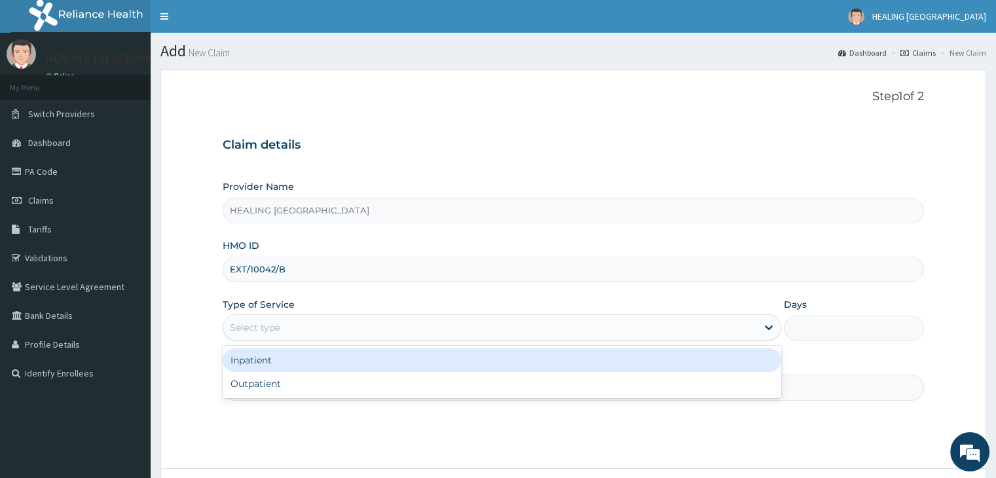
click at [447, 320] on div "Select type" at bounding box center [490, 327] width 534 height 21
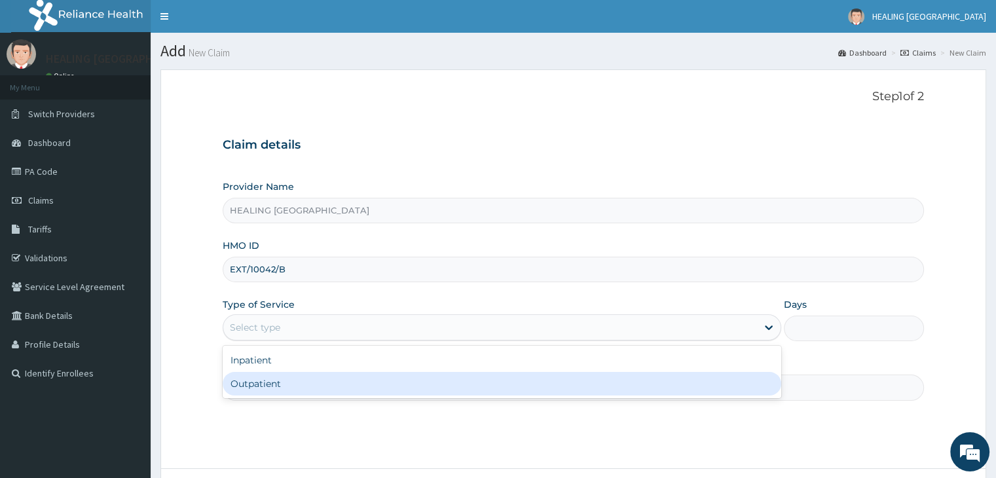
click at [432, 381] on div "Outpatient" at bounding box center [502, 384] width 559 height 24
type input "1"
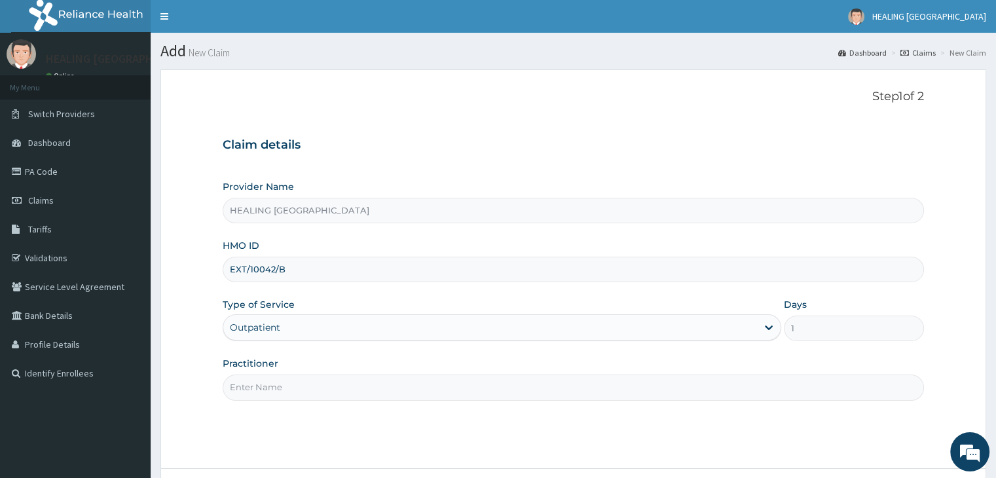
click at [435, 385] on input "Practitioner" at bounding box center [573, 388] width 701 height 26
type input "[PERSON_NAME]"
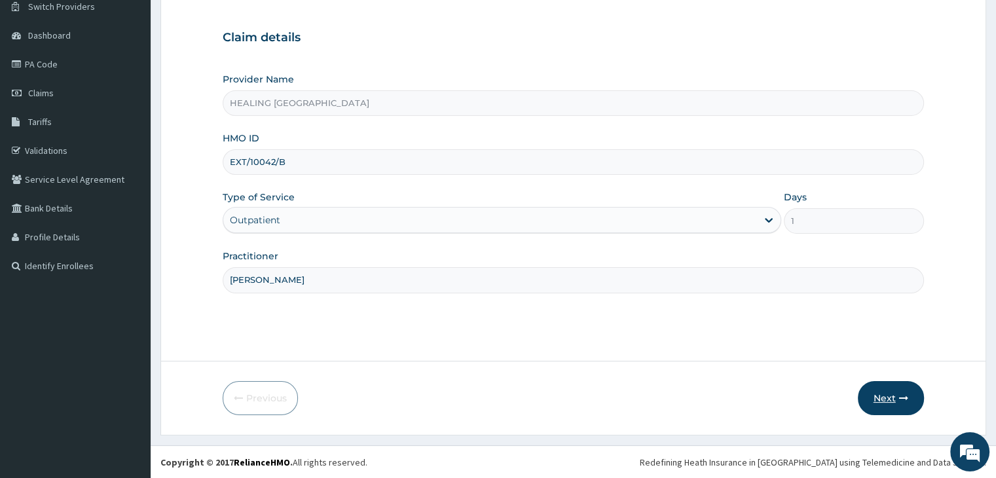
scroll to position [107, 0]
click at [891, 397] on button "Next" at bounding box center [891, 398] width 66 height 34
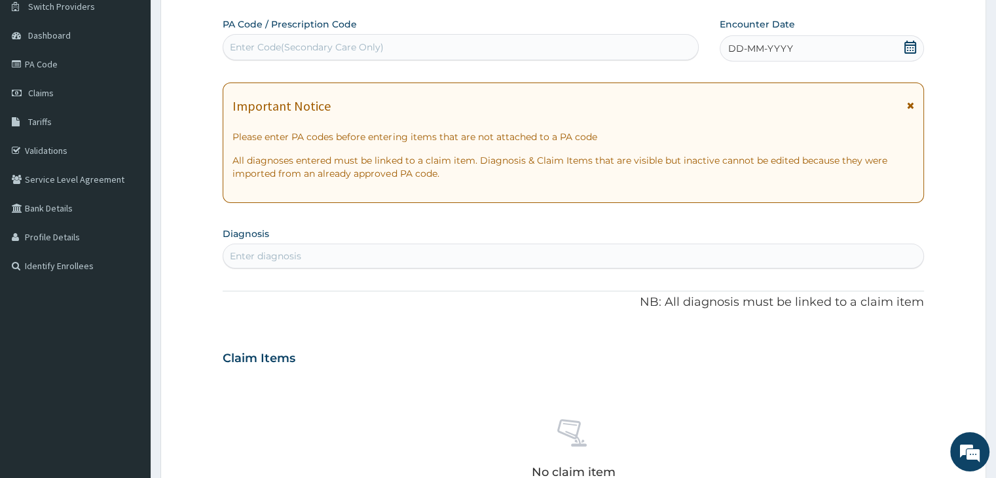
click at [451, 51] on div "Enter Code(Secondary Care Only)" at bounding box center [460, 47] width 475 height 21
paste input "PA/17C40A"
type input "PA/17C40A"
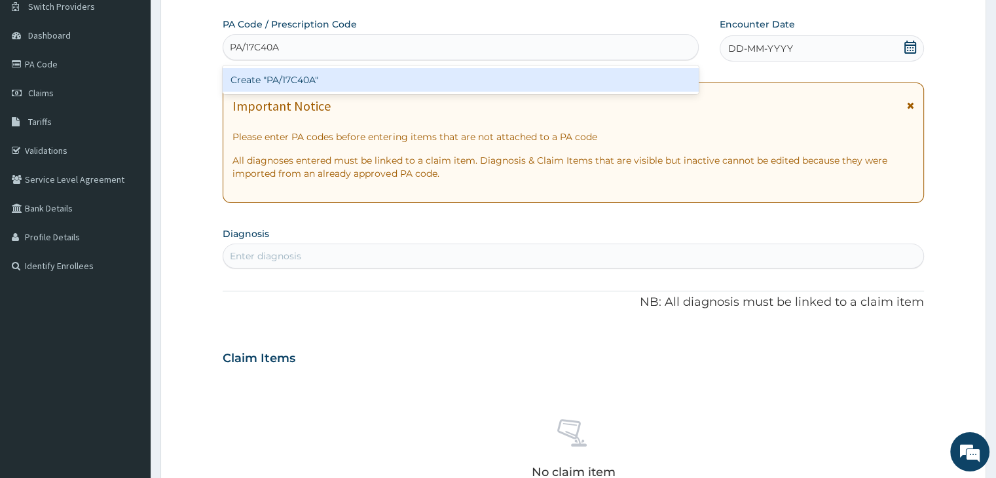
click at [467, 79] on div "Create "PA/17C40A"" at bounding box center [461, 80] width 476 height 24
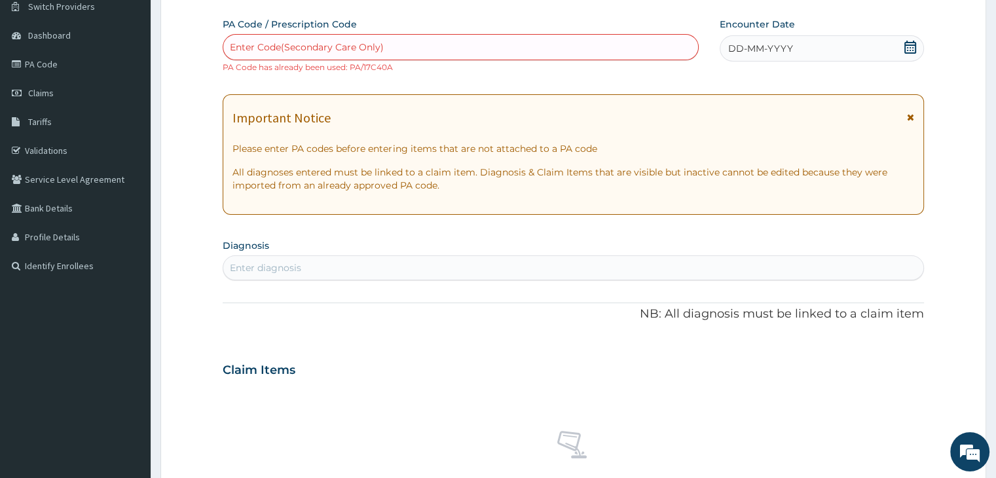
click at [912, 45] on icon at bounding box center [910, 47] width 13 height 13
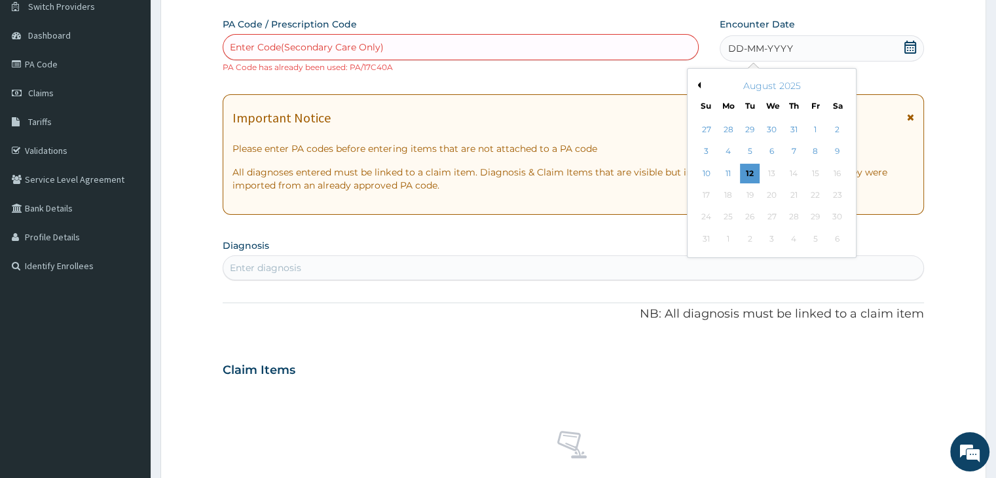
click at [699, 83] on button "Previous Month" at bounding box center [697, 85] width 7 height 7
click at [834, 130] on div "5" at bounding box center [838, 130] width 20 height 20
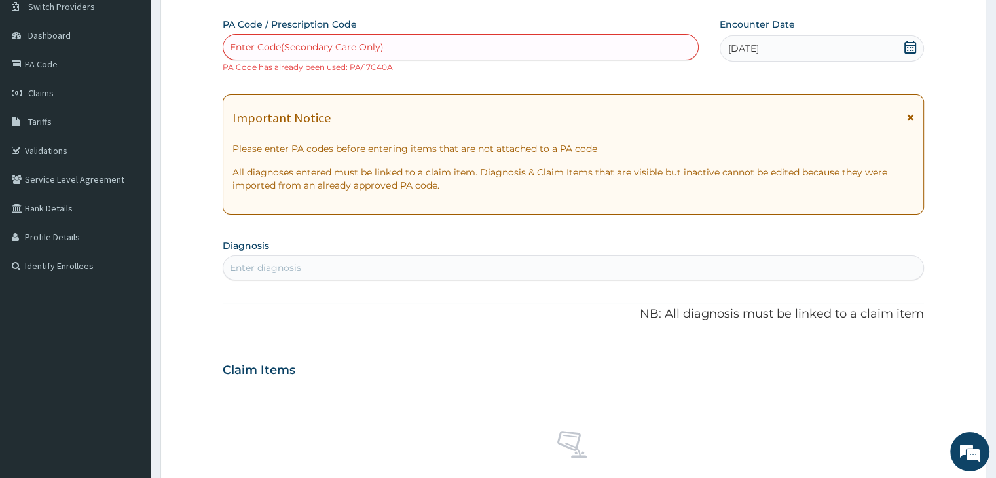
click at [485, 257] on div "Enter diagnosis" at bounding box center [572, 267] width 699 height 21
type input "malaria"
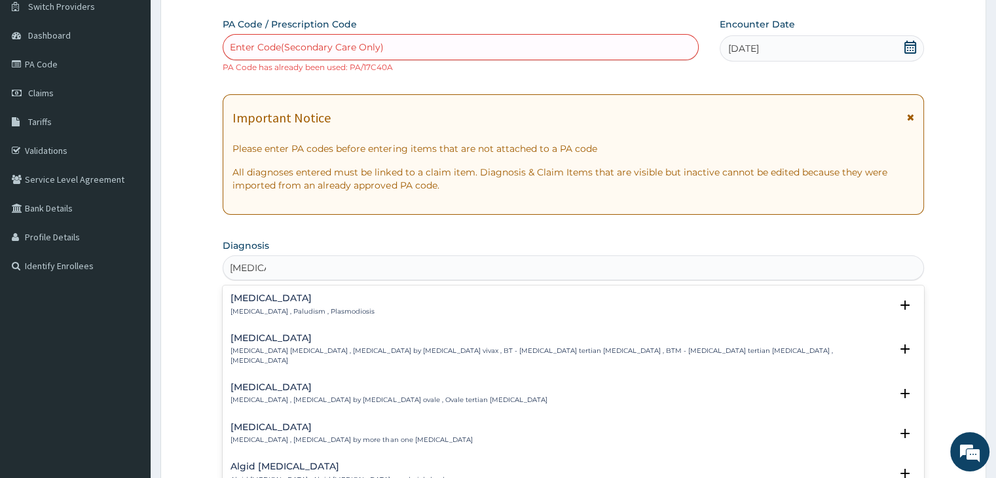
click at [301, 299] on h4 "Malaria" at bounding box center [302, 298] width 144 height 10
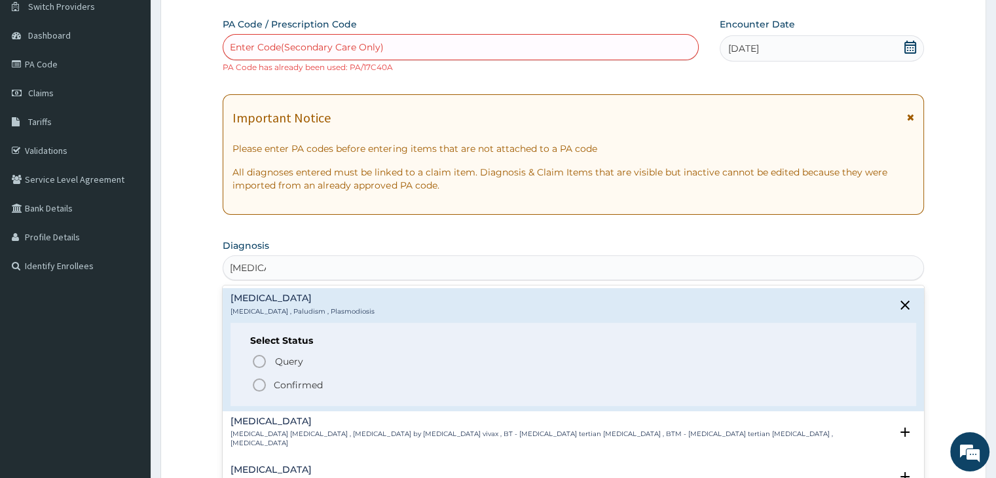
click at [262, 384] on icon "status option filled" at bounding box center [259, 385] width 16 height 16
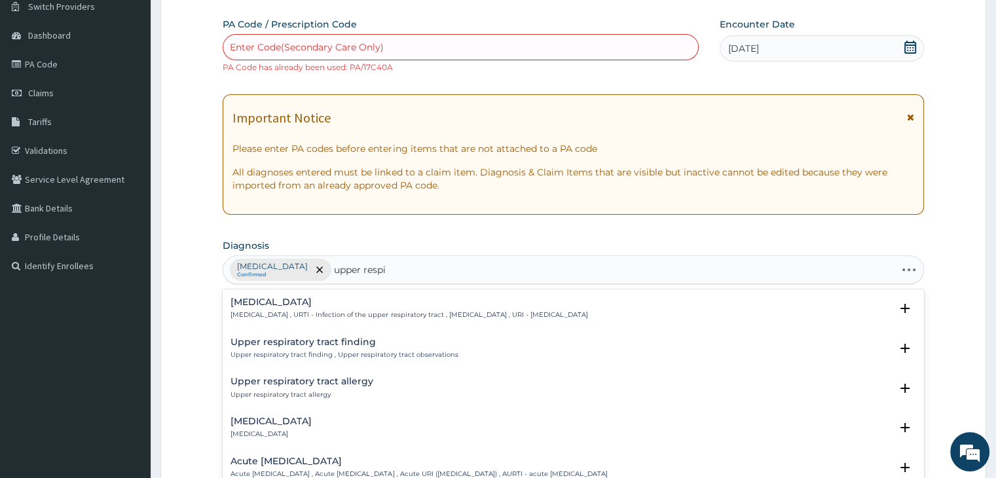
type input "upper respir"
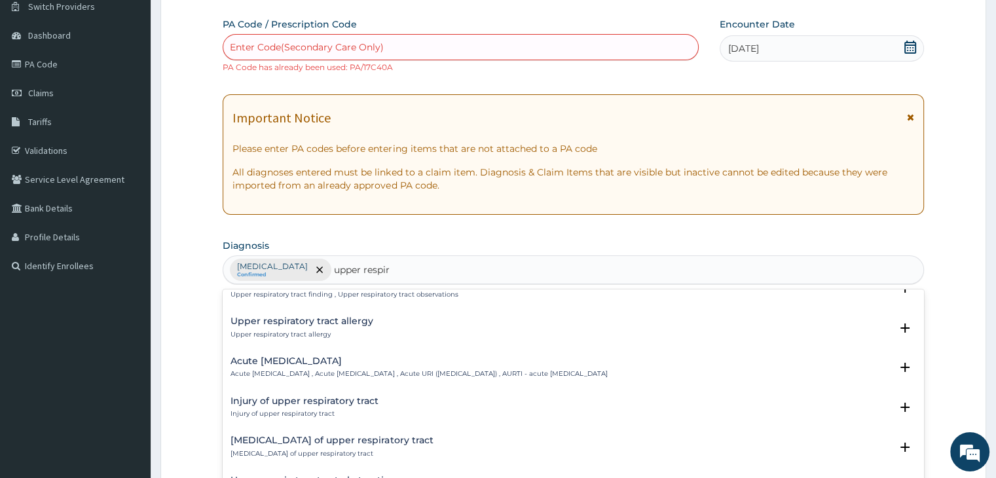
scroll to position [65, 0]
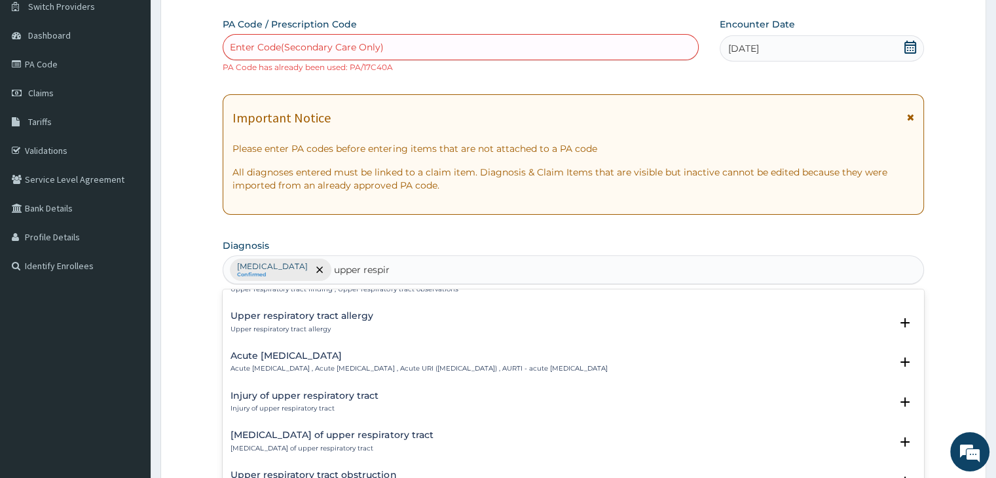
click at [314, 365] on p "Acute upper respiratory infection , Acute upper respiratory tract infection , A…" at bounding box center [418, 368] width 377 height 9
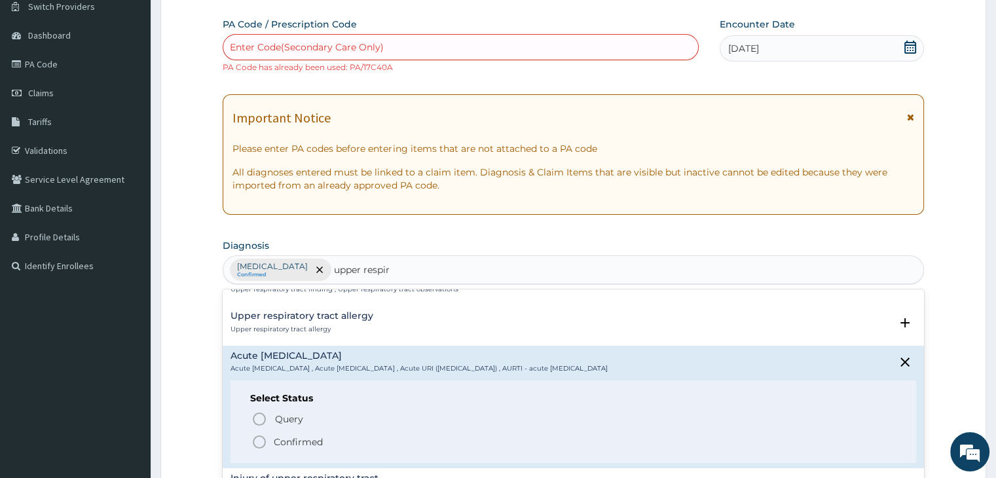
click at [259, 440] on icon "status option filled" at bounding box center [259, 442] width 16 height 16
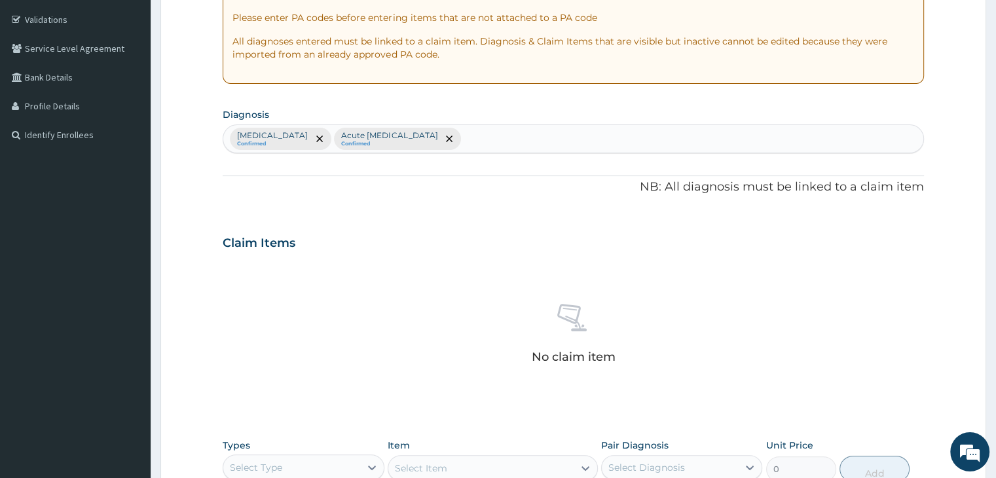
scroll to position [435, 0]
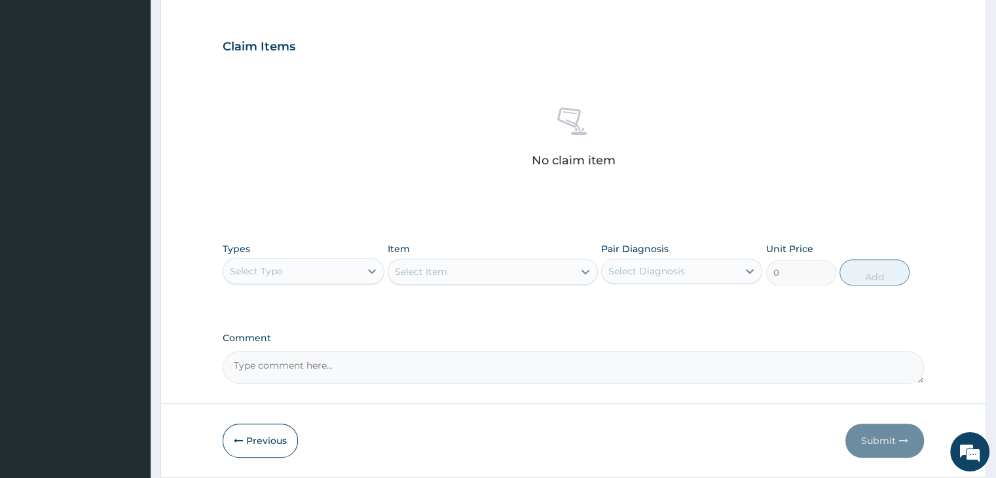
click at [314, 265] on div "Select Type" at bounding box center [291, 271] width 136 height 21
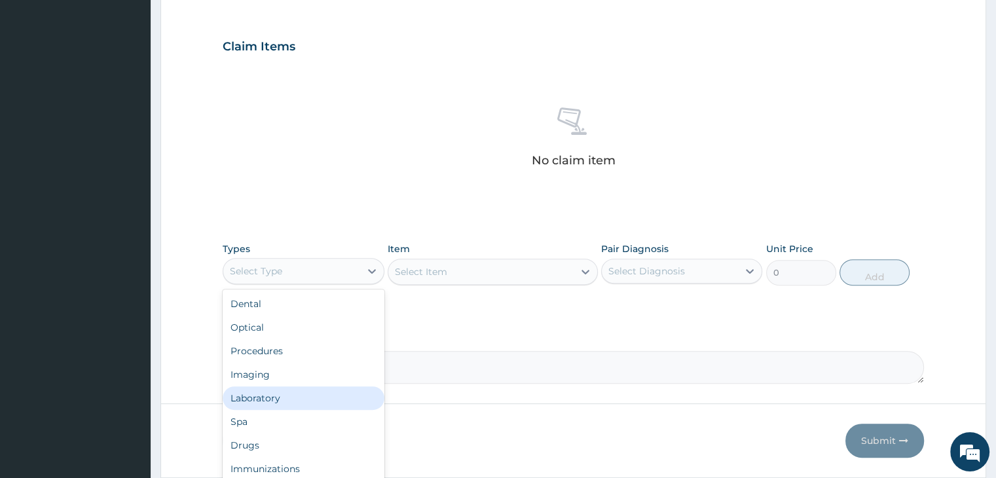
click at [286, 398] on div "Laboratory" at bounding box center [303, 398] width 161 height 24
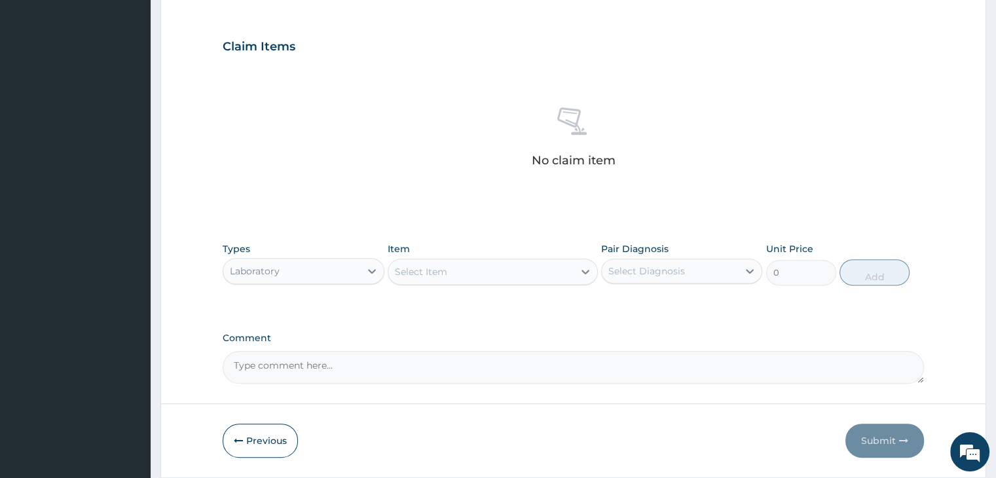
click at [490, 268] on div "Select Item" at bounding box center [480, 271] width 185 height 21
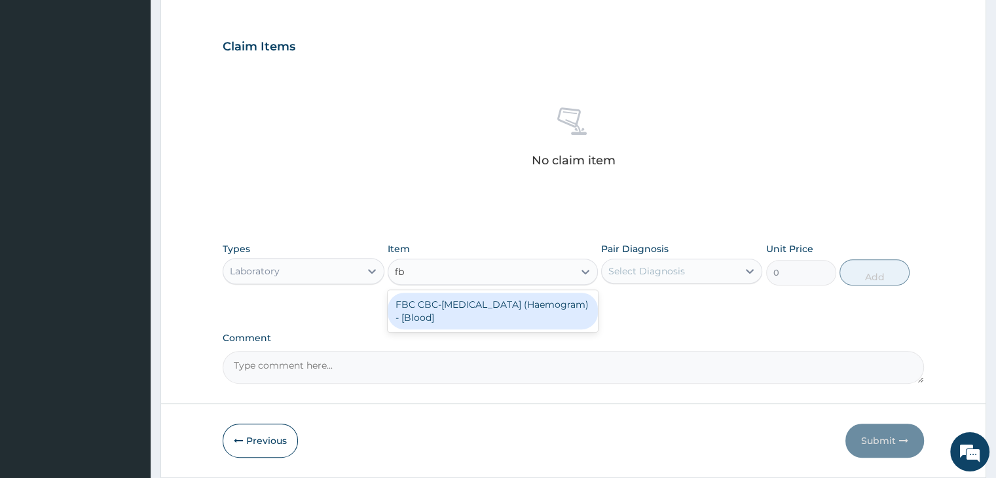
type input "fbc"
click at [490, 320] on div "FBC CBC-Complete Blood Count (Haemogram) - [Blood]" at bounding box center [493, 311] width 210 height 37
type input "4600"
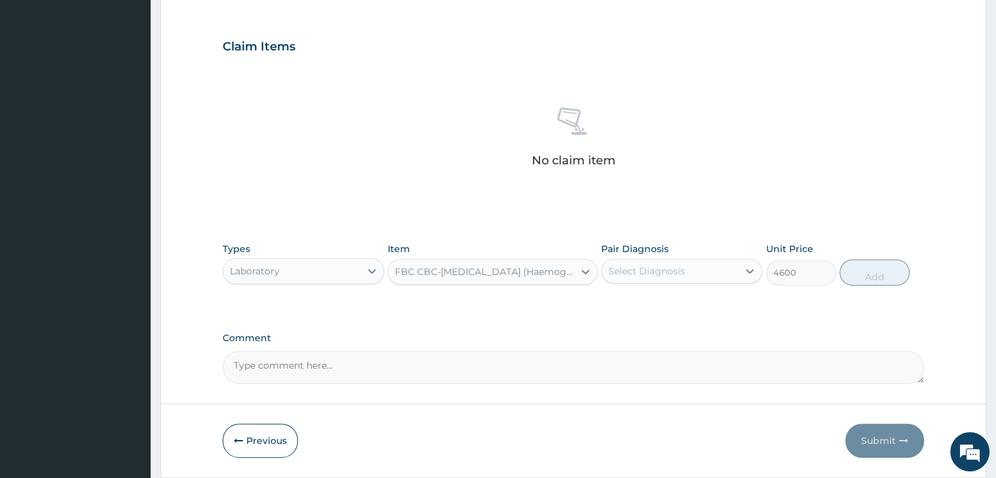
click at [677, 268] on div "Select Diagnosis" at bounding box center [646, 271] width 77 height 13
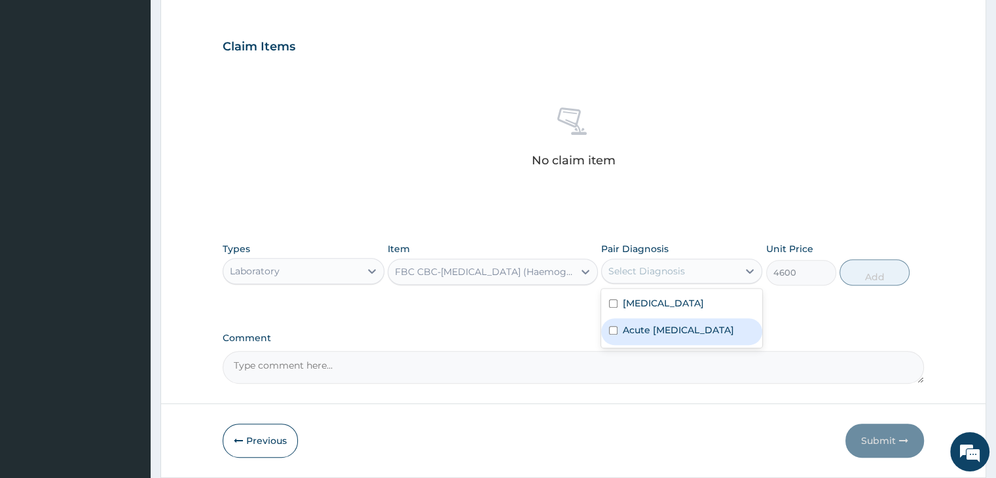
click at [671, 333] on label "Acute upper respiratory infection" at bounding box center [678, 329] width 111 height 13
checkbox input "true"
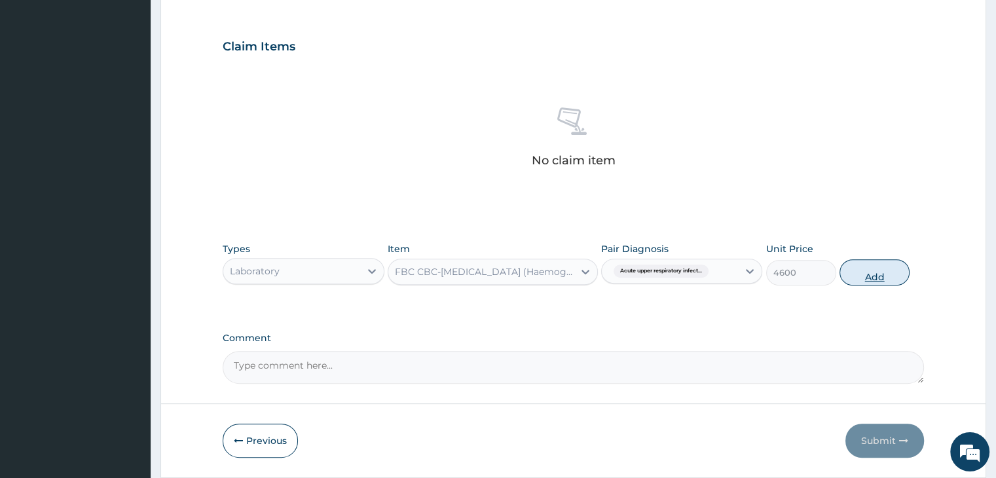
click at [866, 271] on button "Add" at bounding box center [874, 272] width 70 height 26
type input "0"
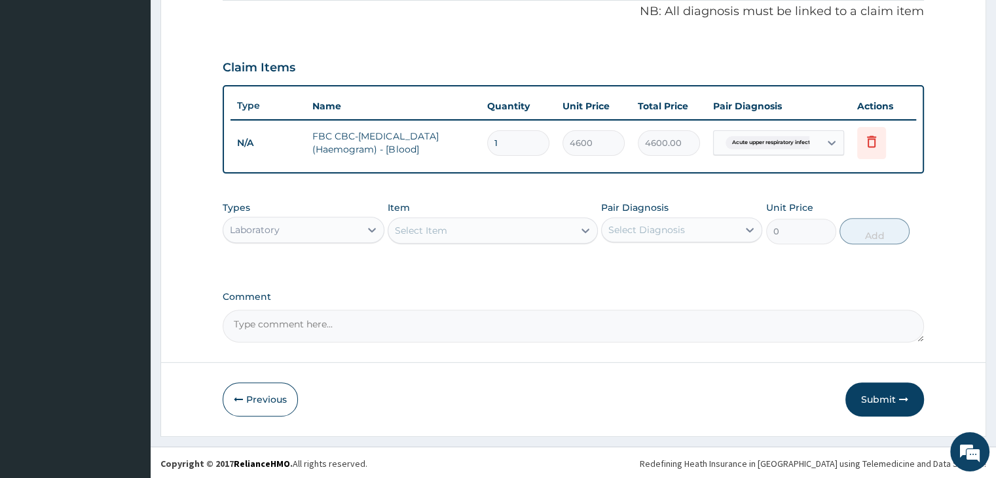
click at [498, 228] on div "Select Item" at bounding box center [480, 230] width 185 height 21
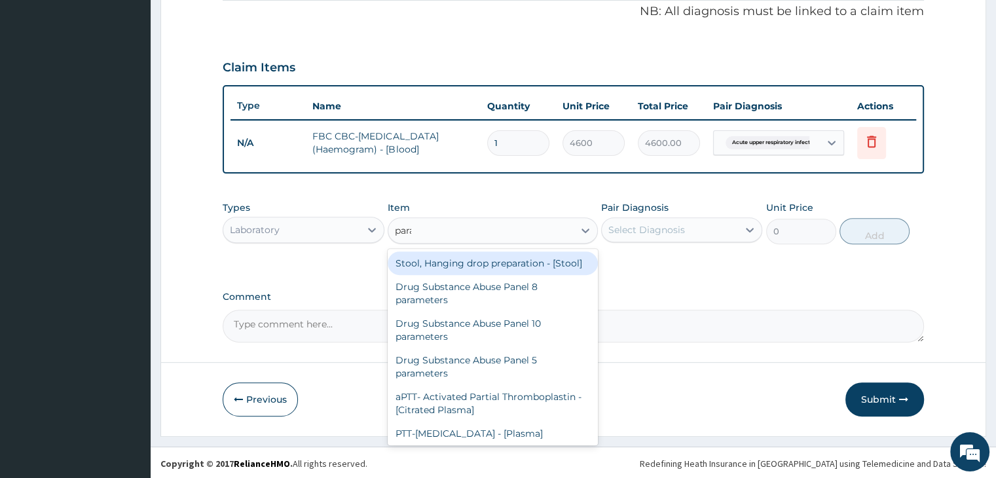
type input "paras"
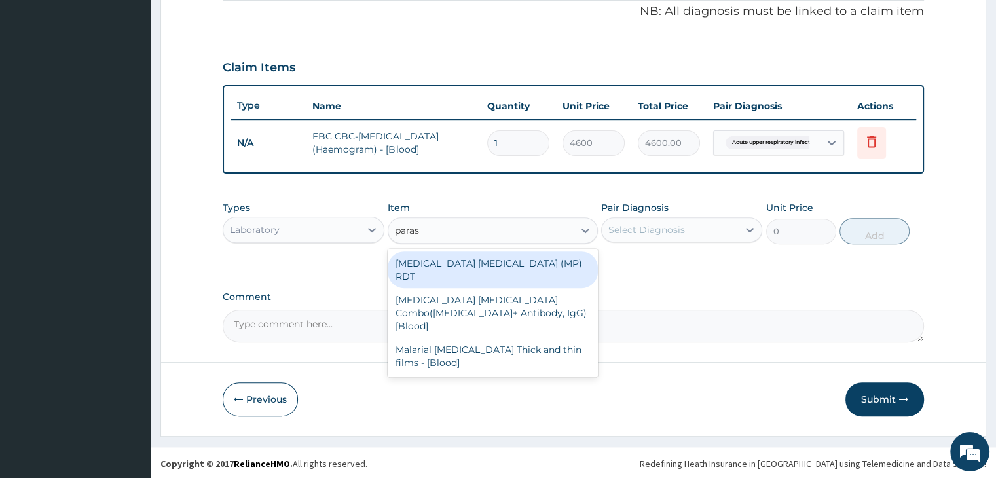
click at [473, 268] on div "MALARIA PARASITE (MP) RDT" at bounding box center [493, 269] width 210 height 37
type input "1725"
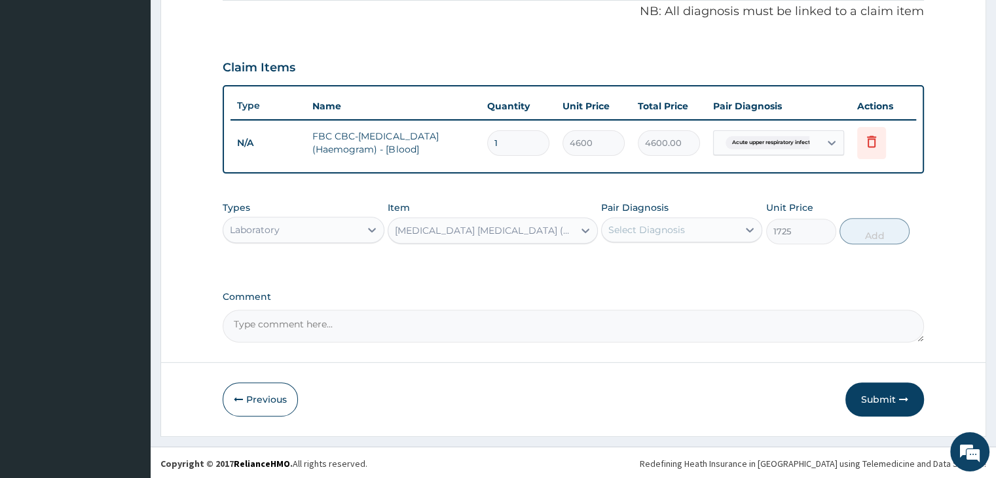
click at [710, 230] on div "Select Diagnosis" at bounding box center [670, 229] width 136 height 21
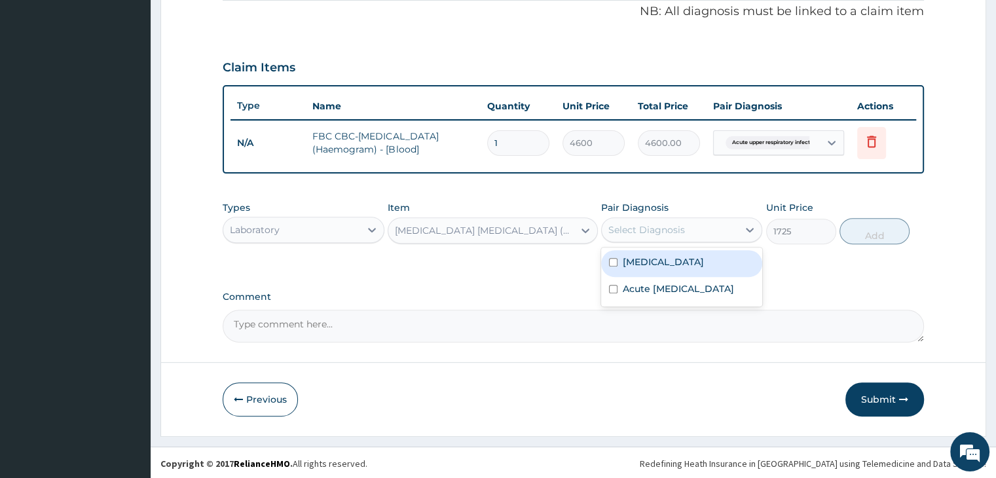
drag, startPoint x: 693, startPoint y: 263, endPoint x: 781, endPoint y: 252, distance: 89.1
click at [692, 263] on div "Malaria" at bounding box center [681, 263] width 161 height 27
checkbox input "true"
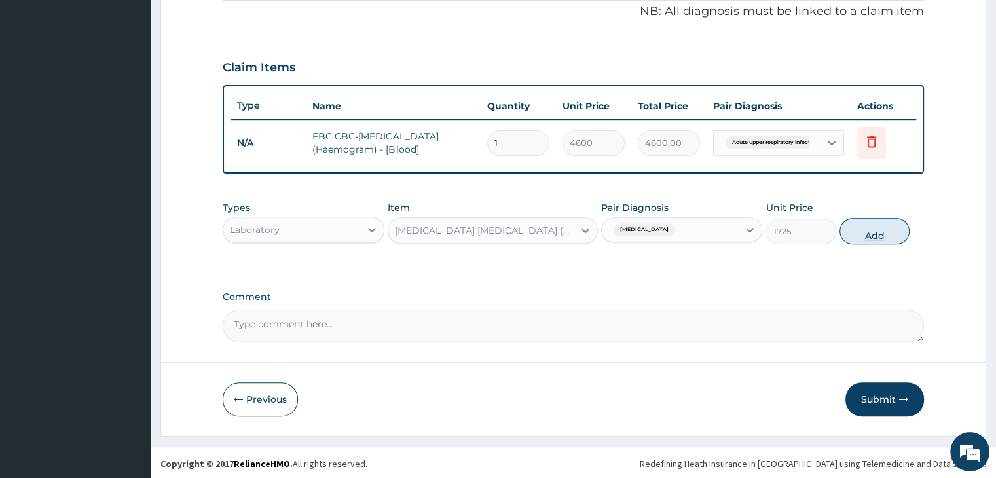
click at [883, 225] on button "Add" at bounding box center [874, 231] width 70 height 26
type input "0"
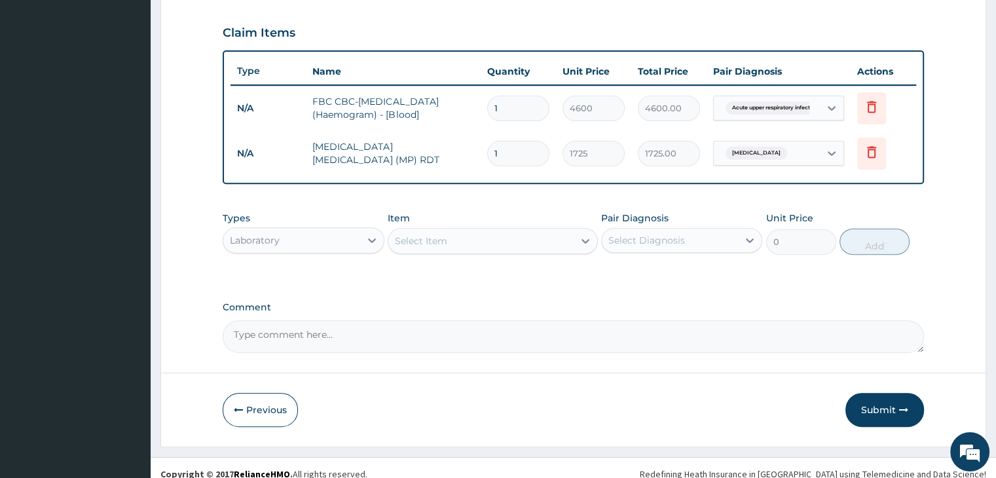
scroll to position [458, 0]
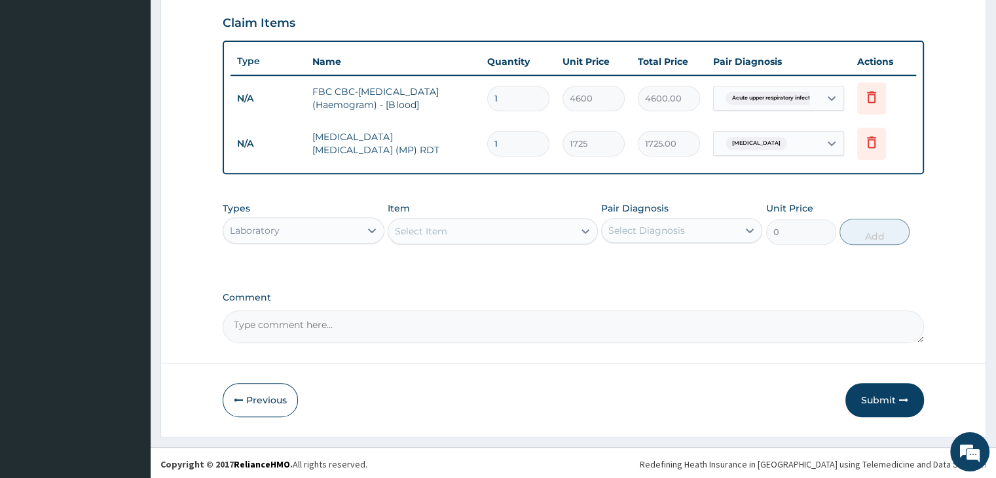
click at [325, 235] on div "Laboratory" at bounding box center [291, 230] width 136 height 21
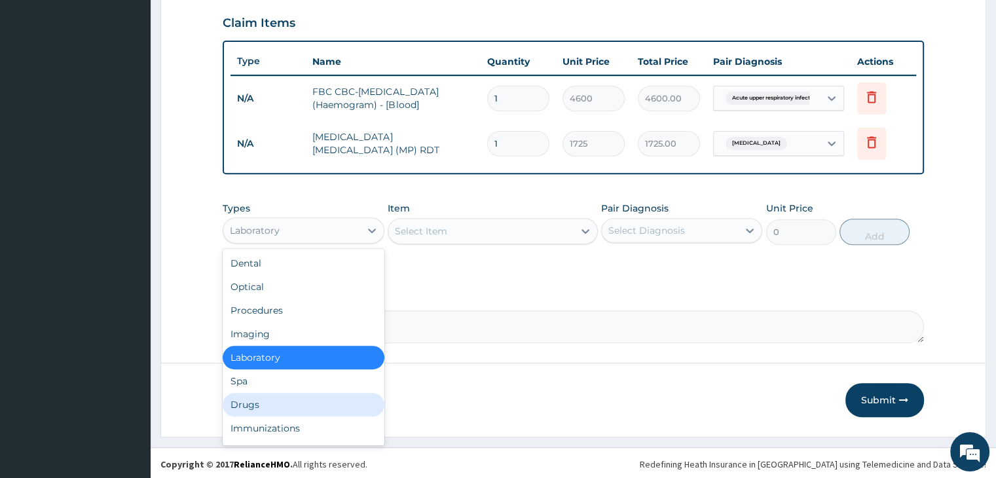
click at [284, 397] on div "Drugs" at bounding box center [303, 405] width 161 height 24
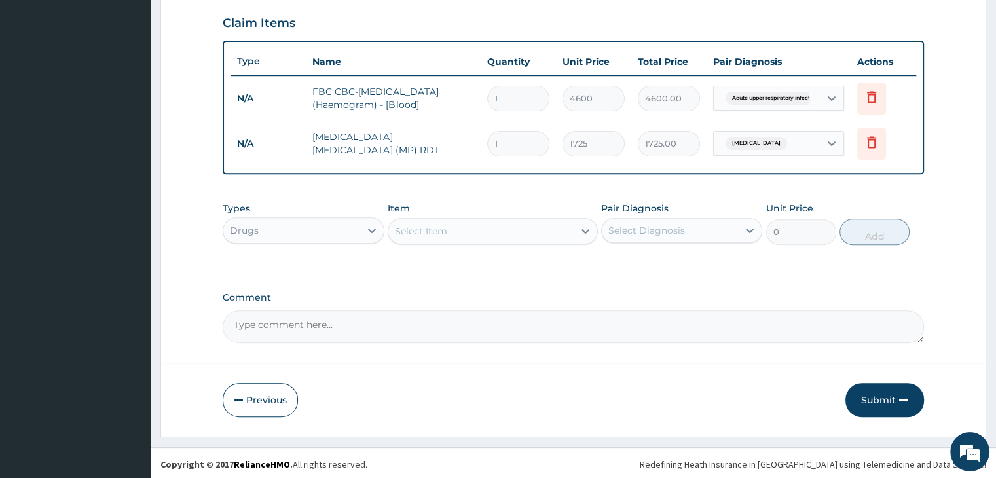
click at [504, 228] on div "Select Item" at bounding box center [480, 231] width 185 height 21
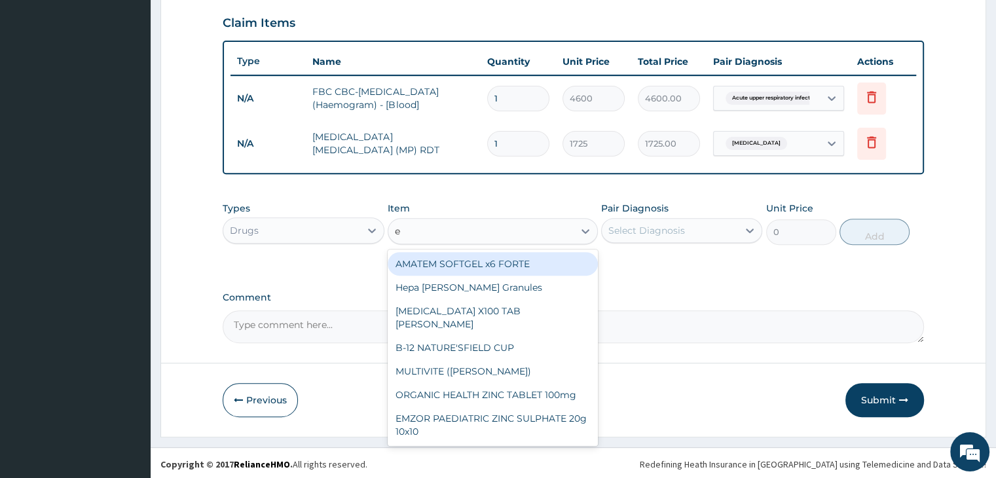
type input "e m"
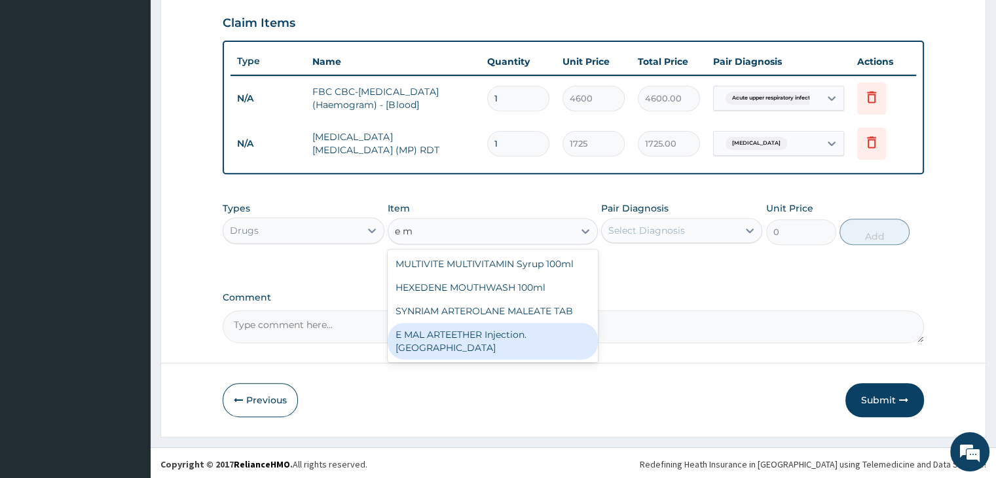
click at [471, 335] on div "E MAL ARTEETHER Injection. FIDSON" at bounding box center [493, 341] width 210 height 37
type input "1897.5"
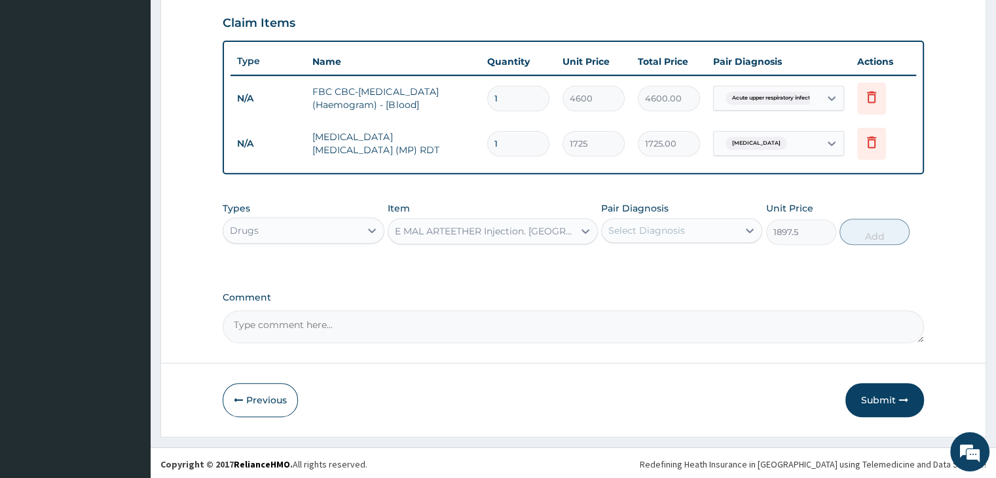
click at [675, 229] on div "Select Diagnosis" at bounding box center [646, 230] width 77 height 13
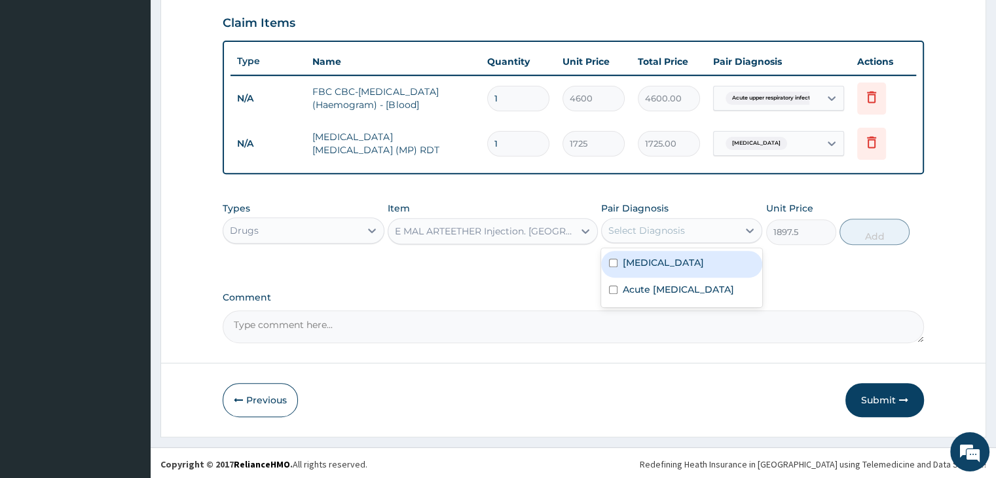
click at [670, 253] on div "Malaria" at bounding box center [681, 264] width 161 height 27
checkbox input "true"
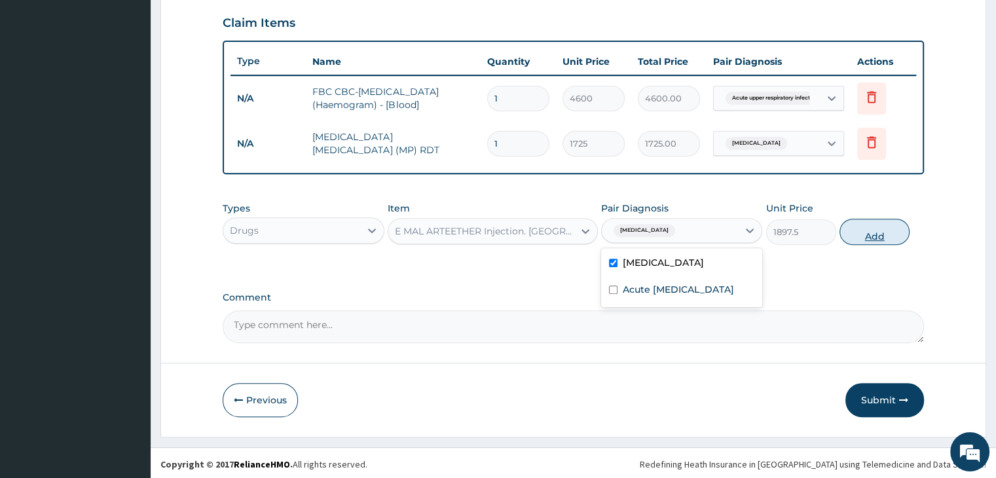
click at [852, 236] on button "Add" at bounding box center [874, 232] width 70 height 26
type input "0"
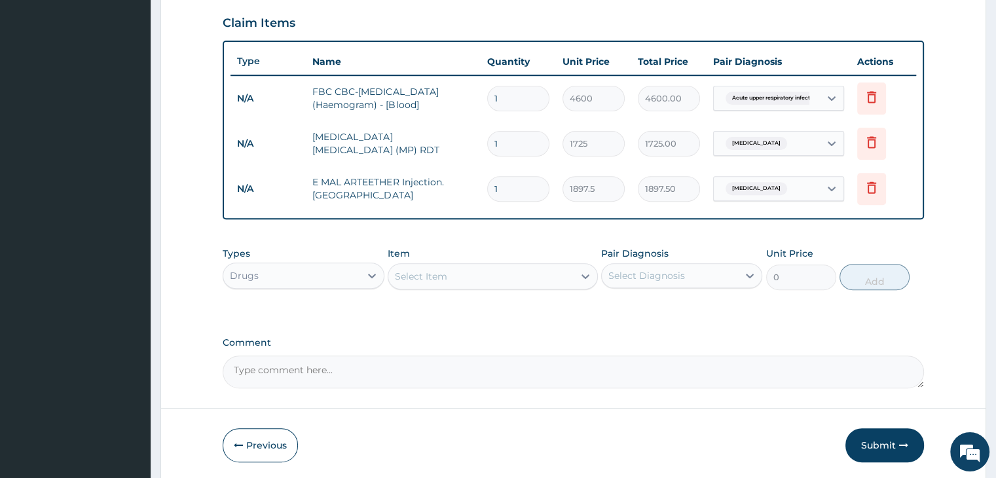
click at [478, 277] on div "Select Item" at bounding box center [480, 276] width 185 height 21
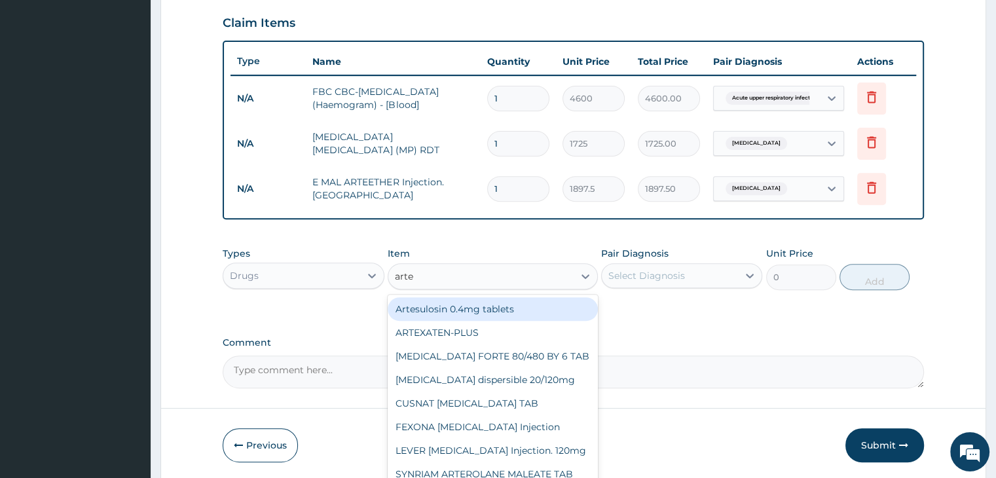
type input "artem"
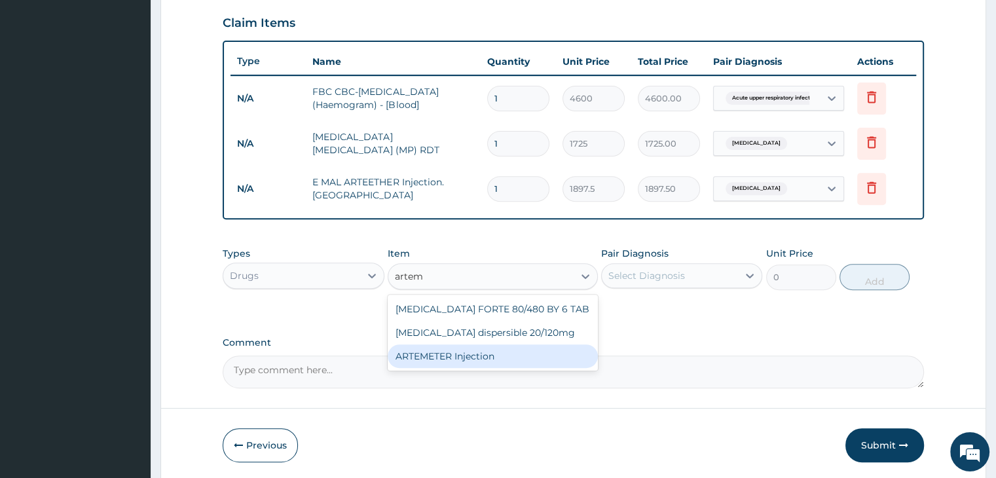
click at [489, 352] on div "ARTEMETER Injection" at bounding box center [493, 356] width 210 height 24
type input "1012"
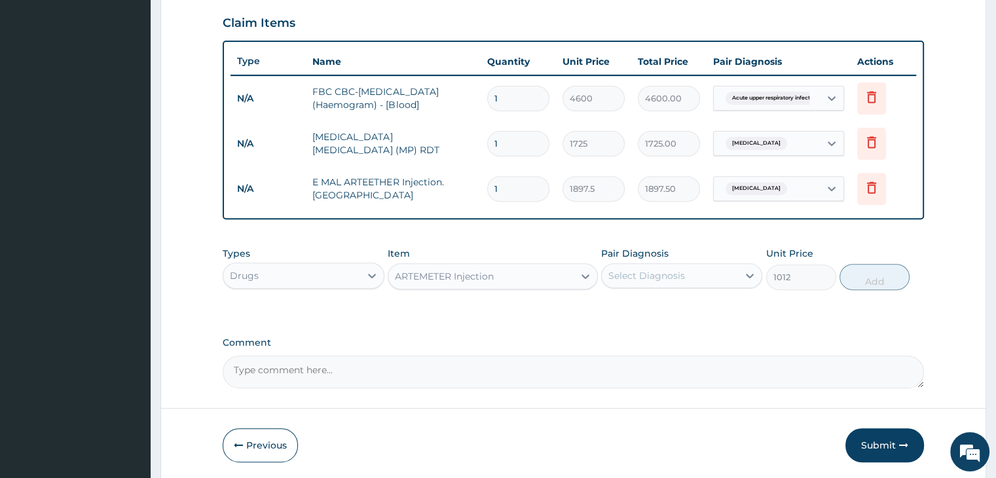
click at [461, 272] on div "ARTEMETER Injection" at bounding box center [444, 276] width 99 height 13
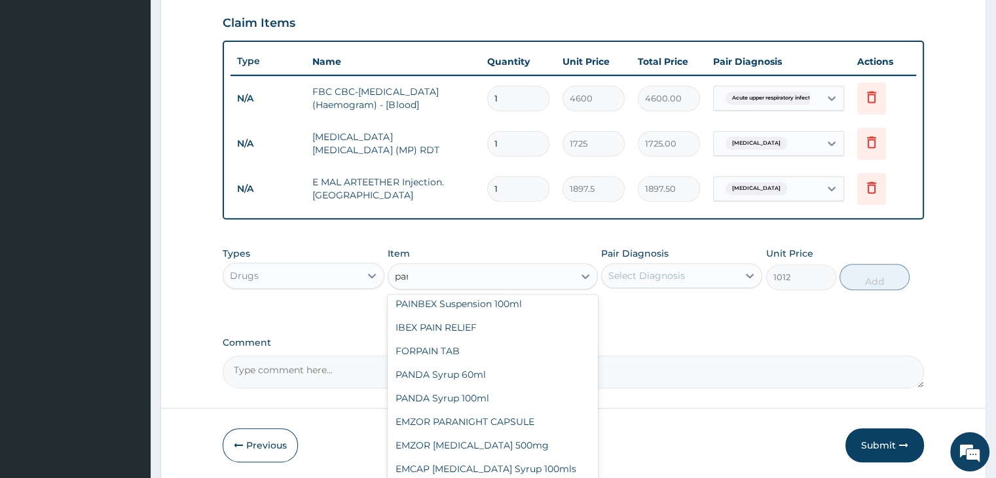
scroll to position [0, 0]
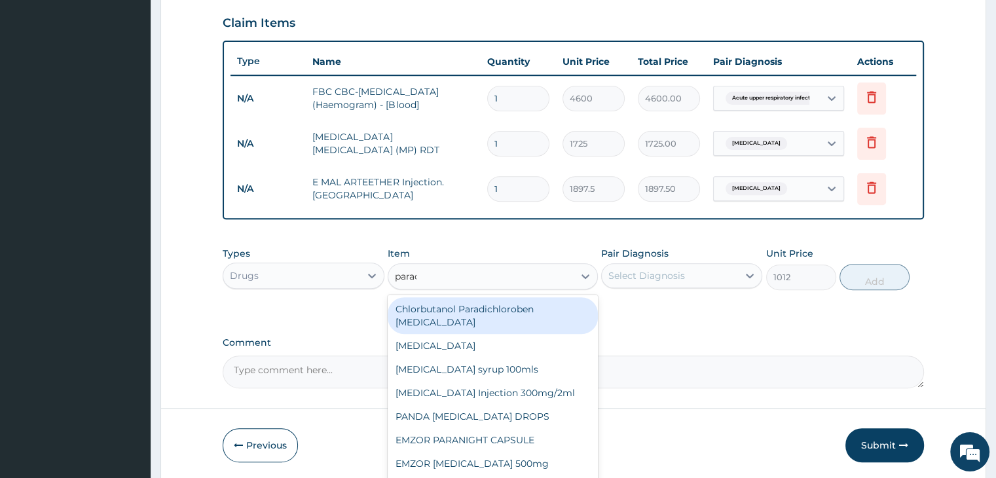
type input "parace"
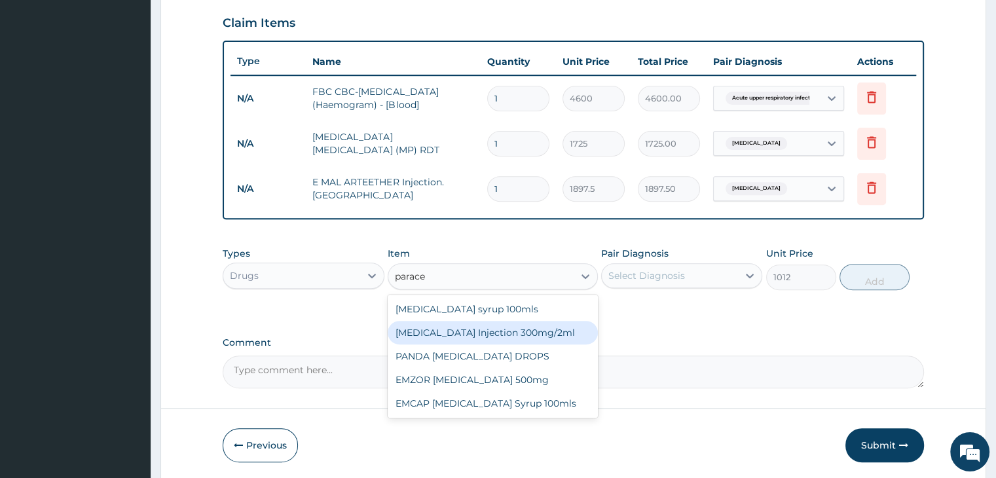
click at [482, 333] on div "PARACETAMOL Injection 300mg/2ml" at bounding box center [493, 333] width 210 height 24
type input "278.3"
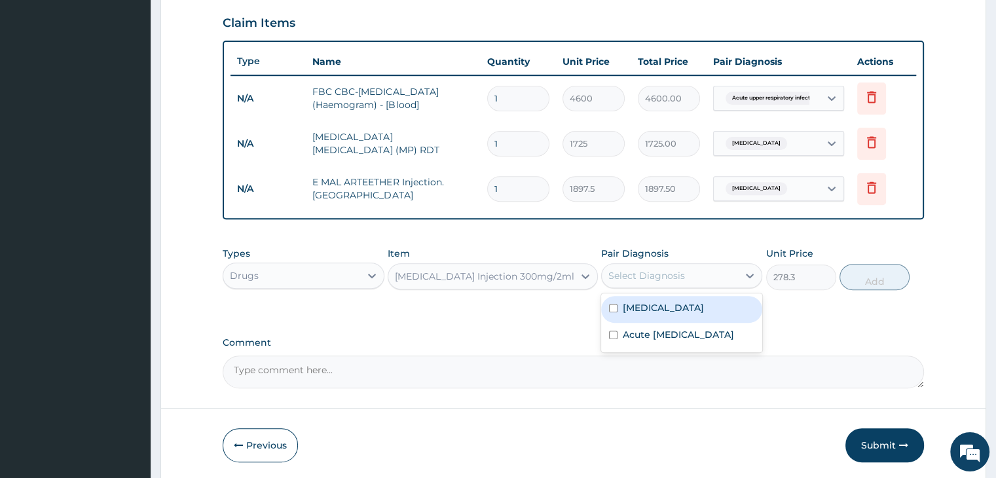
click at [676, 271] on div "Select Diagnosis" at bounding box center [646, 275] width 77 height 13
click at [670, 307] on div "Malaria" at bounding box center [681, 309] width 161 height 27
checkbox input "true"
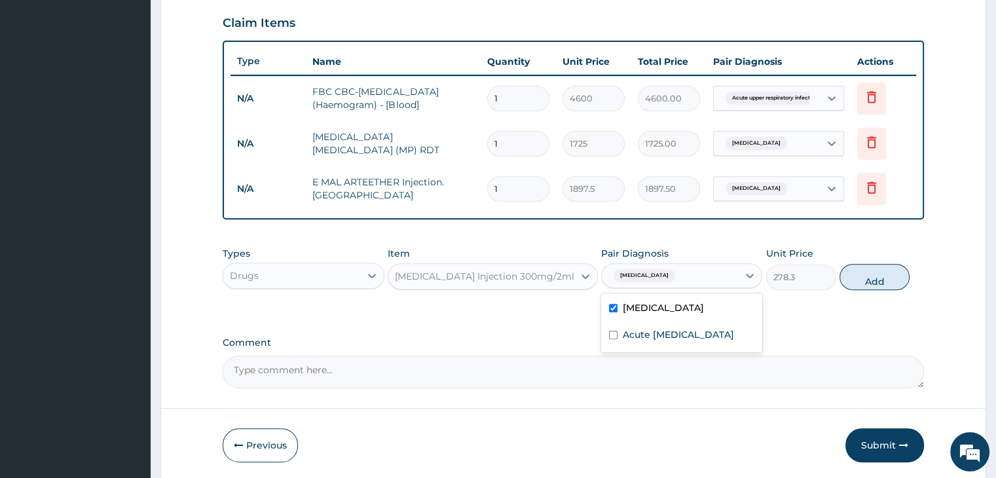
drag, startPoint x: 878, startPoint y: 268, endPoint x: 719, endPoint y: 285, distance: 160.1
click at [878, 267] on button "Add" at bounding box center [874, 277] width 70 height 26
type input "0"
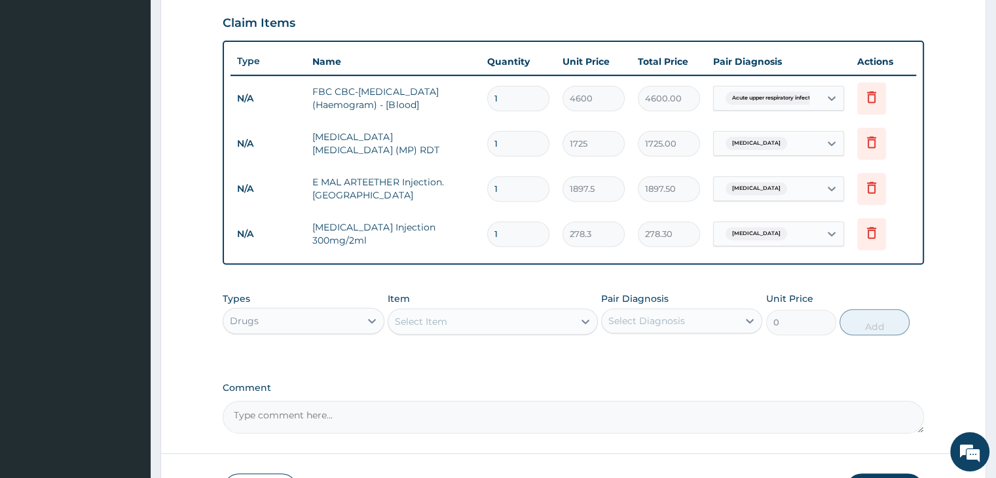
click at [494, 323] on div "Select Item" at bounding box center [480, 321] width 185 height 21
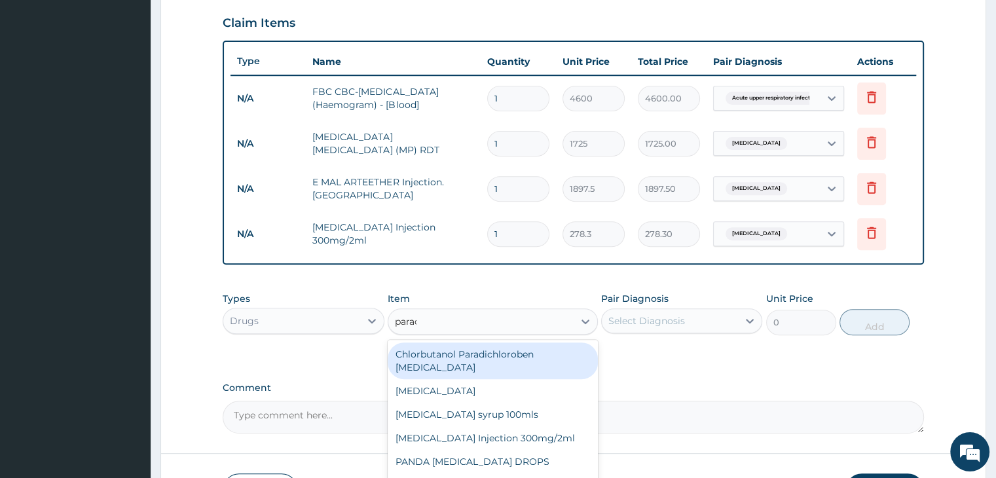
type input "parace"
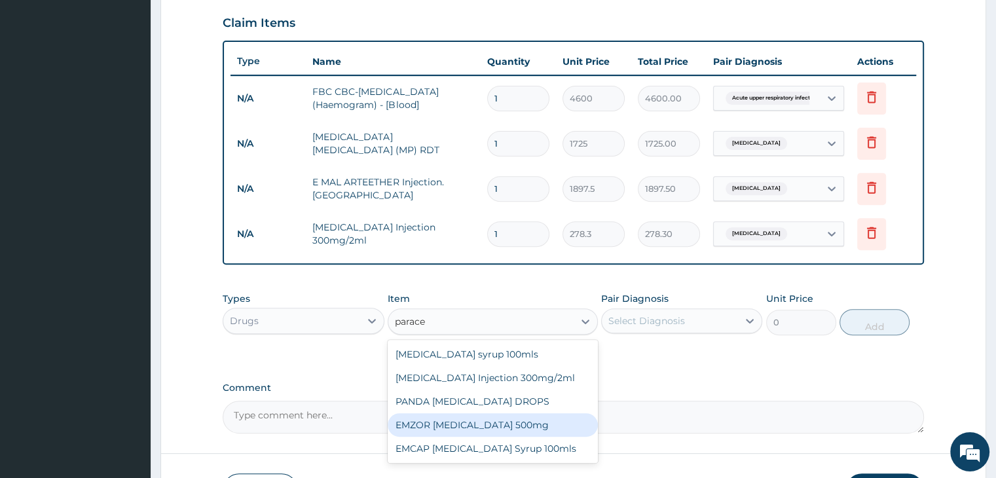
click at [508, 425] on div "EMZOR PARACETAMOL 500mg" at bounding box center [493, 425] width 210 height 24
type input "25.3"
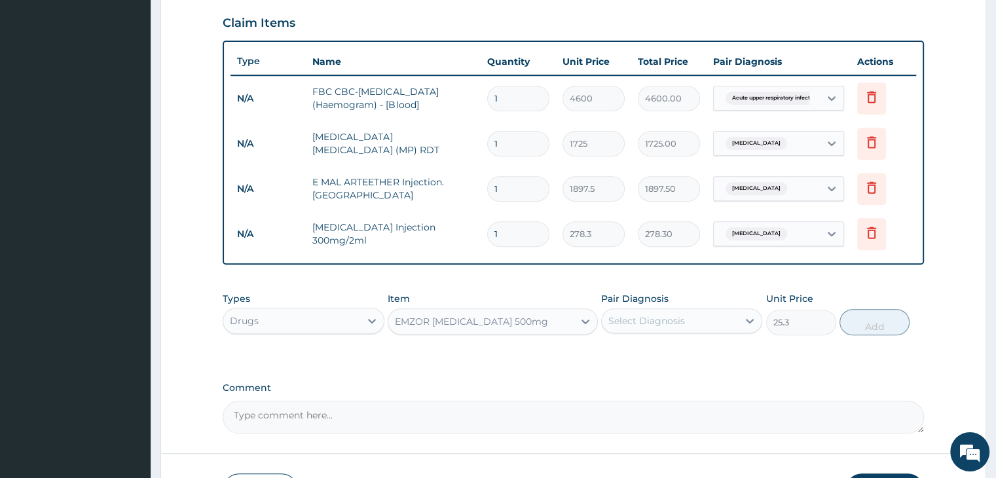
click at [701, 320] on div "Select Diagnosis" at bounding box center [670, 320] width 136 height 21
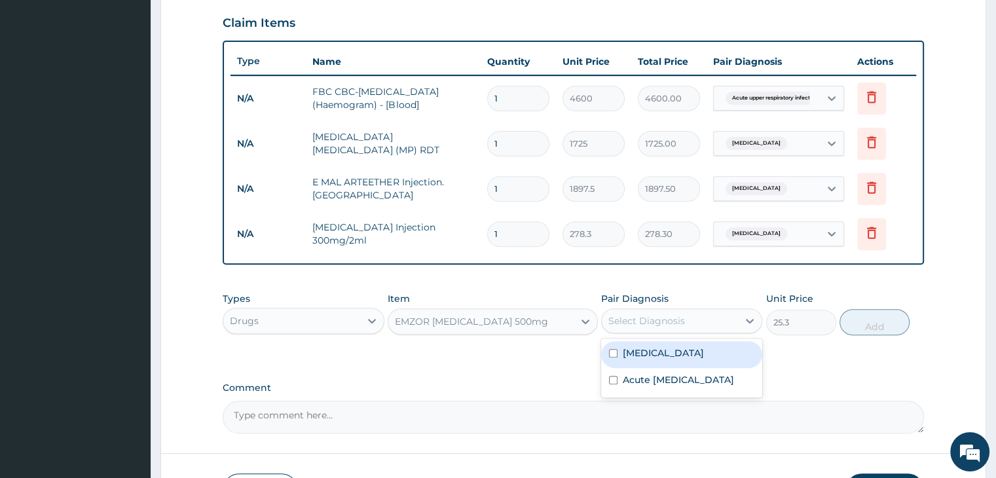
click at [661, 350] on div "Malaria" at bounding box center [681, 354] width 161 height 27
checkbox input "true"
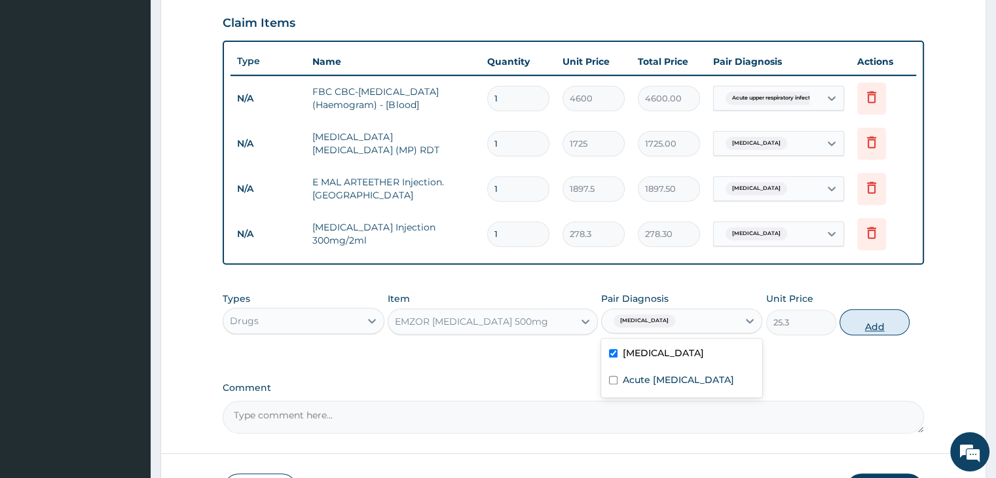
click at [866, 318] on button "Add" at bounding box center [874, 322] width 70 height 26
type input "0"
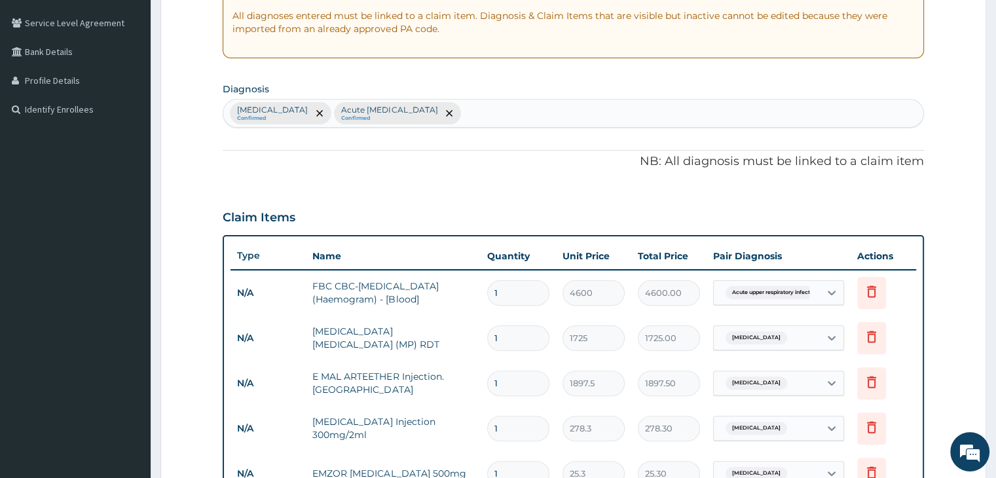
scroll to position [196, 0]
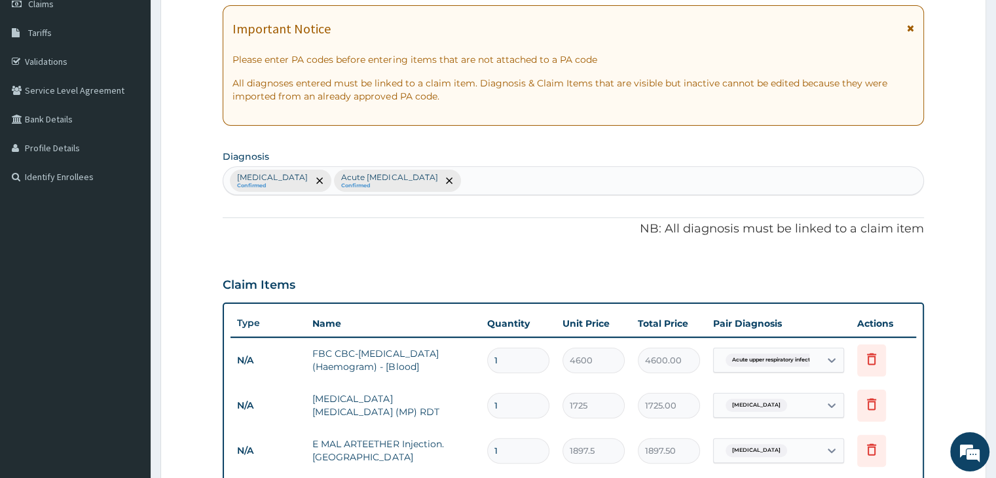
click at [539, 181] on div "Malaria Confirmed Acute upper respiratory infection Confirmed" at bounding box center [572, 181] width 699 height 28
type input "rhini"
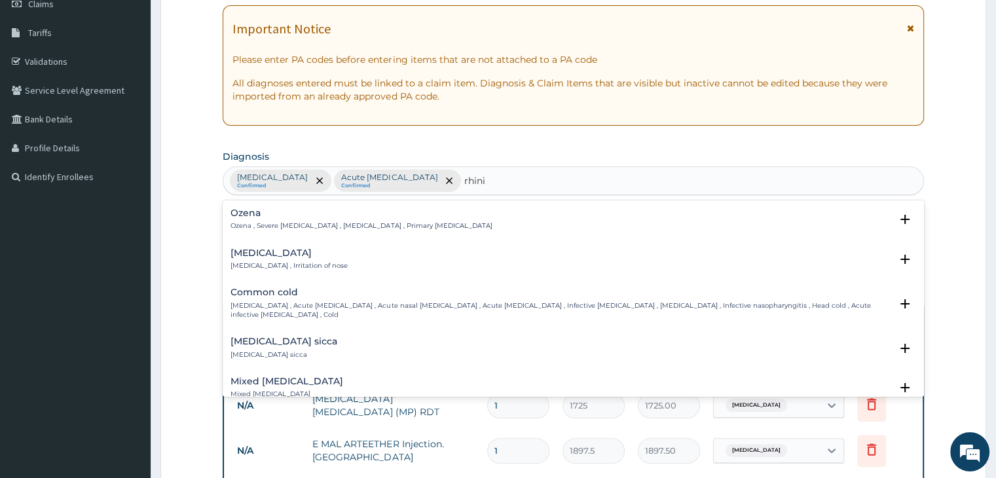
click at [255, 261] on p "Rhinitis , Irritation of nose" at bounding box center [288, 265] width 117 height 9
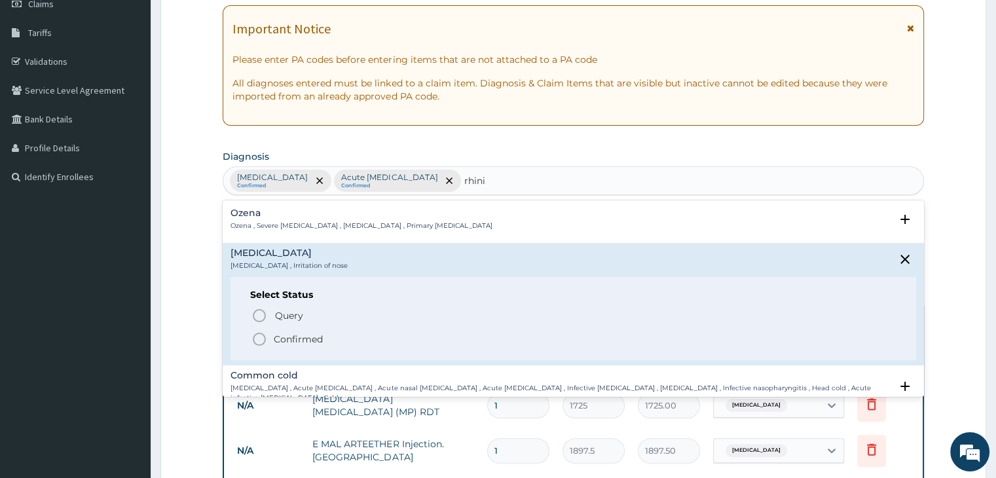
click at [257, 342] on circle "status option filled" at bounding box center [259, 339] width 12 height 12
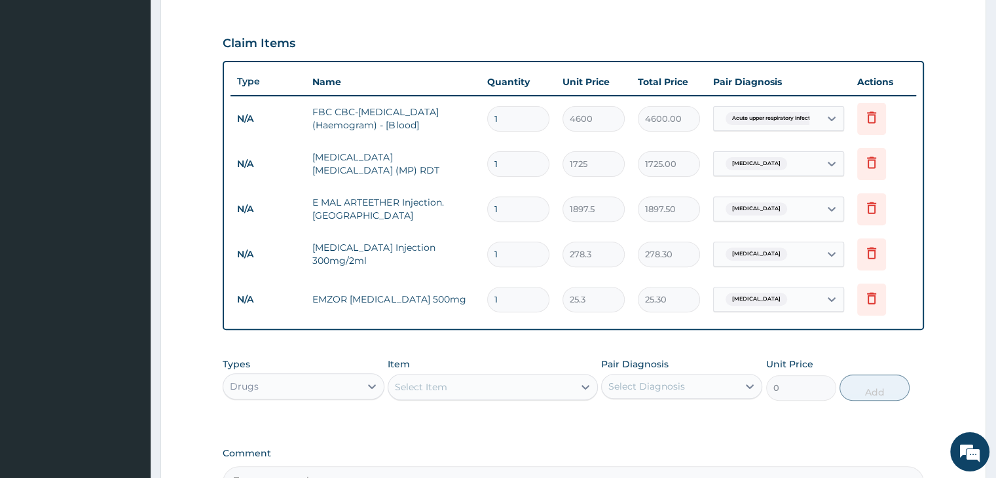
scroll to position [589, 0]
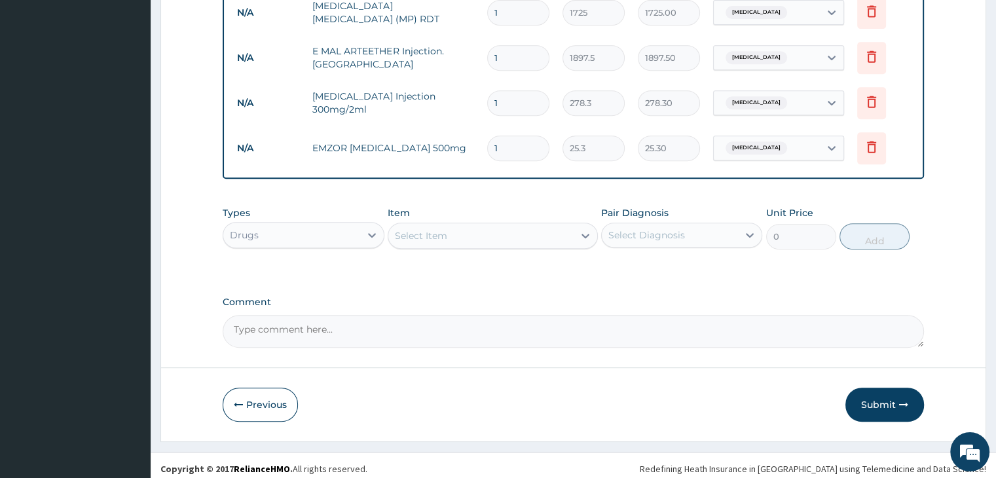
click at [485, 237] on div "Select Item" at bounding box center [480, 235] width 185 height 21
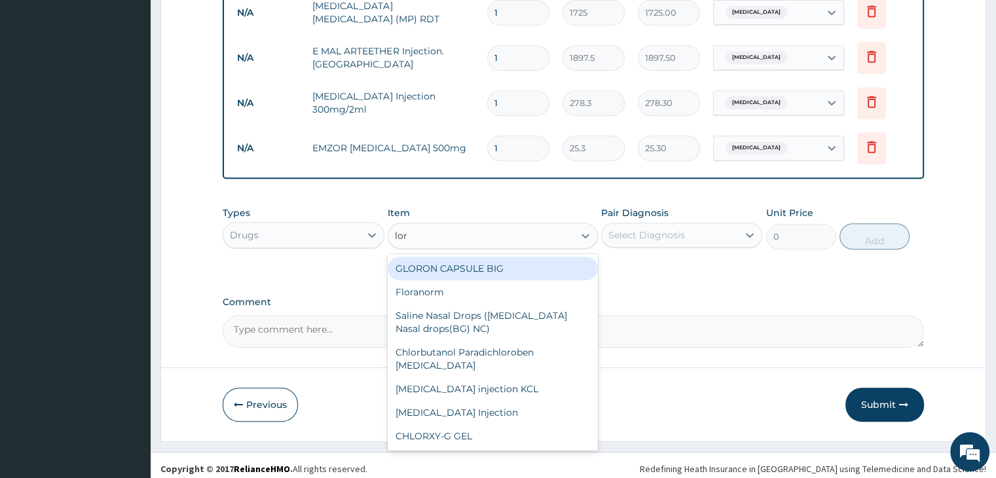
type input "lora"
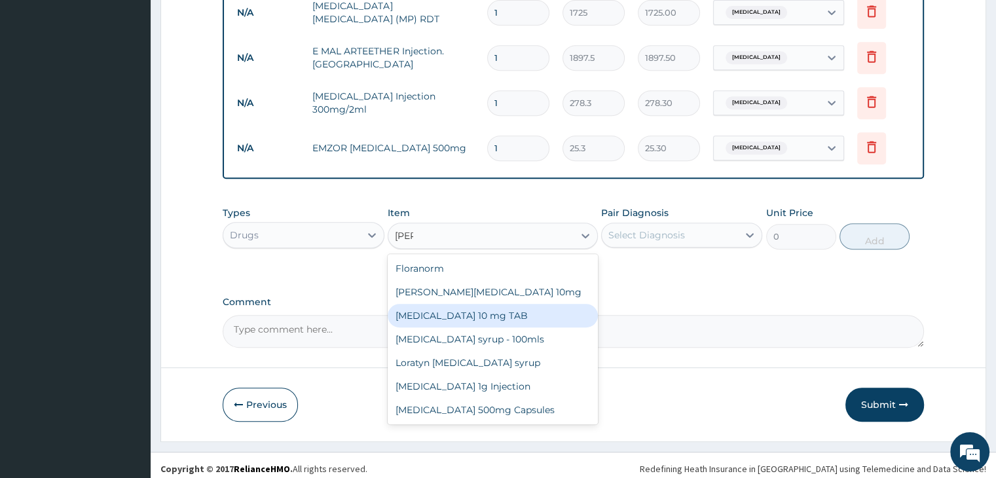
click at [446, 312] on div "LORATADINE 10 mg TAB" at bounding box center [493, 316] width 210 height 24
type input "63.25"
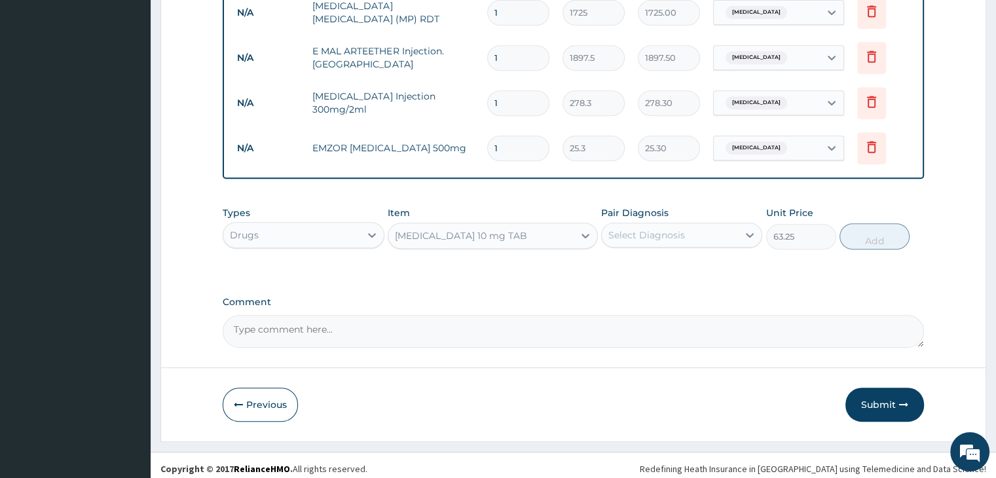
click at [665, 230] on div "Select Diagnosis" at bounding box center [646, 235] width 77 height 13
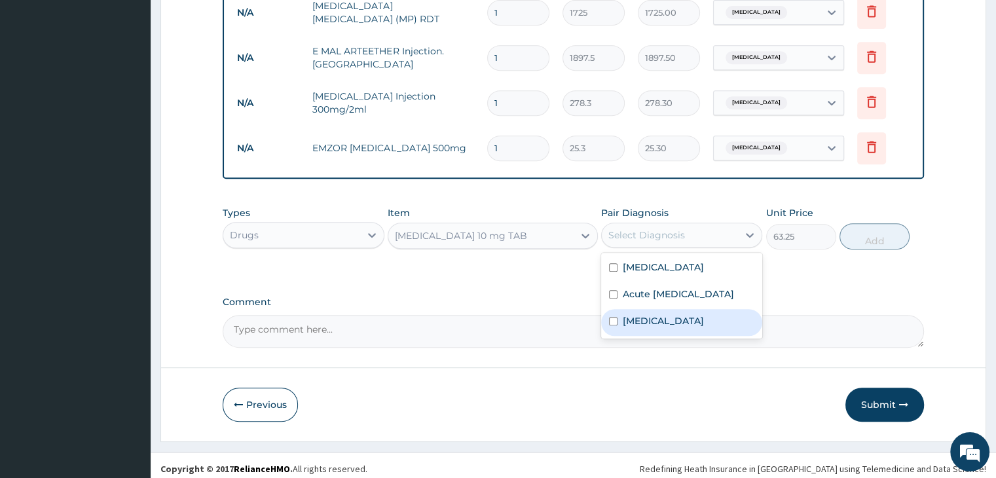
click at [676, 329] on div "Rhinitis" at bounding box center [681, 322] width 161 height 27
checkbox input "true"
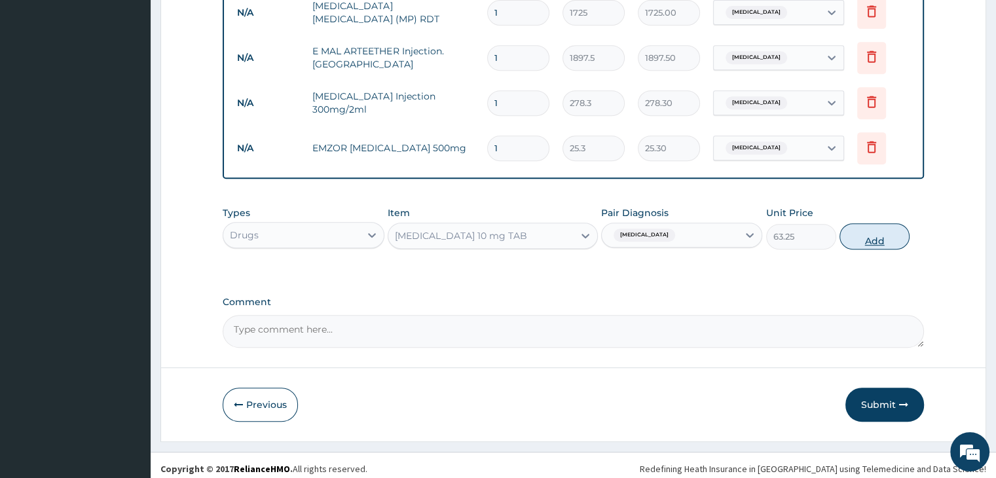
click at [901, 234] on button "Add" at bounding box center [874, 236] width 70 height 26
type input "0"
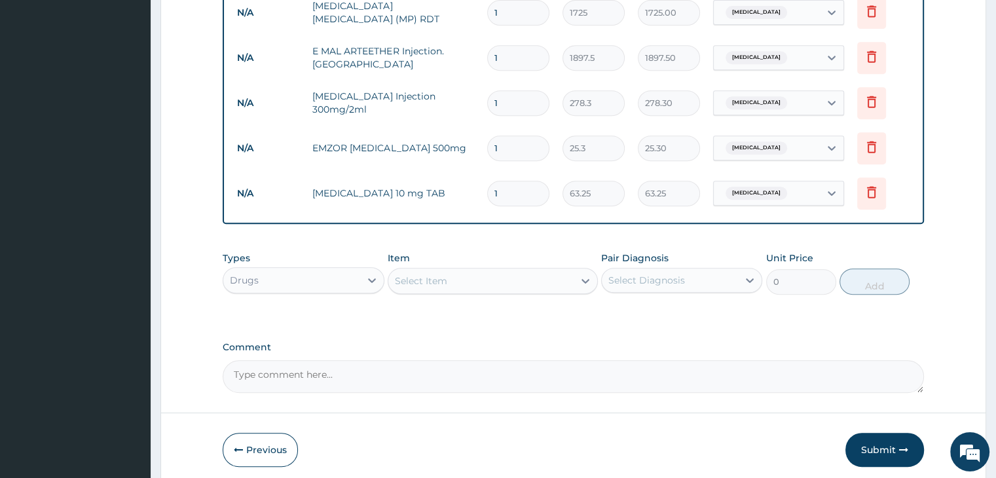
click at [492, 284] on div "Select Item" at bounding box center [480, 280] width 185 height 21
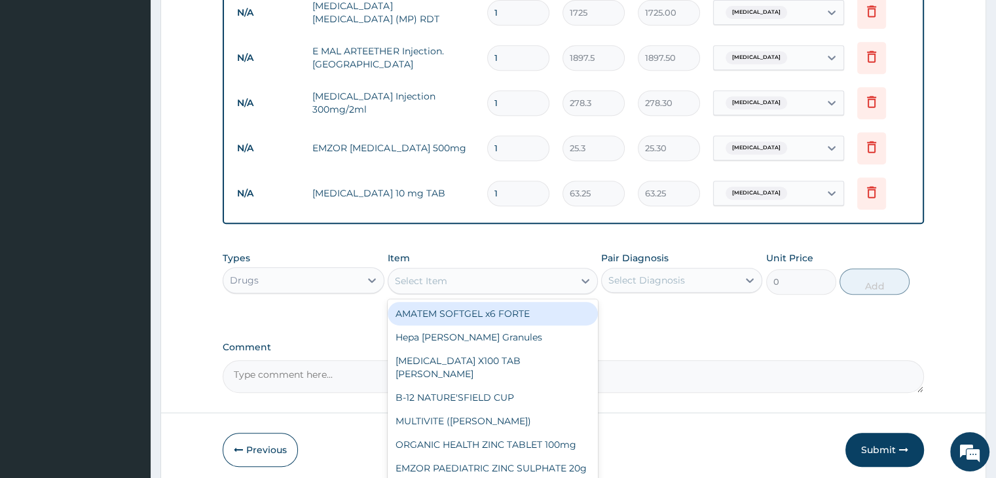
type input "r"
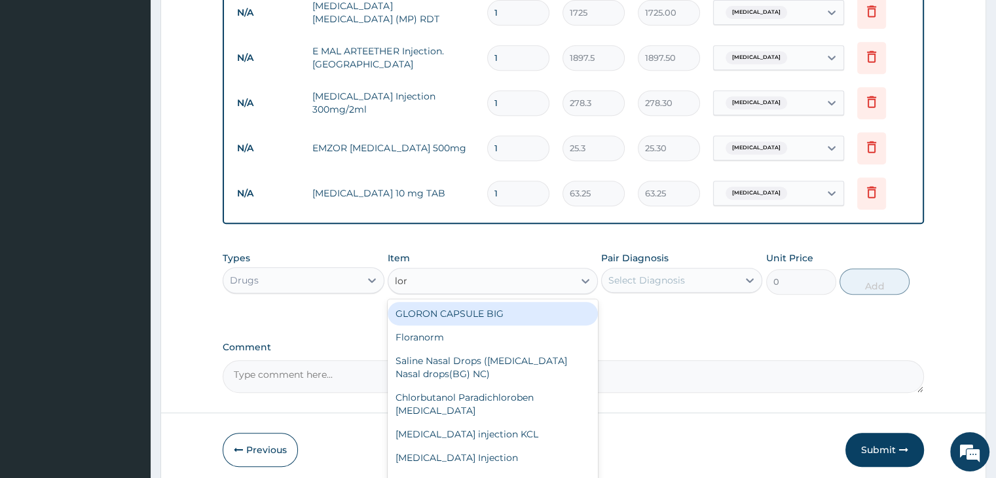
type input "lora"
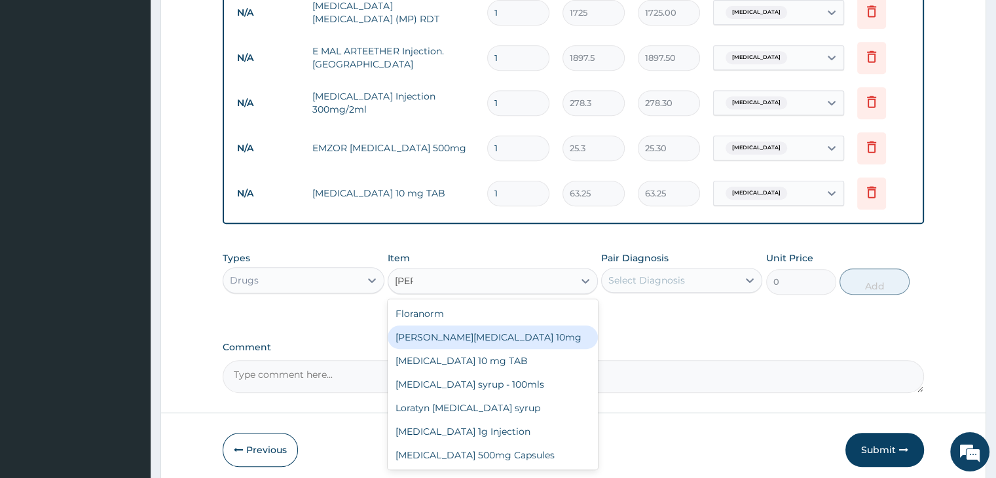
click at [474, 334] on div "Loratyn Loratadine 10mg" at bounding box center [493, 337] width 210 height 24
type input "94.875"
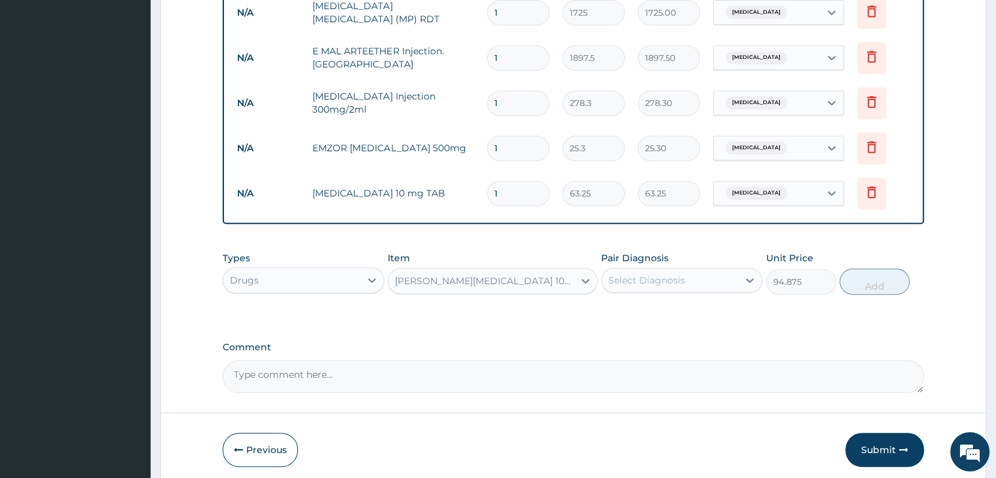
click at [682, 274] on div "Select Diagnosis" at bounding box center [646, 280] width 77 height 13
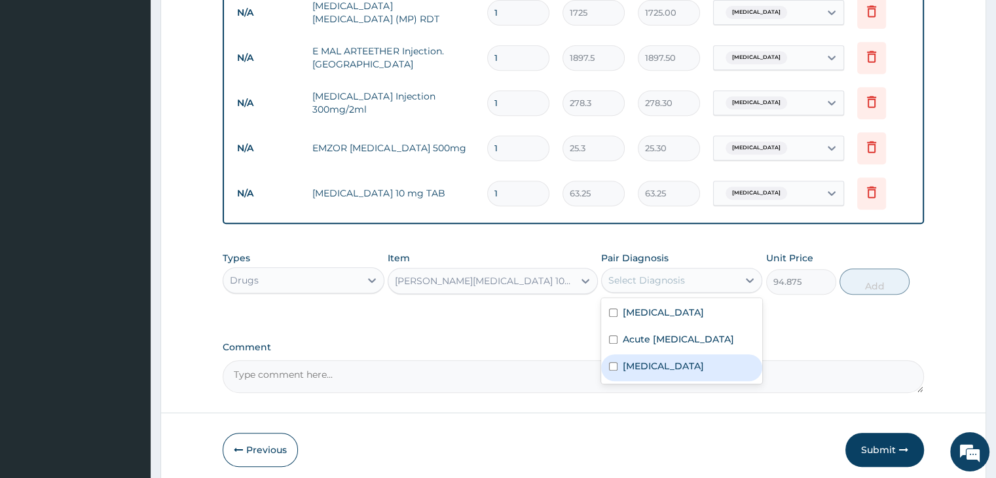
click at [689, 369] on div "Rhinitis" at bounding box center [681, 367] width 161 height 27
checkbox input "true"
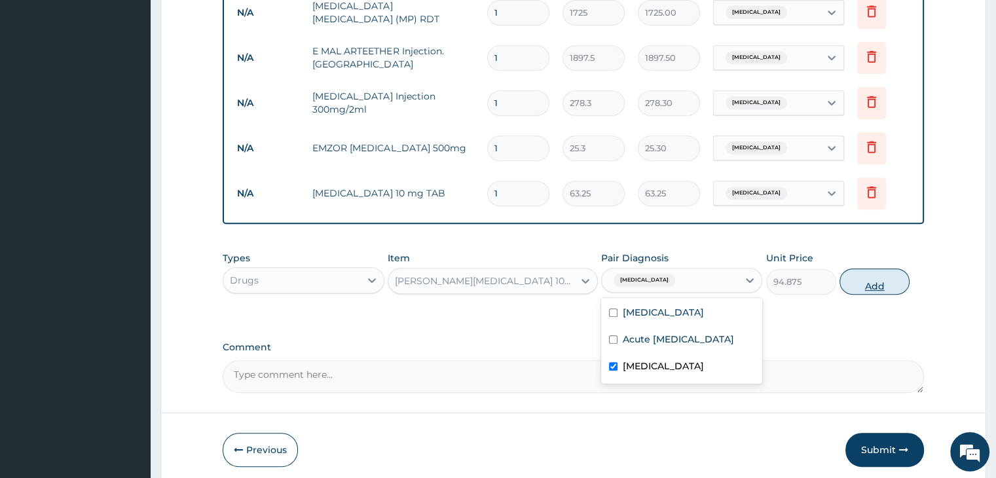
click at [885, 279] on button "Add" at bounding box center [874, 281] width 70 height 26
type input "0"
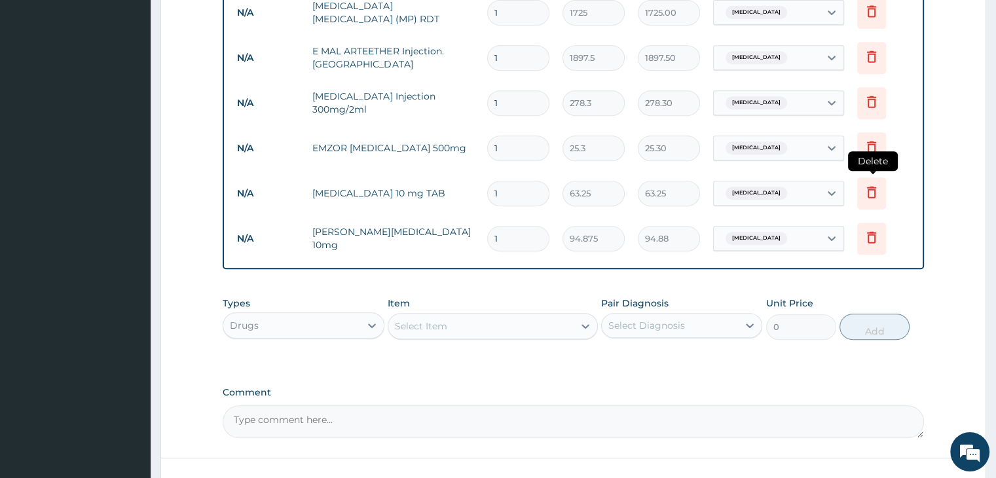
click at [872, 191] on icon at bounding box center [872, 192] width 16 height 16
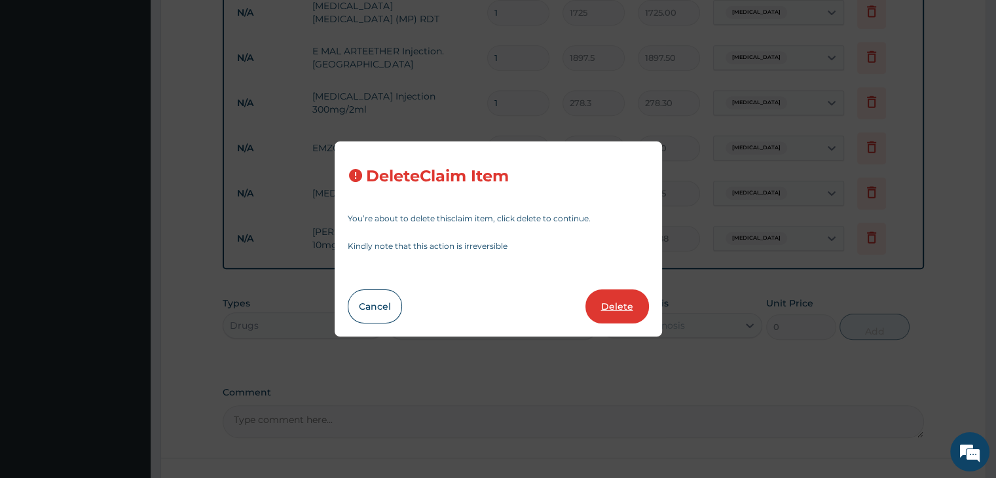
click at [621, 303] on button "Delete" at bounding box center [617, 306] width 64 height 34
type input "94.875"
type input "94.88"
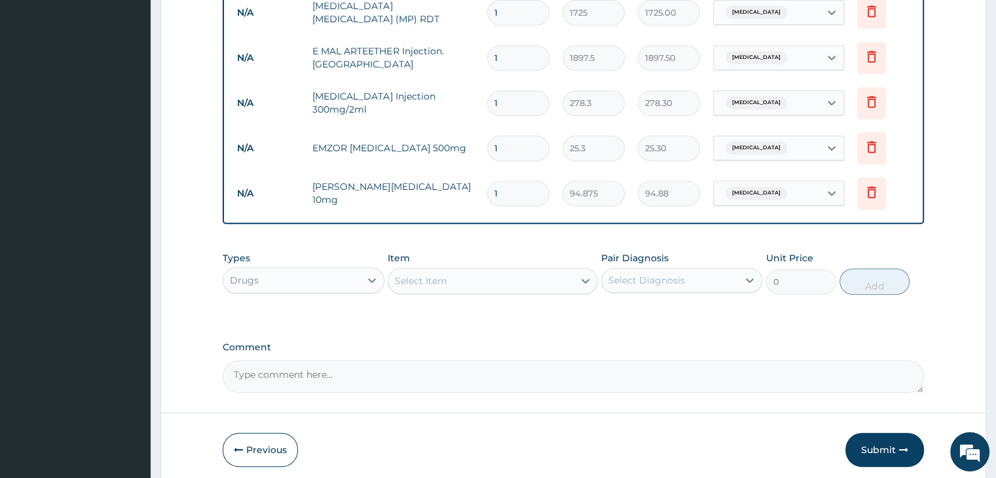
click at [513, 56] on input "1" at bounding box center [518, 58] width 62 height 26
type input "2"
type input "3795.00"
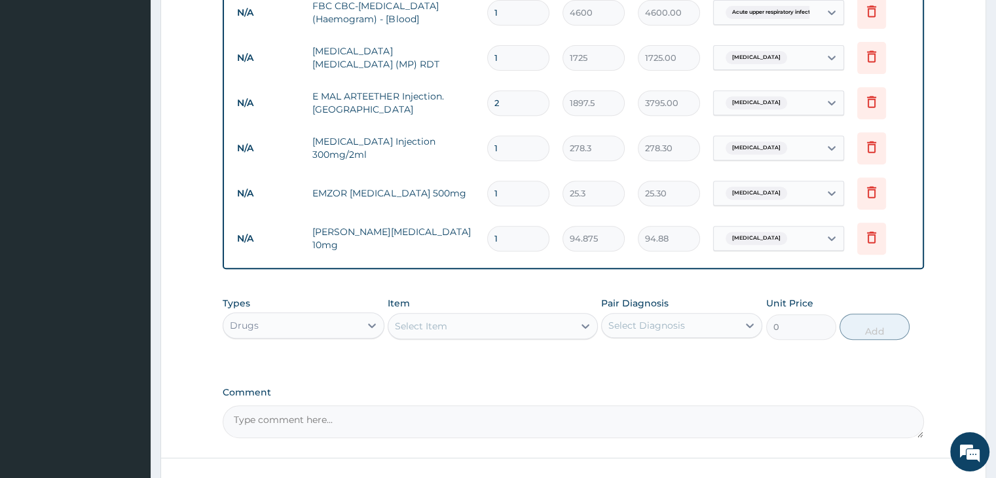
scroll to position [524, 0]
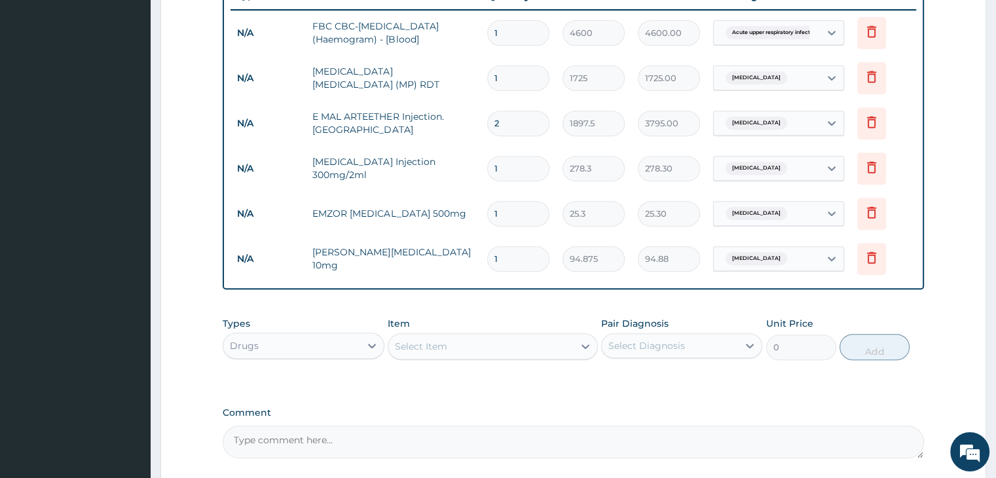
click at [517, 126] on input "2" at bounding box center [518, 124] width 62 height 26
type input "4"
type input "7590.00"
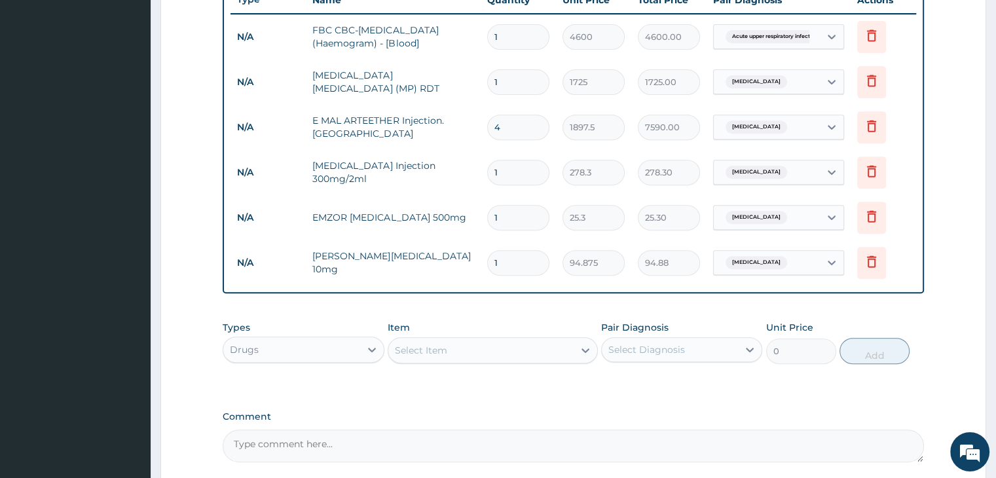
type input "3"
type input "5692.50"
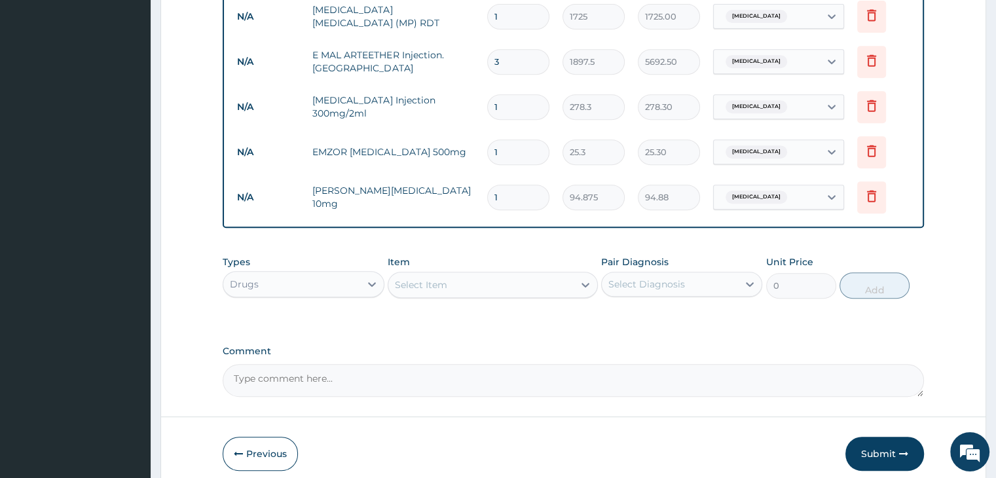
type input "3"
click at [516, 108] on input "1" at bounding box center [518, 107] width 62 height 26
type input "0.00"
type input "2"
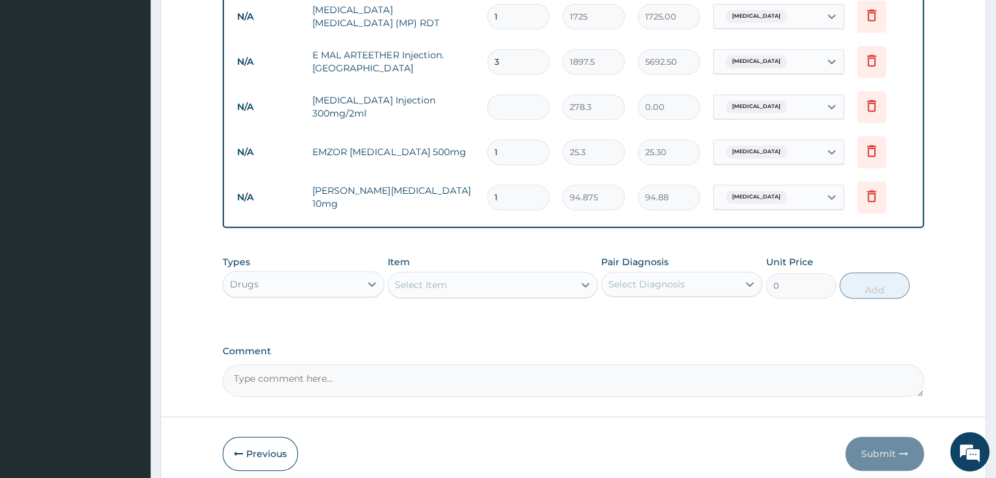
type input "556.60"
type input "2"
click at [516, 151] on input "1" at bounding box center [518, 152] width 62 height 26
type input "18"
type input "455.40"
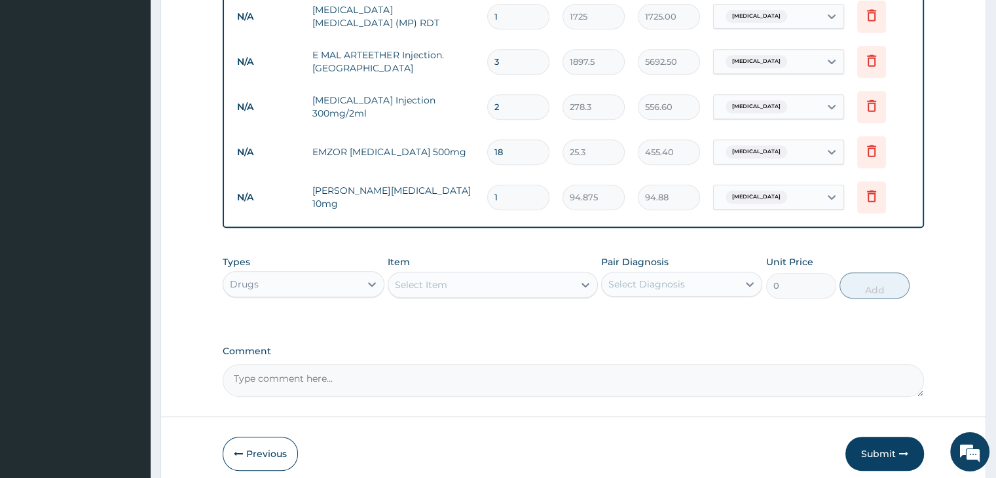
type input "18"
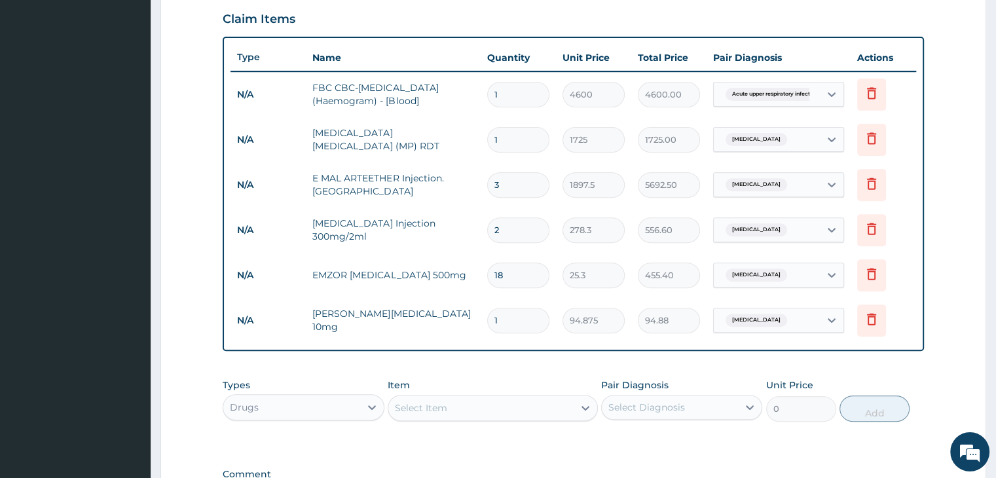
scroll to position [454, 0]
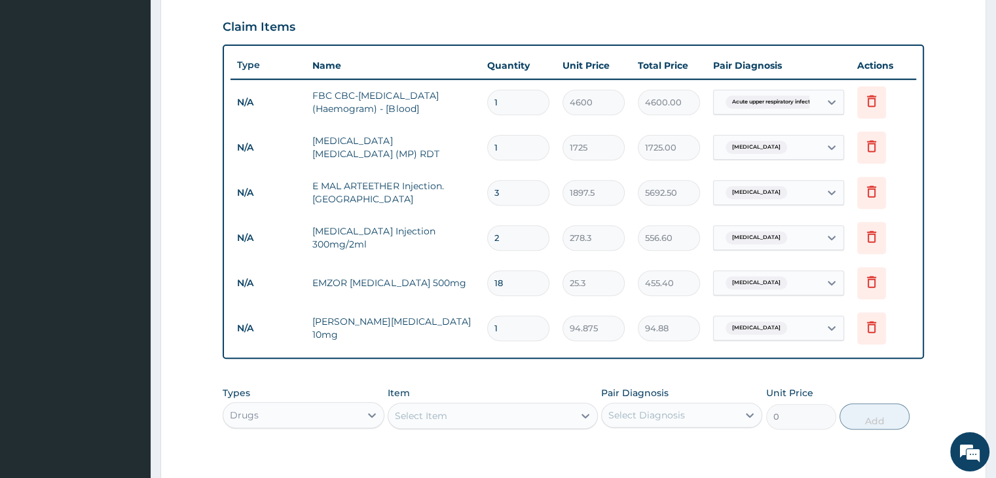
click at [509, 329] on input "1" at bounding box center [518, 329] width 62 height 26
type input "0.00"
type input "5"
type input "474.38"
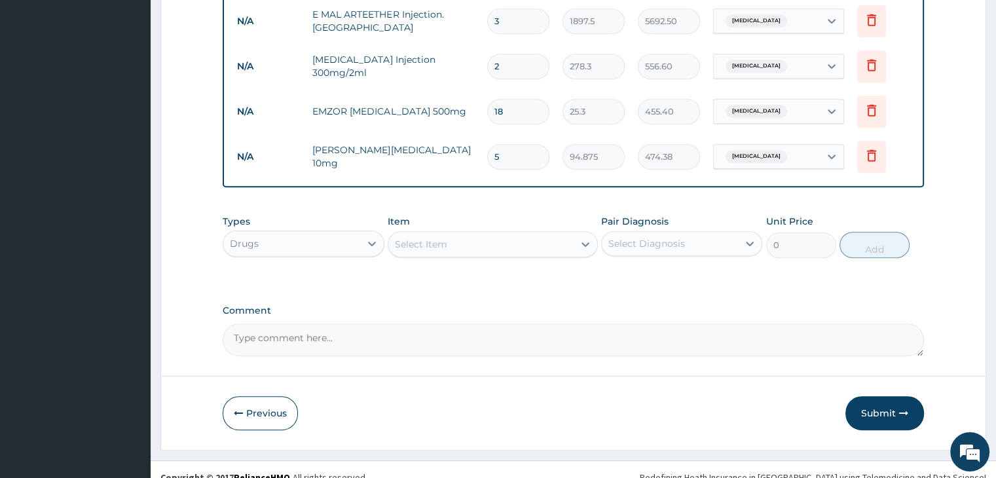
scroll to position [639, 0]
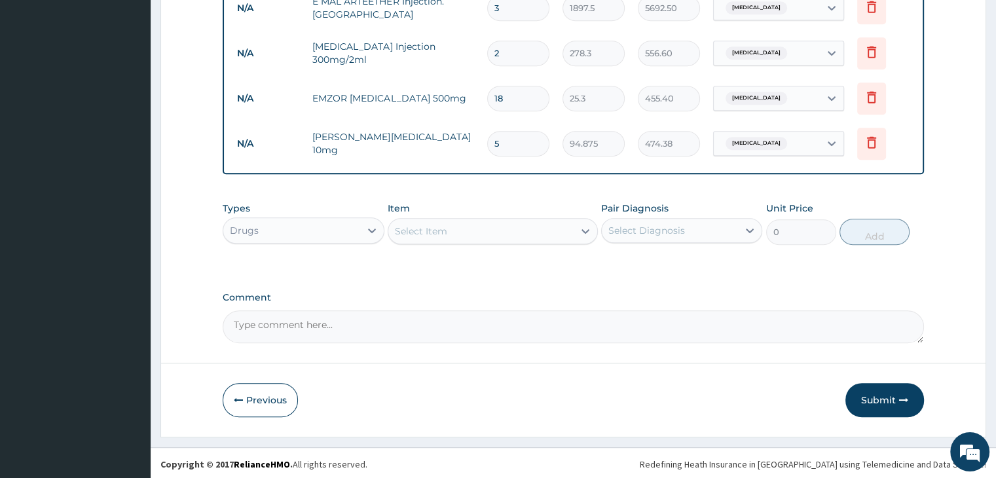
type input "5"
click at [317, 226] on div "Drugs" at bounding box center [291, 230] width 136 height 21
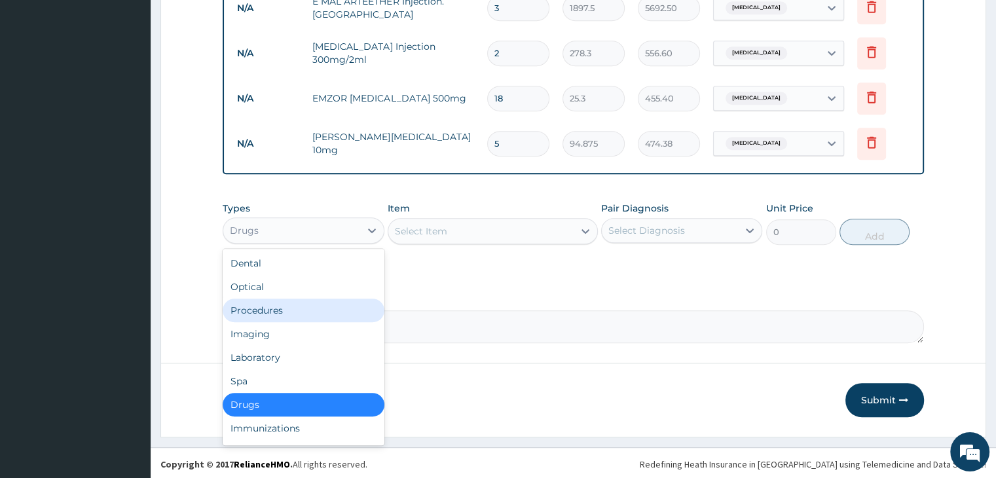
click at [310, 302] on div "Procedures" at bounding box center [303, 311] width 161 height 24
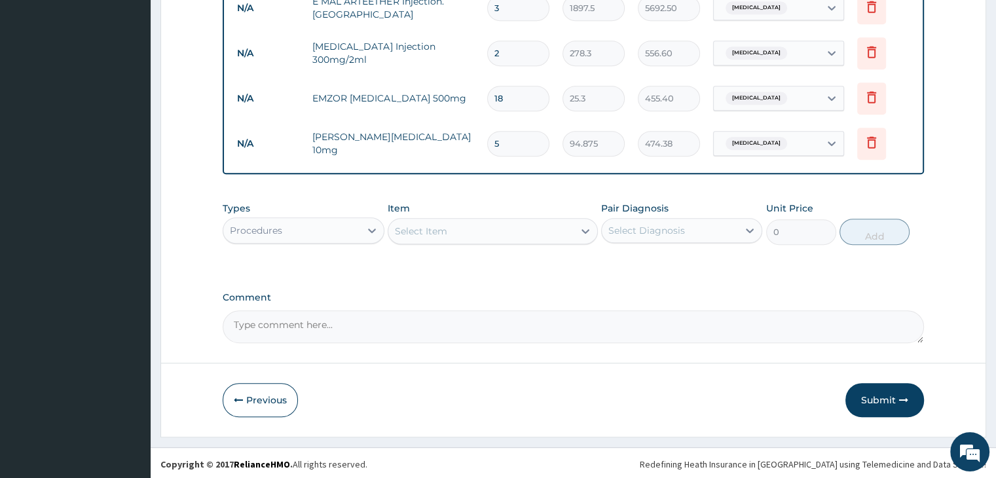
click at [522, 229] on div "Select Item" at bounding box center [480, 231] width 185 height 21
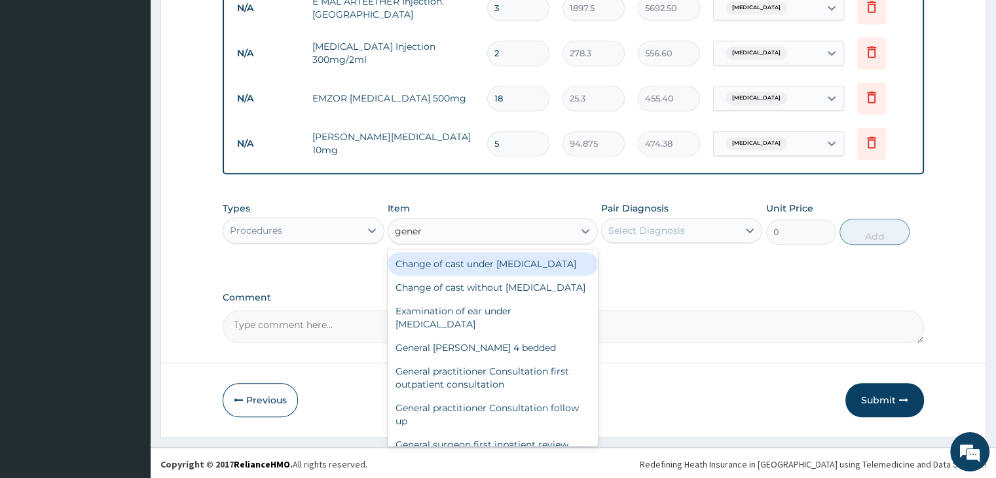
type input "genera"
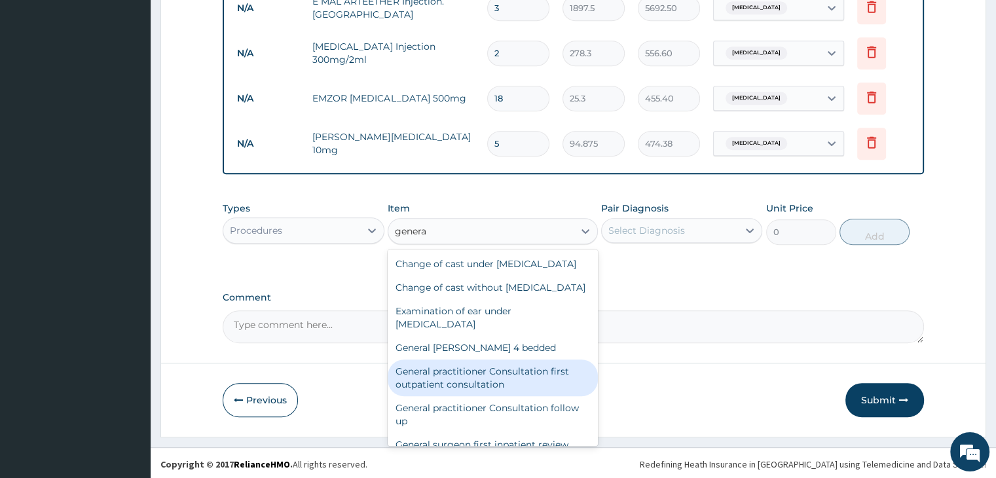
click at [492, 396] on div "General practitioner Consultation first outpatient consultation" at bounding box center [493, 377] width 210 height 37
type input "3795"
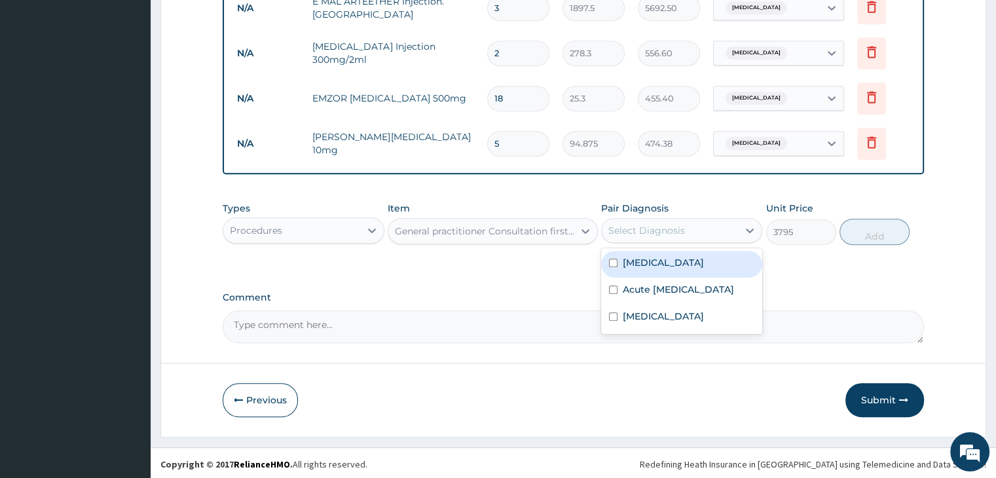
click at [697, 230] on div "Select Diagnosis" at bounding box center [670, 230] width 136 height 21
click at [694, 258] on div "Malaria" at bounding box center [681, 264] width 161 height 27
checkbox input "true"
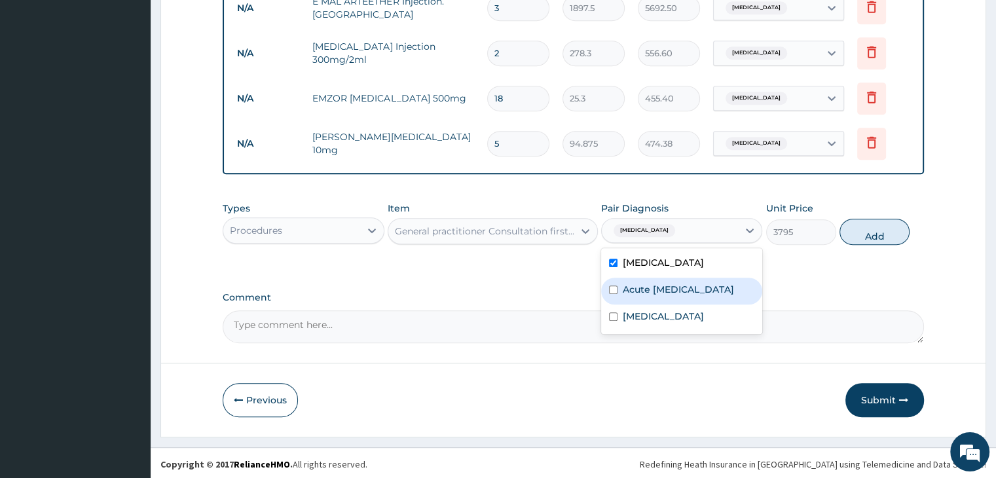
click at [688, 285] on label "Acute upper respiratory infection" at bounding box center [678, 289] width 111 height 13
checkbox input "true"
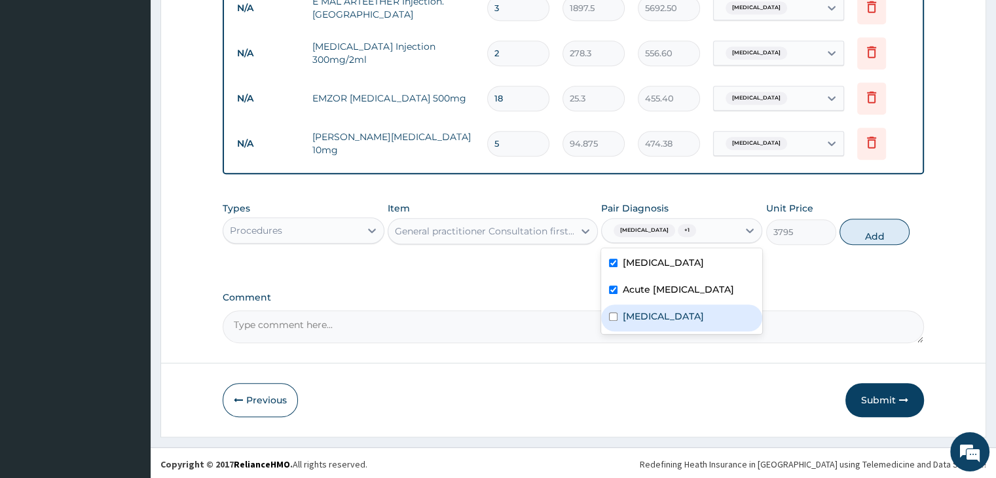
click at [681, 318] on div "Rhinitis" at bounding box center [681, 317] width 161 height 27
checkbox input "true"
click at [862, 234] on button "Add" at bounding box center [874, 232] width 70 height 26
type input "0"
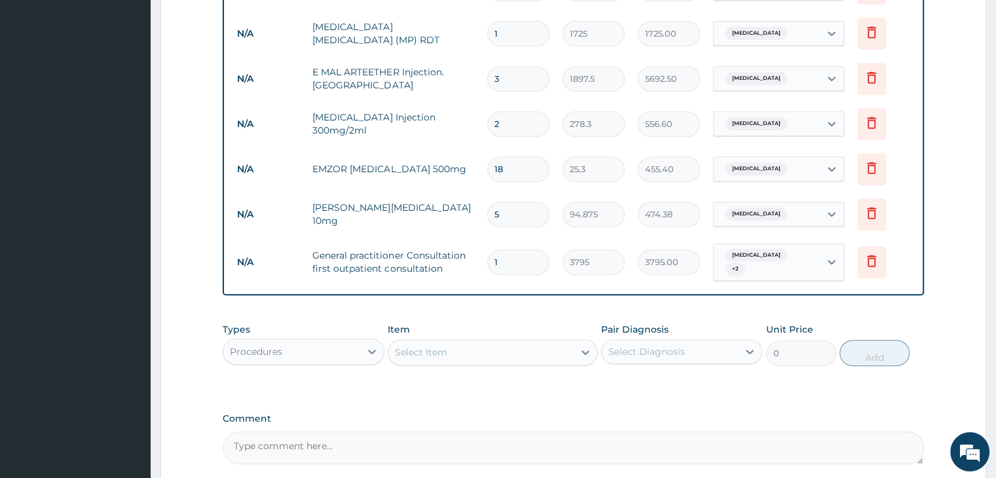
scroll to position [443, 0]
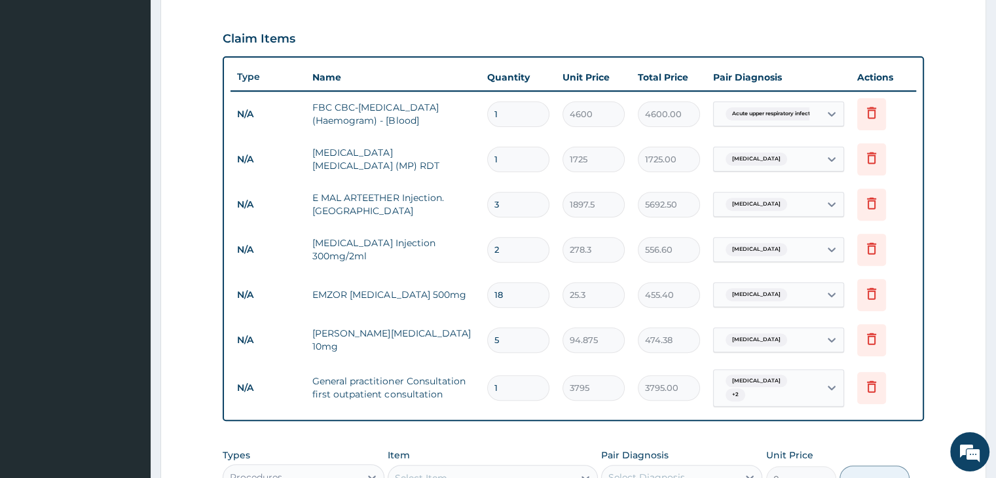
click at [519, 442] on div "Types Procedures Item Select Item Pair Diagnosis Select Diagnosis Unit Price 0 …" at bounding box center [573, 470] width 701 height 56
click at [954, 284] on form "Step 2 of 2 PA Code / Prescription Code Enter Code(Secondary Care Only) PA Code…" at bounding box center [573, 156] width 826 height 1058
click at [953, 206] on form "Step 2 of 2 PA Code / Prescription Code Enter Code(Secondary Care Only) PA Code…" at bounding box center [573, 156] width 826 height 1058
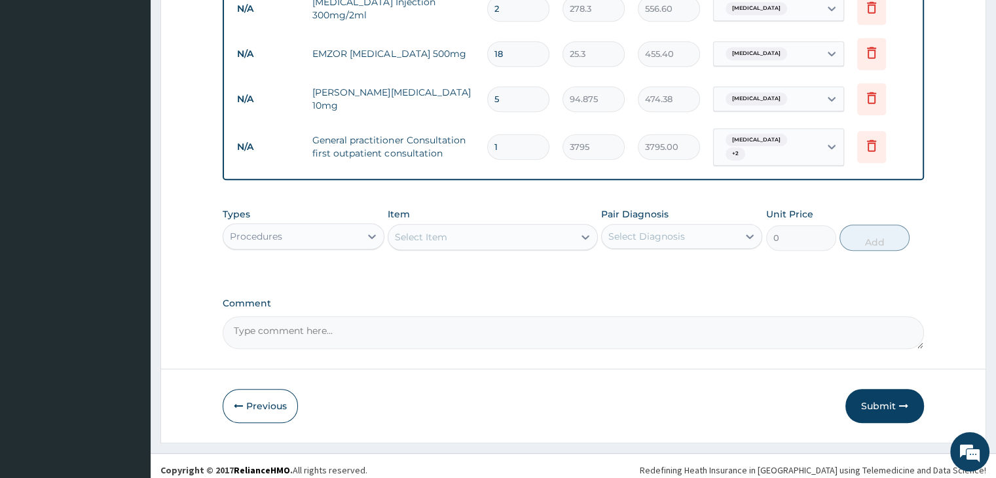
scroll to position [684, 0]
click at [883, 393] on button "Submit" at bounding box center [884, 406] width 79 height 34
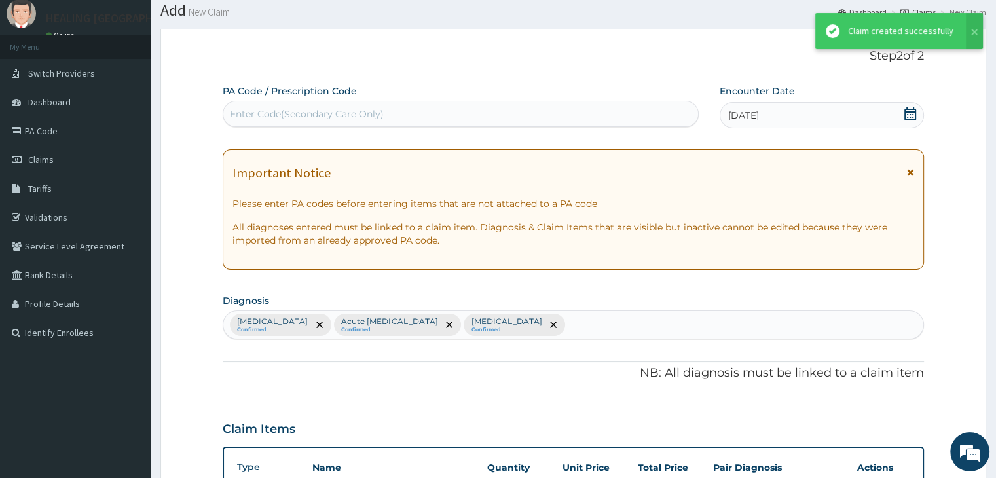
scroll to position [672, 0]
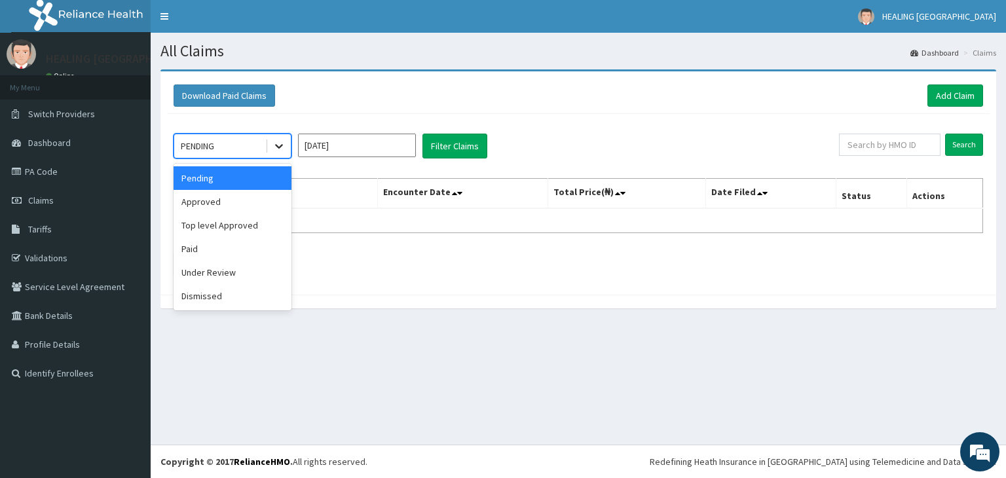
click at [284, 142] on icon at bounding box center [278, 145] width 13 height 13
click at [361, 141] on input "[DATE]" at bounding box center [357, 146] width 118 height 24
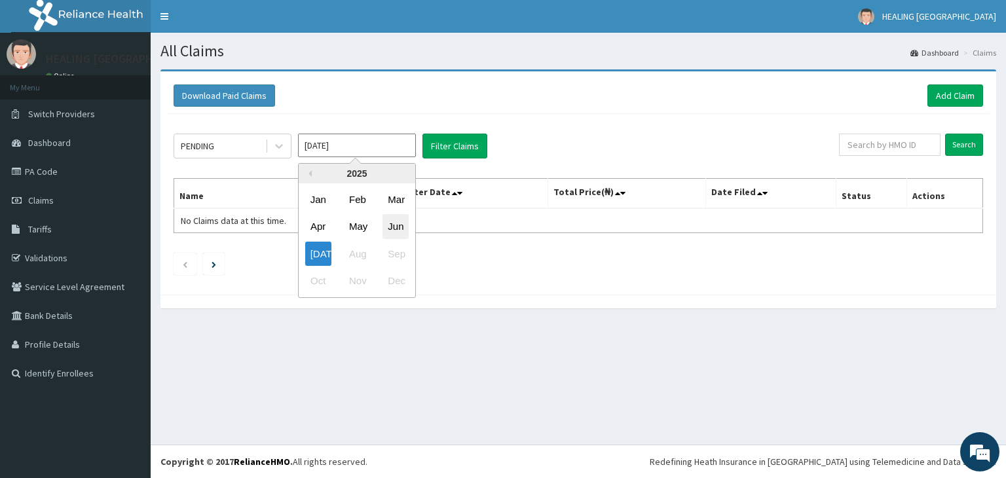
click at [397, 221] on div "Jun" at bounding box center [395, 227] width 26 height 24
click at [380, 143] on input "May 2025" at bounding box center [357, 146] width 118 height 24
click at [323, 252] on div "Jul" at bounding box center [318, 254] width 26 height 24
type input "Jun 2025"
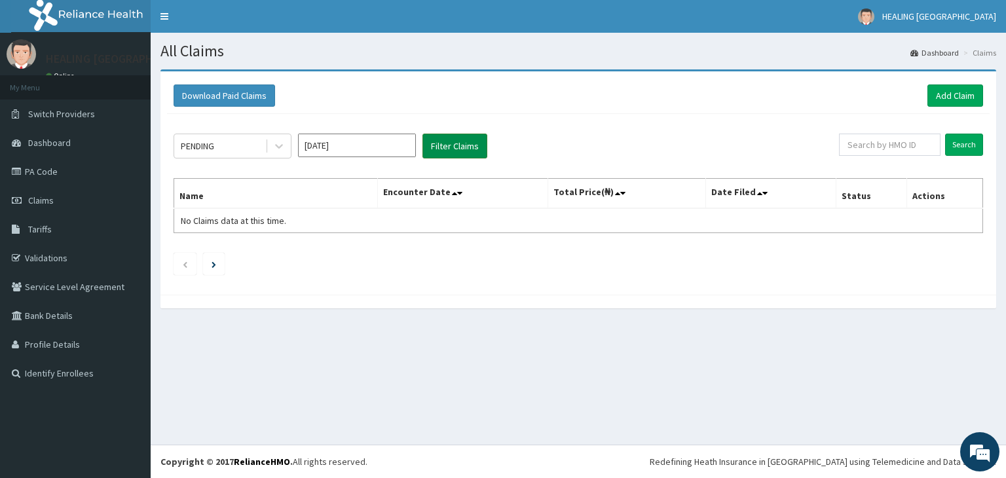
click at [448, 143] on button "Filter Claims" at bounding box center [454, 146] width 65 height 25
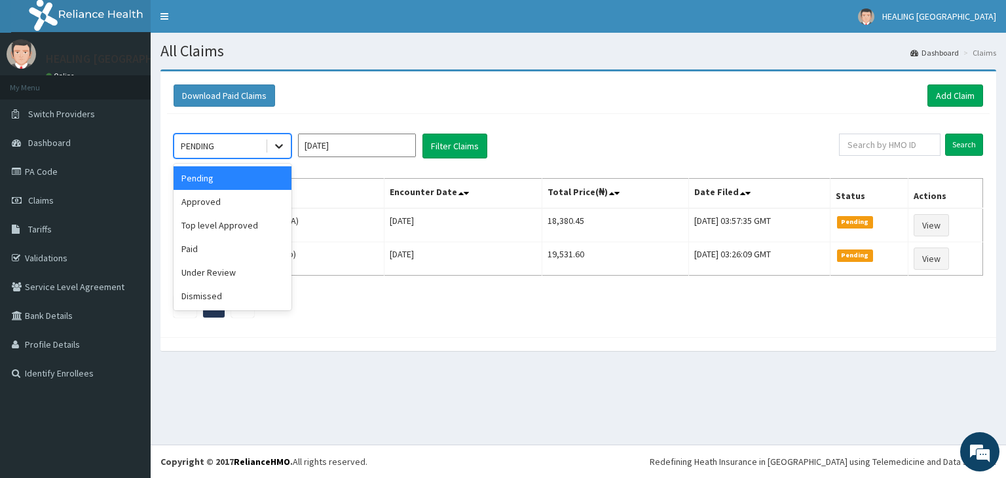
click at [278, 144] on icon at bounding box center [278, 145] width 13 height 13
click at [235, 200] on div "Approved" at bounding box center [233, 202] width 118 height 24
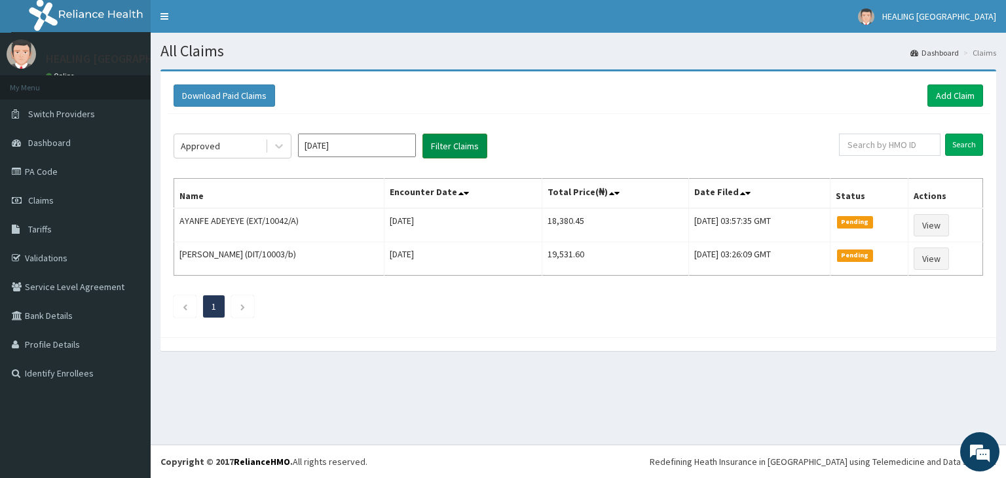
click at [454, 145] on button "Filter Claims" at bounding box center [454, 146] width 65 height 25
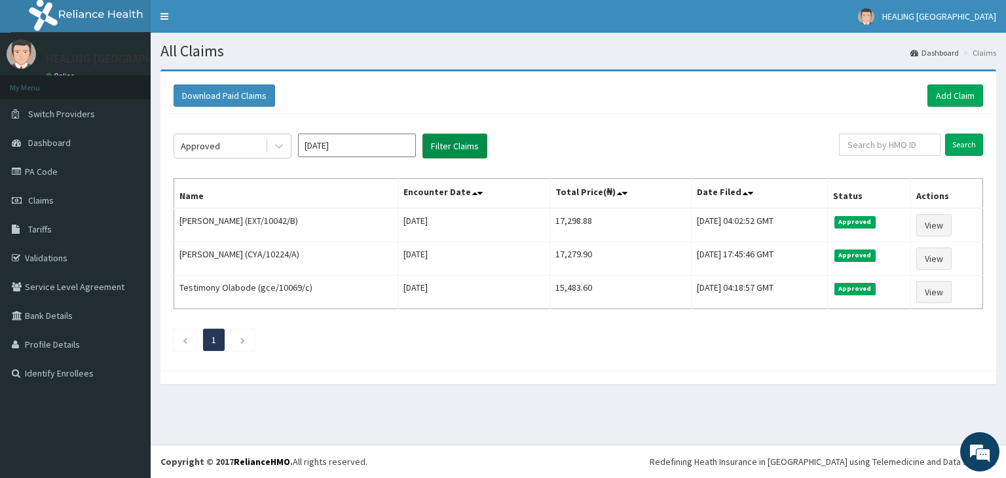
drag, startPoint x: 454, startPoint y: 145, endPoint x: 450, endPoint y: 153, distance: 8.5
click at [958, 90] on link "Add Claim" at bounding box center [955, 95] width 56 height 22
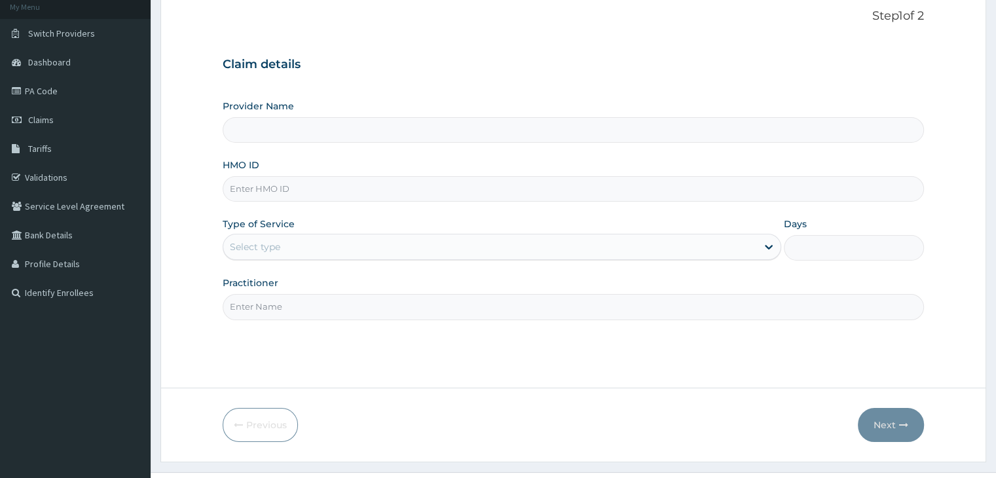
scroll to position [107, 0]
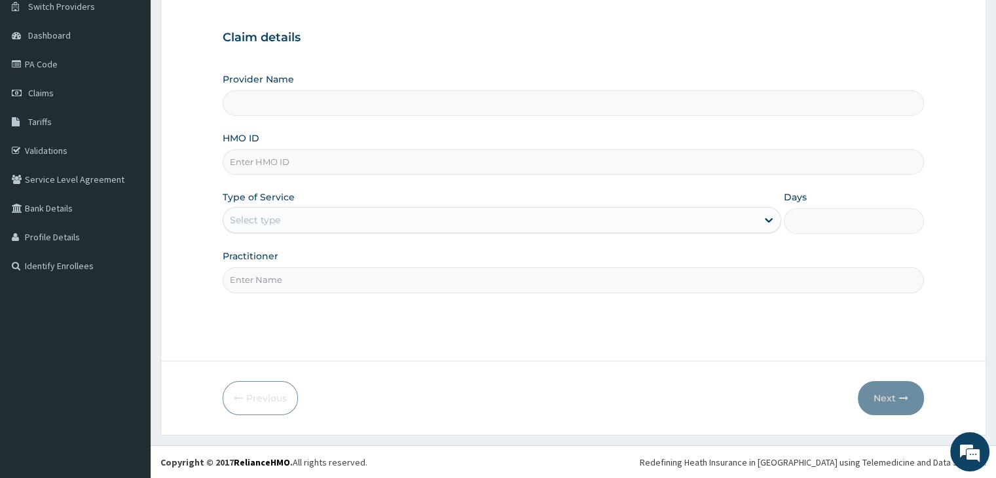
type input "HEALING [GEOGRAPHIC_DATA]"
click at [385, 162] on input "HMO ID" at bounding box center [573, 162] width 701 height 26
type input "exp/10028/a"
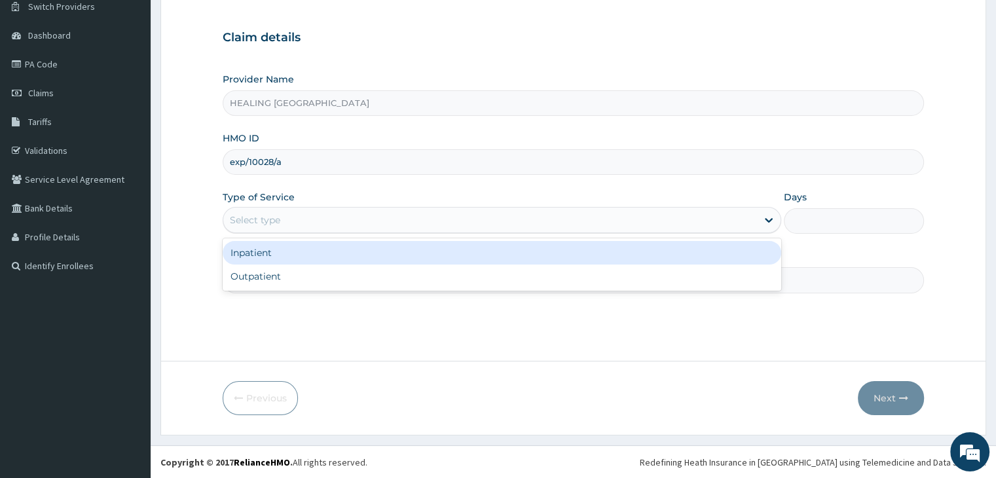
click at [413, 213] on div "Select type" at bounding box center [490, 220] width 534 height 21
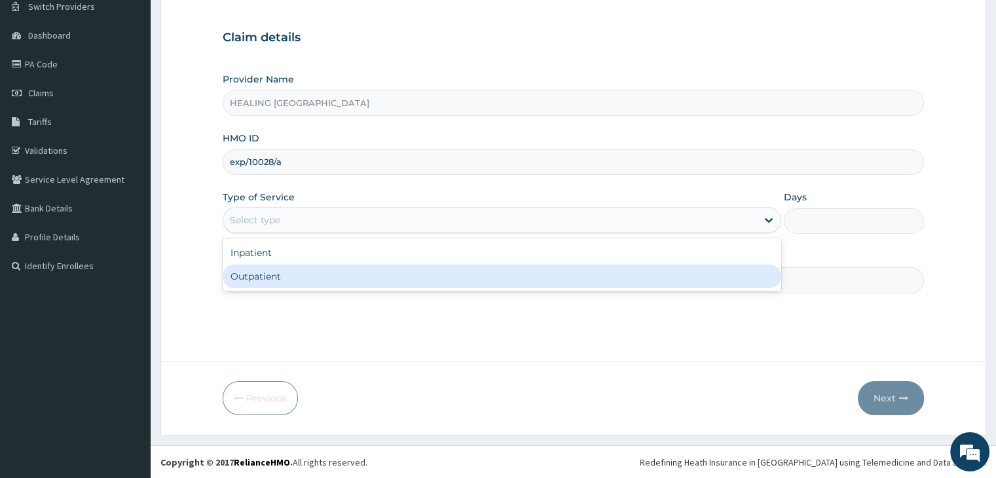
click at [428, 270] on div "Outpatient" at bounding box center [502, 277] width 559 height 24
type input "1"
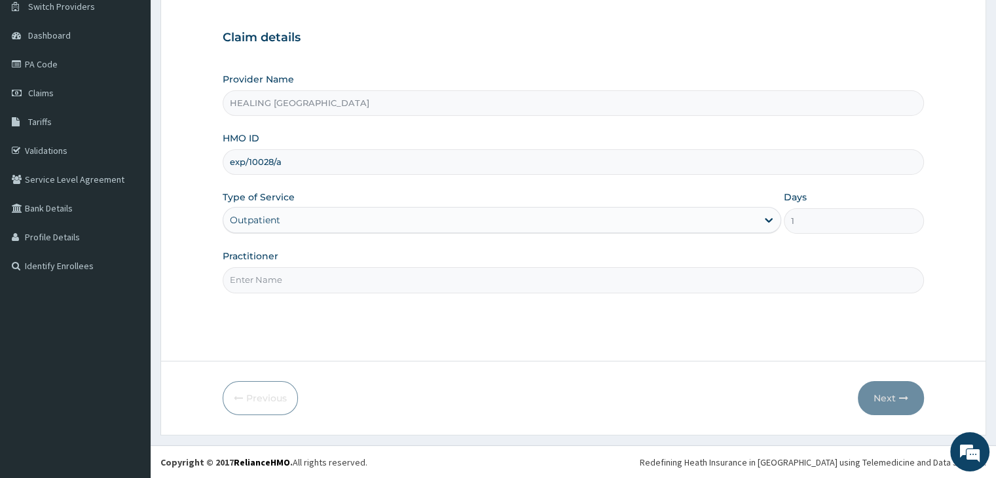
click at [519, 275] on input "Practitioner" at bounding box center [573, 280] width 701 height 26
type input "[PERSON_NAME]"
click at [893, 396] on button "Next" at bounding box center [891, 398] width 66 height 34
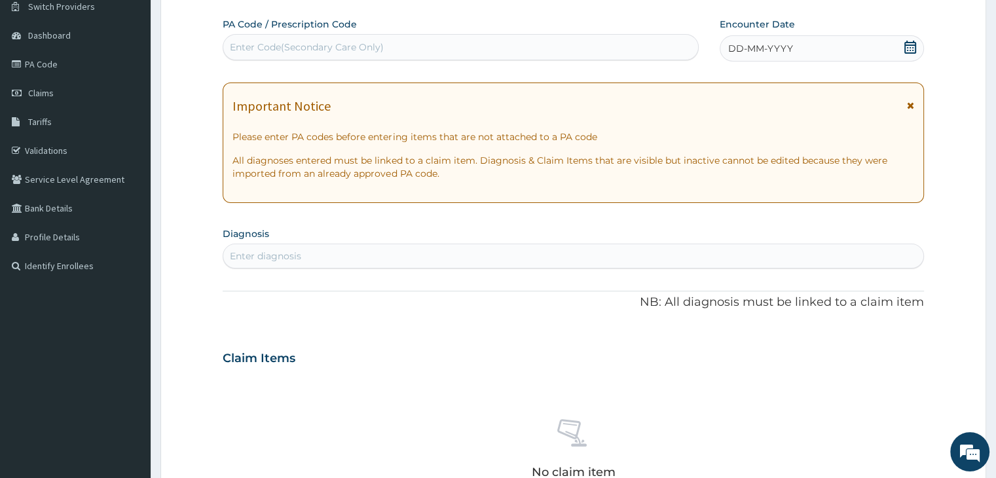
click at [429, 256] on div "Enter diagnosis" at bounding box center [572, 256] width 699 height 21
type input "[MEDICAL_DATA]"
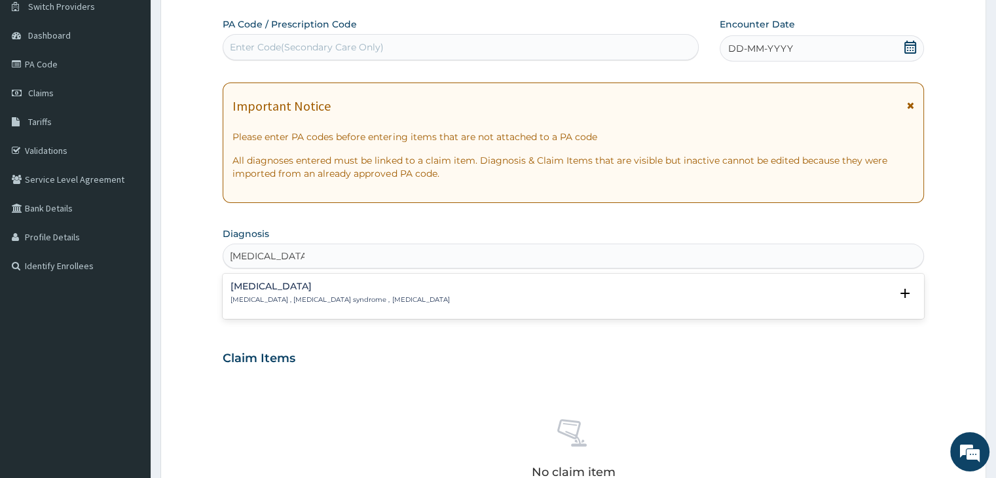
click at [378, 295] on p "[MEDICAL_DATA] , [MEDICAL_DATA] syndrome , [MEDICAL_DATA]" at bounding box center [339, 299] width 219 height 9
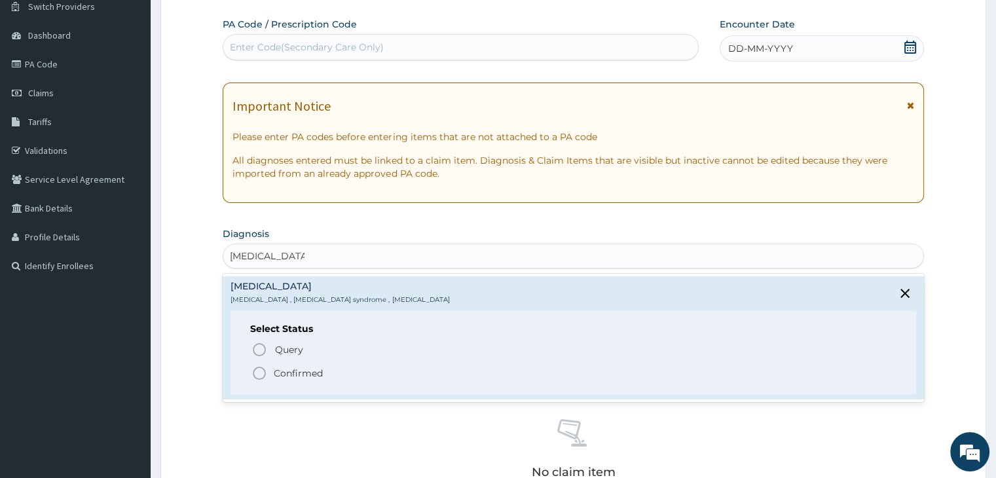
click at [257, 373] on icon "status option filled" at bounding box center [259, 373] width 16 height 16
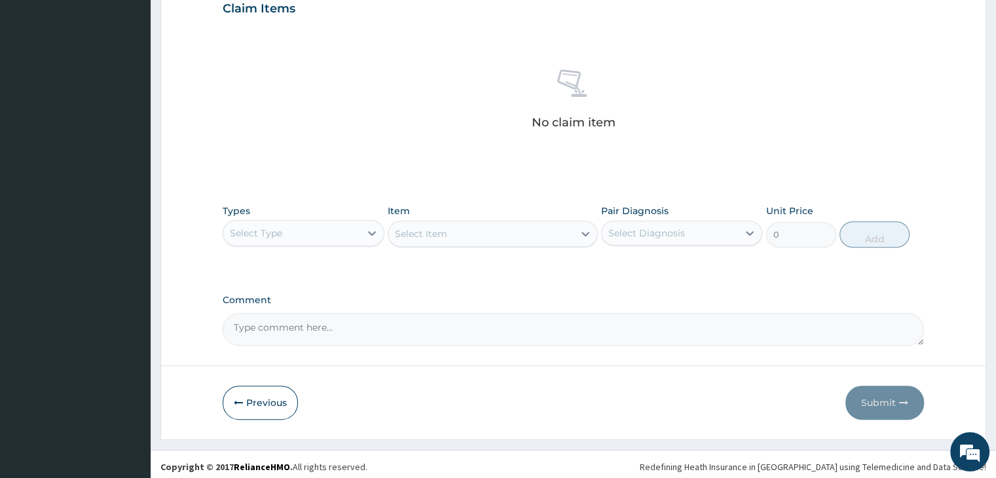
scroll to position [465, 0]
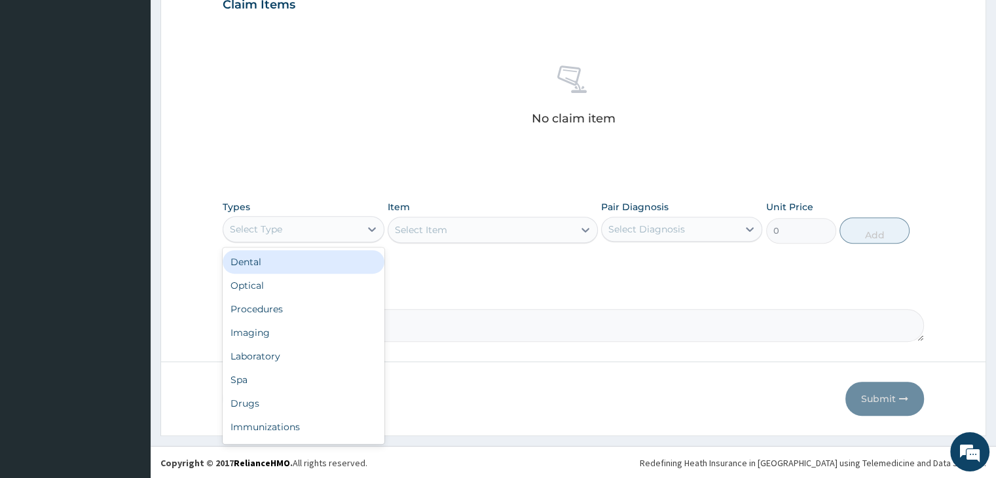
click at [299, 231] on div "Select Type" at bounding box center [291, 229] width 136 height 21
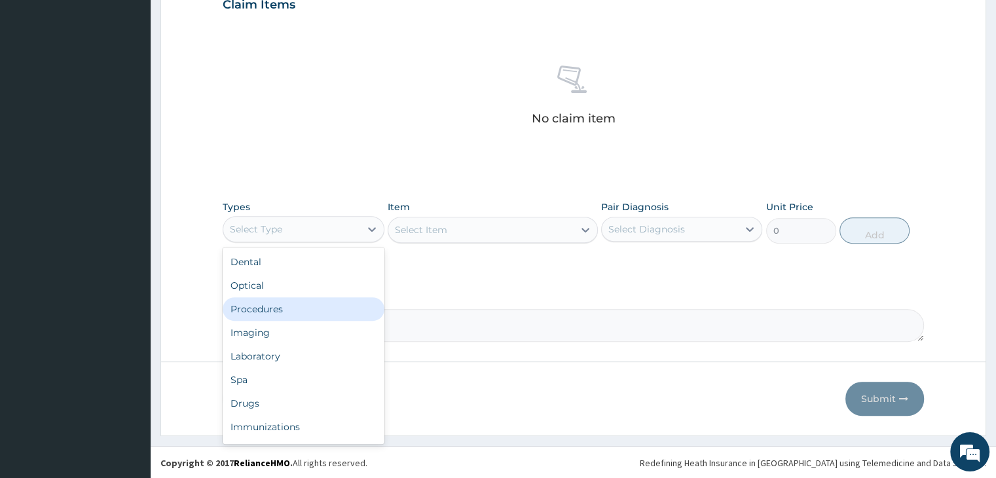
click at [275, 309] on div "Procedures" at bounding box center [303, 309] width 161 height 24
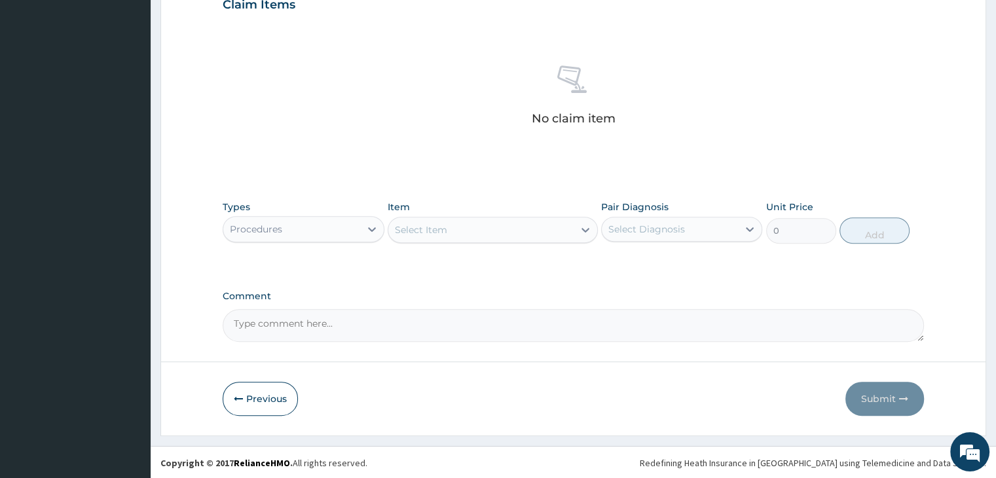
click at [510, 230] on div "Select Item" at bounding box center [480, 229] width 185 height 21
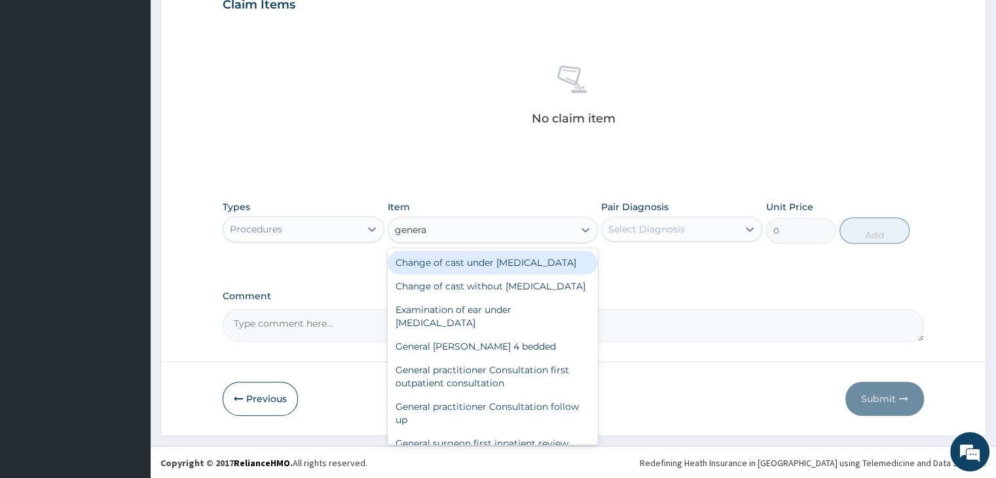
type input "general"
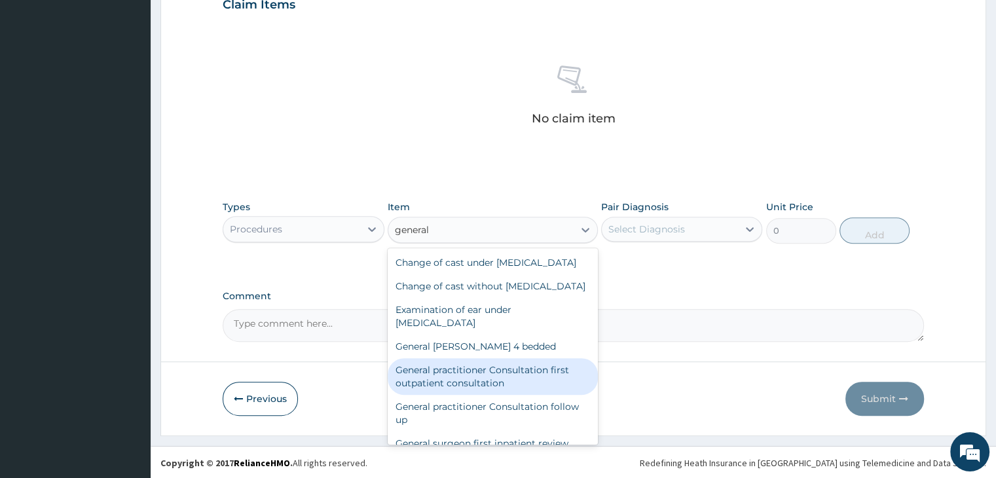
click at [471, 395] on div "General practitioner Consultation first outpatient consultation" at bounding box center [493, 376] width 210 height 37
type input "3795"
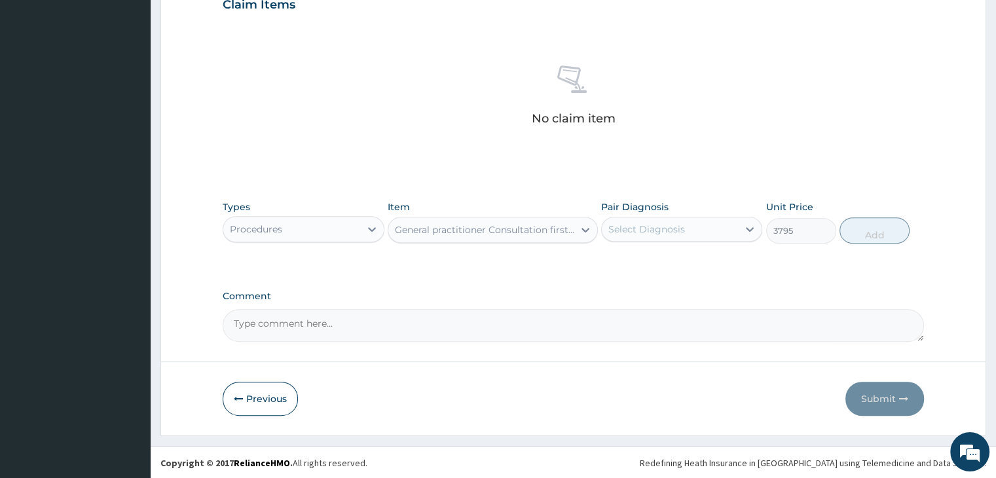
click at [674, 223] on div "Select Diagnosis" at bounding box center [646, 229] width 77 height 13
click at [674, 259] on label "[MEDICAL_DATA]" at bounding box center [663, 261] width 81 height 13
checkbox input "true"
click at [874, 229] on button "Add" at bounding box center [874, 230] width 70 height 26
type input "0"
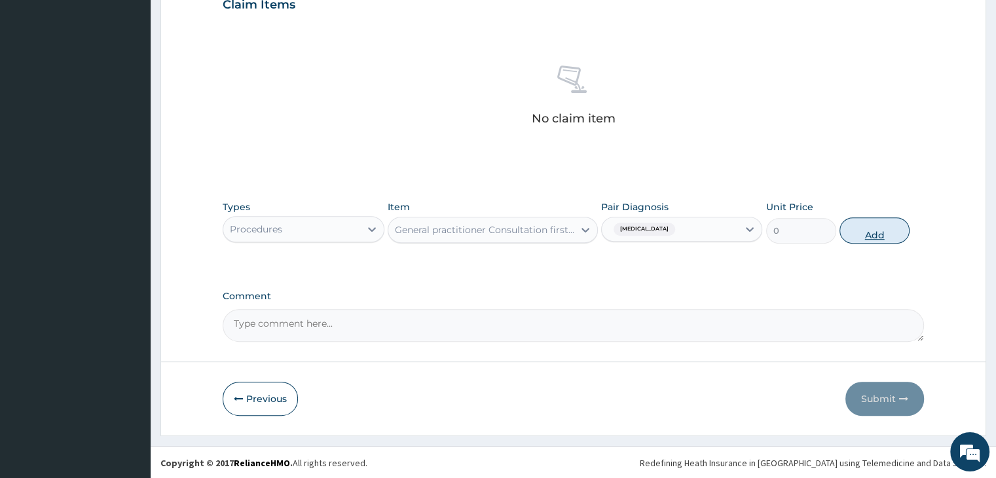
scroll to position [402, 0]
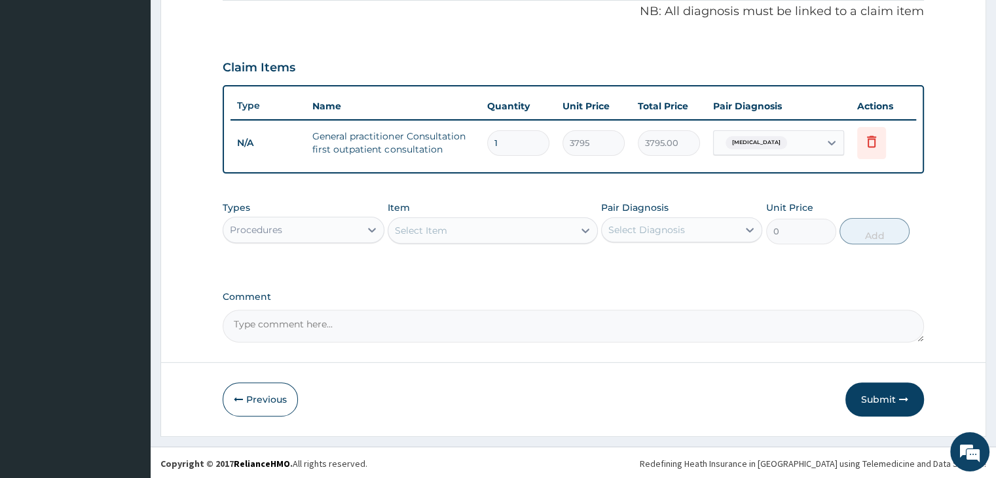
click at [684, 283] on div "PA Code / Prescription Code Enter Code(Secondary Care Only) Encounter Date DD-M…" at bounding box center [573, 32] width 701 height 619
click at [883, 396] on button "Submit" at bounding box center [884, 399] width 79 height 34
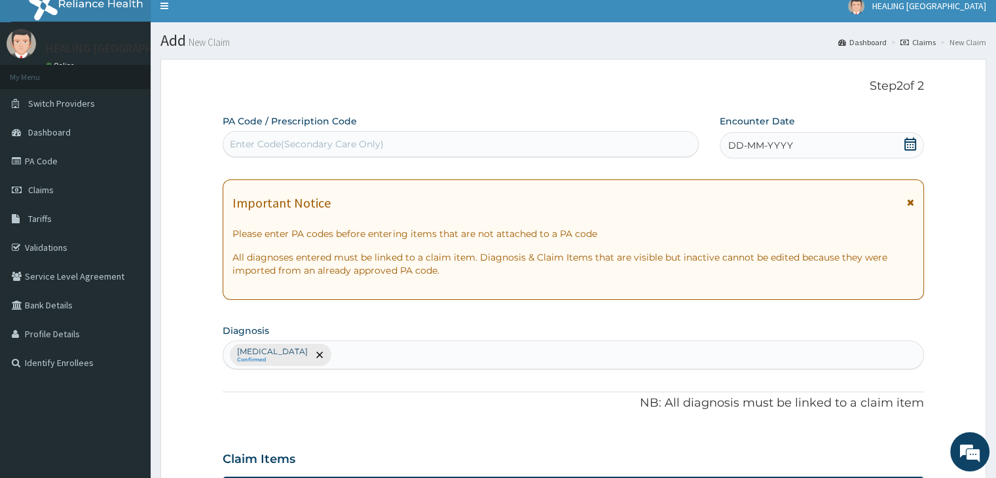
scroll to position [9, 0]
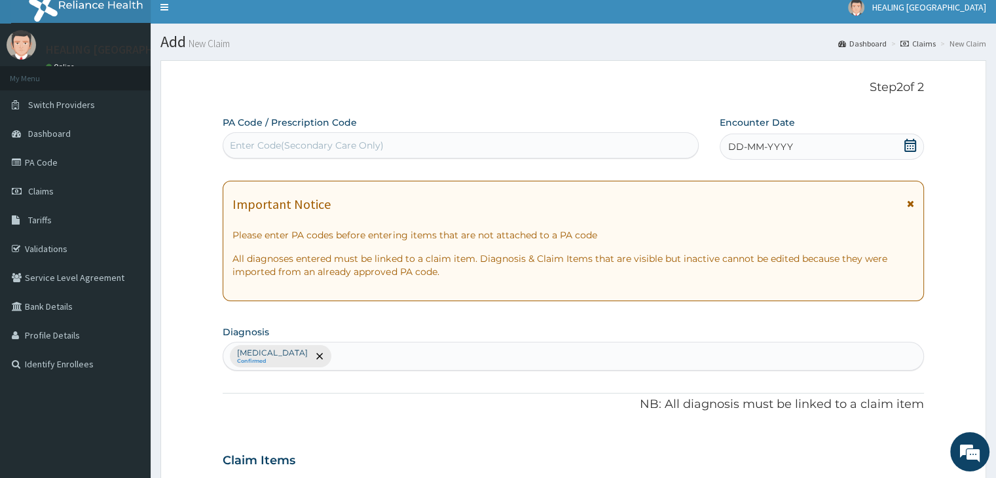
click at [912, 142] on icon at bounding box center [910, 145] width 12 height 13
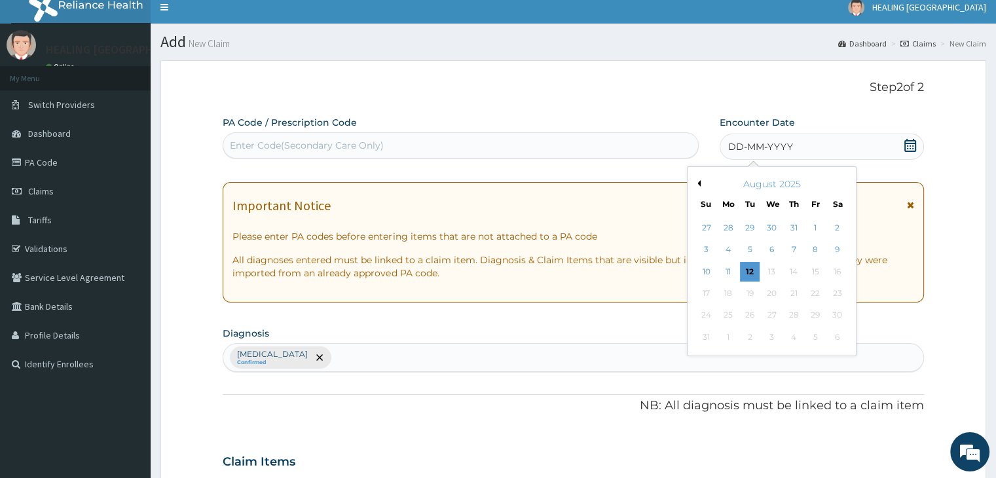
click at [698, 181] on button "Previous Month" at bounding box center [697, 183] width 7 height 7
click at [705, 247] on div "6" at bounding box center [707, 250] width 20 height 20
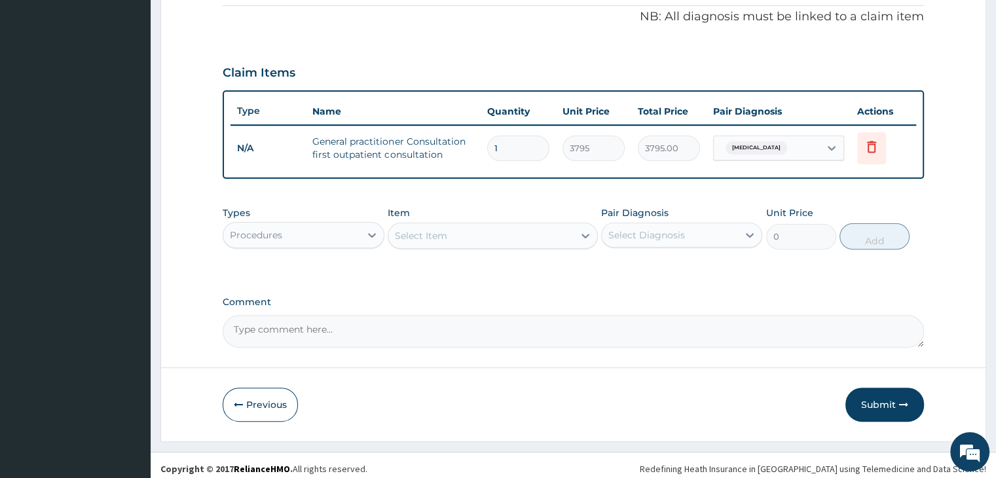
scroll to position [402, 0]
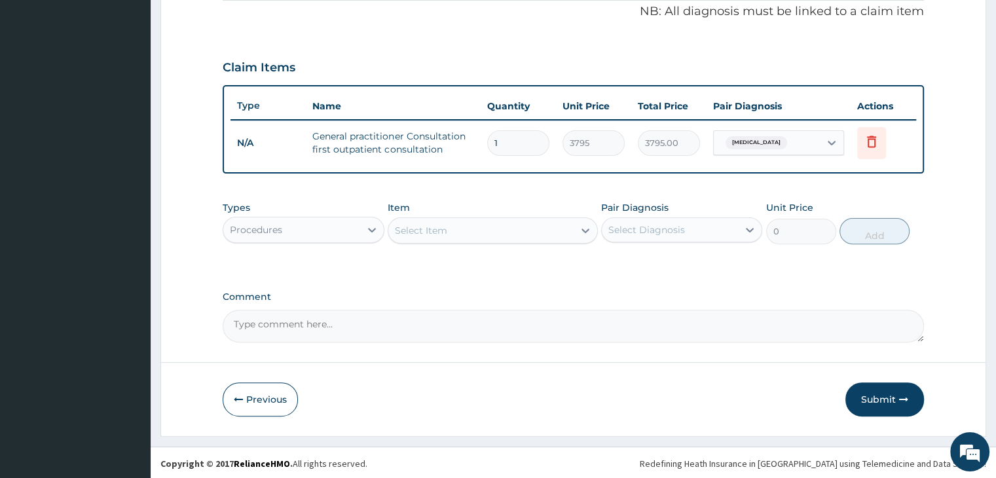
click at [765, 383] on div "Previous Submit" at bounding box center [573, 399] width 701 height 34
click at [885, 397] on button "Submit" at bounding box center [884, 399] width 79 height 34
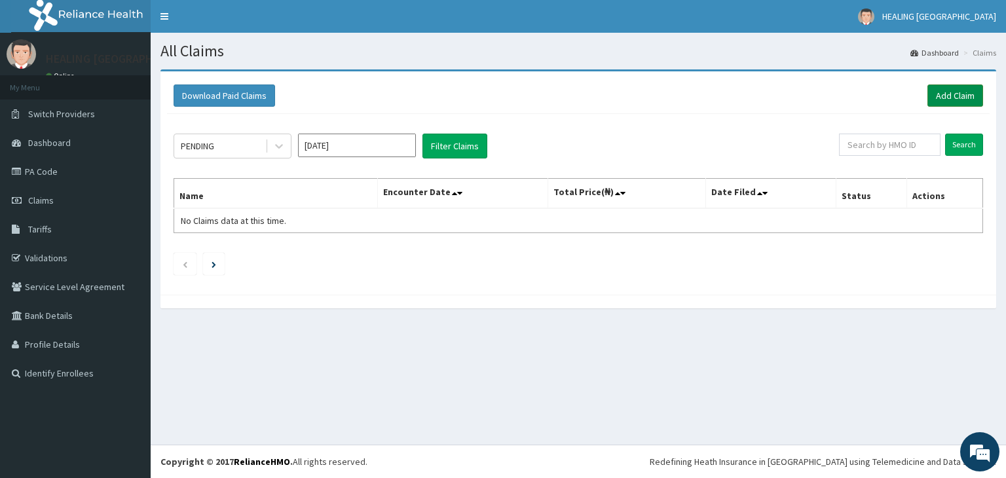
click at [957, 94] on link "Add Claim" at bounding box center [955, 95] width 56 height 22
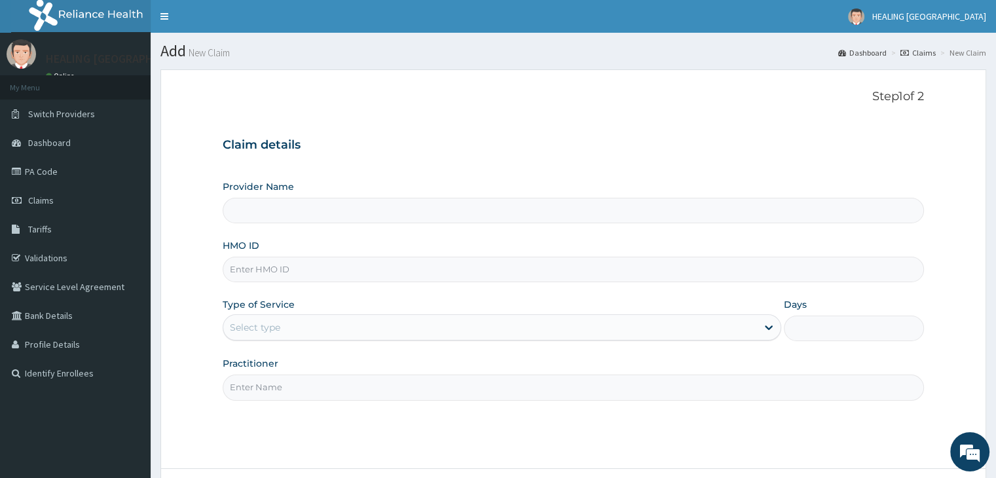
type input "HEALING [GEOGRAPHIC_DATA]"
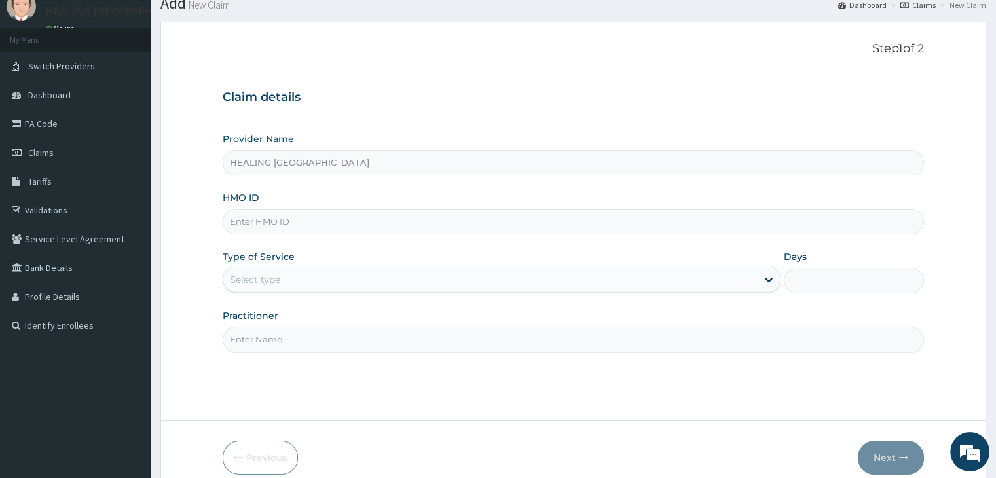
scroll to position [107, 0]
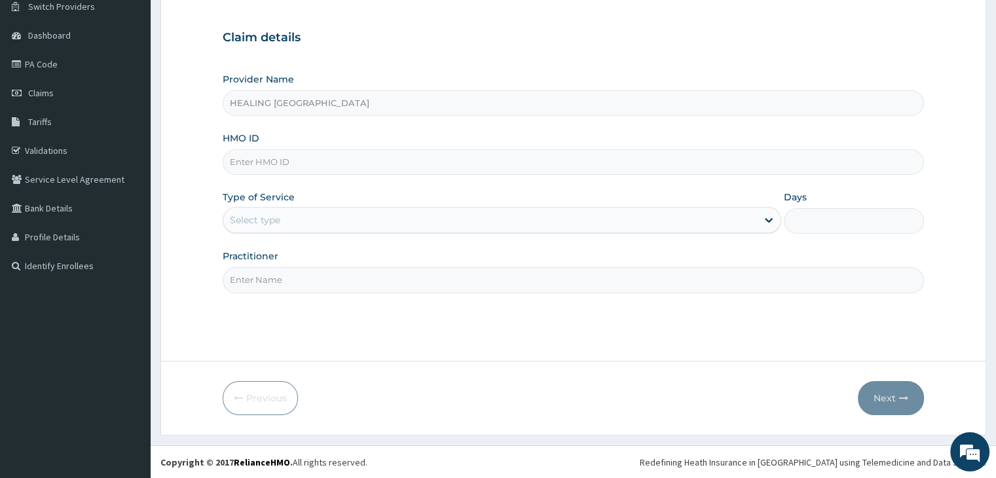
click at [358, 166] on input "HMO ID" at bounding box center [573, 162] width 701 height 26
type input "139750"
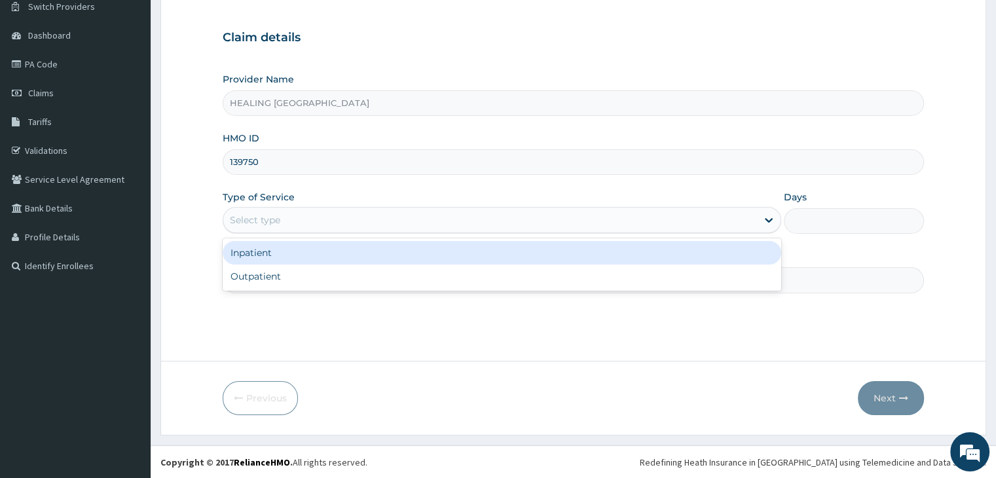
click at [428, 217] on div "Select type" at bounding box center [490, 220] width 534 height 21
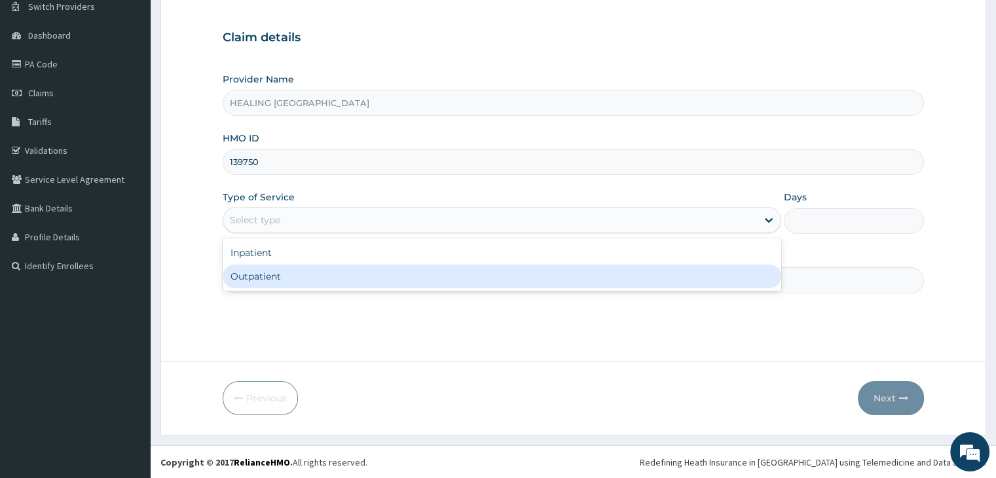
click at [438, 272] on div "Outpatient" at bounding box center [502, 277] width 559 height 24
type input "1"
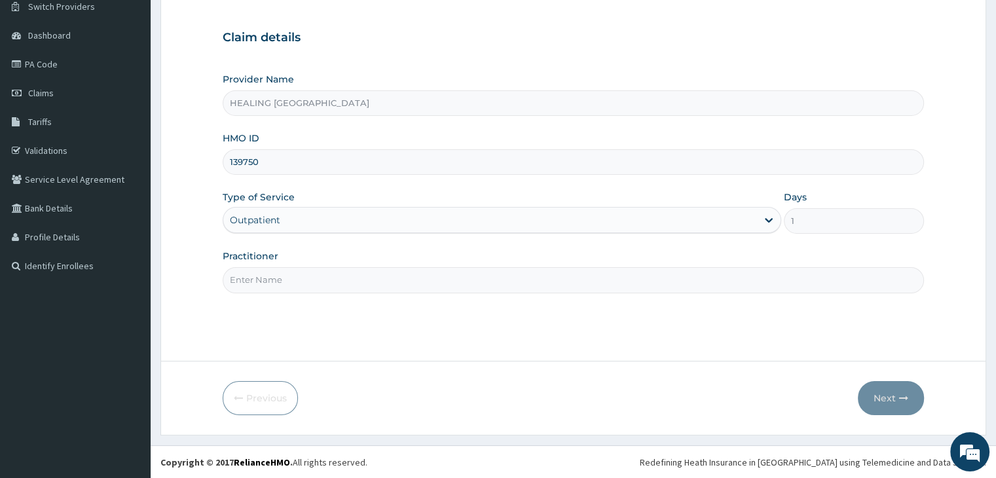
click at [487, 282] on input "Practitioner" at bounding box center [573, 280] width 701 height 26
type input "[PERSON_NAME]"
click at [889, 396] on button "Next" at bounding box center [891, 398] width 66 height 34
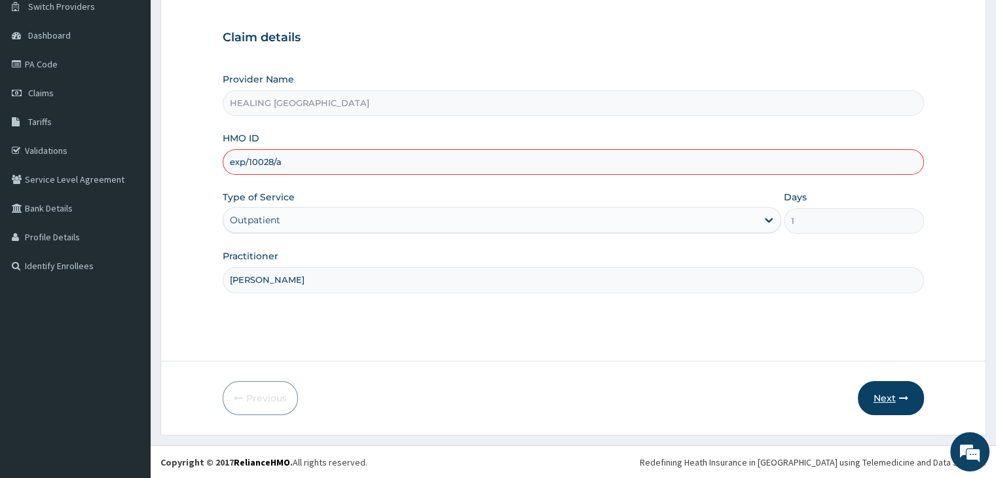
type input "exp/10028/a"
click at [886, 399] on button "Next" at bounding box center [891, 398] width 66 height 34
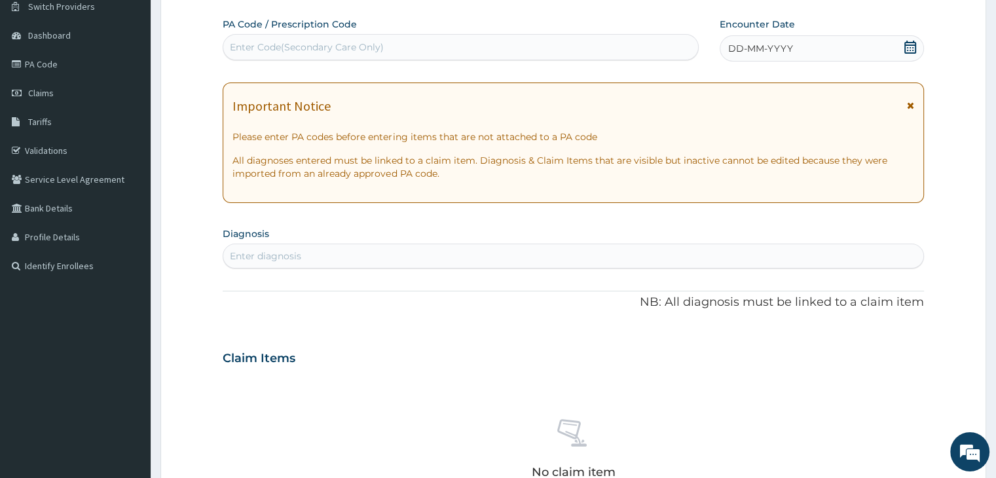
click at [912, 45] on icon at bounding box center [910, 47] width 12 height 13
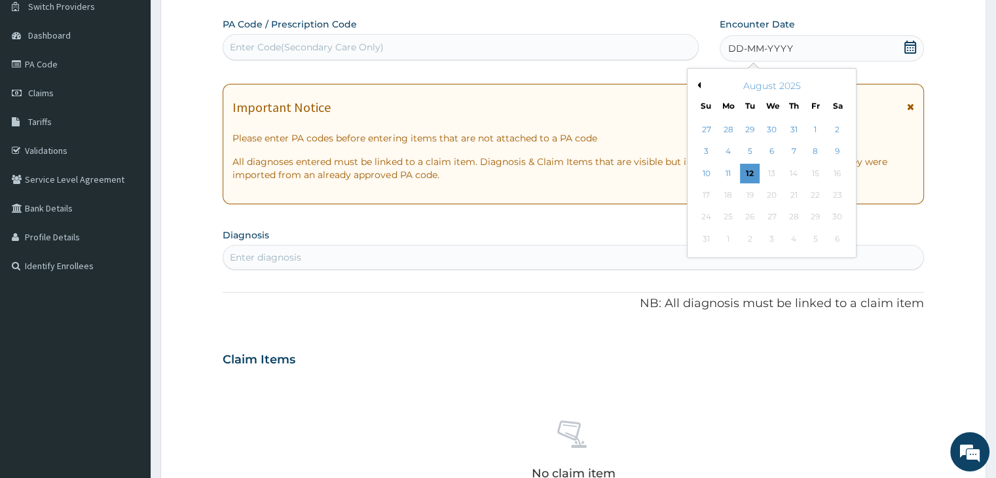
click at [697, 84] on button "Previous Month" at bounding box center [697, 85] width 7 height 7
click at [728, 151] on div "7" at bounding box center [728, 152] width 20 height 20
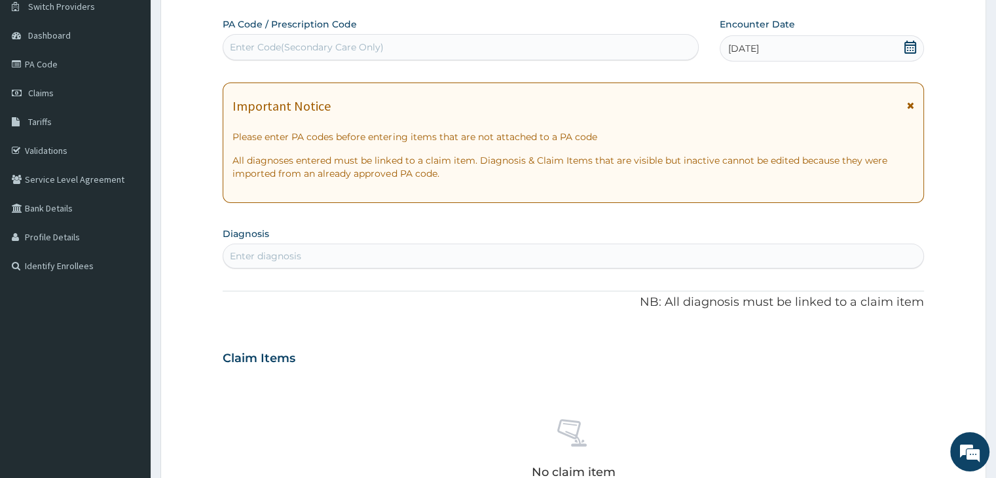
click at [906, 46] on icon at bounding box center [910, 47] width 13 height 13
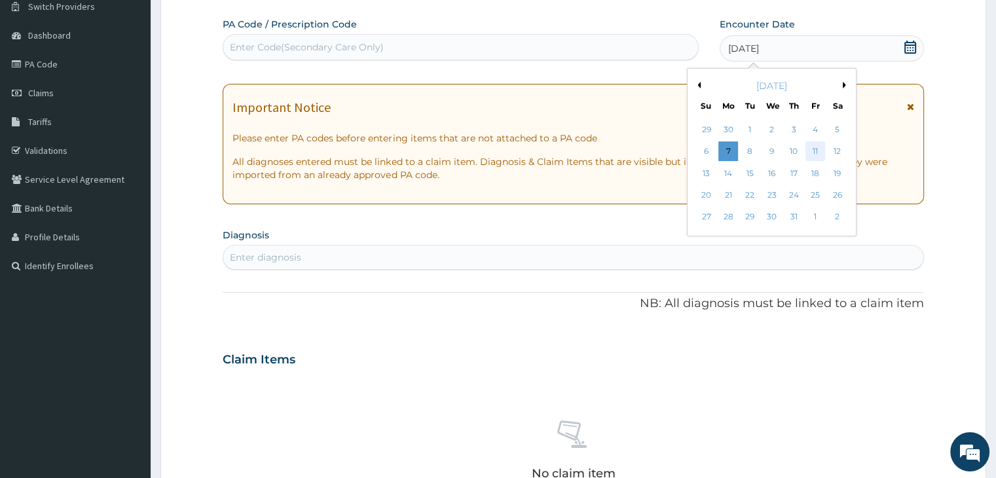
click at [815, 147] on div "11" at bounding box center [815, 152] width 20 height 20
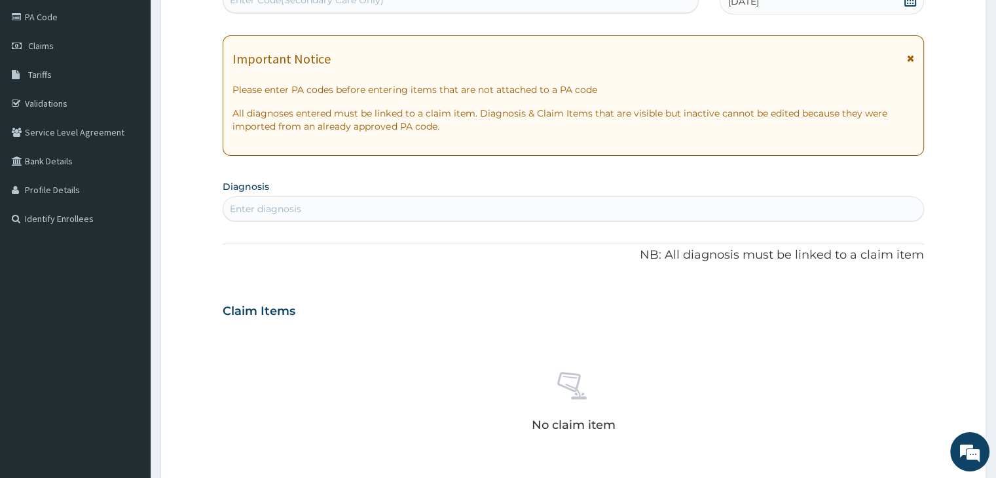
scroll to position [173, 0]
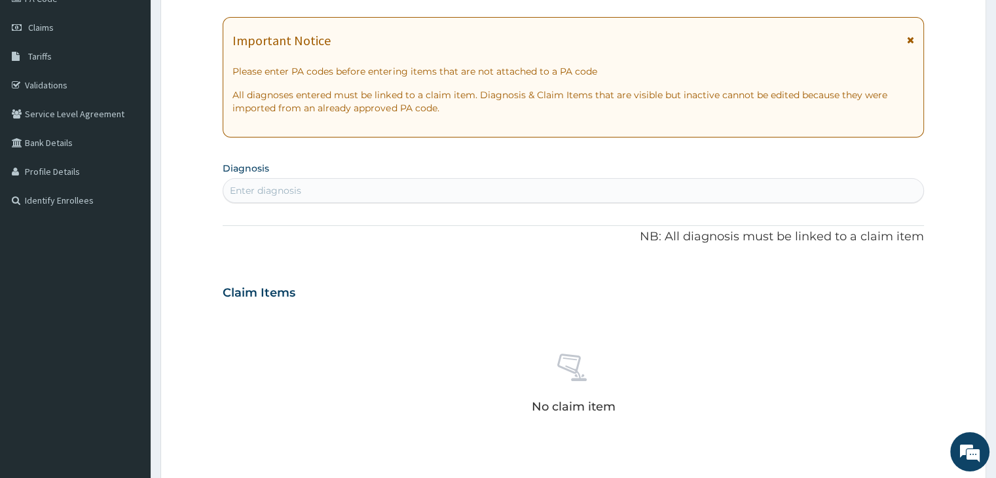
click at [523, 199] on div "Enter diagnosis" at bounding box center [572, 190] width 699 height 21
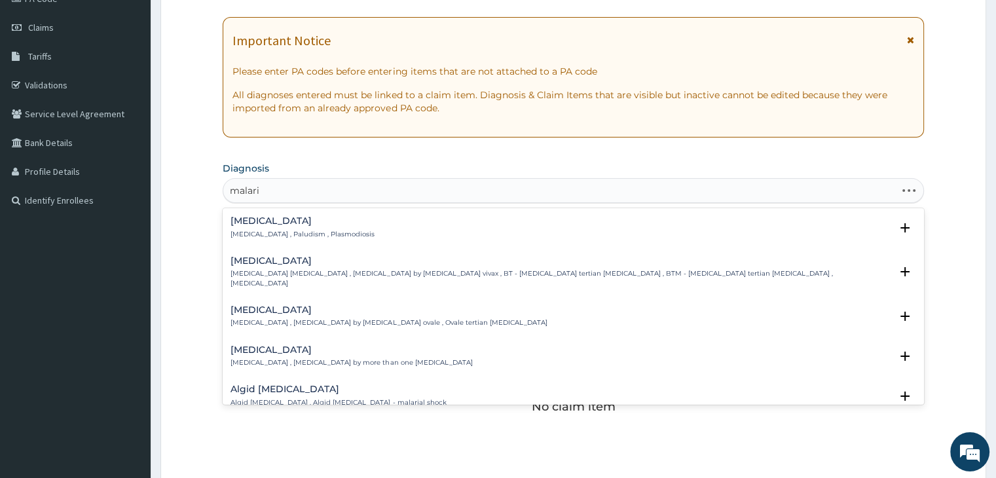
type input "malaria"
click at [289, 226] on div "Malaria Malaria , Paludism , Plasmodiosis" at bounding box center [302, 227] width 144 height 23
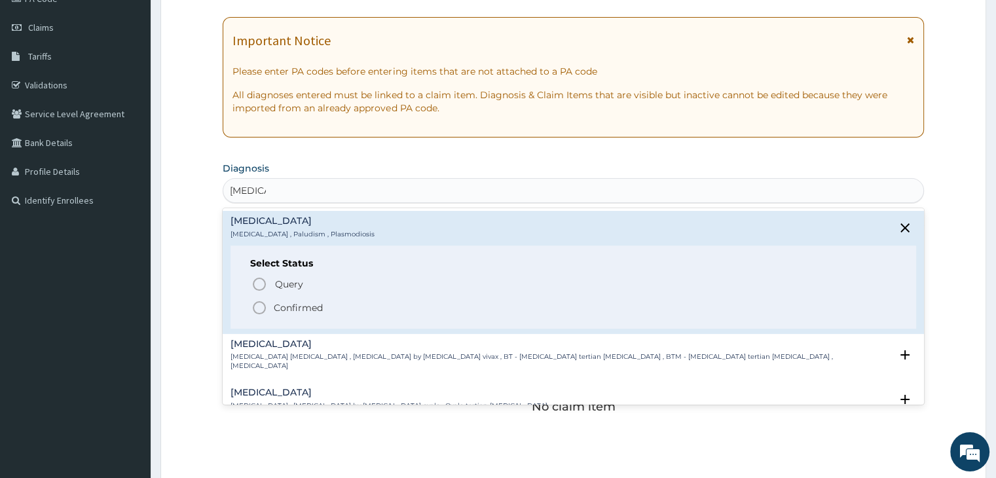
click at [259, 307] on icon "status option filled" at bounding box center [259, 308] width 16 height 16
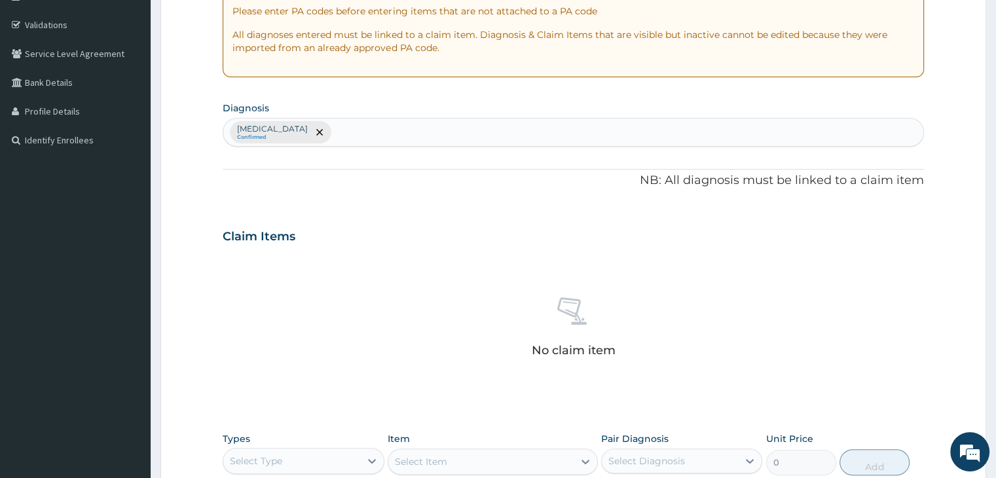
scroll to position [465, 0]
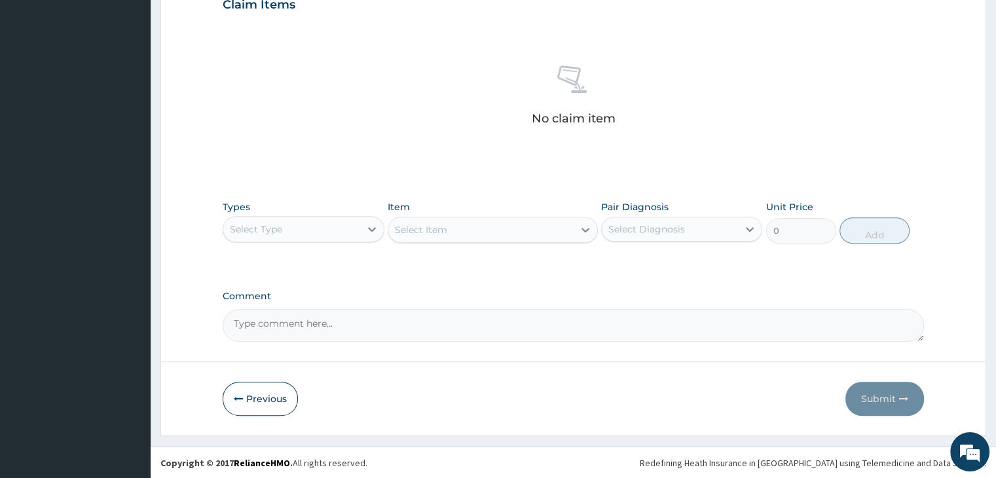
click at [327, 232] on div "Select Type" at bounding box center [291, 229] width 136 height 21
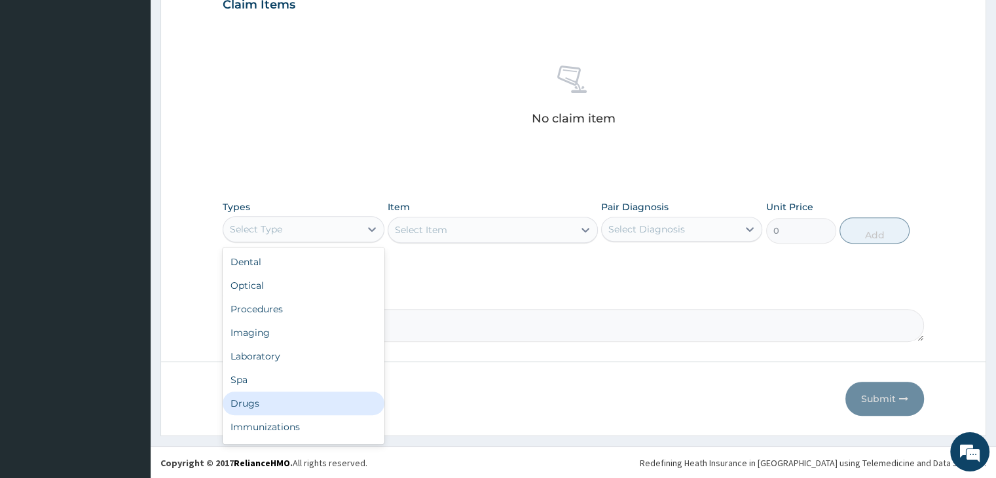
click at [284, 401] on div "Drugs" at bounding box center [303, 404] width 161 height 24
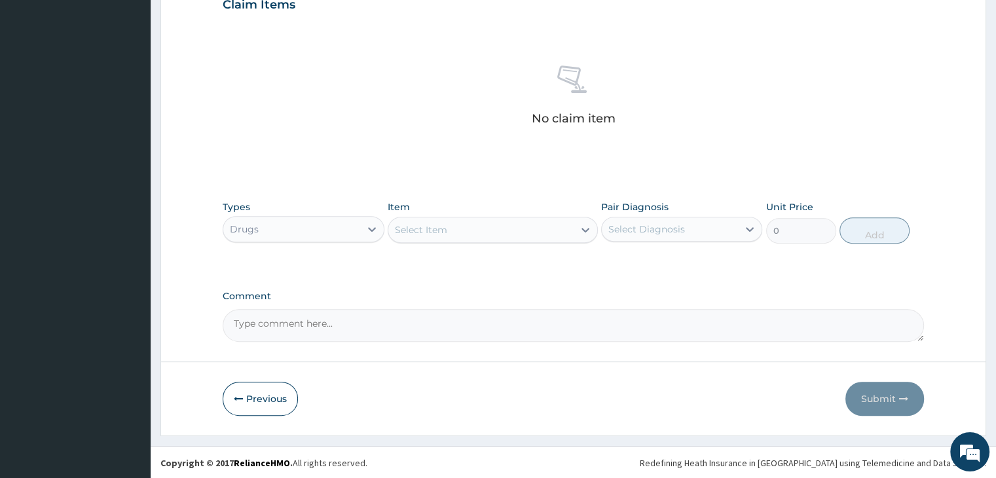
click at [506, 236] on div "Select Item" at bounding box center [480, 229] width 185 height 21
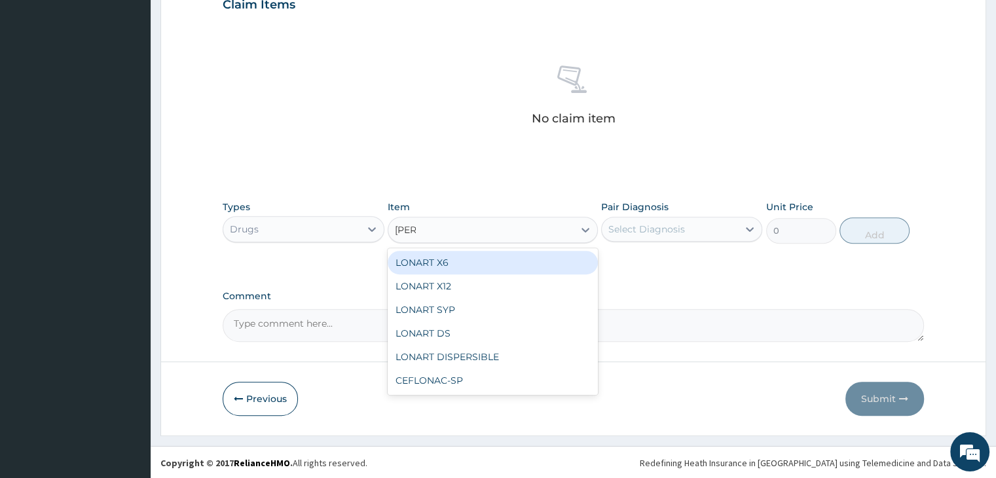
type input "lonar"
click at [501, 257] on div "LONART X6" at bounding box center [493, 263] width 210 height 24
type input "506"
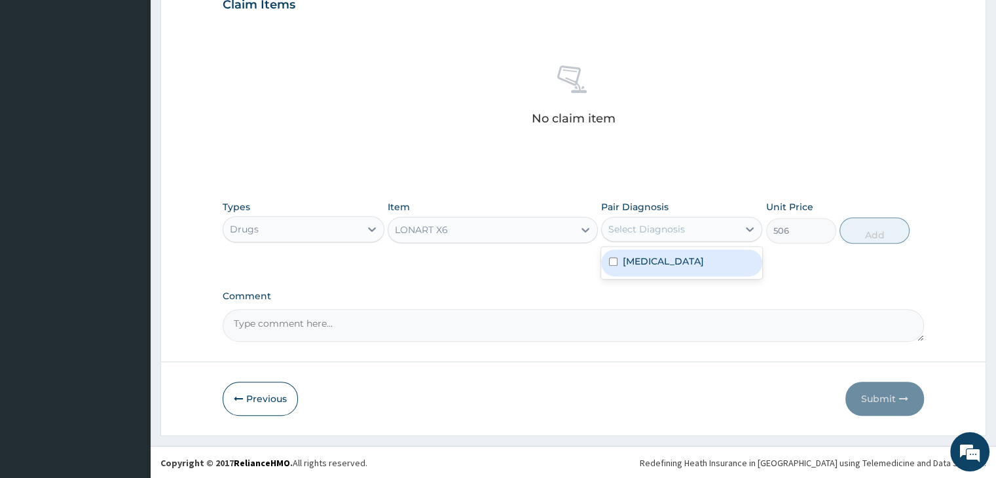
click at [701, 226] on div "Select Diagnosis" at bounding box center [670, 229] width 136 height 21
click at [671, 261] on div "Malaria" at bounding box center [681, 262] width 161 height 27
checkbox input "true"
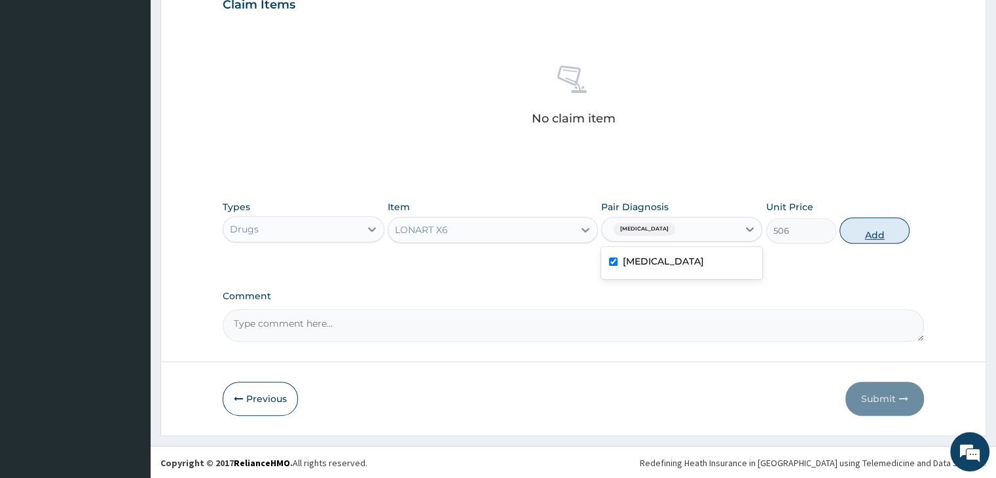
click at [878, 218] on button "Add" at bounding box center [874, 230] width 70 height 26
type input "0"
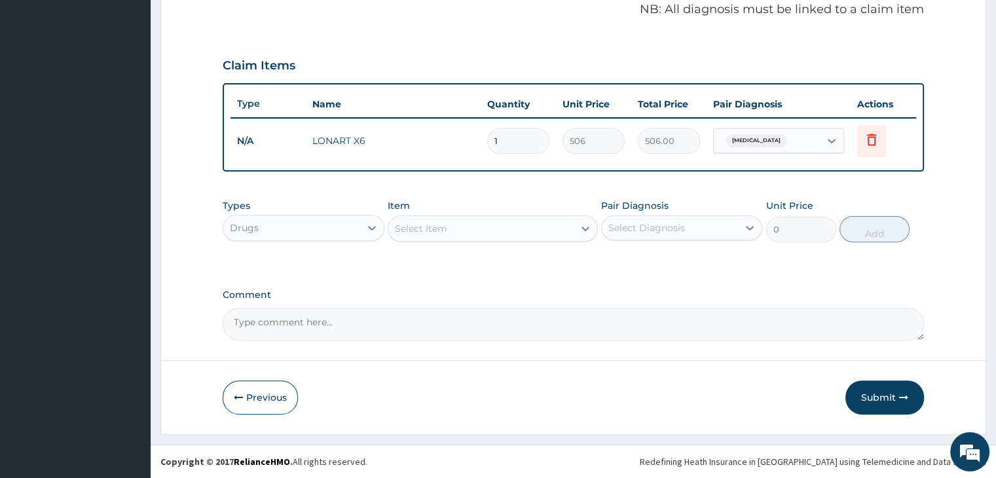
scroll to position [402, 0]
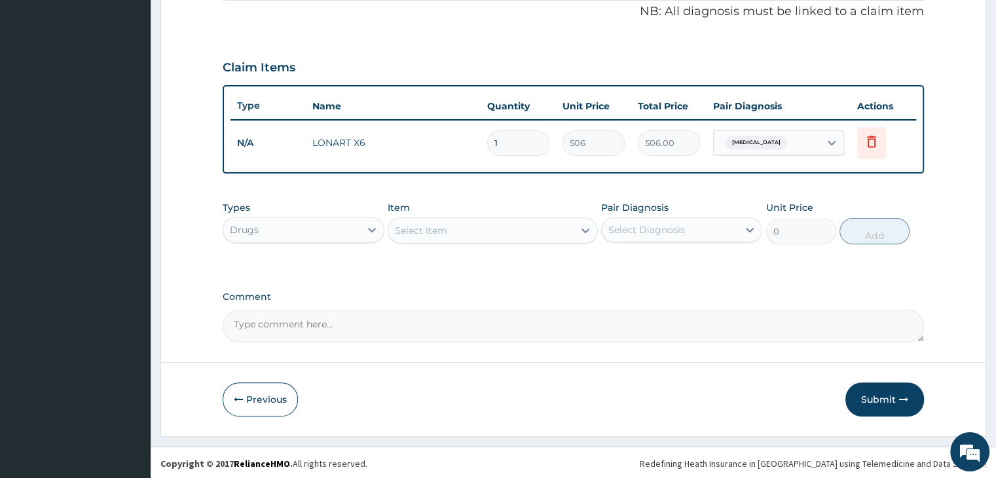
click at [464, 231] on div "Select Item" at bounding box center [480, 230] width 185 height 21
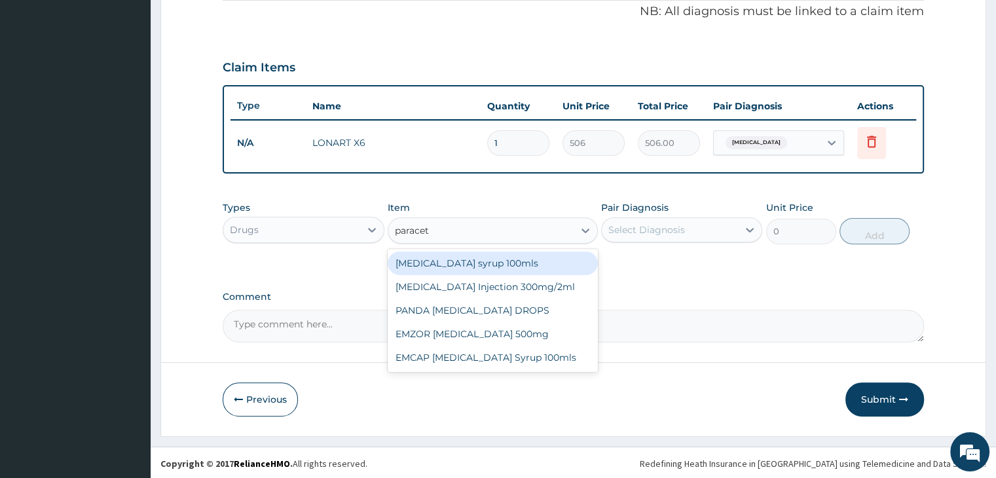
type input "paraceta"
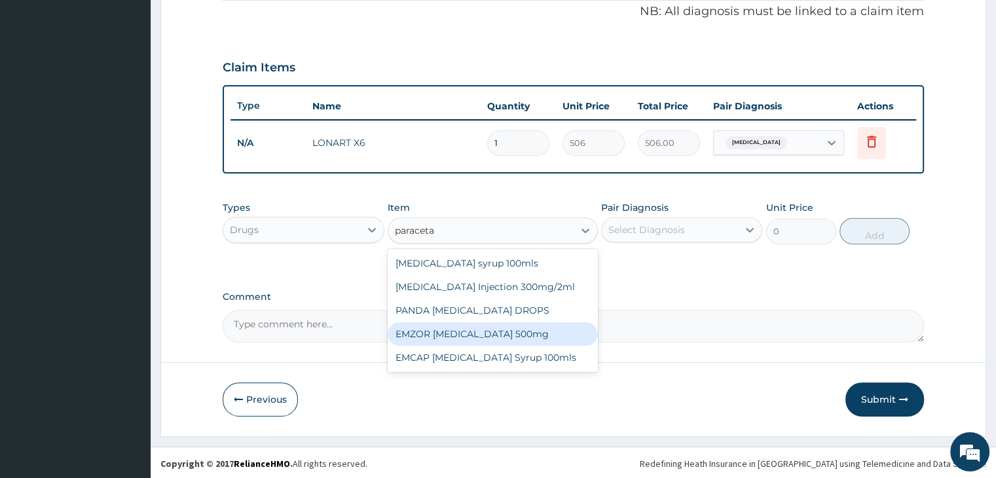
click at [464, 327] on div "EMZOR PARACETAMOL 500mg" at bounding box center [493, 334] width 210 height 24
type input "25.3"
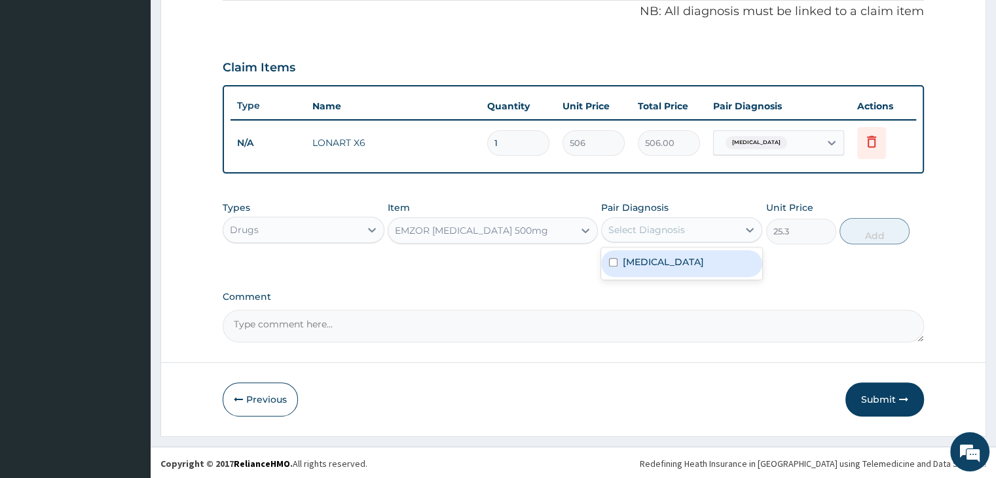
click at [693, 219] on div "Select Diagnosis" at bounding box center [670, 229] width 136 height 21
click at [681, 264] on div "Malaria" at bounding box center [681, 263] width 161 height 27
checkbox input "true"
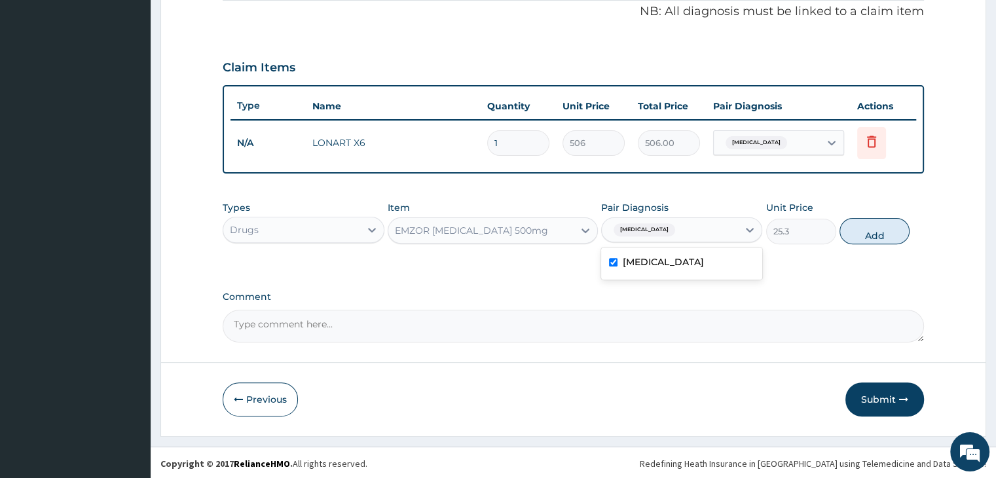
drag, startPoint x: 869, startPoint y: 230, endPoint x: 836, endPoint y: 229, distance: 33.4
click at [869, 229] on button "Add" at bounding box center [874, 231] width 70 height 26
type input "0"
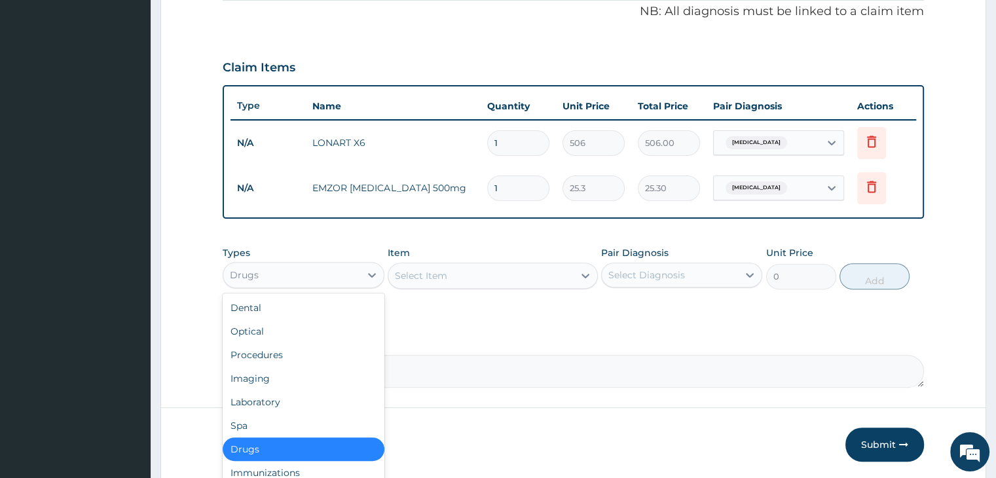
click at [327, 272] on div "Drugs" at bounding box center [291, 275] width 136 height 21
click at [285, 396] on div "Laboratory" at bounding box center [303, 402] width 161 height 24
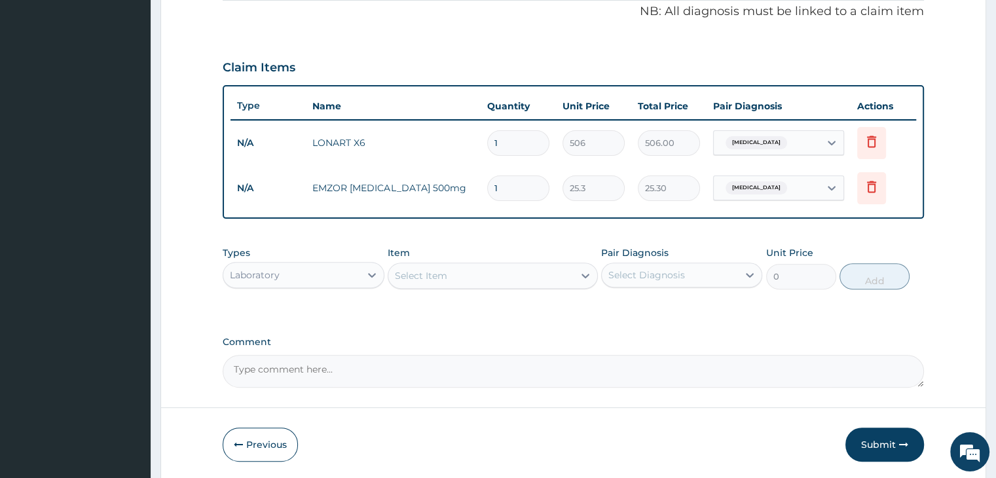
click at [507, 270] on div "Select Item" at bounding box center [480, 275] width 185 height 21
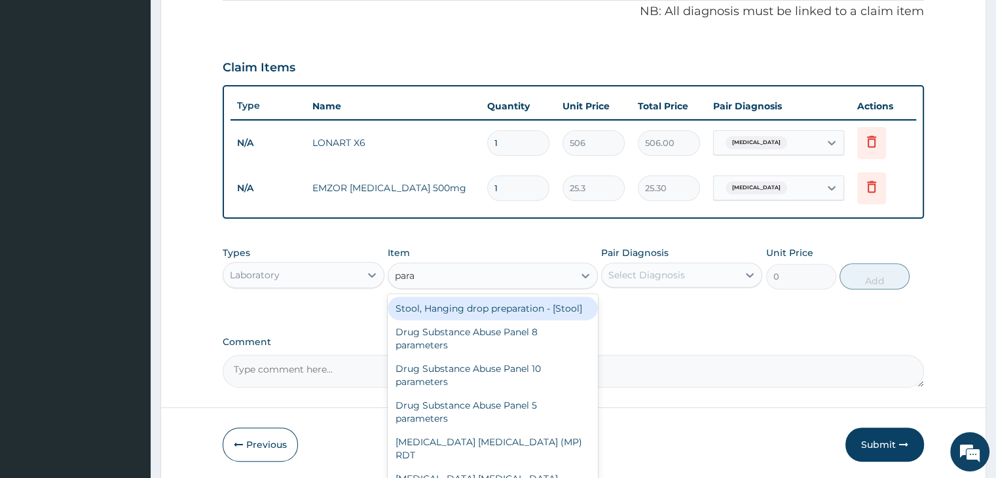
type input "paras"
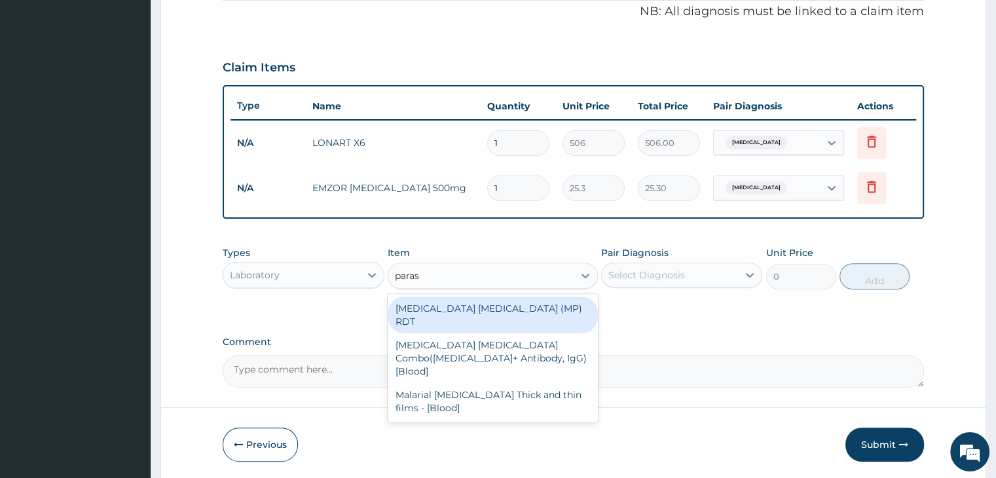
click at [481, 308] on div "MALARIA PARASITE (MP) RDT" at bounding box center [493, 315] width 210 height 37
type input "1725"
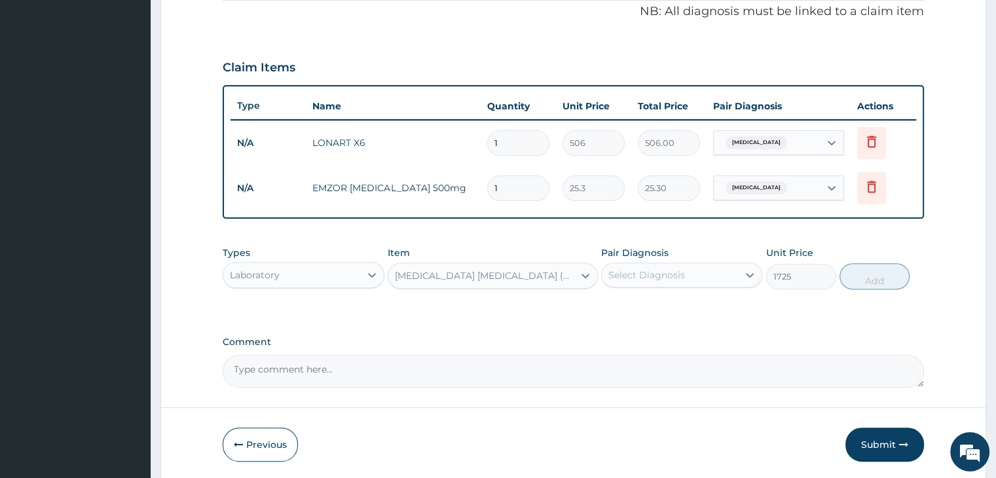
click at [696, 274] on div "Select Diagnosis" at bounding box center [670, 275] width 136 height 21
click at [676, 312] on div "Malaria" at bounding box center [681, 308] width 161 height 27
checkbox input "true"
click at [875, 273] on button "Add" at bounding box center [874, 276] width 70 height 26
type input "0"
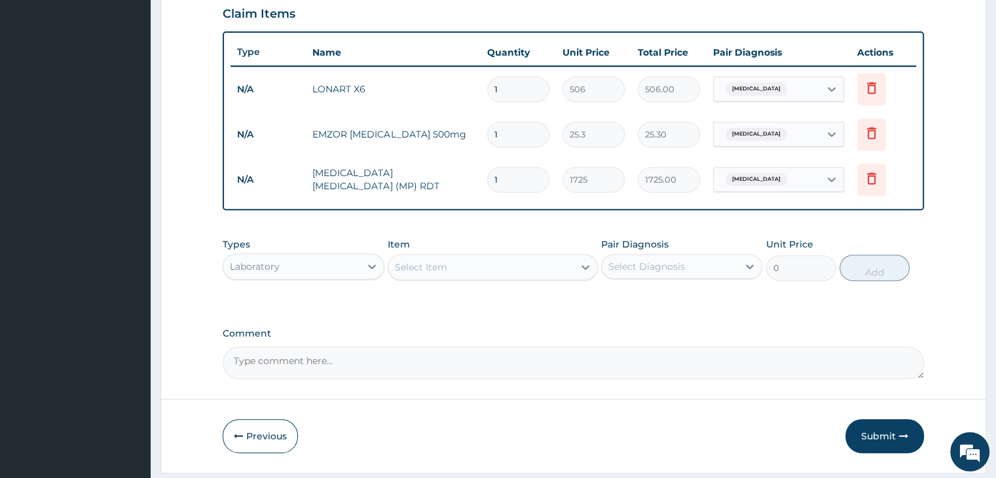
scroll to position [492, 0]
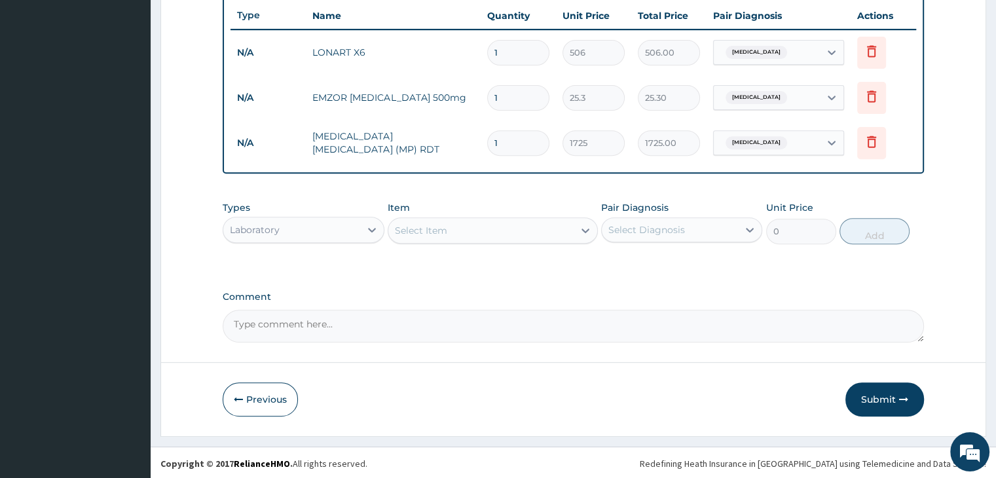
click at [319, 225] on div "Laboratory" at bounding box center [291, 229] width 136 height 21
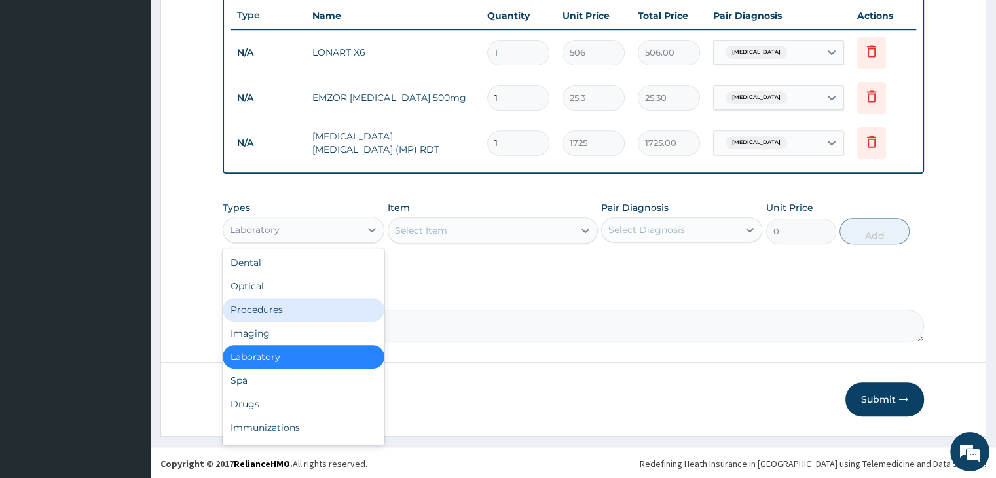
click at [274, 312] on div "Procedures" at bounding box center [303, 310] width 161 height 24
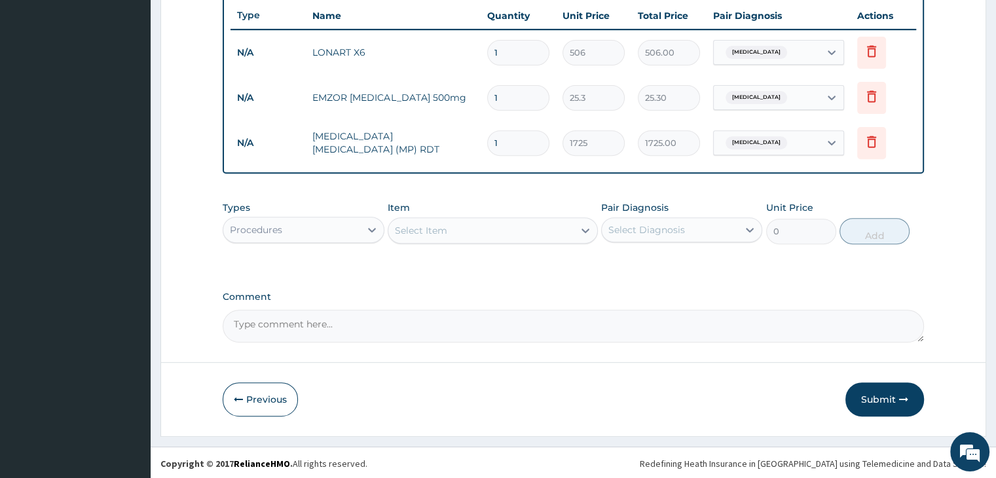
click at [485, 226] on div "Select Item" at bounding box center [480, 230] width 185 height 21
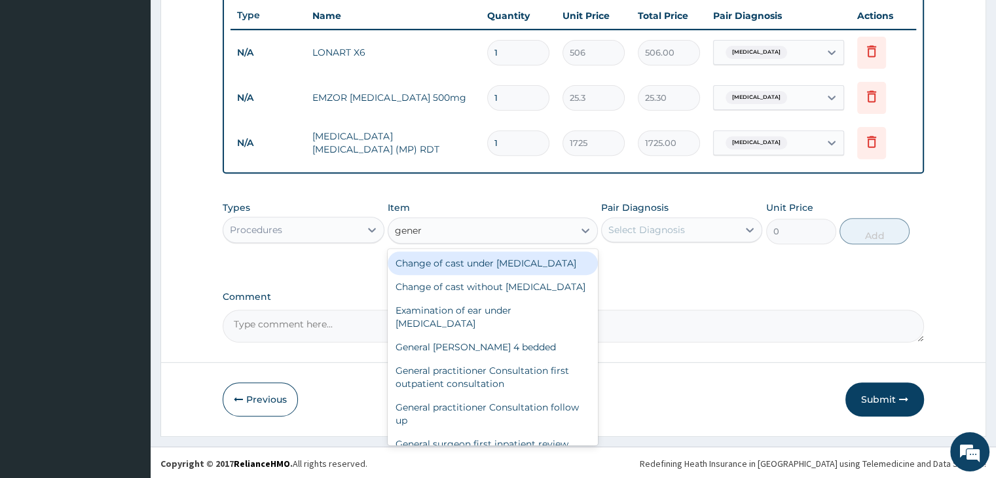
type input "genera"
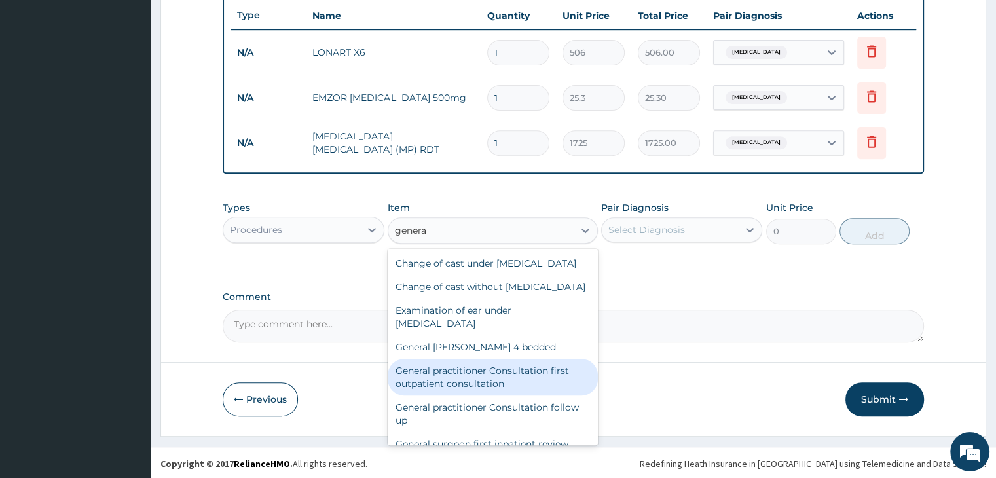
click at [473, 396] on div "General practitioner Consultation first outpatient consultation" at bounding box center [493, 377] width 210 height 37
type input "3795"
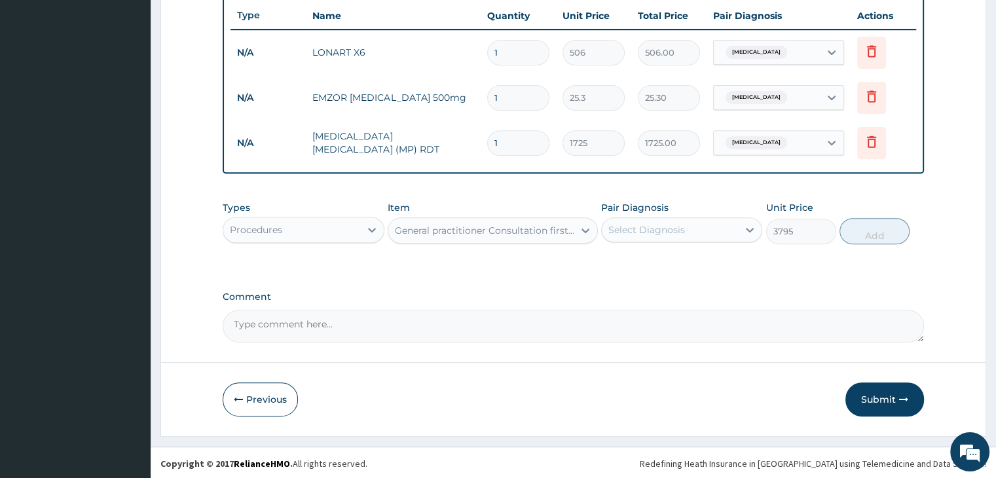
click at [684, 229] on div "Select Diagnosis" at bounding box center [670, 229] width 136 height 21
click at [675, 268] on div "Malaria" at bounding box center [681, 263] width 161 height 27
checkbox input "true"
click at [873, 231] on button "Add" at bounding box center [874, 231] width 70 height 26
type input "0"
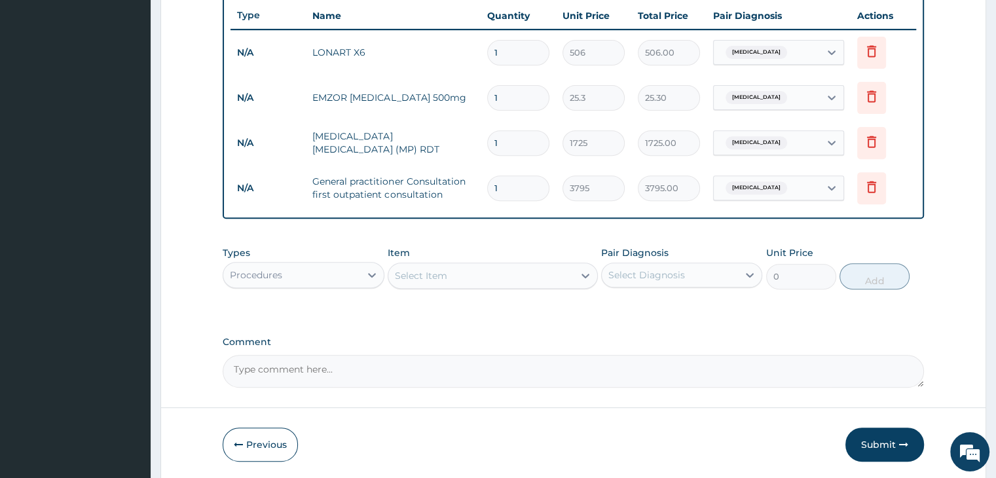
click at [525, 97] on input "1" at bounding box center [518, 98] width 62 height 26
type input "18"
type input "455.40"
type input "18"
click at [525, 50] on input "1" at bounding box center [518, 53] width 62 height 26
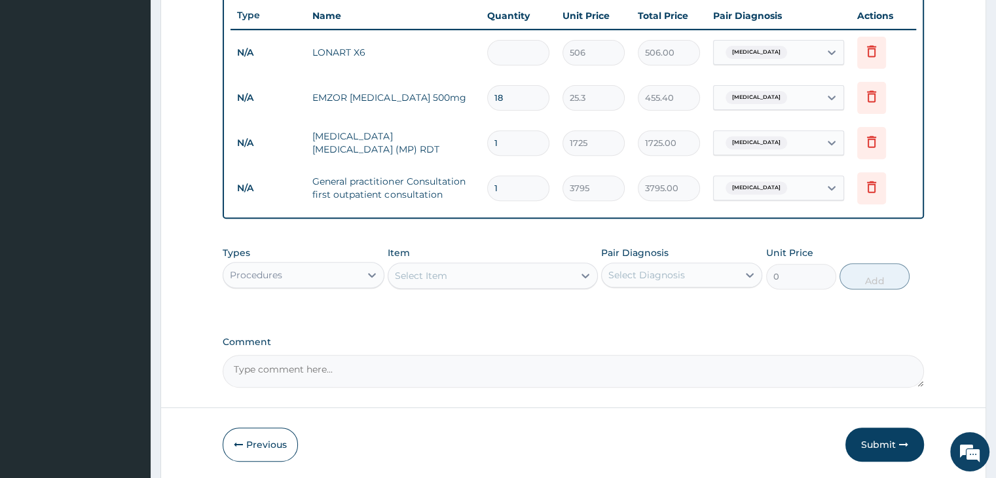
type input "0.00"
type input "6"
type input "3036.00"
type input "6"
click at [506, 231] on div "PA Code / Prescription Code Enter Code(Secondary Care Only) Encounter Date 11-0…" at bounding box center [573, 10] width 701 height 755
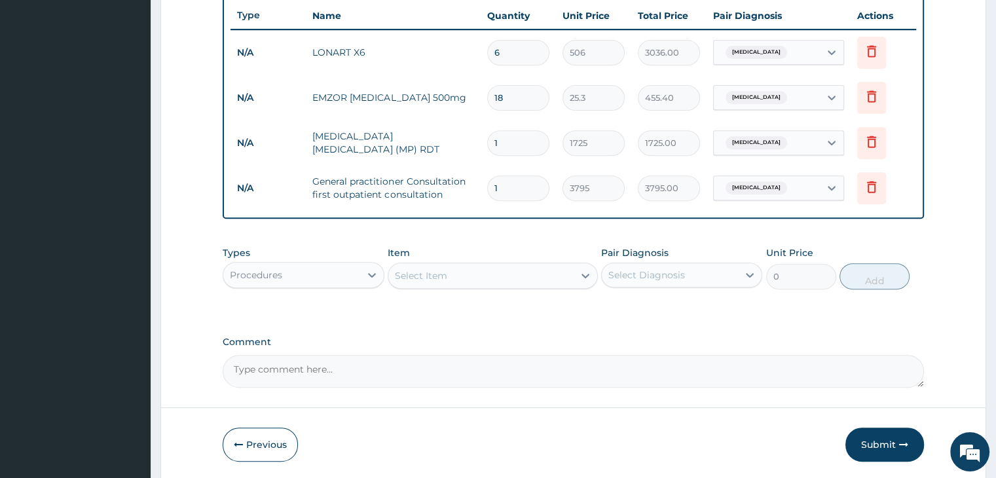
click at [506, 231] on div "PA Code / Prescription Code Enter Code(Secondary Care Only) Encounter Date 11-0…" at bounding box center [573, 10] width 701 height 755
click at [767, 337] on label "Comment" at bounding box center [573, 342] width 701 height 11
click at [767, 355] on textarea "Comment" at bounding box center [573, 371] width 701 height 33
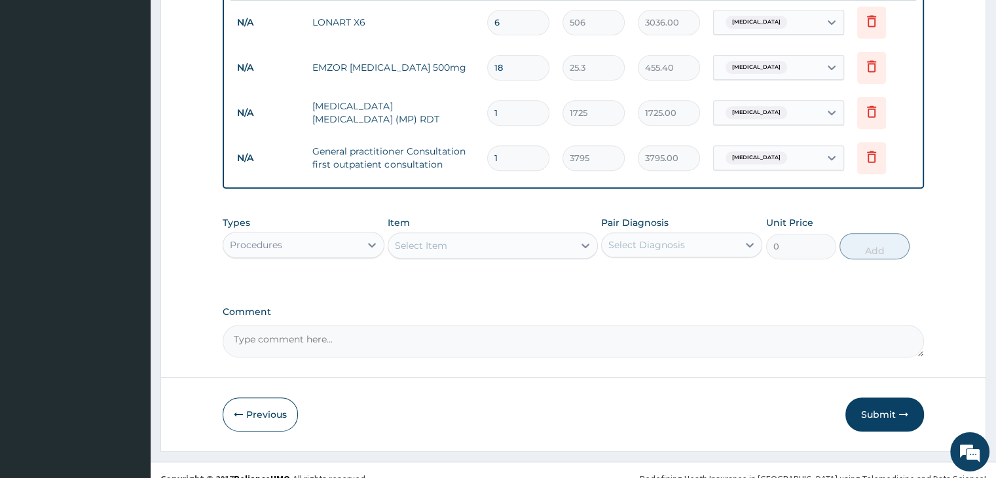
scroll to position [537, 0]
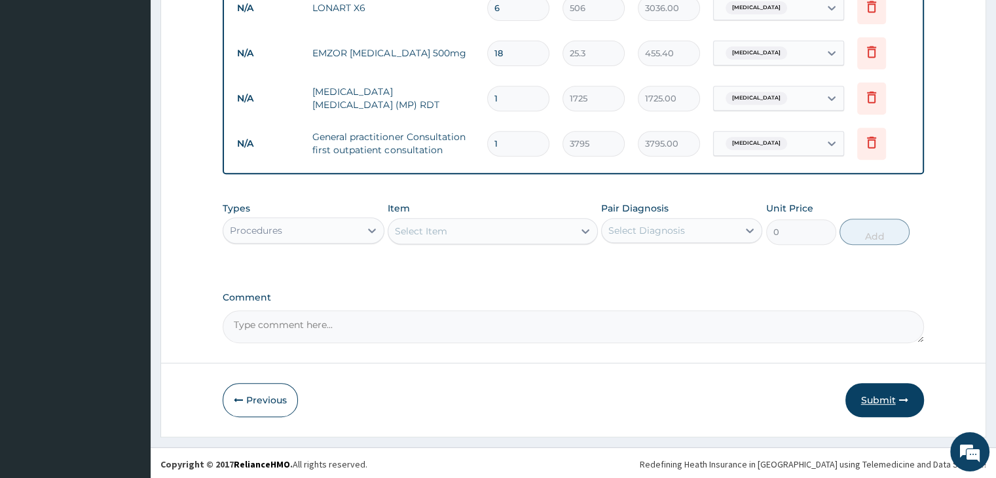
click at [882, 397] on button "Submit" at bounding box center [884, 400] width 79 height 34
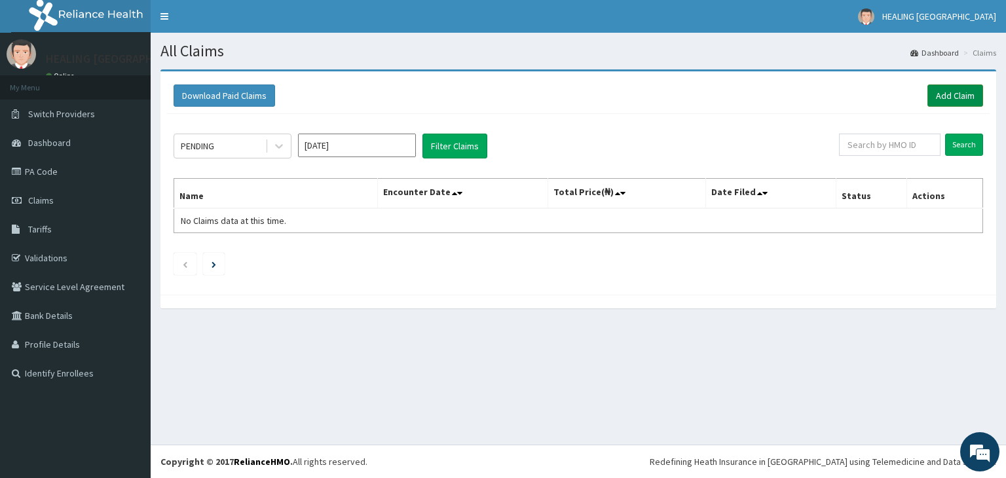
click at [952, 87] on link "Add Claim" at bounding box center [955, 95] width 56 height 22
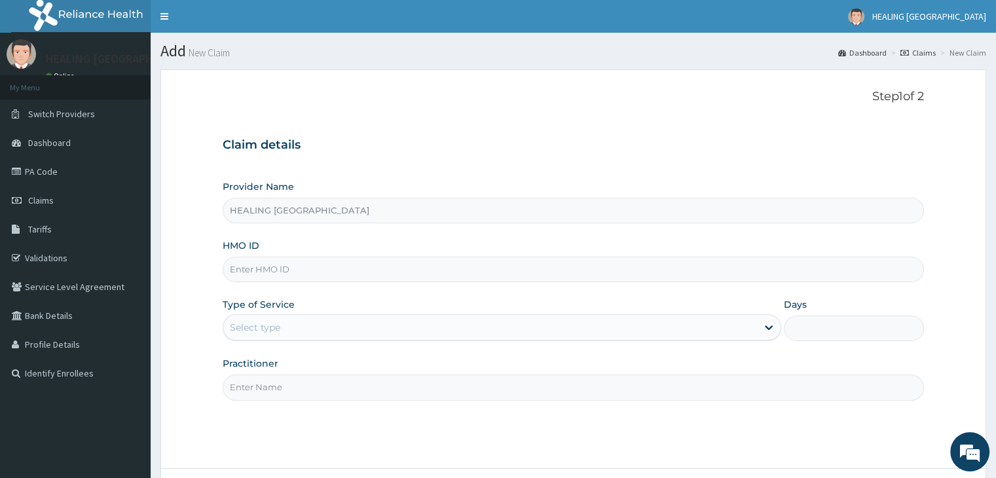
click at [332, 273] on input "HMO ID" at bounding box center [573, 270] width 701 height 26
type input "WPT/10044/B"
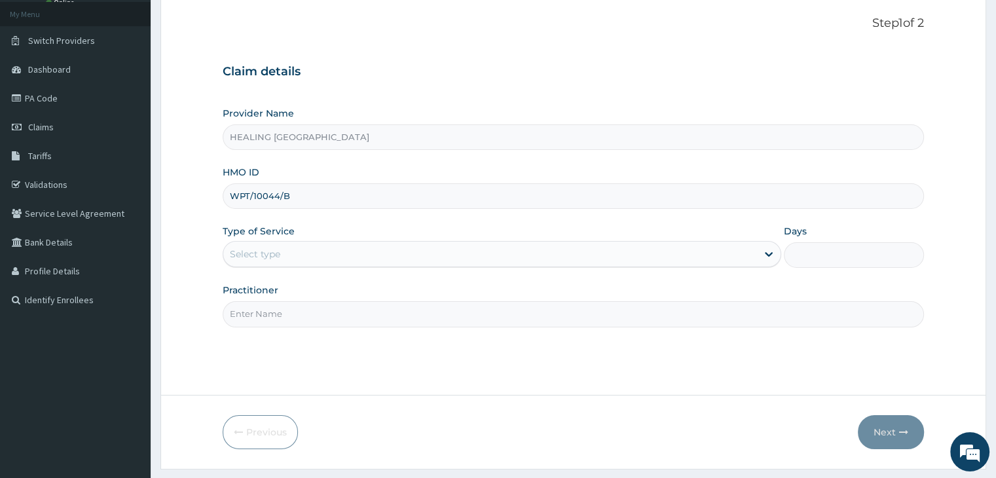
scroll to position [107, 0]
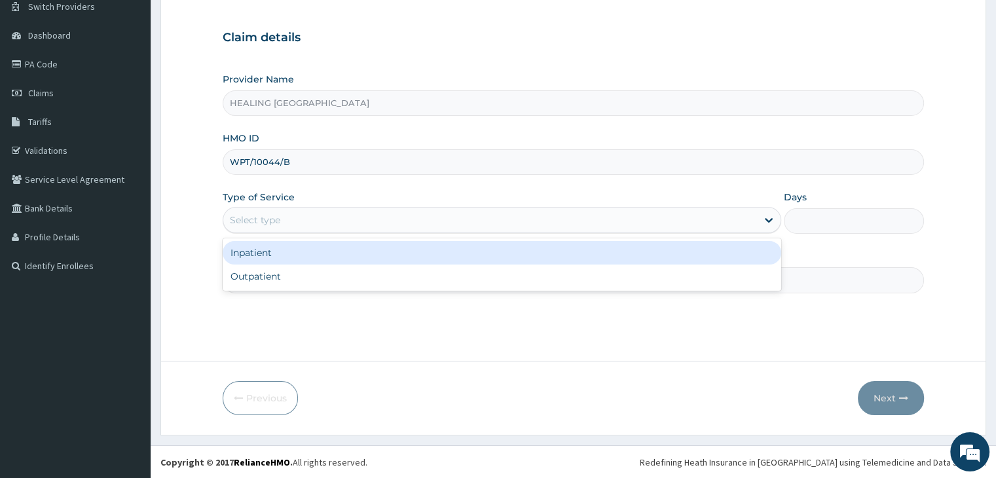
click at [537, 219] on div "Select type" at bounding box center [490, 220] width 534 height 21
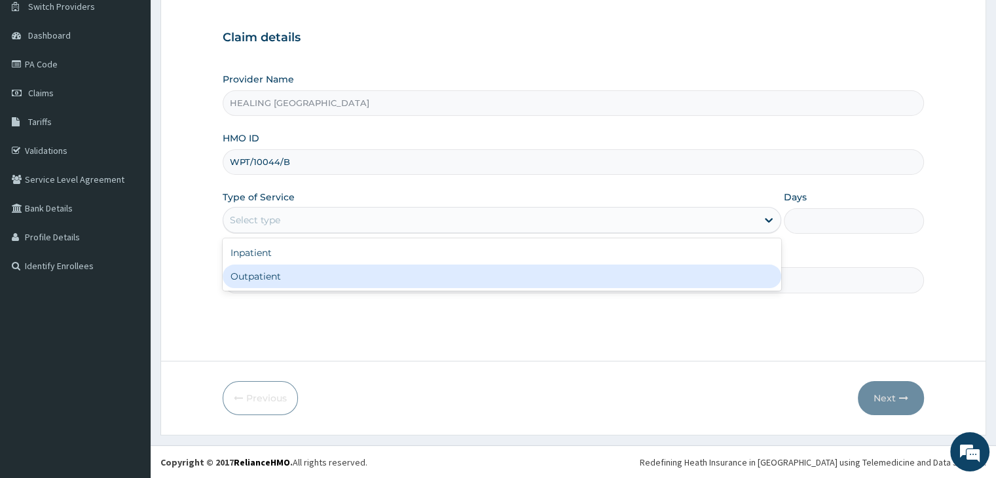
click at [496, 280] on div "Outpatient" at bounding box center [502, 277] width 559 height 24
type input "1"
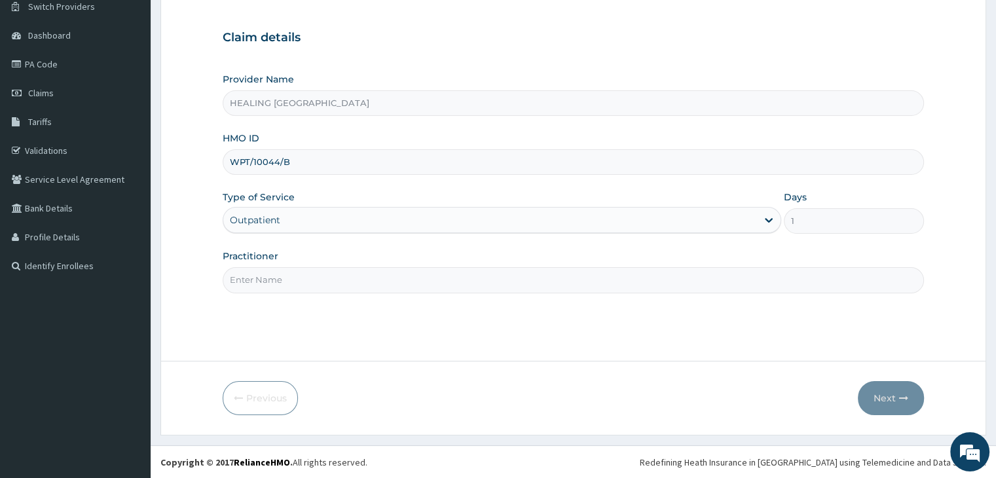
click at [496, 280] on input "Practitioner" at bounding box center [573, 280] width 701 height 26
type input "Dr Ajayi"
click at [889, 399] on button "Next" at bounding box center [891, 398] width 66 height 34
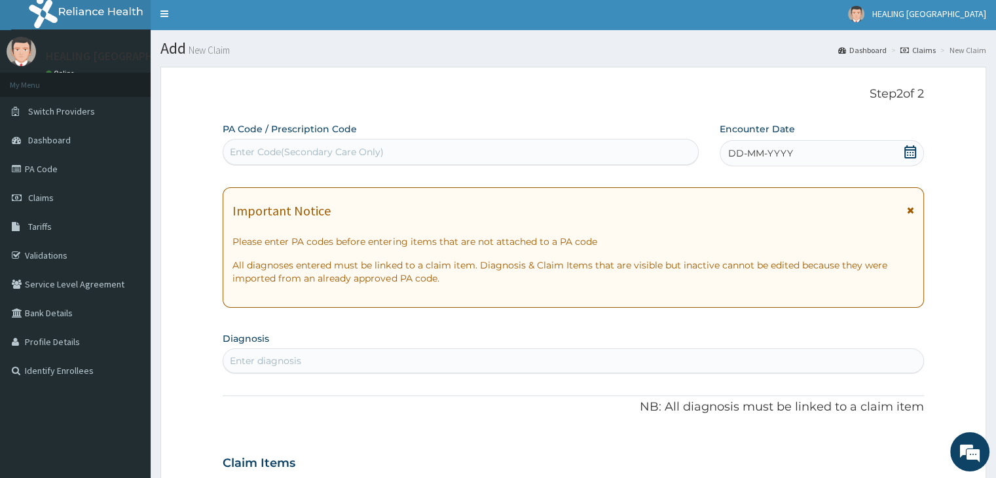
scroll to position [0, 0]
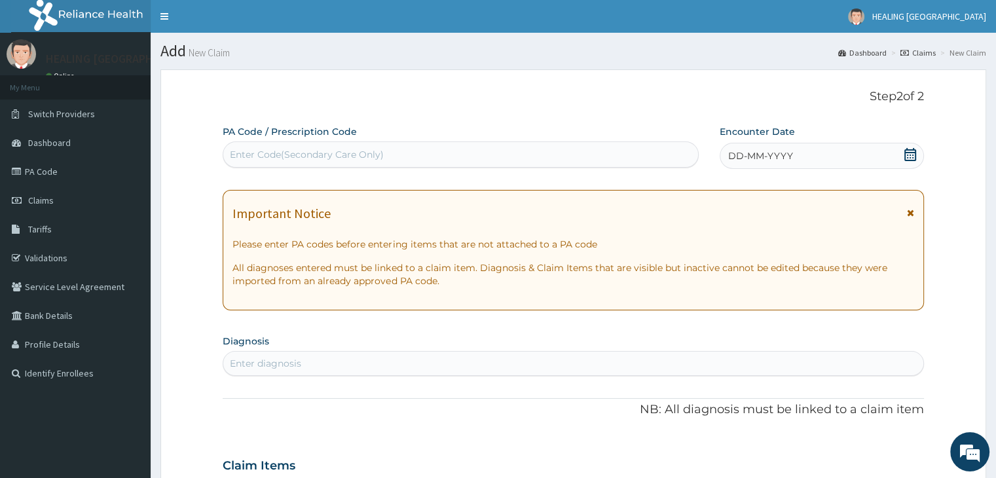
click at [911, 152] on icon at bounding box center [910, 154] width 12 height 13
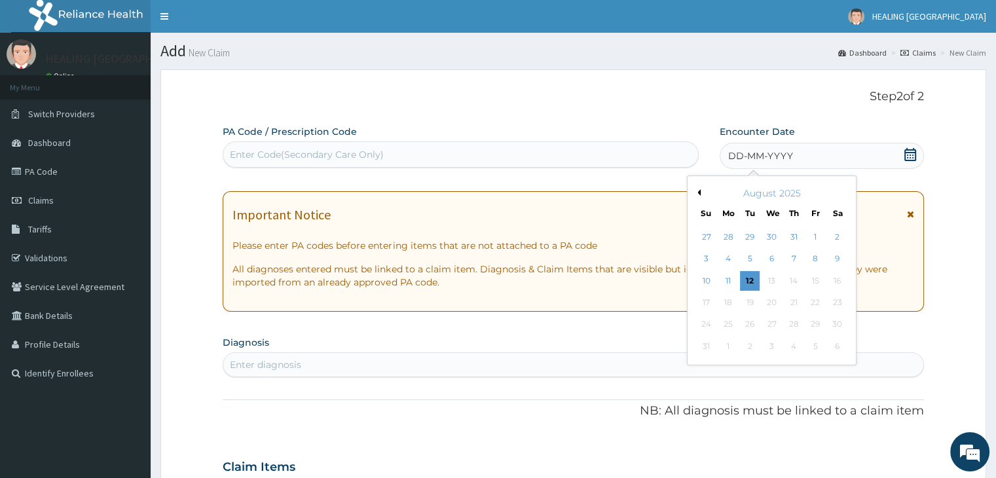
click at [699, 193] on button "Previous Month" at bounding box center [697, 192] width 7 height 7
click at [769, 263] on div "9" at bounding box center [772, 259] width 20 height 20
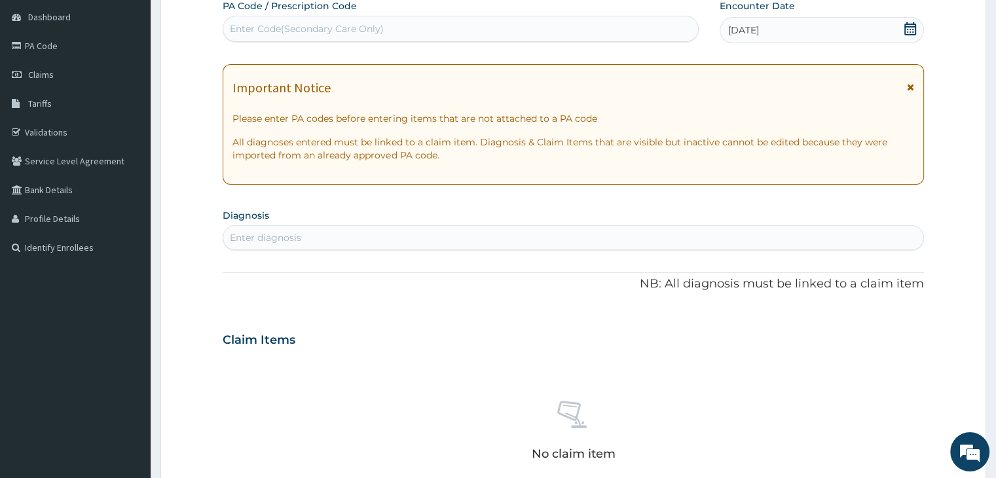
scroll to position [131, 0]
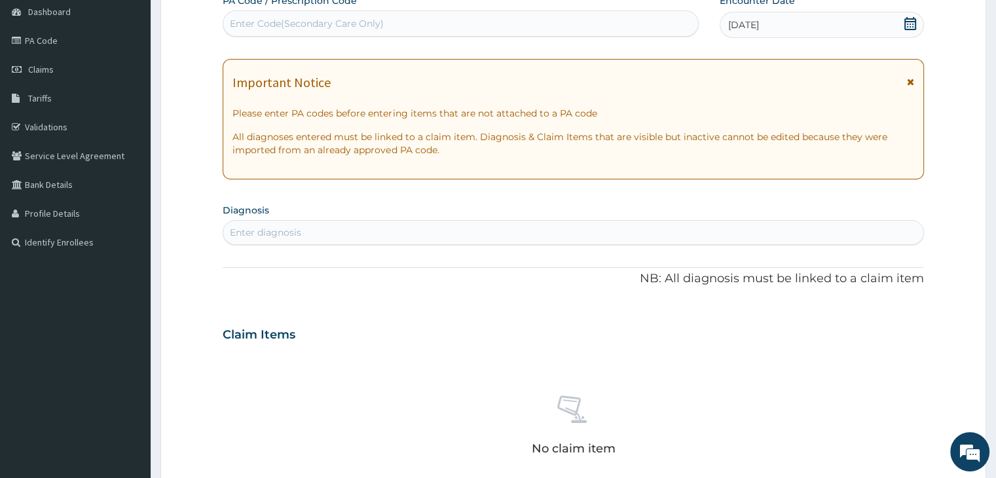
click at [413, 232] on div "Enter diagnosis" at bounding box center [572, 232] width 699 height 21
type input "measles"
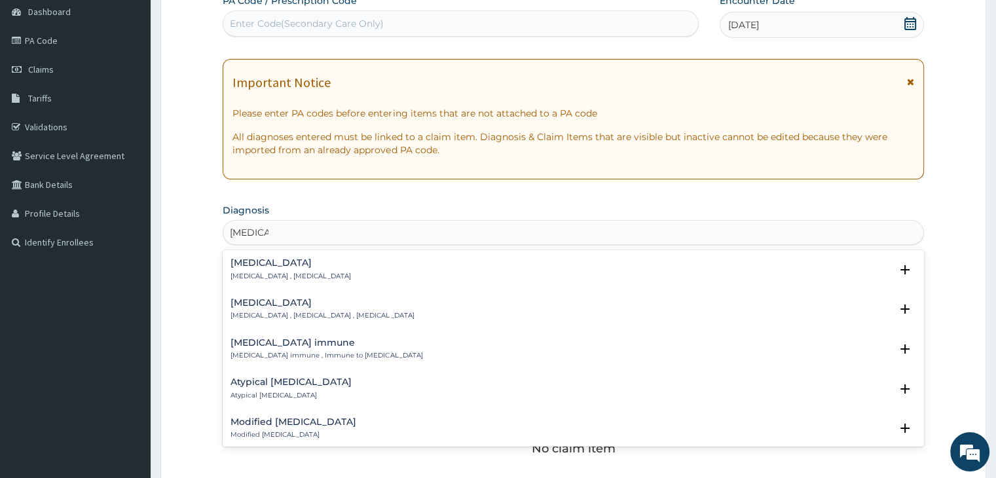
click at [285, 308] on div "Measles Measles , Rubeola , Morbilli" at bounding box center [321, 309] width 183 height 23
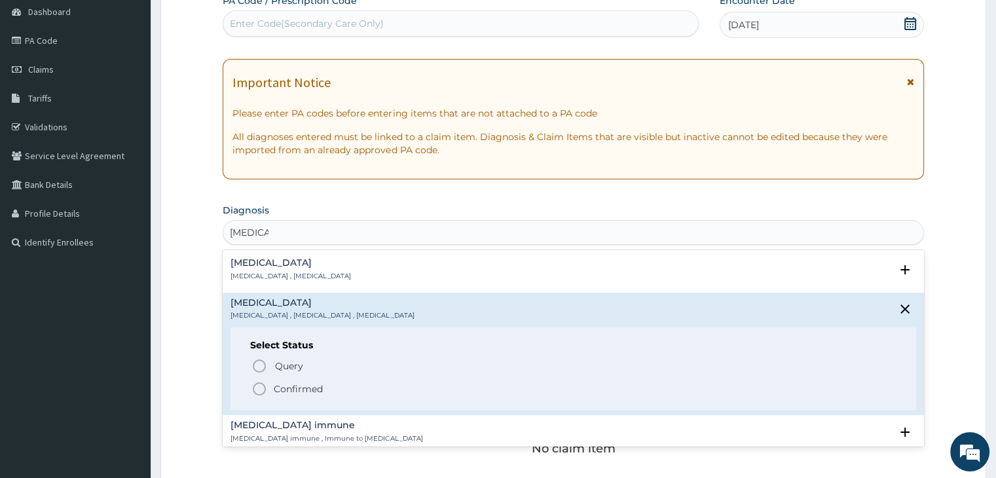
click at [259, 391] on icon "status option filled" at bounding box center [259, 389] width 16 height 16
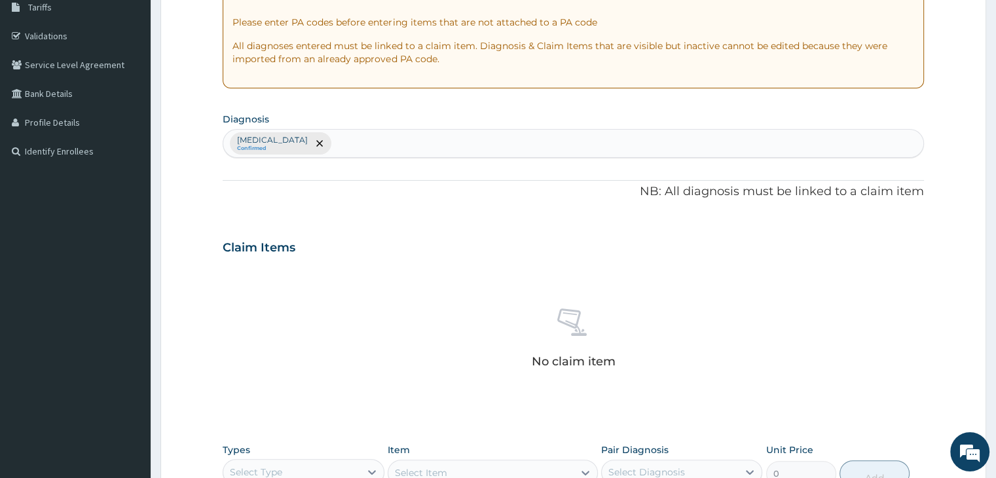
scroll to position [393, 0]
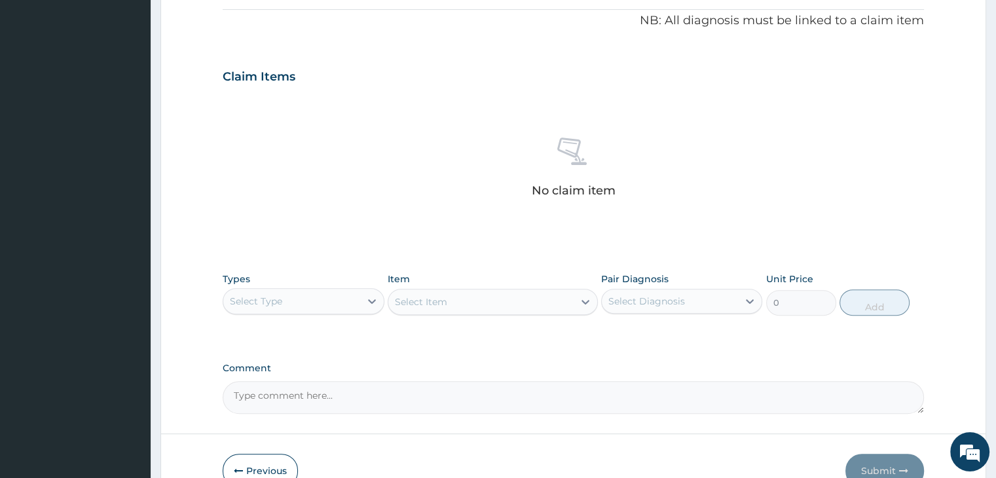
click at [313, 306] on div "Select Type" at bounding box center [291, 301] width 136 height 21
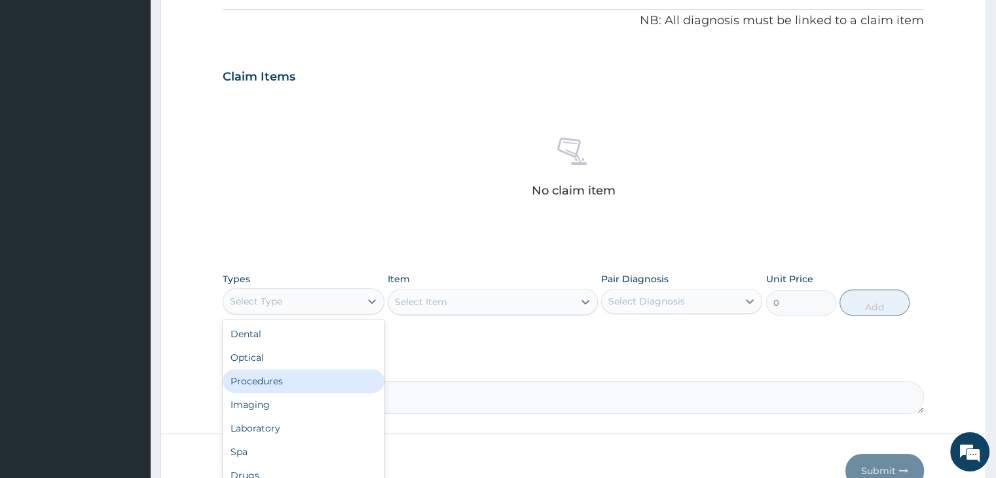
scroll to position [45, 0]
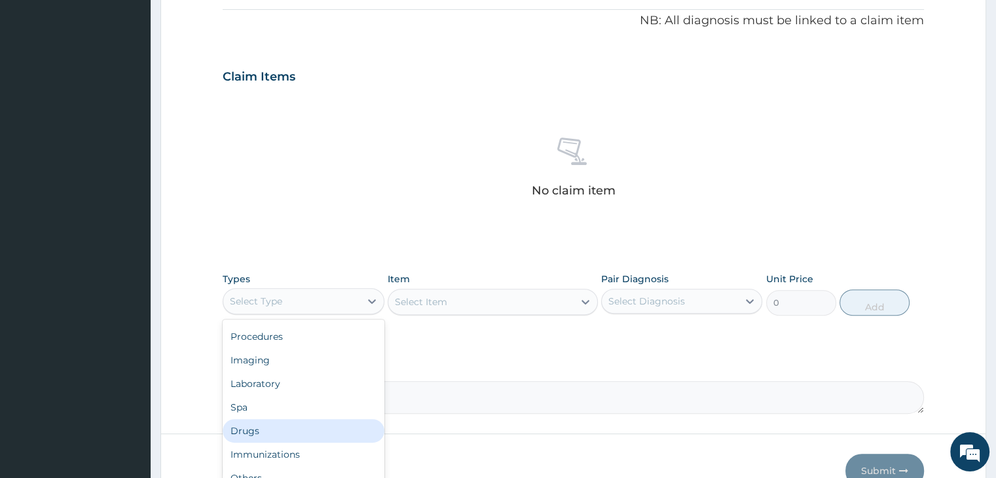
click at [271, 424] on div "Drugs" at bounding box center [303, 431] width 161 height 24
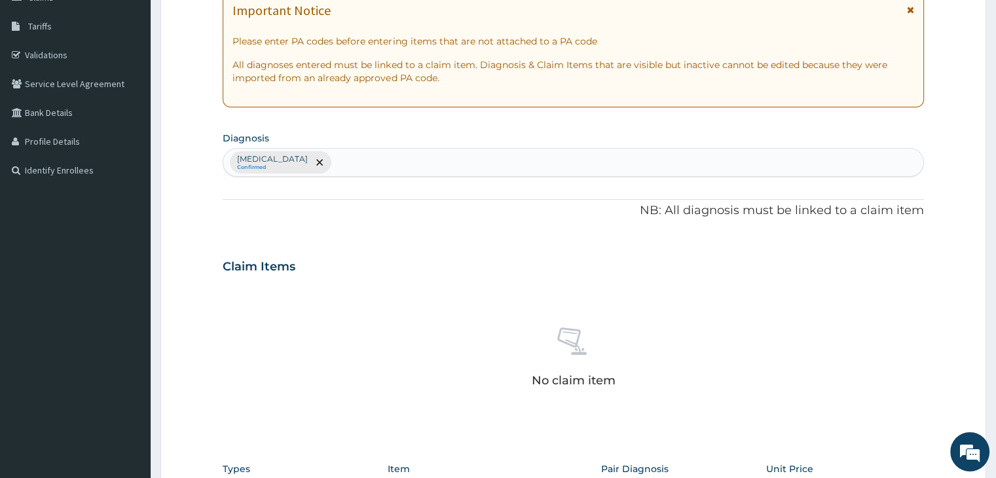
scroll to position [196, 0]
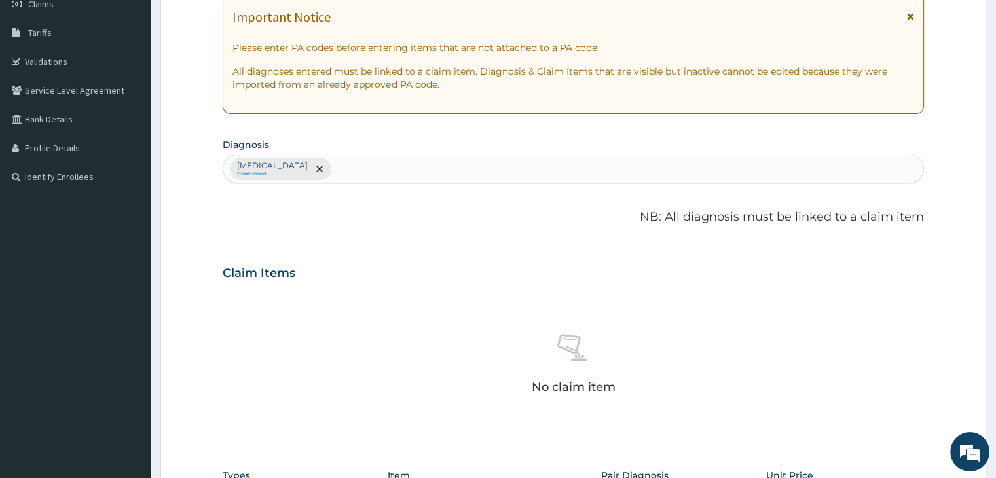
click at [482, 164] on div "Measles Confirmed" at bounding box center [572, 169] width 699 height 28
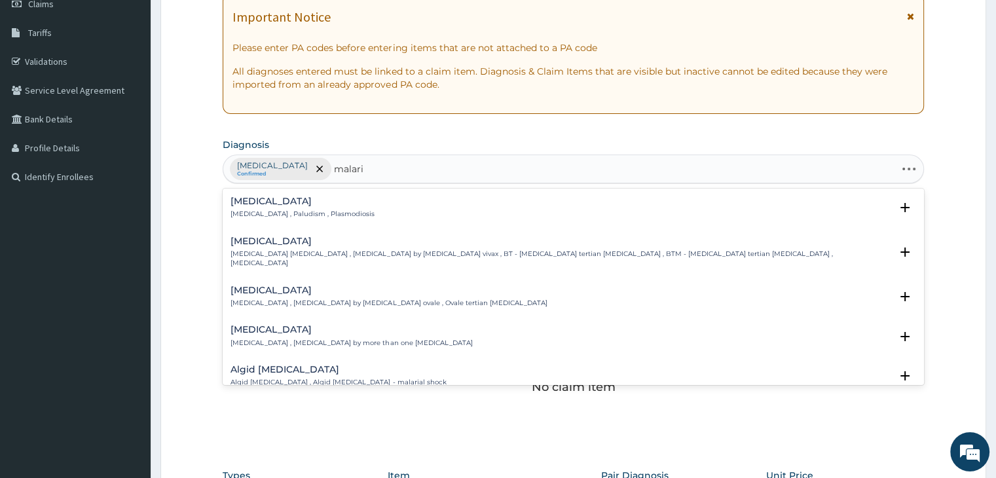
type input "malaria"
click at [283, 210] on p "Malaria , Paludism , Plasmodiosis" at bounding box center [302, 214] width 144 height 9
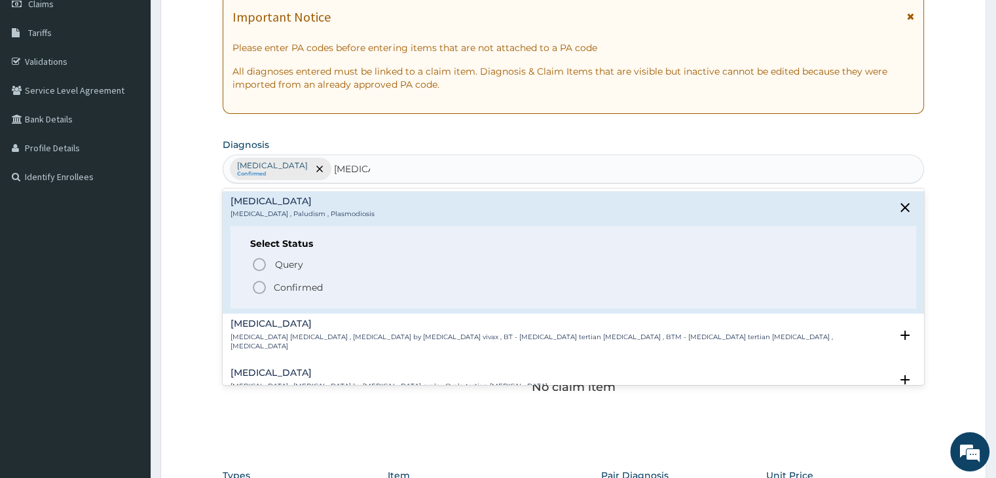
click at [256, 286] on icon "status option filled" at bounding box center [259, 288] width 16 height 16
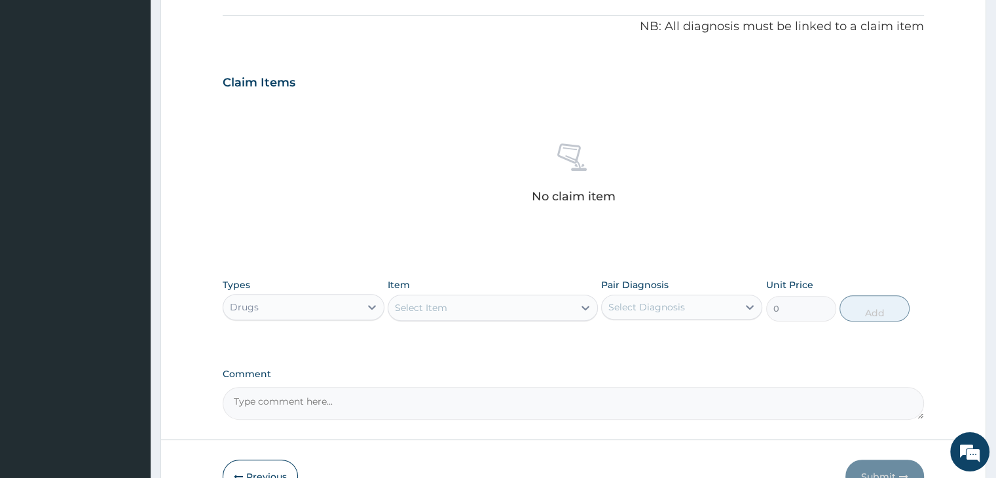
scroll to position [465, 0]
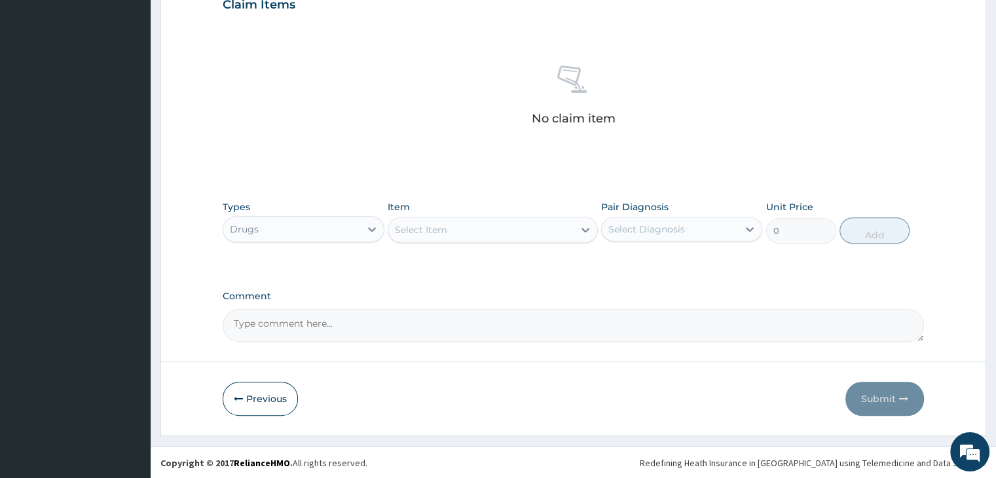
click at [485, 232] on div "Select Item" at bounding box center [480, 229] width 185 height 21
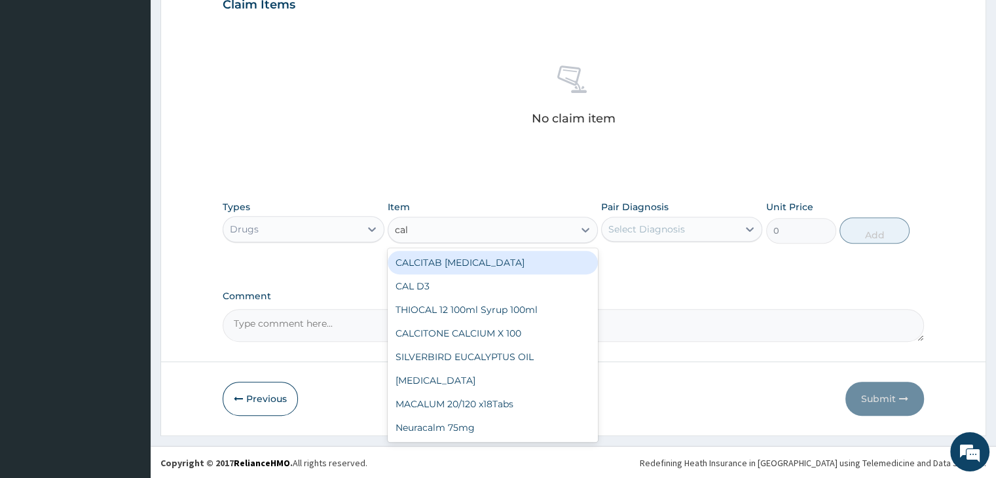
type input "cala"
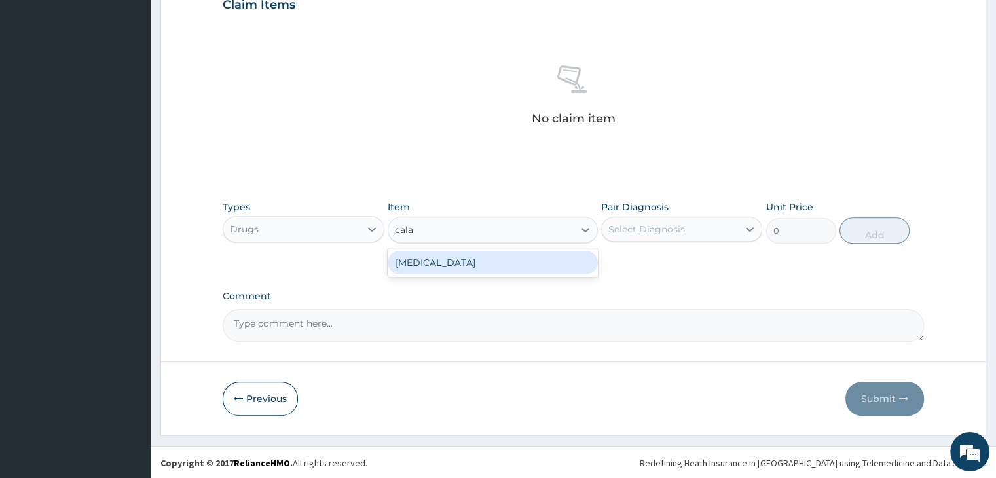
click at [502, 264] on div "CALAMINE LOTION" at bounding box center [493, 263] width 210 height 24
type input "1265"
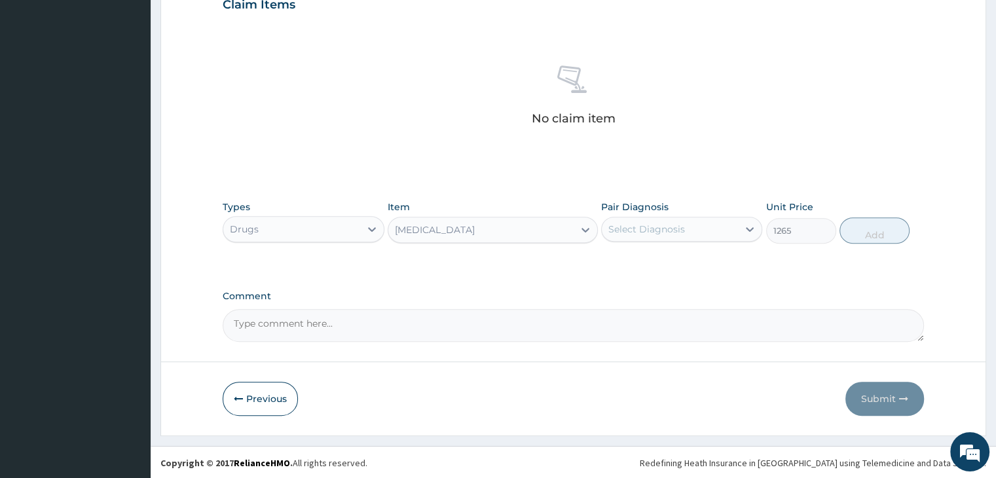
click at [692, 224] on div "Select Diagnosis" at bounding box center [670, 229] width 136 height 21
click at [689, 262] on div "Measles" at bounding box center [681, 262] width 161 height 27
checkbox input "true"
click at [882, 228] on button "Add" at bounding box center [874, 230] width 70 height 26
type input "0"
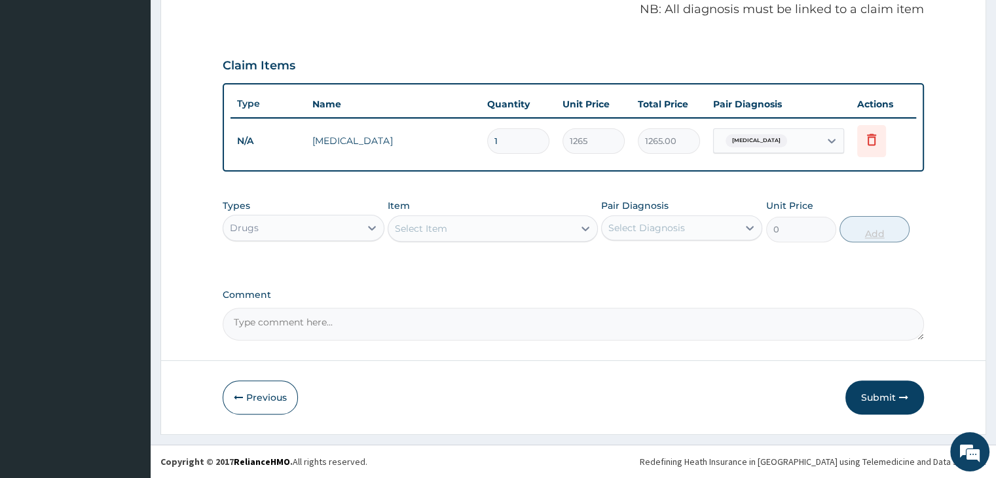
scroll to position [402, 0]
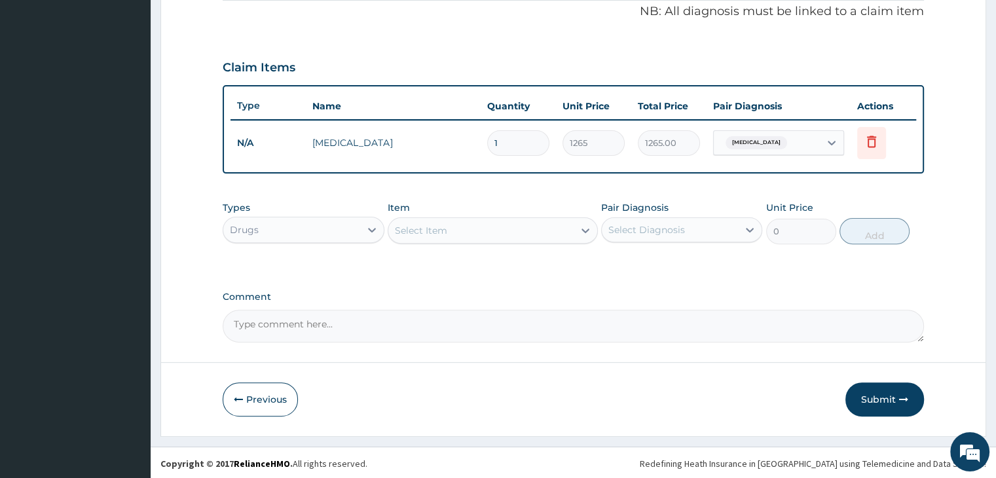
click at [486, 227] on div "Select Item" at bounding box center [480, 230] width 185 height 21
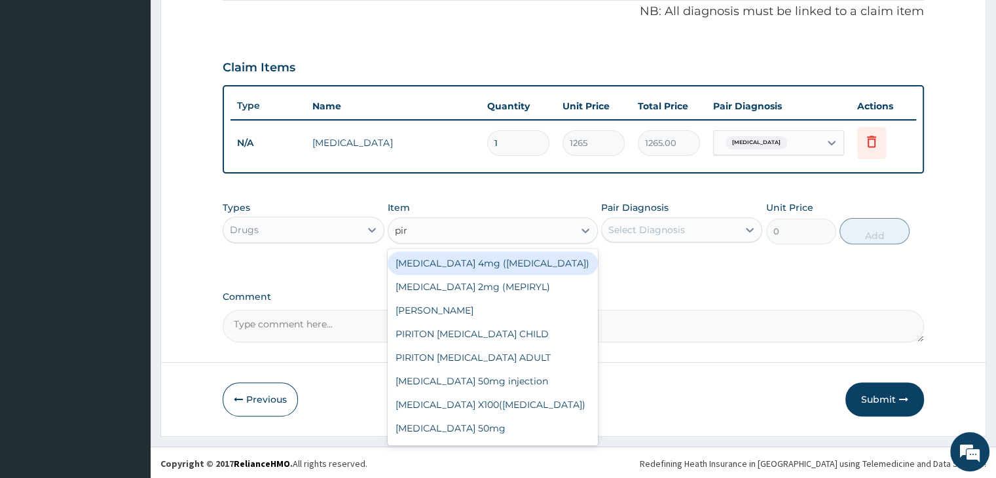
type input "piri"
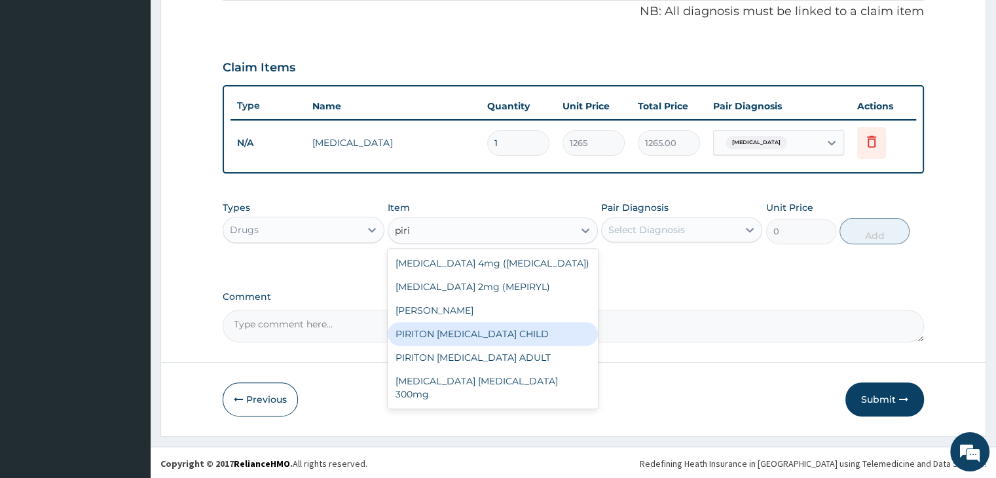
click at [464, 334] on div "PIRITON EXPECTORANT CHILD" at bounding box center [493, 334] width 210 height 24
type input "1265"
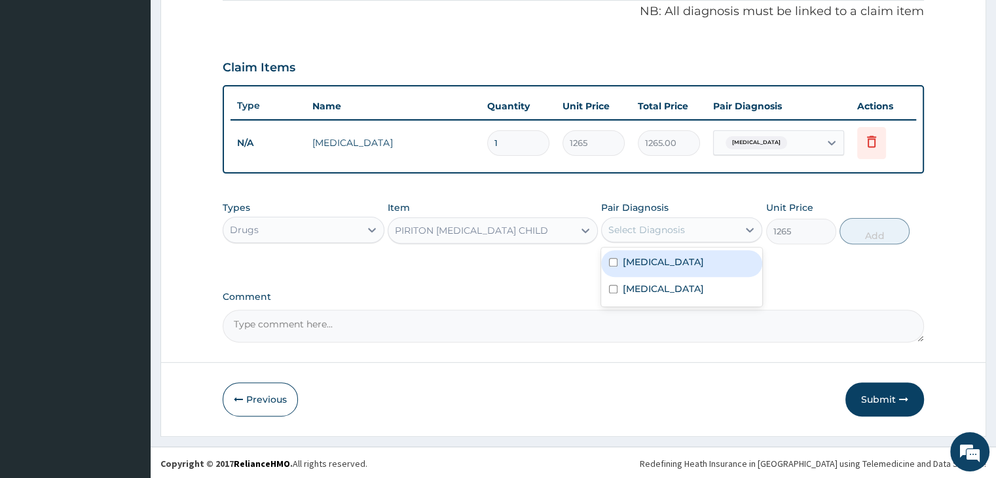
click at [720, 226] on div "Select Diagnosis" at bounding box center [670, 229] width 136 height 21
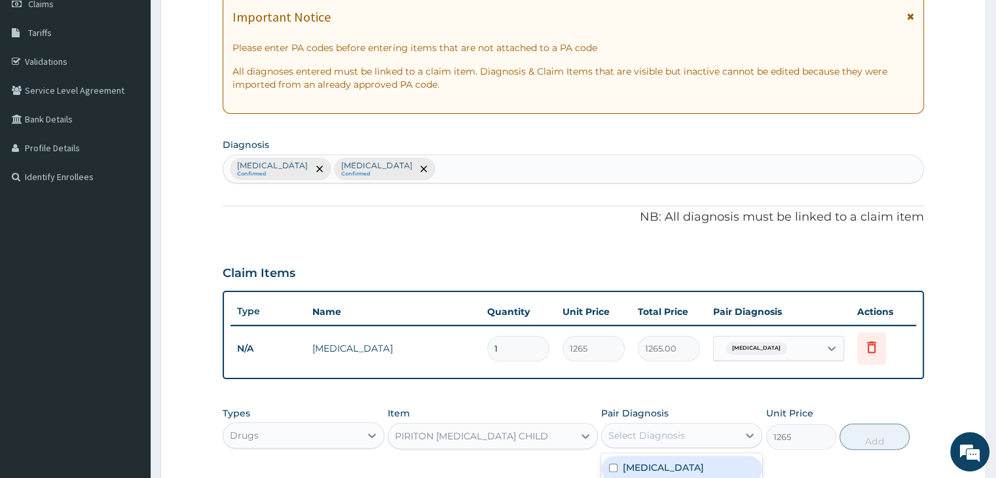
scroll to position [140, 0]
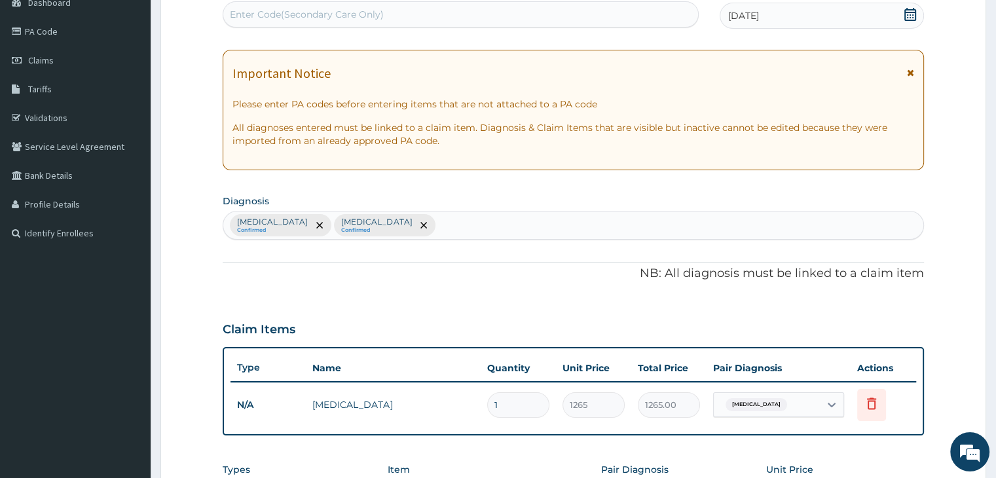
click at [477, 229] on div "Measles Confirmed Malaria Confirmed" at bounding box center [572, 226] width 699 height 28
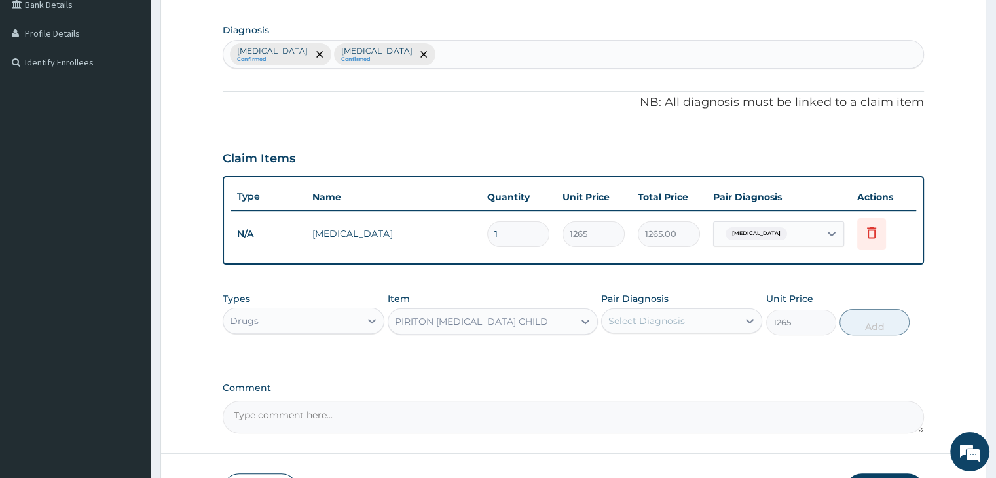
scroll to position [402, 0]
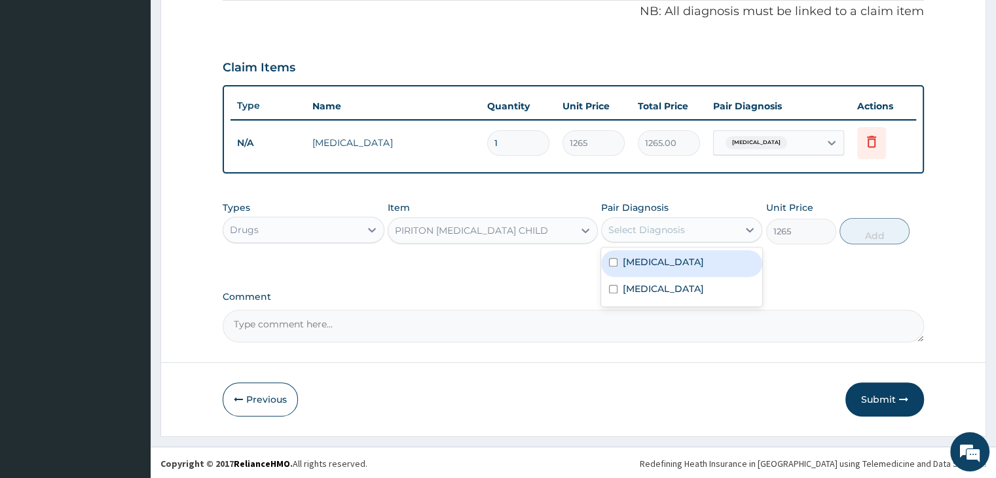
click at [688, 227] on div "Select Diagnosis" at bounding box center [670, 229] width 136 height 21
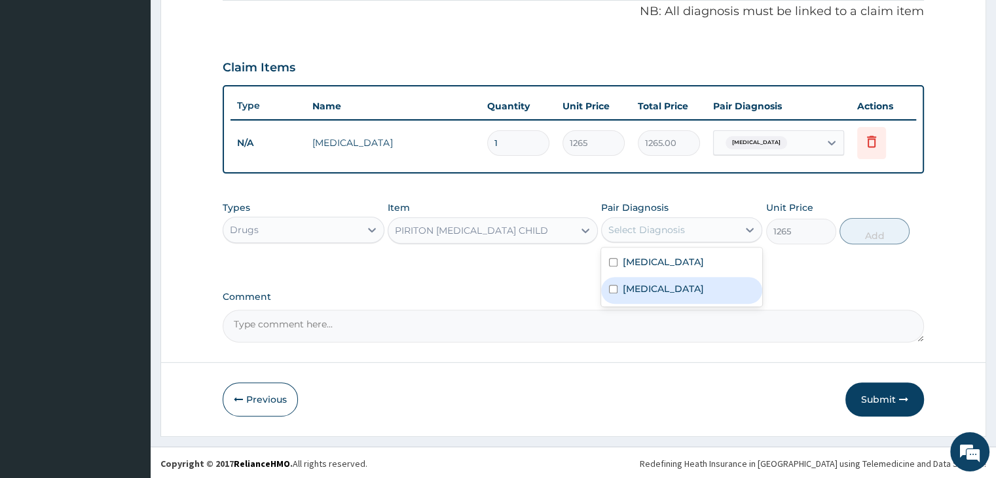
click at [663, 289] on div "Malaria" at bounding box center [681, 290] width 161 height 27
checkbox input "true"
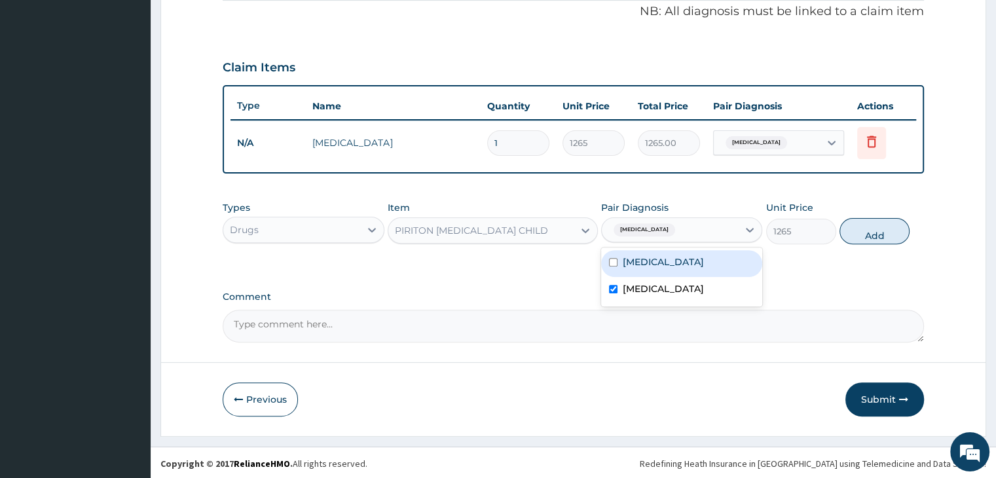
click at [705, 255] on div "Measles" at bounding box center [681, 263] width 161 height 27
checkbox input "true"
click at [686, 284] on div "Malaria" at bounding box center [681, 290] width 161 height 27
checkbox input "false"
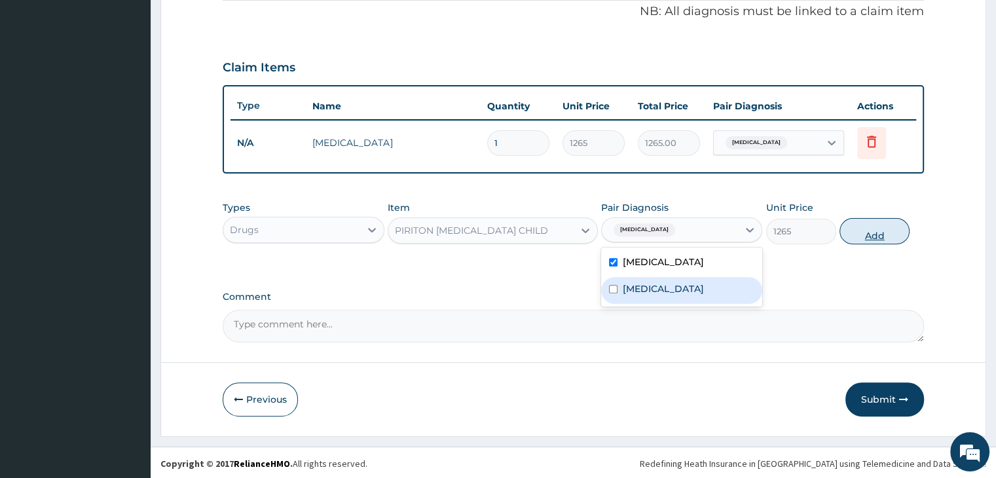
click at [871, 228] on button "Add" at bounding box center [874, 231] width 70 height 26
type input "0"
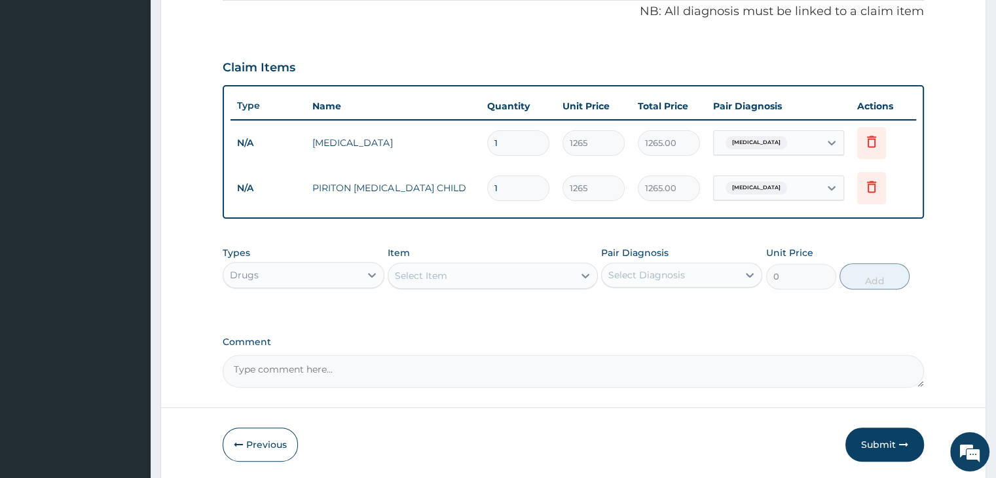
click at [512, 270] on div "Select Item" at bounding box center [480, 275] width 185 height 21
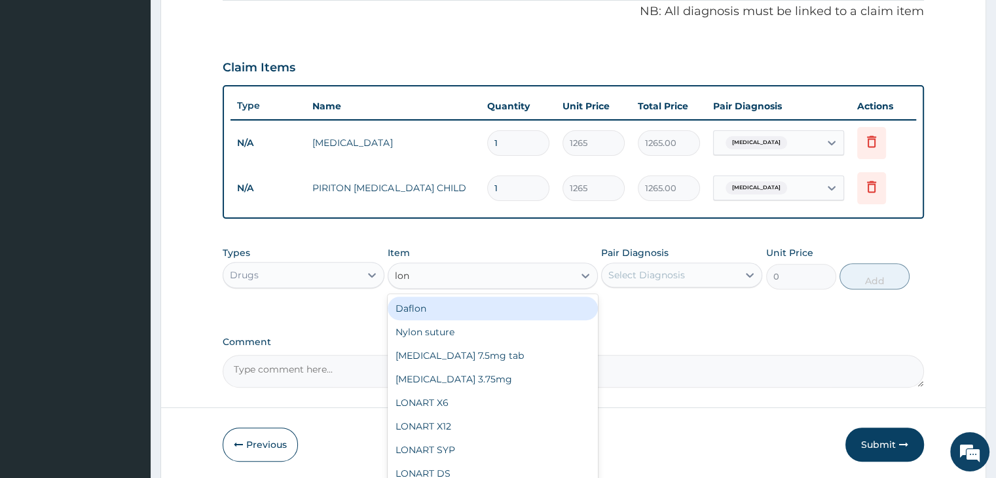
type input "lona"
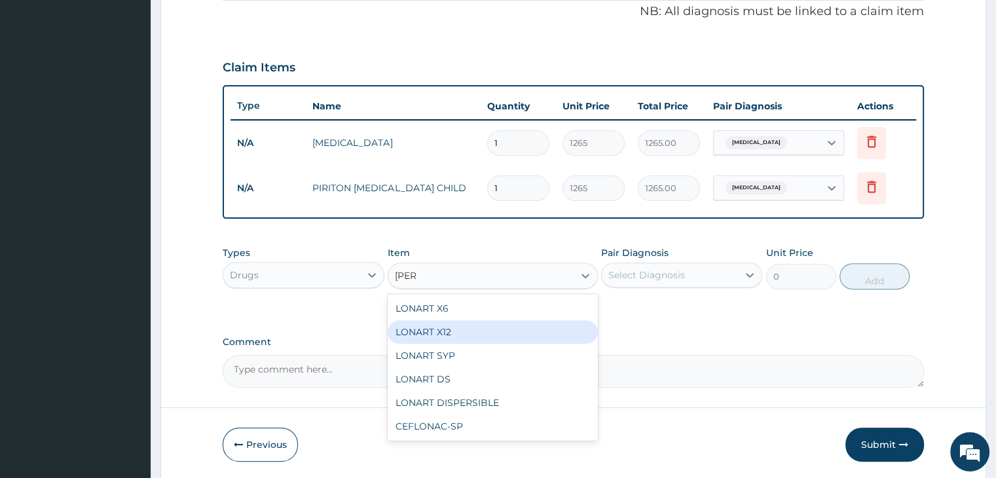
click at [474, 328] on div "LONART X12" at bounding box center [493, 332] width 210 height 24
type input "120.175"
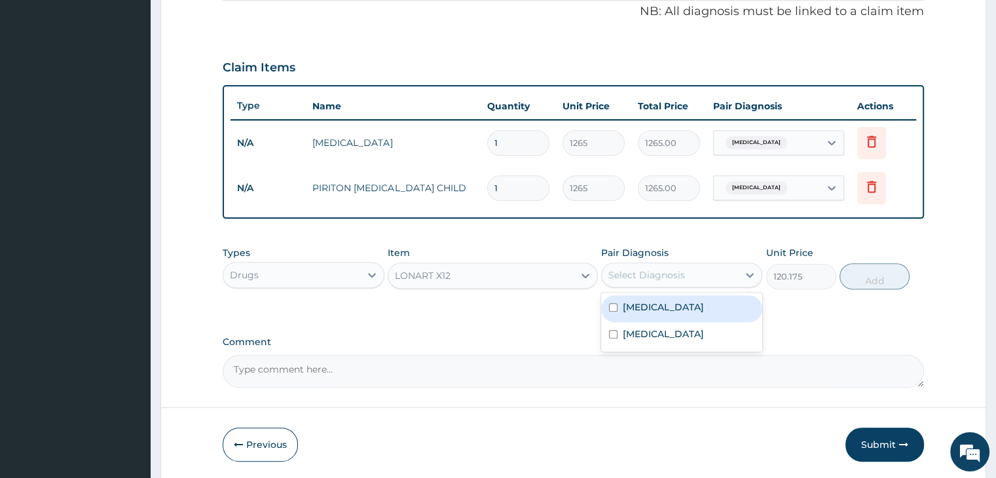
click at [680, 272] on div "Select Diagnosis" at bounding box center [646, 274] width 77 height 13
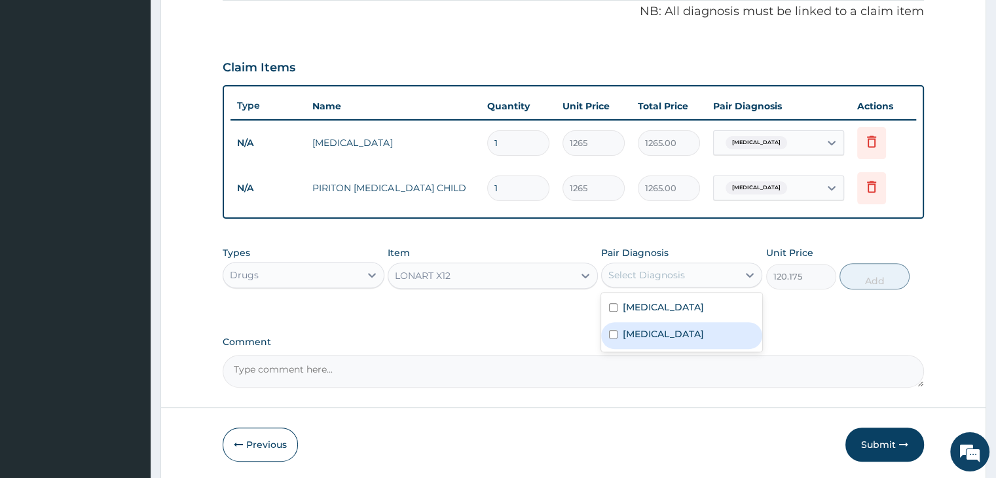
click at [658, 333] on div "Malaria" at bounding box center [681, 335] width 161 height 27
checkbox input "true"
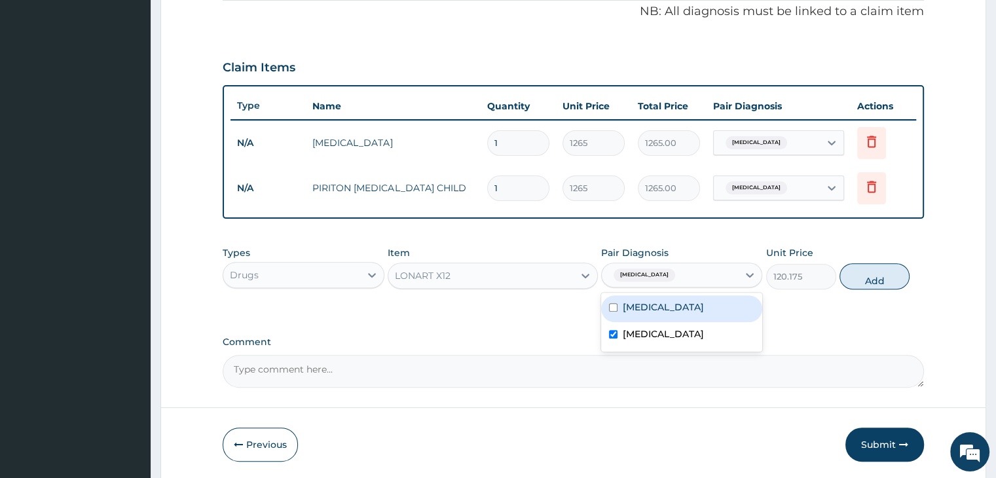
click at [864, 278] on button "Add" at bounding box center [874, 276] width 70 height 26
type input "0"
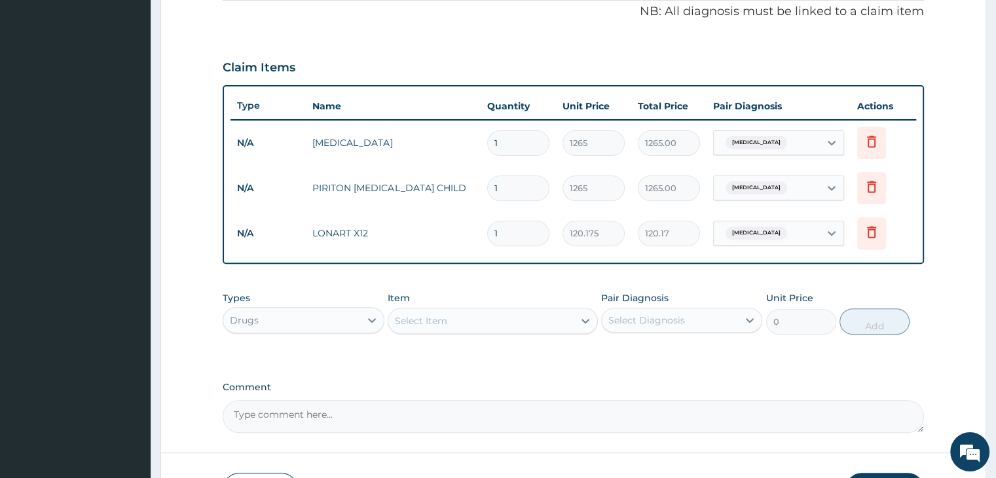
click at [471, 323] on div "Select Item" at bounding box center [480, 320] width 185 height 21
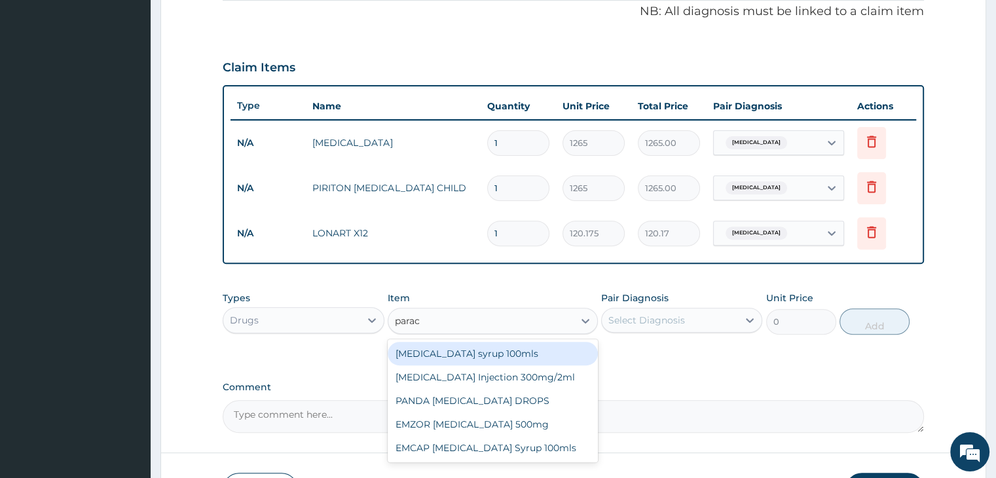
type input "parace"
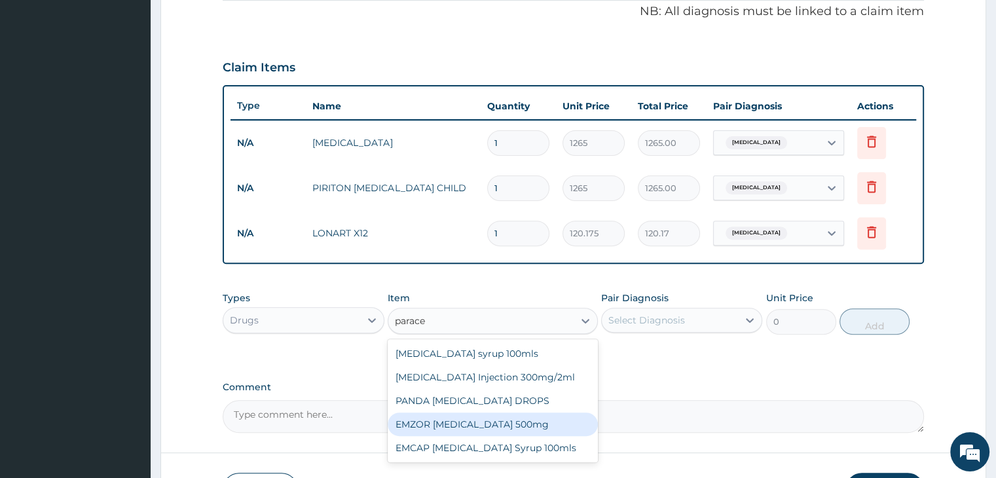
click at [463, 420] on div "EMZOR PARACETAMOL 500mg" at bounding box center [493, 425] width 210 height 24
type input "25.3"
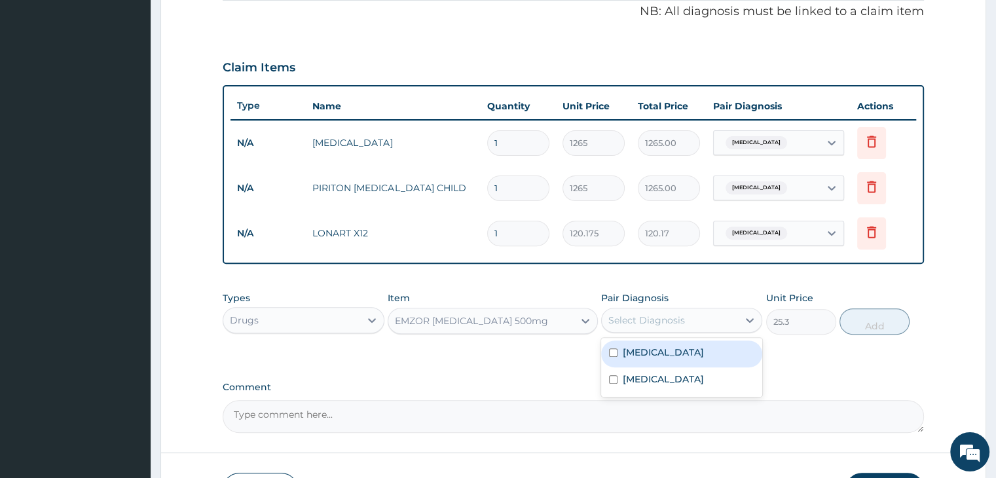
click at [676, 319] on div "Select Diagnosis" at bounding box center [646, 320] width 77 height 13
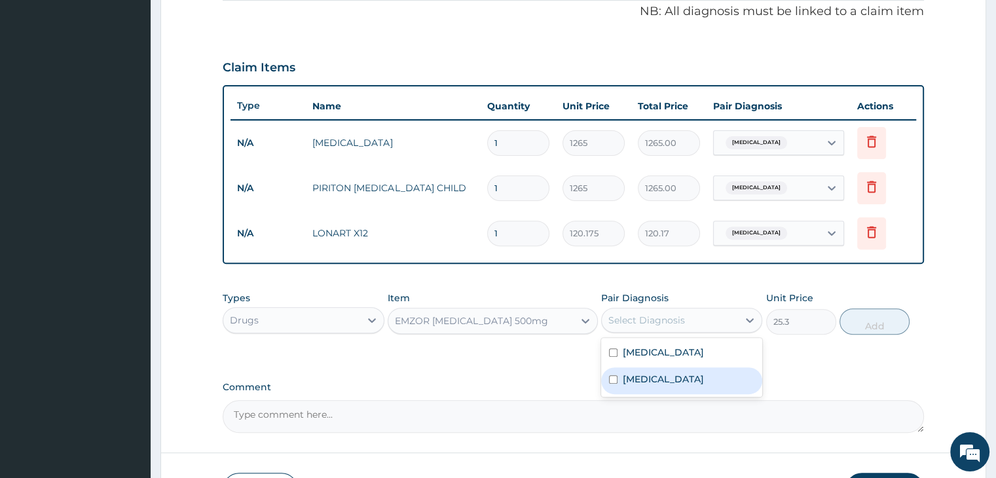
click at [668, 378] on div "Malaria" at bounding box center [681, 380] width 161 height 27
checkbox input "true"
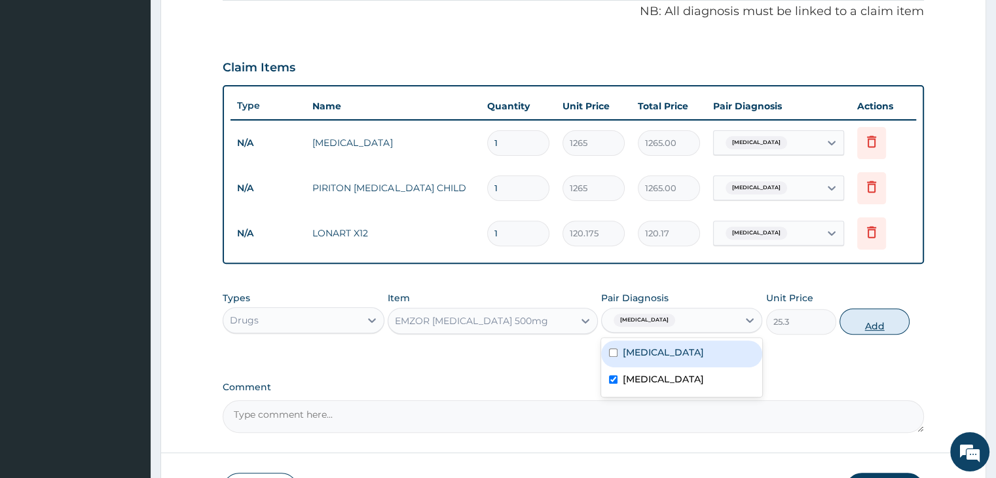
click at [861, 323] on button "Add" at bounding box center [874, 321] width 70 height 26
type input "0"
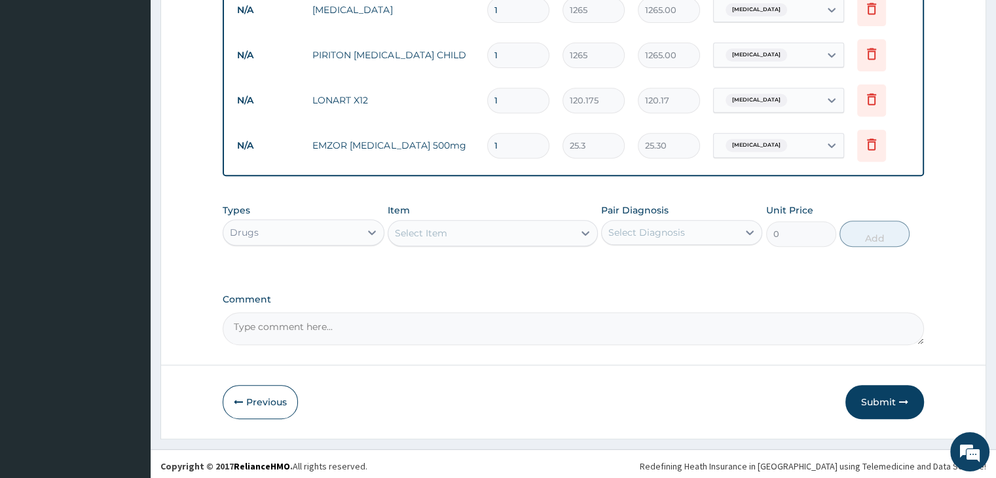
scroll to position [537, 0]
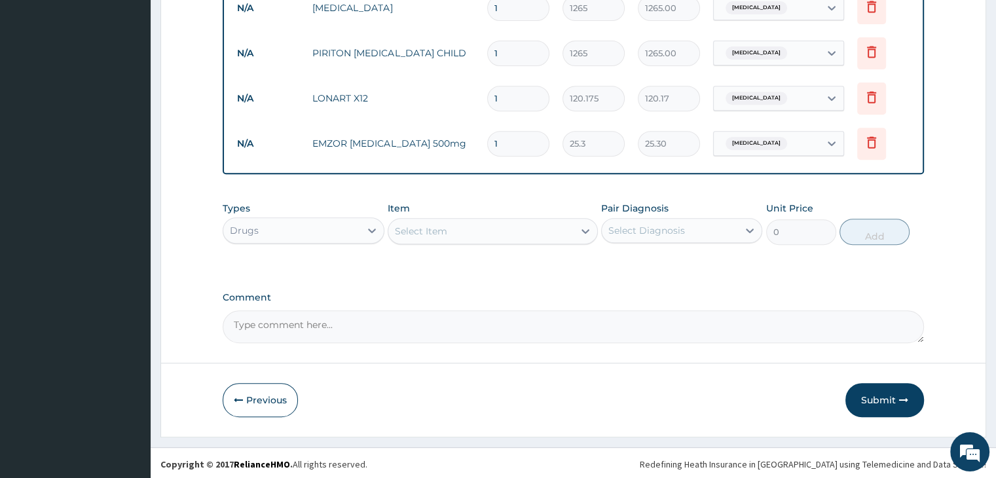
click at [483, 229] on div "Select Item" at bounding box center [480, 231] width 185 height 21
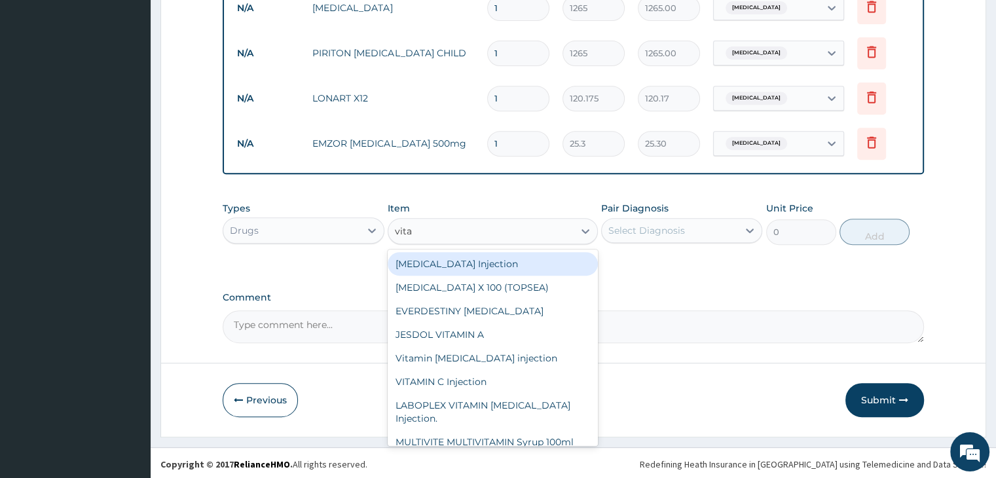
type input "vita"
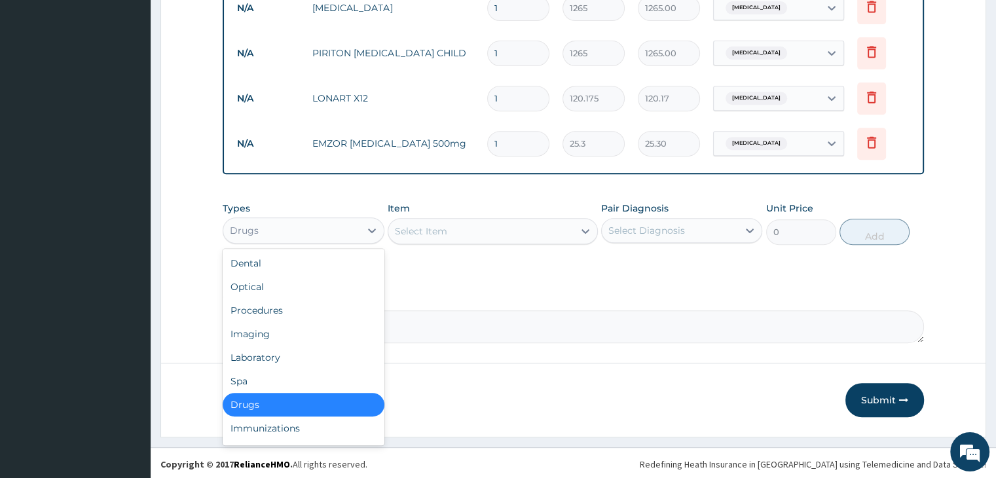
click at [314, 225] on div "Drugs" at bounding box center [291, 230] width 136 height 21
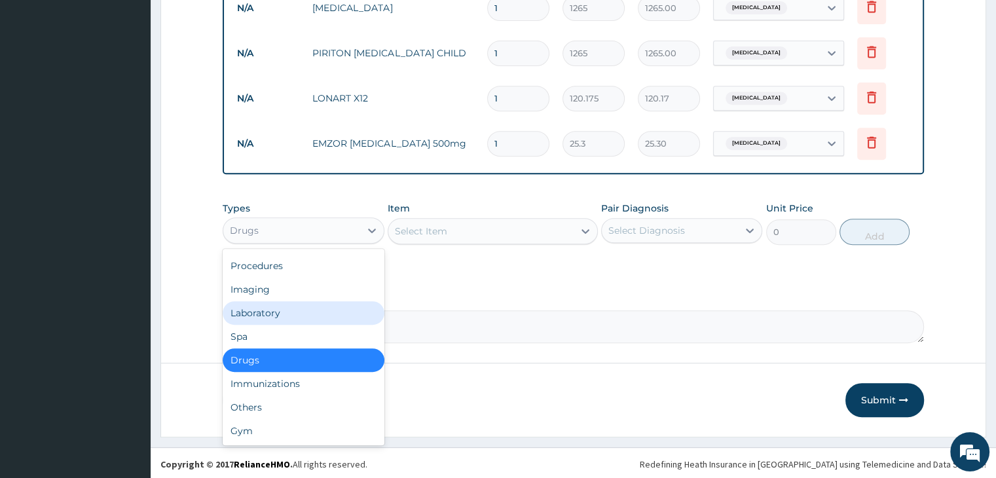
click at [283, 316] on div "Laboratory" at bounding box center [303, 313] width 161 height 24
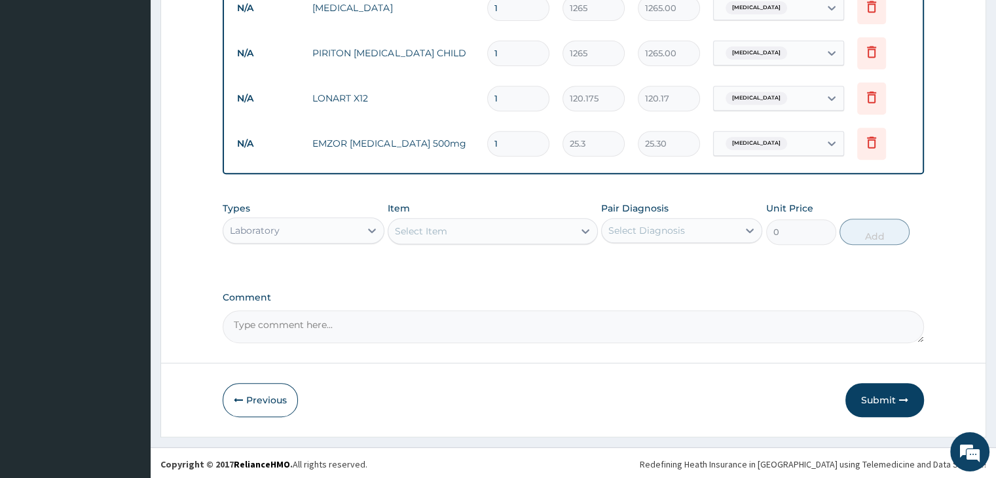
click at [502, 229] on div "Select Item" at bounding box center [480, 231] width 185 height 21
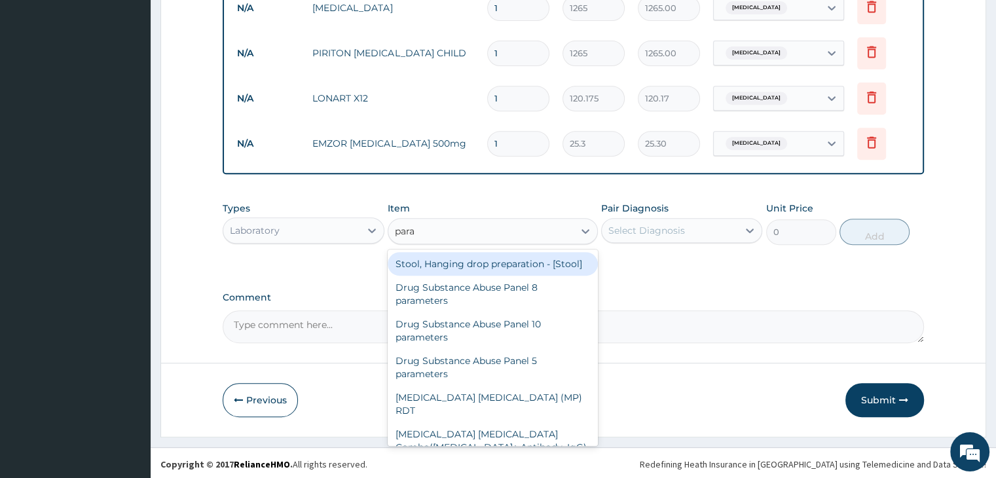
type input "paras"
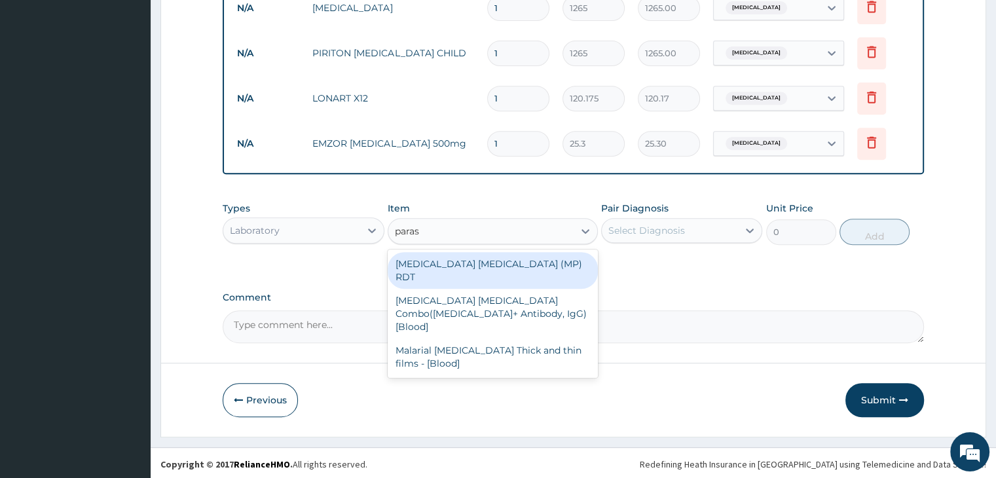
click at [490, 260] on div "MALARIA PARASITE (MP) RDT" at bounding box center [493, 270] width 210 height 37
type input "1725"
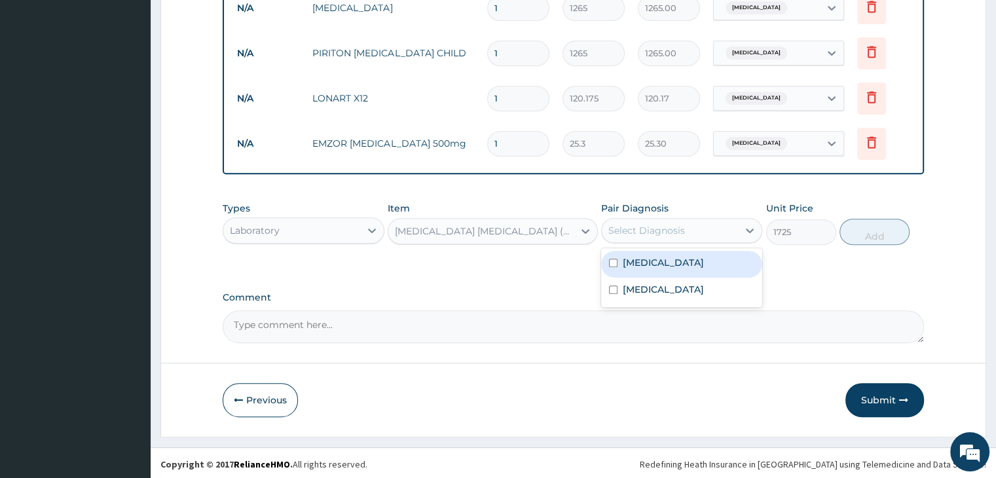
click at [664, 238] on div "Select Diagnosis" at bounding box center [681, 230] width 161 height 25
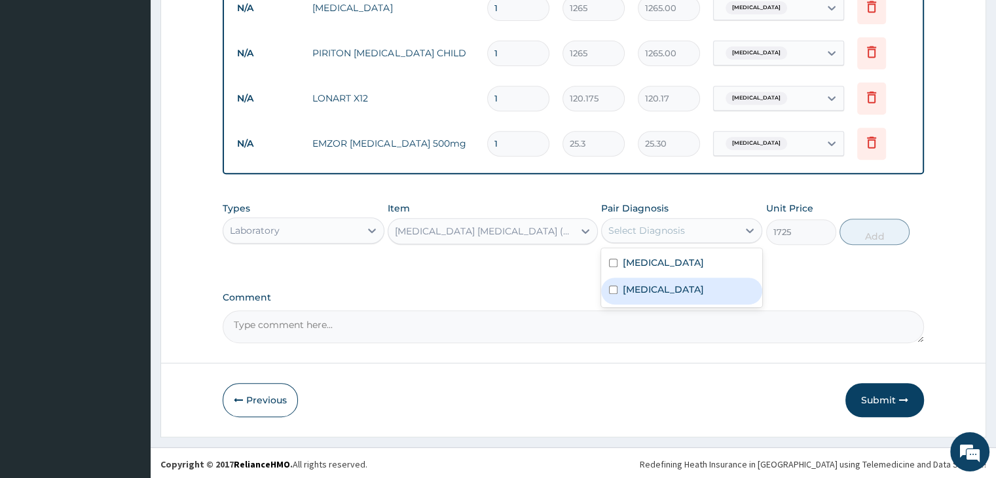
click at [673, 291] on div "Malaria" at bounding box center [681, 291] width 161 height 27
checkbox input "true"
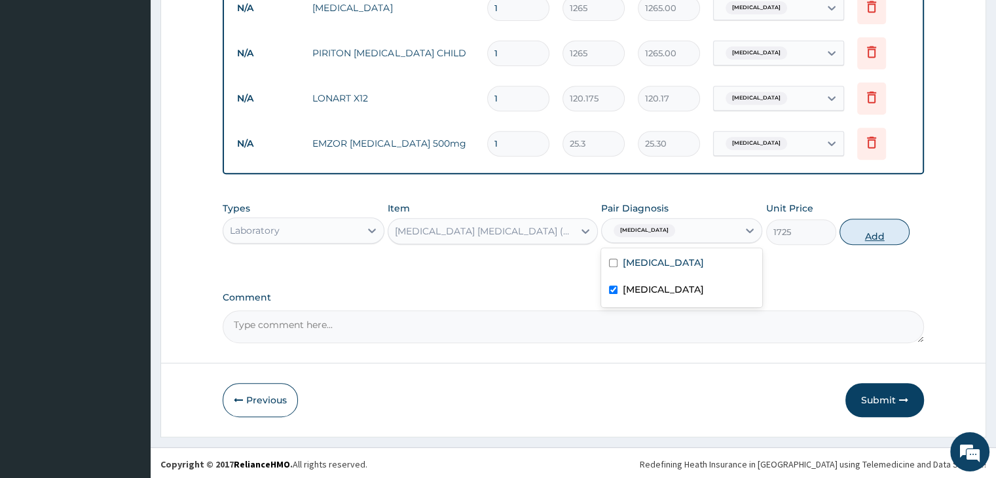
click at [870, 231] on button "Add" at bounding box center [874, 232] width 70 height 26
type input "0"
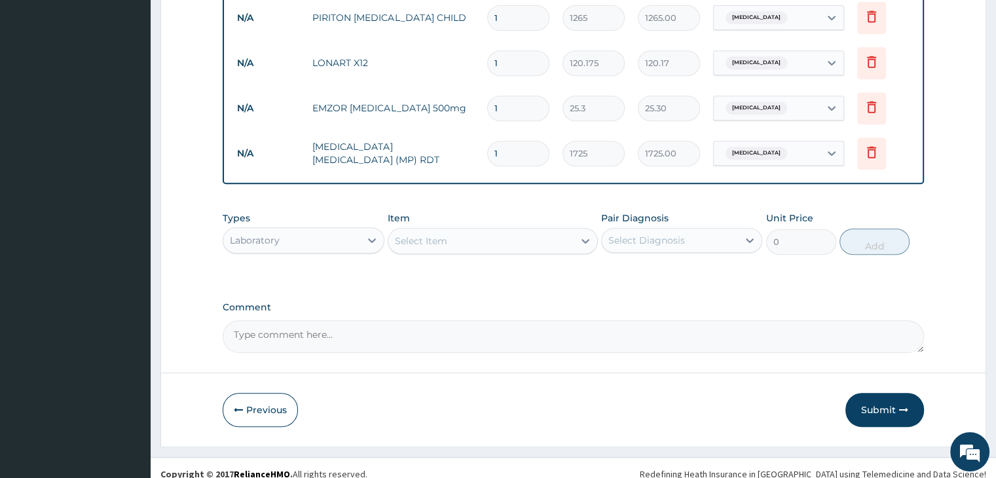
scroll to position [582, 0]
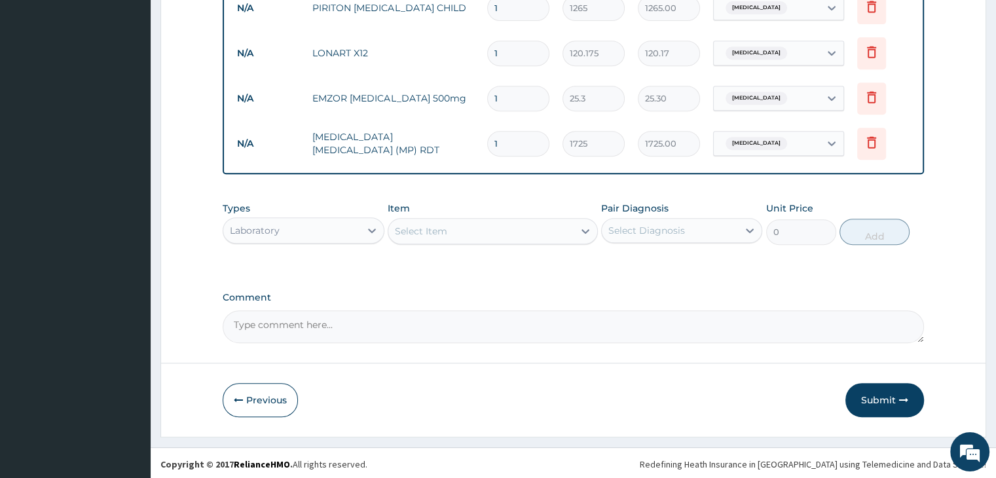
click at [287, 229] on div "Laboratory" at bounding box center [291, 230] width 136 height 21
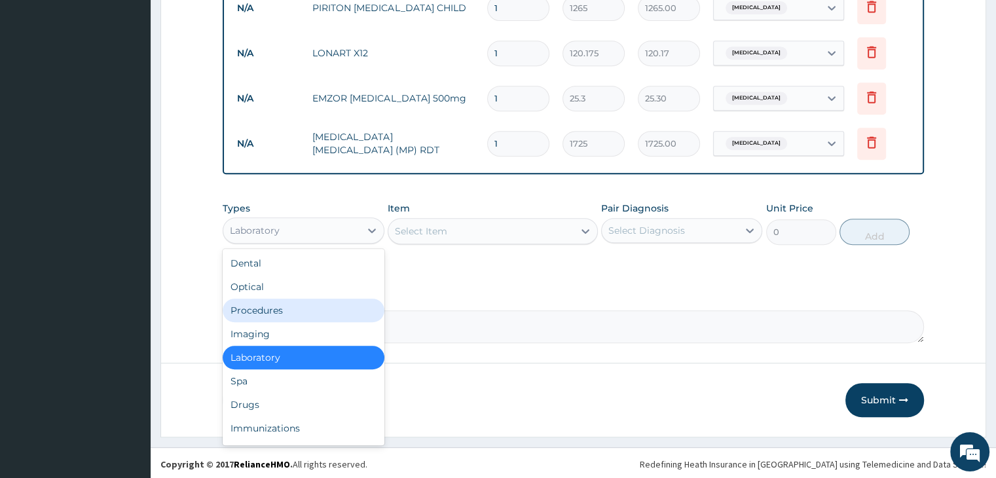
click at [276, 312] on div "Procedures" at bounding box center [303, 311] width 161 height 24
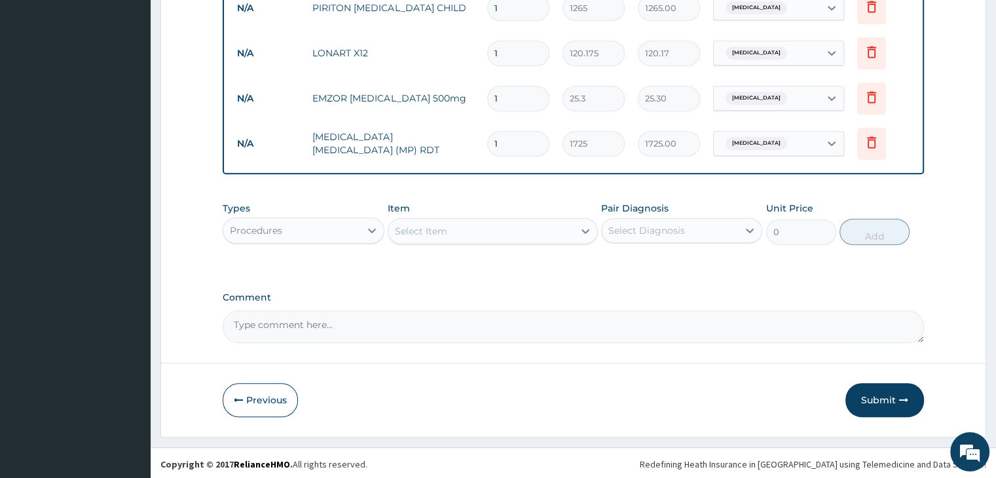
click at [515, 228] on div "Select Item" at bounding box center [480, 231] width 185 height 21
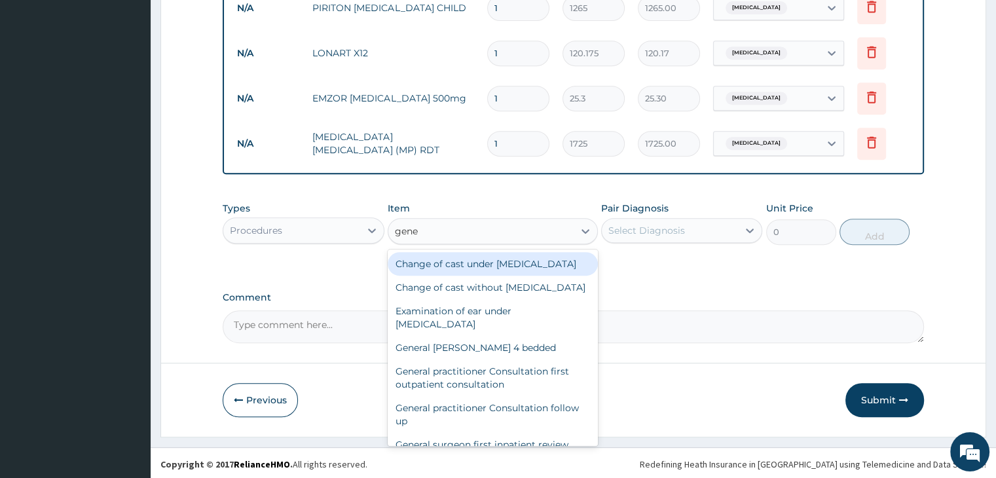
type input "gener"
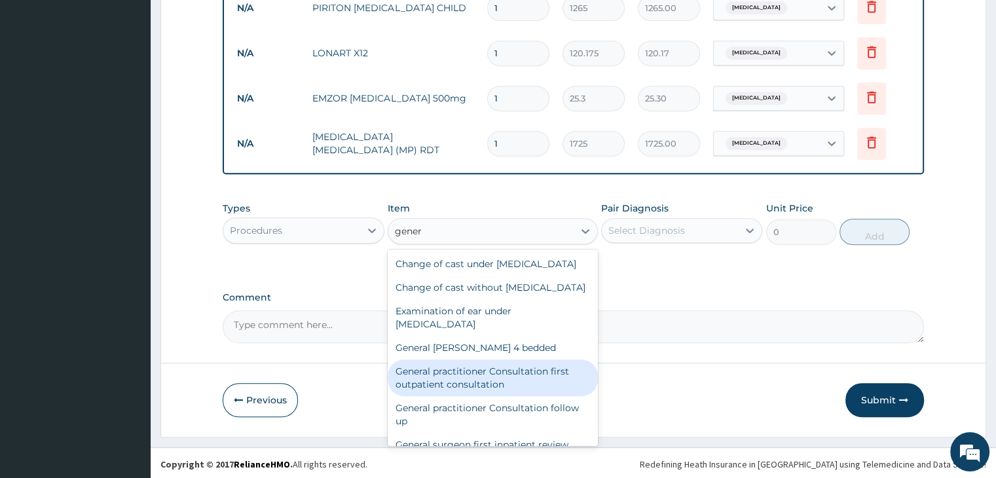
click at [475, 396] on div "General practitioner Consultation first outpatient consultation" at bounding box center [493, 377] width 210 height 37
type input "3795"
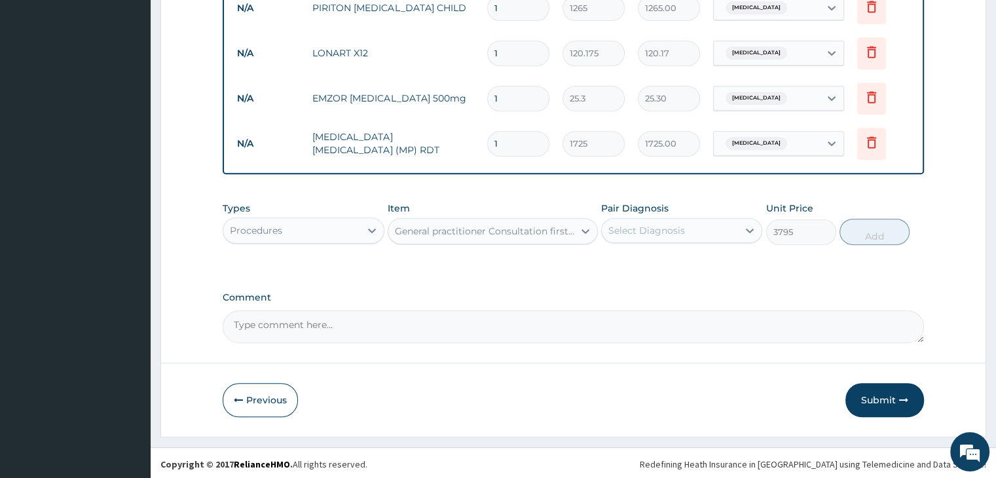
click at [673, 224] on div "Select Diagnosis" at bounding box center [646, 230] width 77 height 13
click at [665, 260] on div "Measles" at bounding box center [681, 264] width 161 height 27
checkbox input "true"
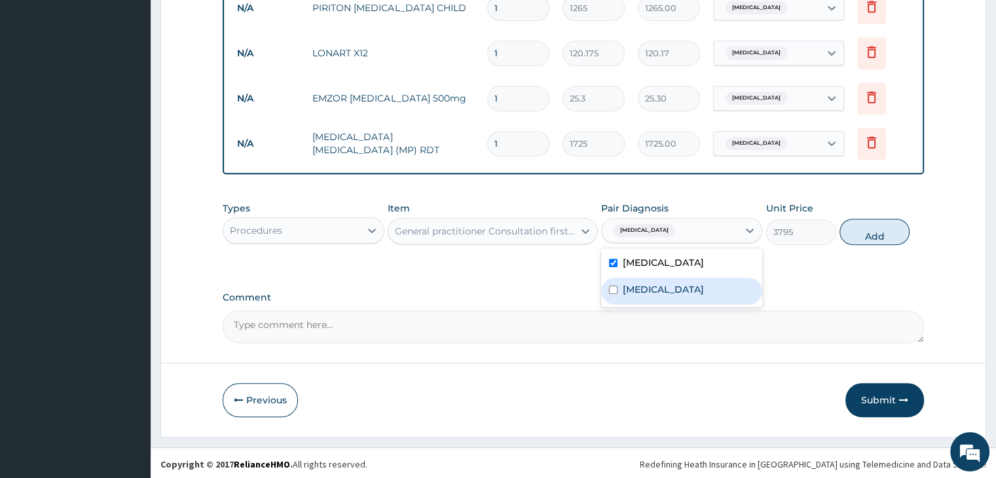
click at [668, 280] on div "Malaria" at bounding box center [681, 291] width 161 height 27
checkbox input "true"
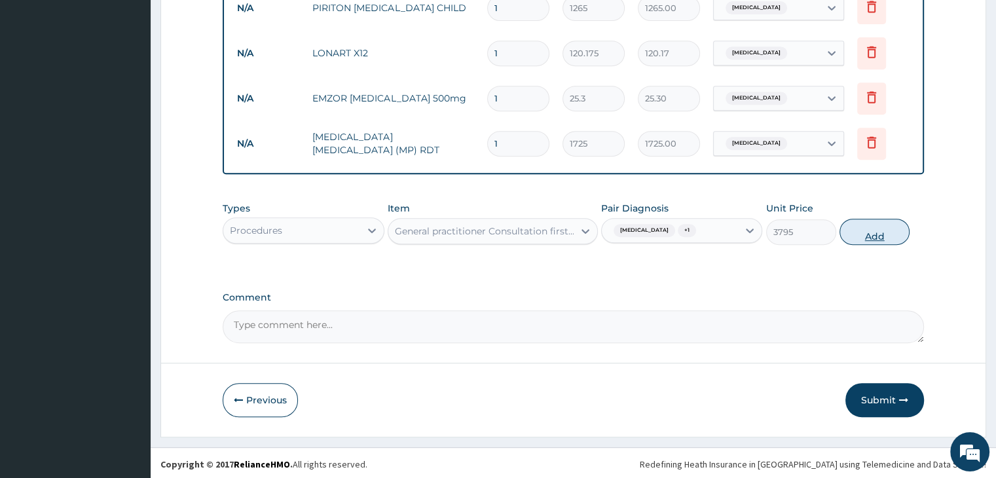
click at [884, 229] on button "Add" at bounding box center [874, 232] width 70 height 26
type input "0"
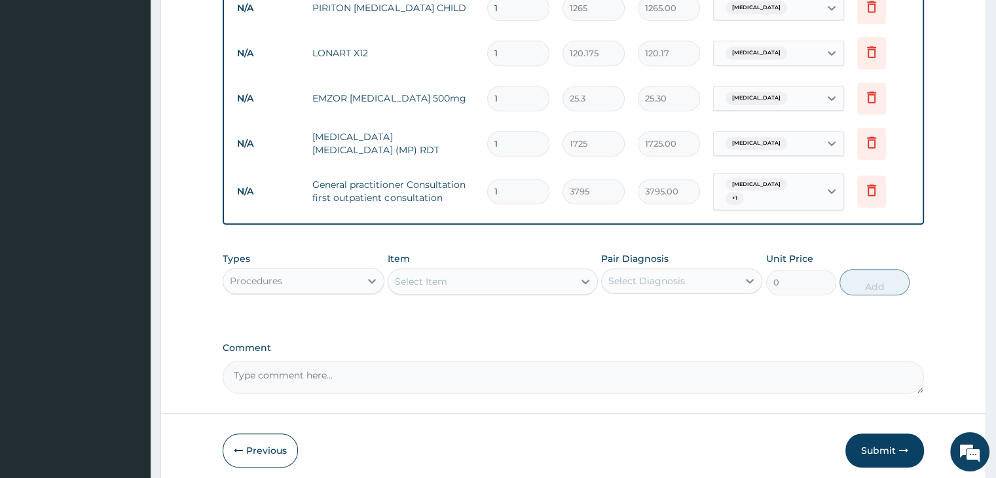
scroll to position [451, 0]
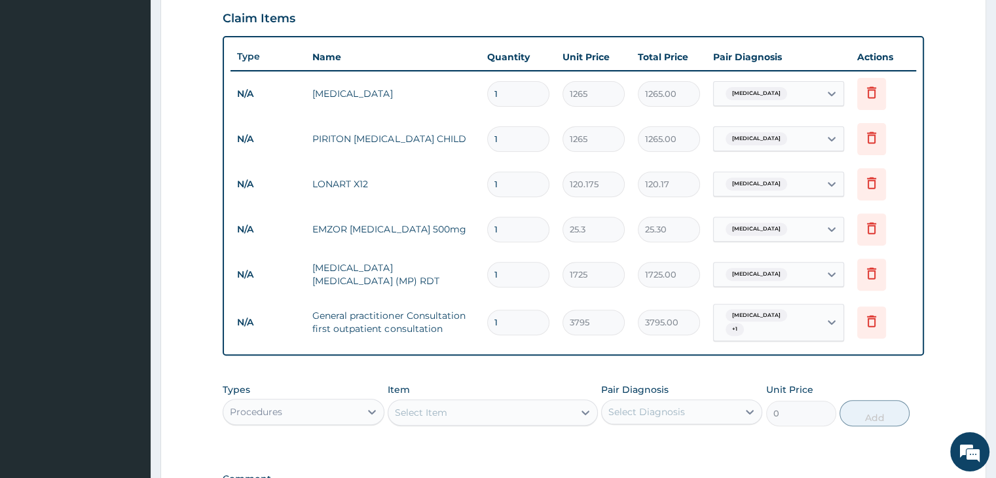
click at [509, 188] on input "1" at bounding box center [518, 185] width 62 height 26
type input "12"
type input "1442.10"
type input "12"
click at [513, 236] on input "1" at bounding box center [518, 230] width 62 height 26
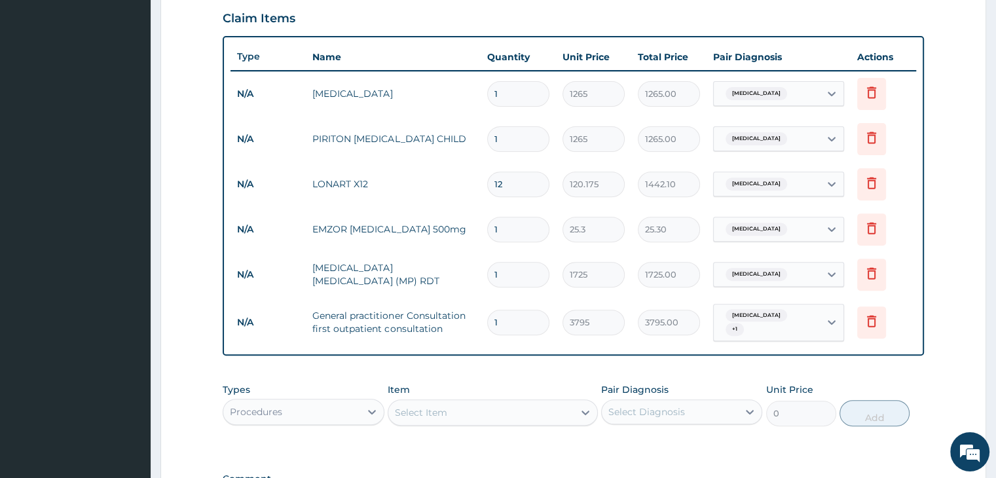
type input "12"
type input "303.60"
type input "12"
click at [519, 270] on input "1" at bounding box center [518, 275] width 62 height 26
click at [513, 321] on input "1" at bounding box center [518, 323] width 62 height 26
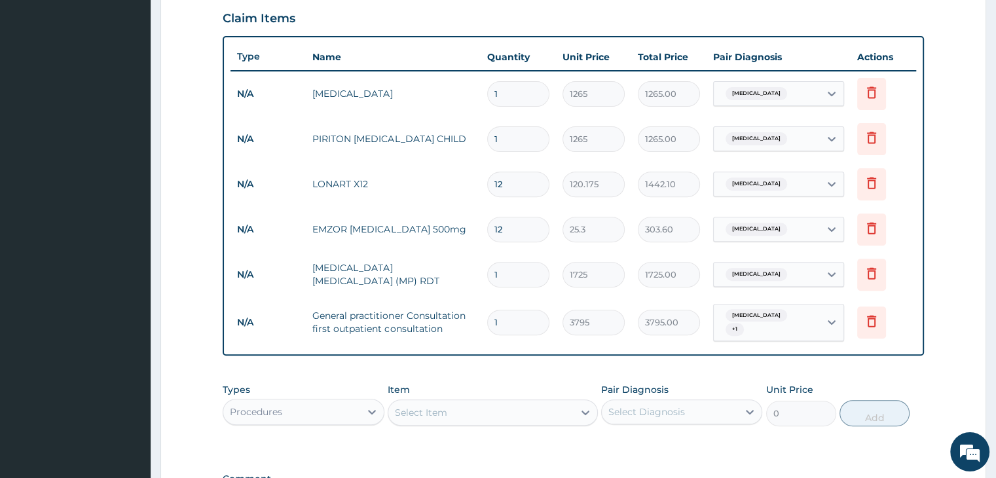
click at [515, 348] on div "PA Code / Prescription Code Enter Code(Secondary Care Only) Encounter Date 09-0…" at bounding box center [573, 99] width 701 height 851
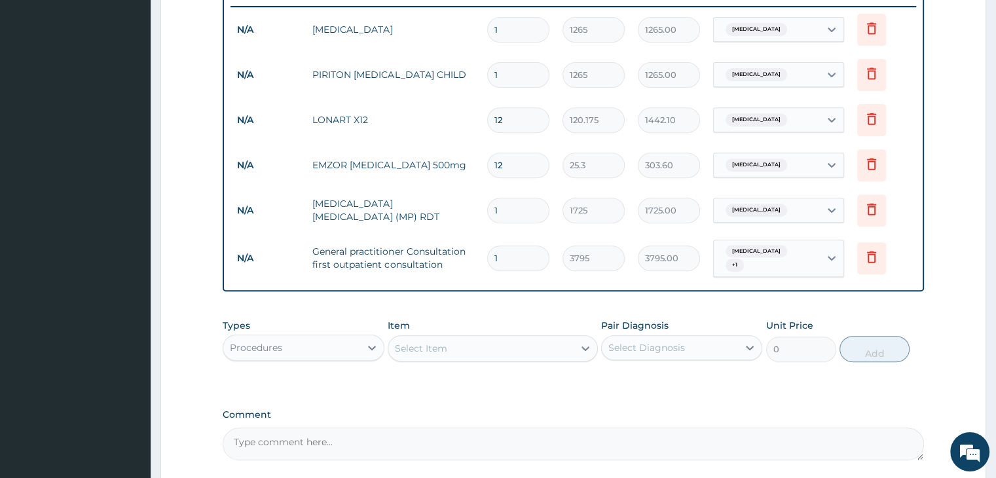
scroll to position [627, 0]
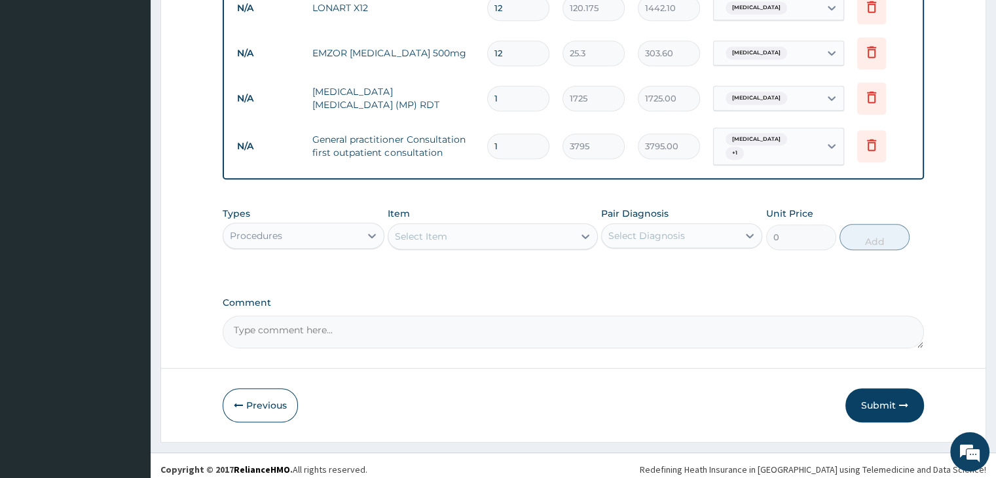
click at [632, 255] on div "Types Procedures Item Select Item Pair Diagnosis Select Diagnosis Unit Price 0 …" at bounding box center [573, 238] width 701 height 76
click at [879, 394] on button "Submit" at bounding box center [884, 405] width 79 height 34
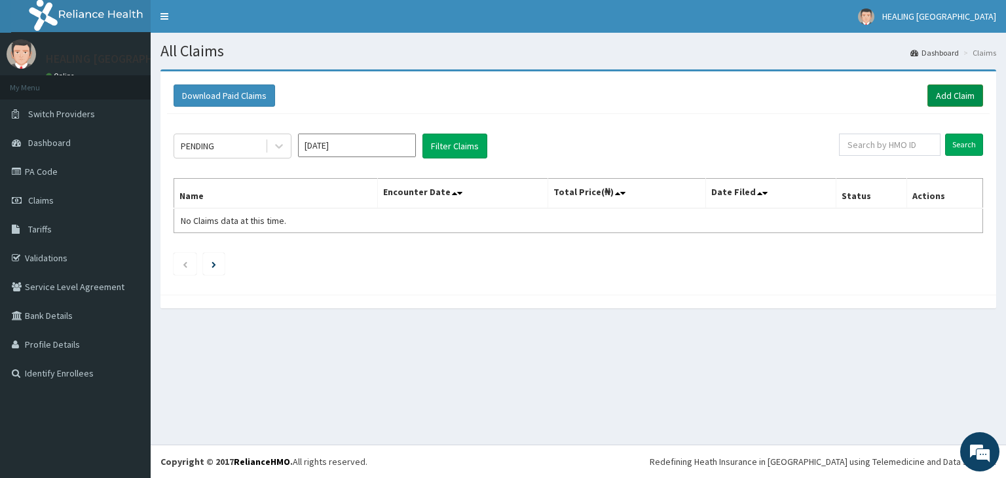
click at [953, 88] on link "Add Claim" at bounding box center [955, 95] width 56 height 22
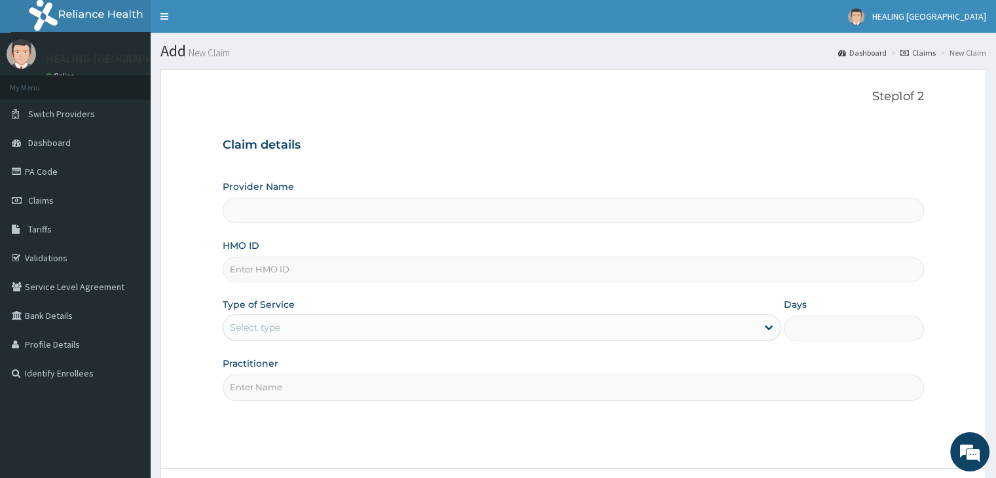
type input "HEALING [GEOGRAPHIC_DATA]"
click at [335, 272] on input "HMO ID" at bounding box center [573, 270] width 701 height 26
type input "WPT/10044/C"
click at [375, 325] on div "Select type" at bounding box center [490, 327] width 534 height 21
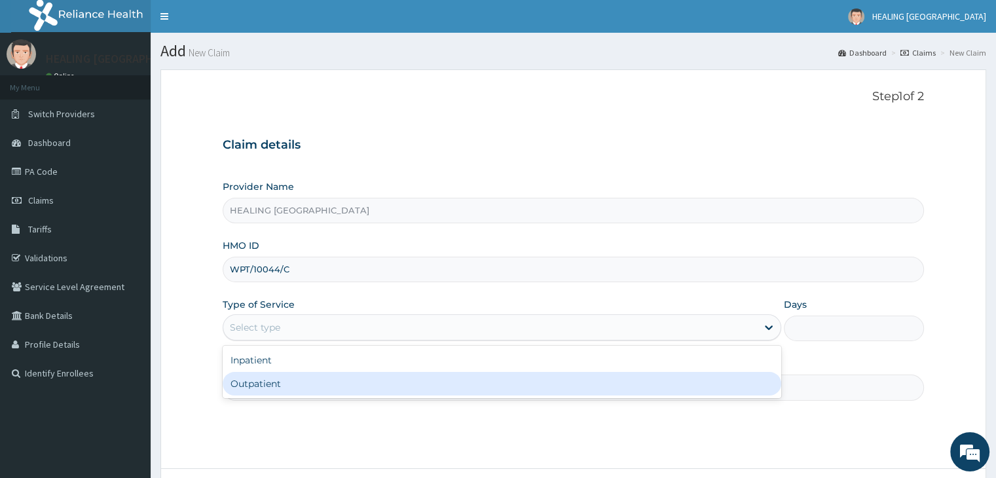
click at [345, 381] on div "Outpatient" at bounding box center [502, 384] width 559 height 24
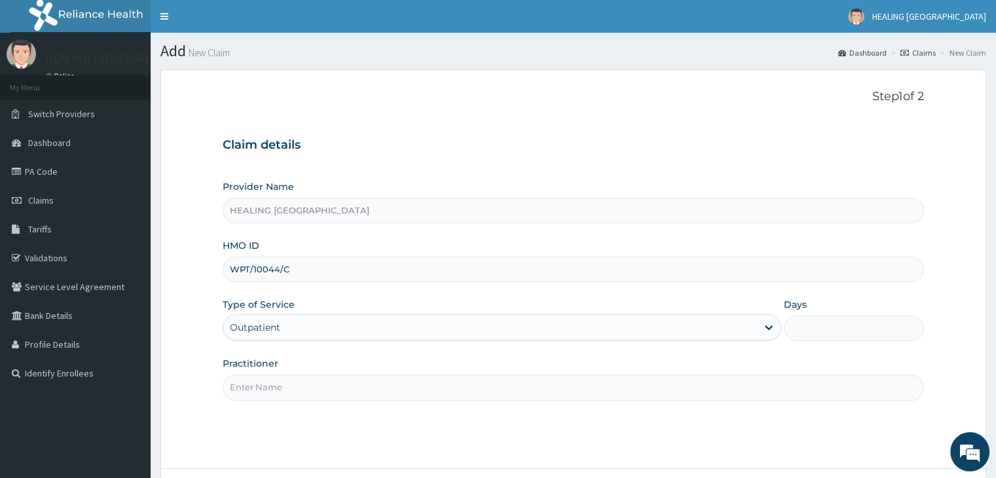
type input "1"
click at [345, 381] on input "Practitioner" at bounding box center [573, 388] width 701 height 26
type input "[PERSON_NAME]"
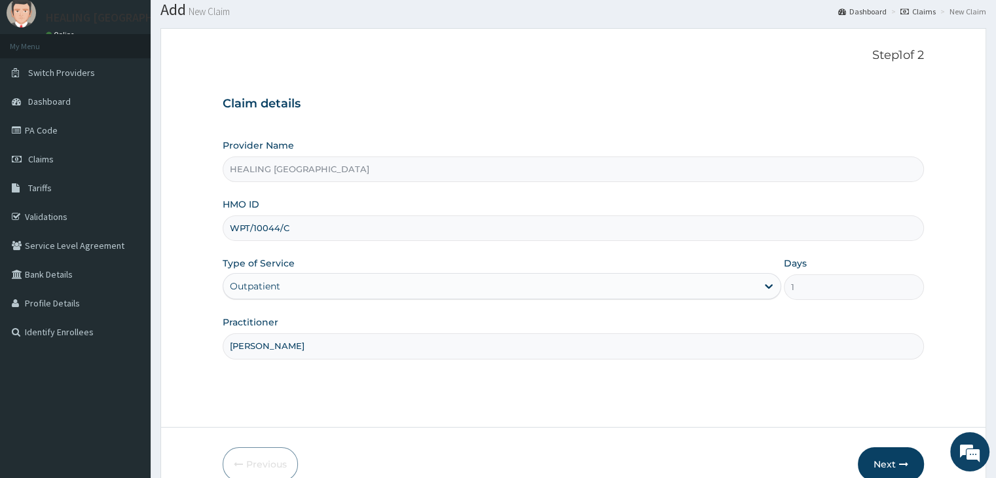
scroll to position [107, 0]
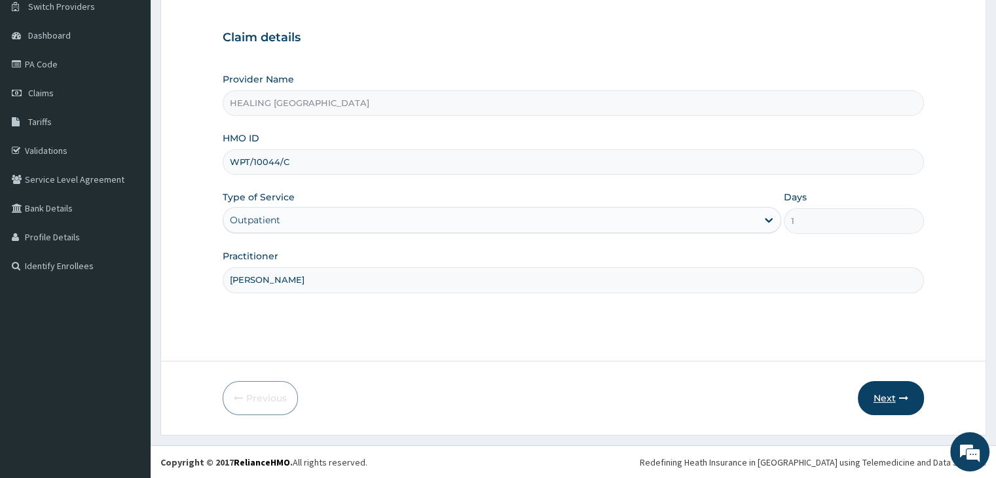
click at [896, 394] on button "Next" at bounding box center [891, 398] width 66 height 34
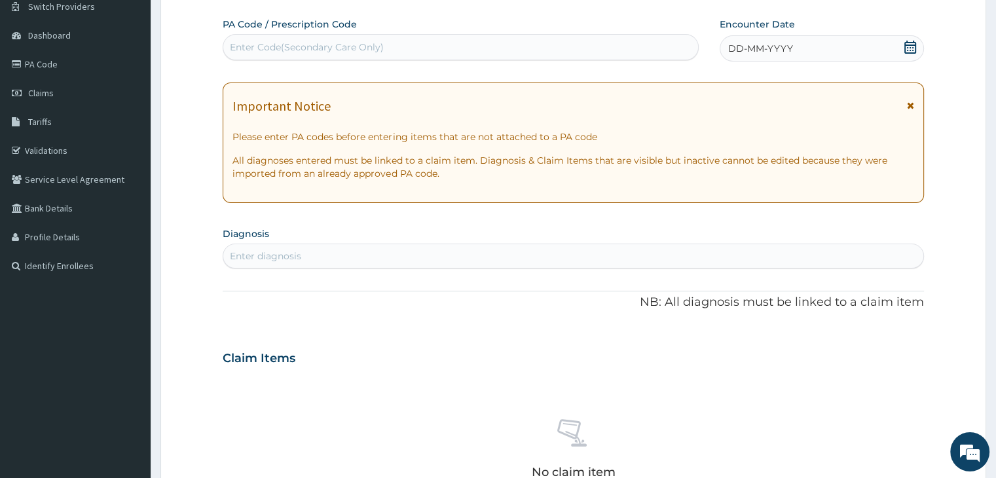
scroll to position [0, 0]
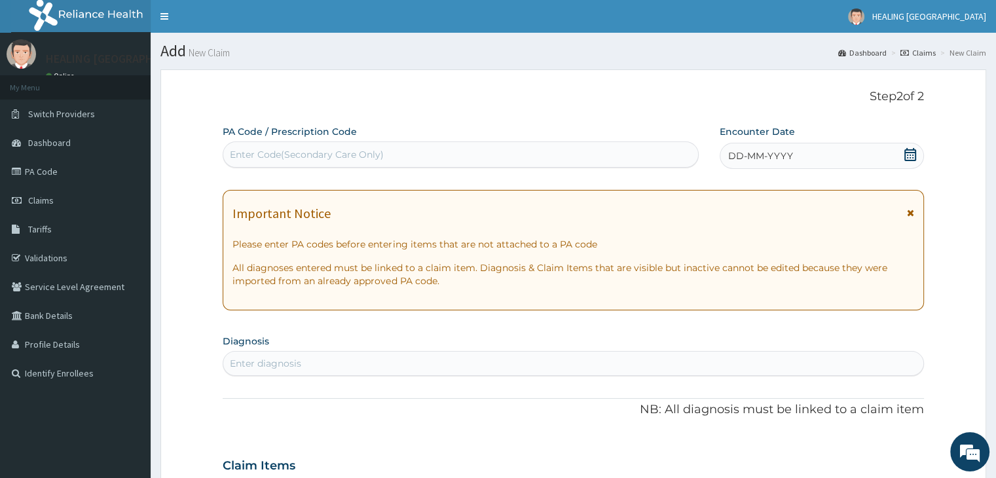
click at [358, 150] on div "Enter Code(Secondary Care Only)" at bounding box center [307, 154] width 154 height 13
paste input "PA/8E65EA"
type input "PA/8E65EA"
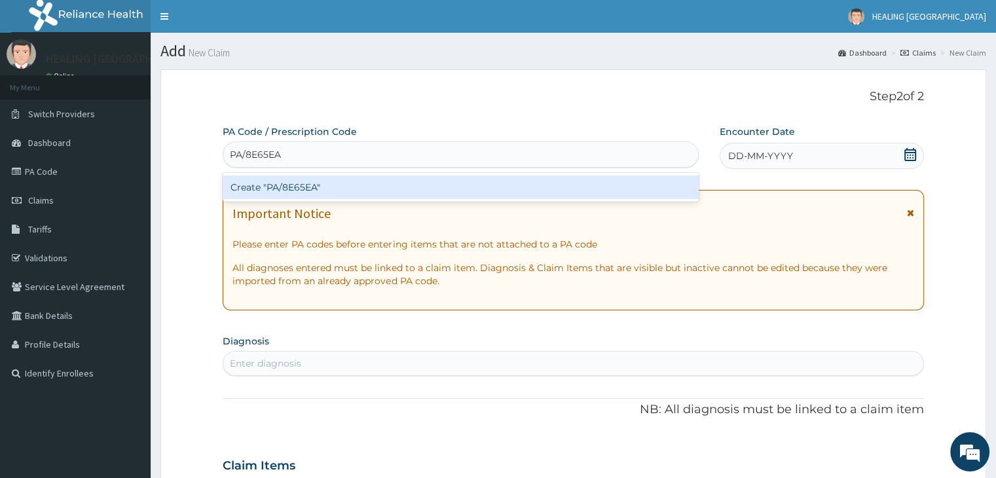
click at [420, 194] on div "Create "PA/8E65EA"" at bounding box center [461, 187] width 476 height 24
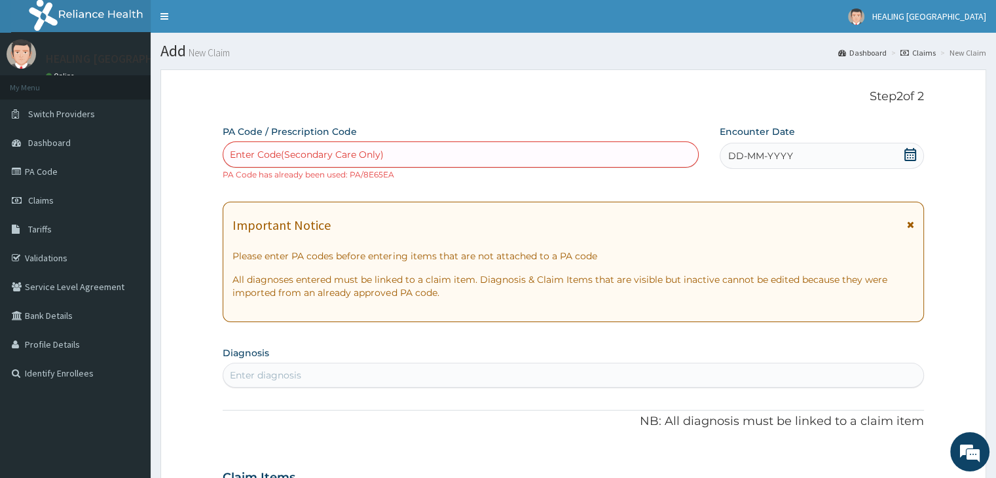
click at [403, 148] on div "Enter Code(Secondary Care Only)" at bounding box center [460, 154] width 475 height 21
paste input "PA/3CBD3A"
type input "PA/3CBD3A"
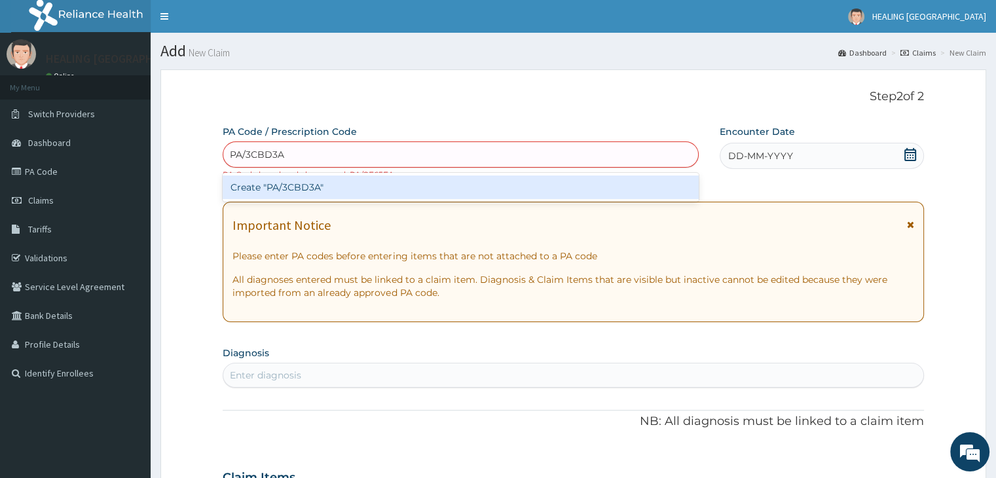
click at [475, 192] on div "Create "PA/3CBD3A"" at bounding box center [461, 187] width 476 height 24
